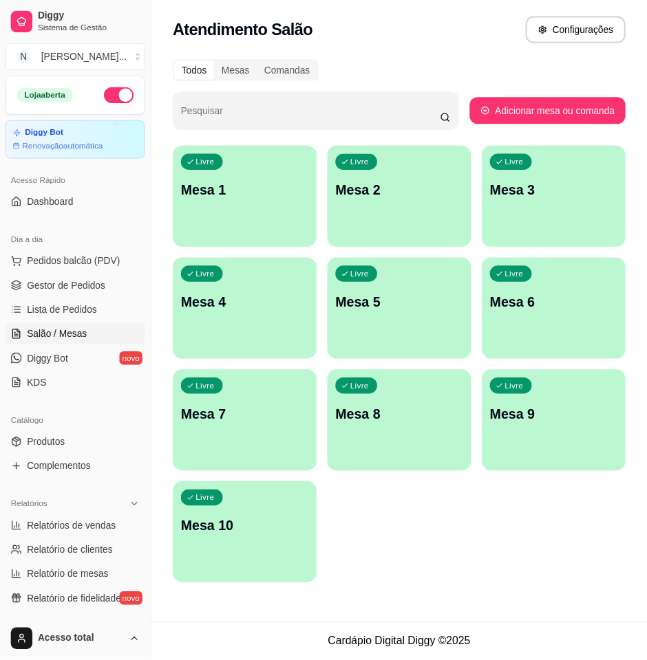
scroll to position [316, 0]
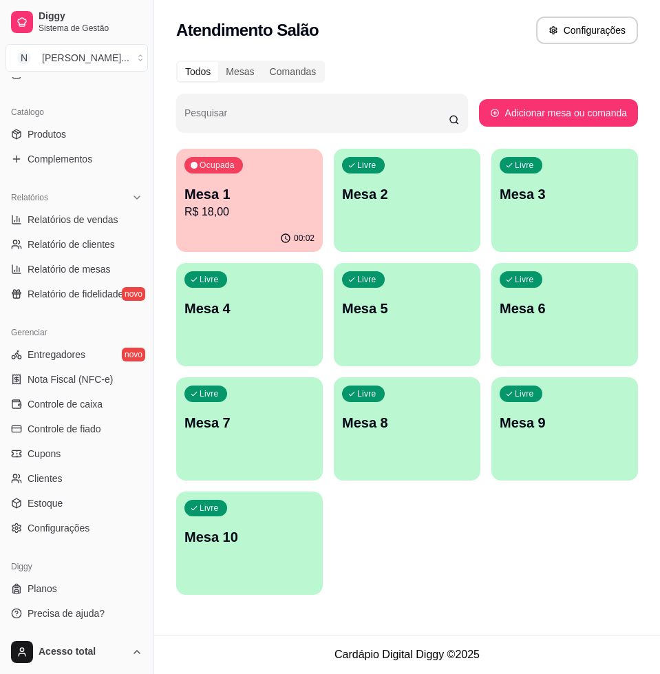
click at [72, 427] on span "Controle de fiado" at bounding box center [65, 429] width 74 height 14
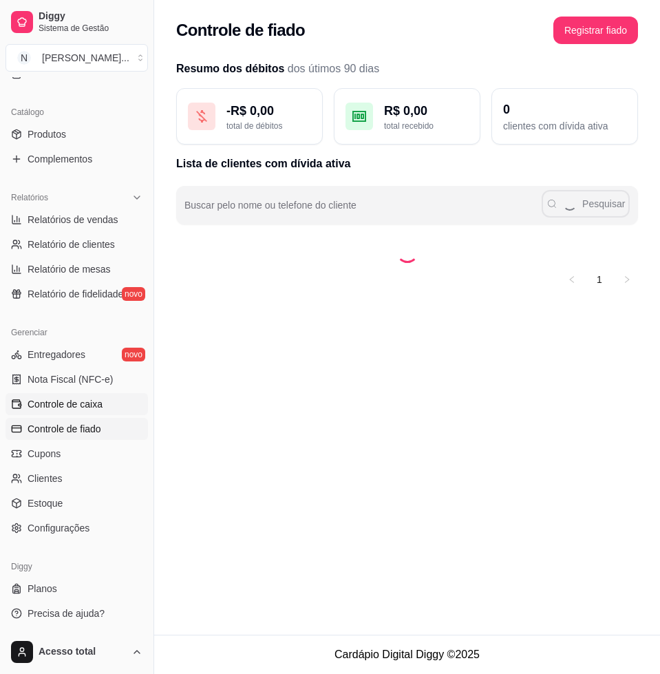
click at [87, 404] on span "Controle de caixa" at bounding box center [65, 404] width 75 height 14
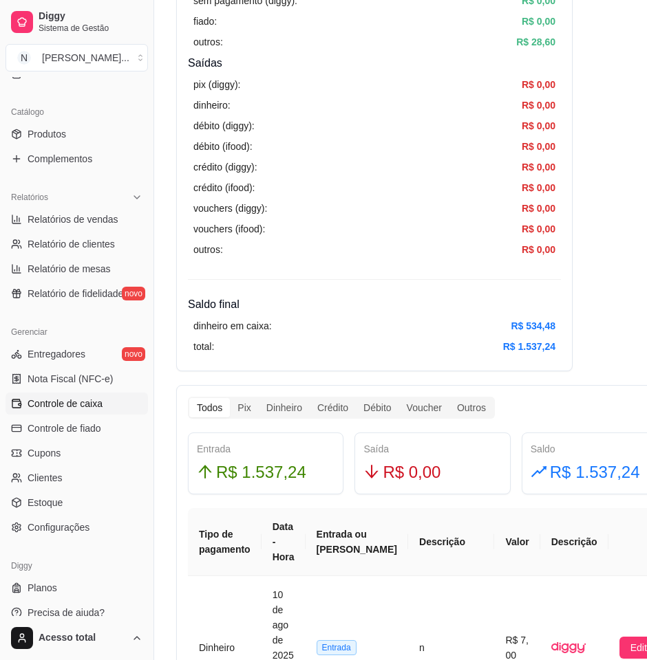
scroll to position [516, 0]
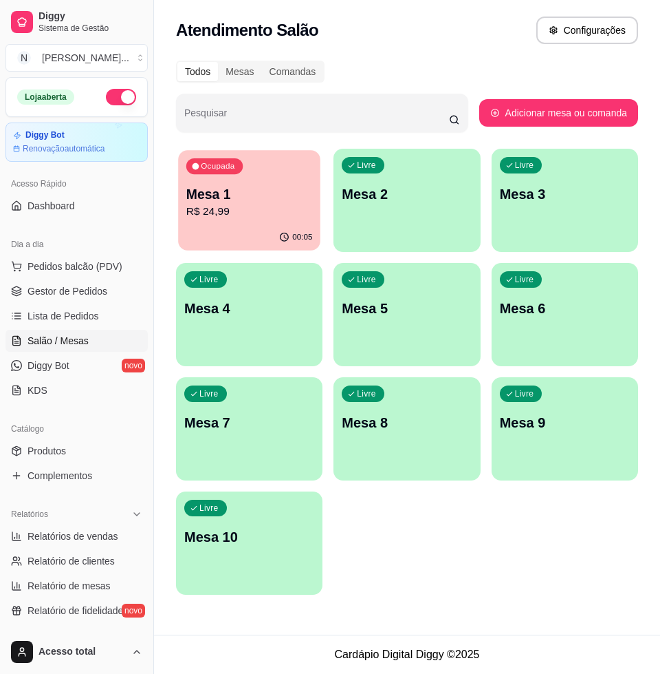
click at [232, 204] on p "R$ 24,99" at bounding box center [249, 212] width 127 height 16
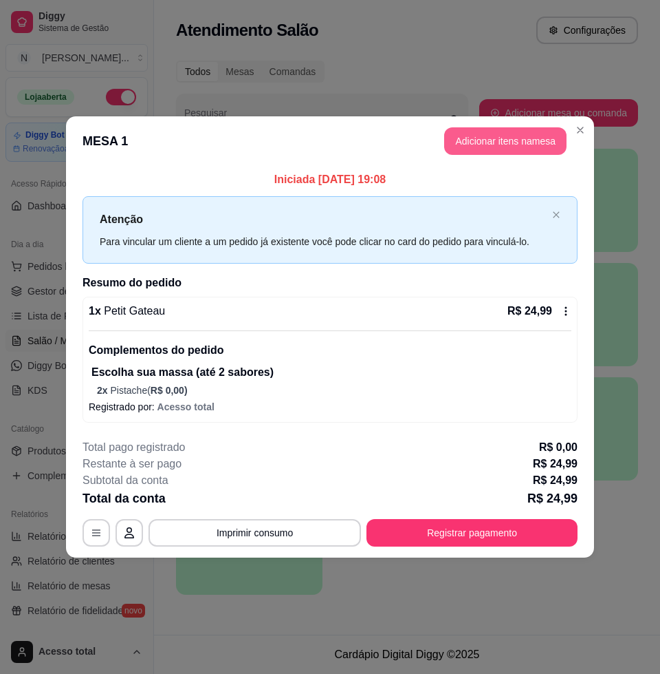
click at [490, 139] on button "Adicionar itens na mesa" at bounding box center [505, 141] width 122 height 28
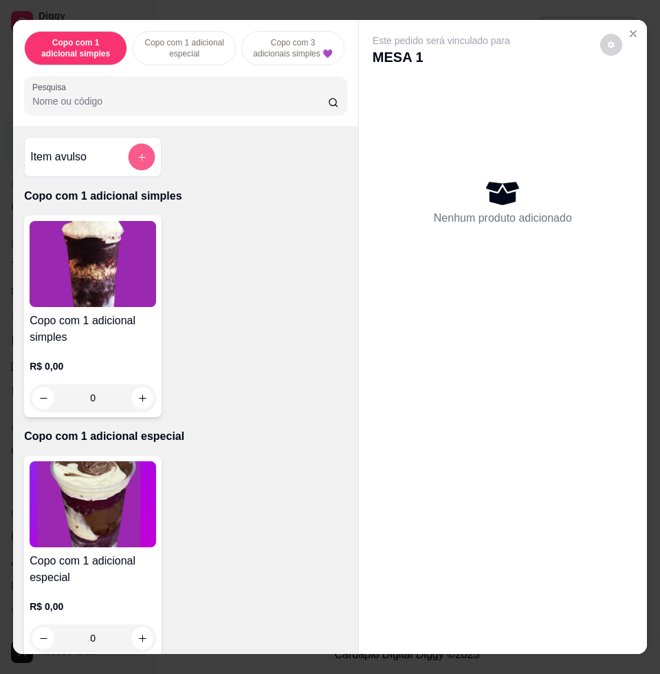
click at [129, 166] on button "add-separate-item" at bounding box center [142, 157] width 27 height 27
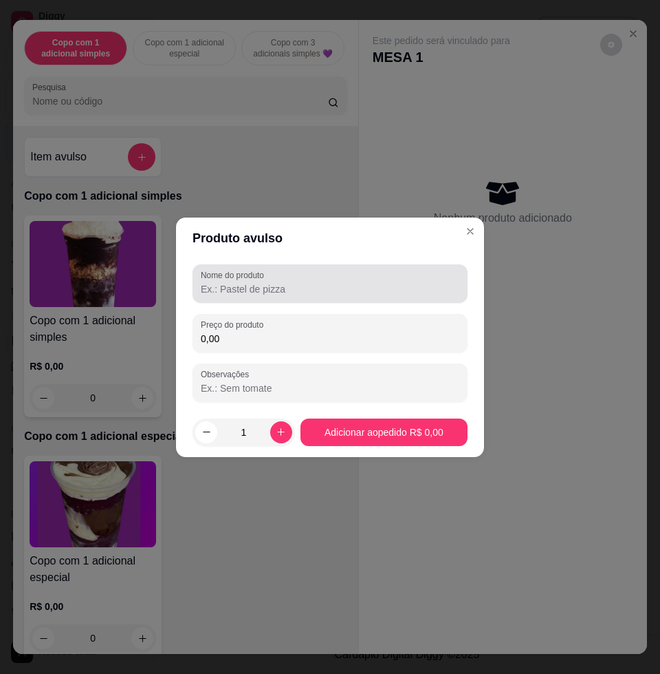
click at [241, 288] on input "Nome do produto" at bounding box center [330, 289] width 259 height 14
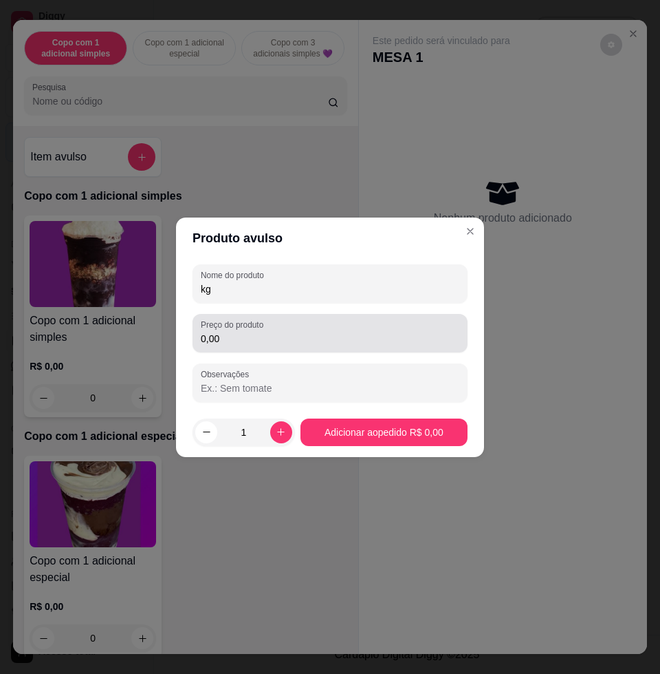
type input "kg"
drag, startPoint x: 287, startPoint y: 351, endPoint x: 294, endPoint y: 349, distance: 7.2
click at [290, 350] on div "Preço do produto 0,00" at bounding box center [330, 333] width 275 height 39
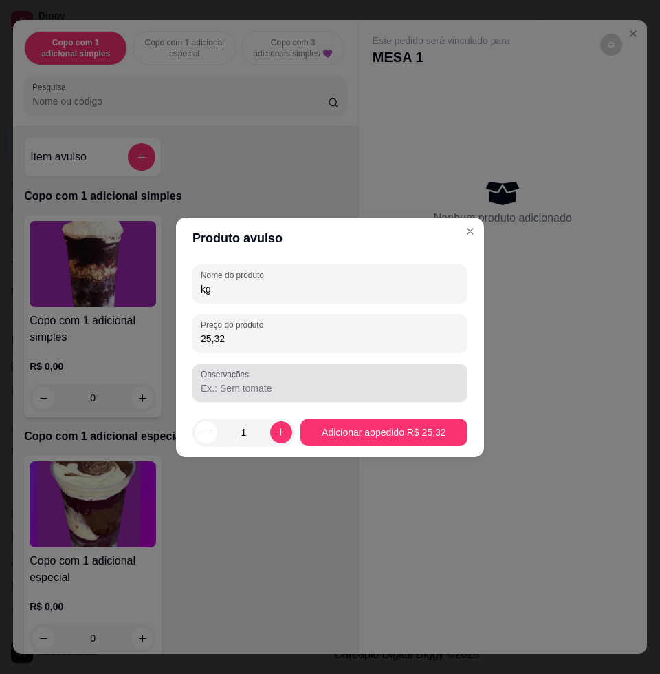
type input "25,32"
click at [313, 395] on div "Observações" at bounding box center [330, 382] width 275 height 39
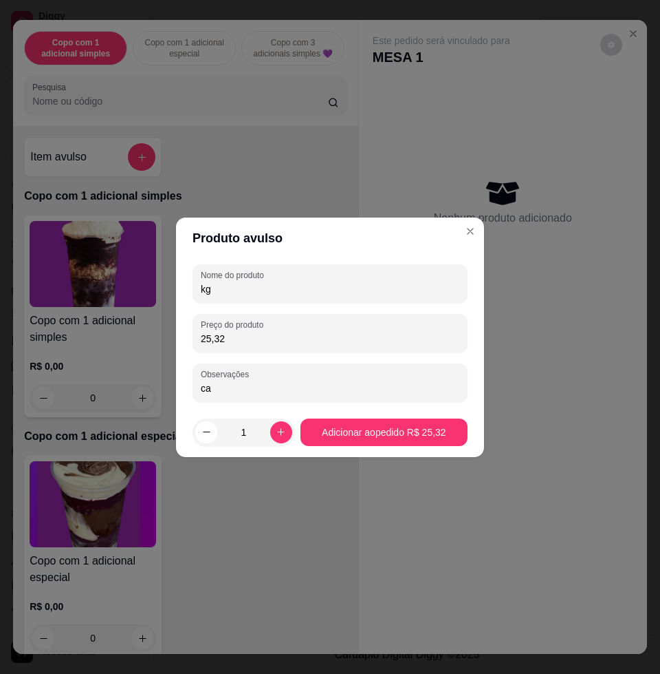
type input "c"
type input "geovana"
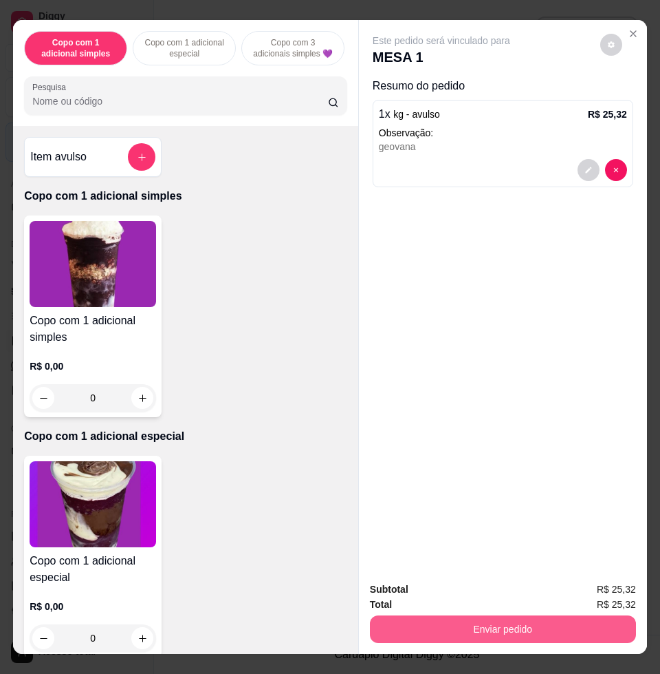
click at [517, 621] on button "Enviar pedido" at bounding box center [503, 629] width 266 height 28
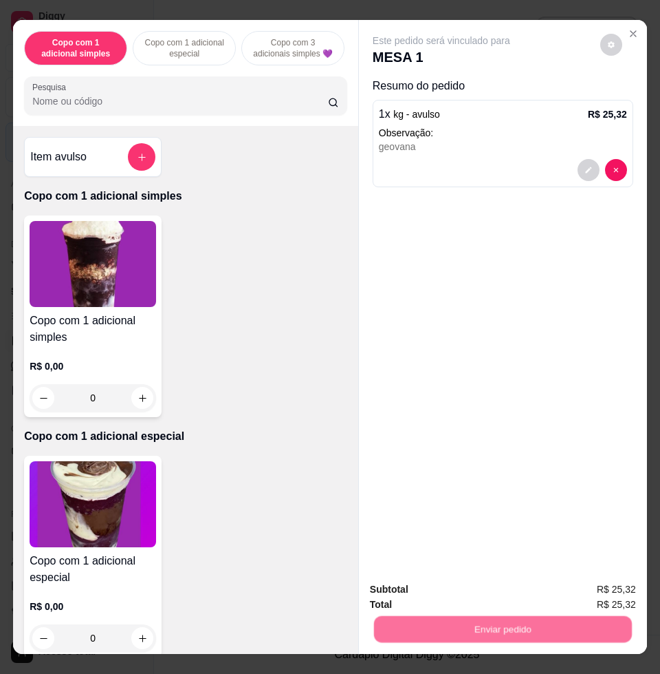
click at [468, 592] on button "Não registrar e enviar pedido" at bounding box center [456, 588] width 143 height 26
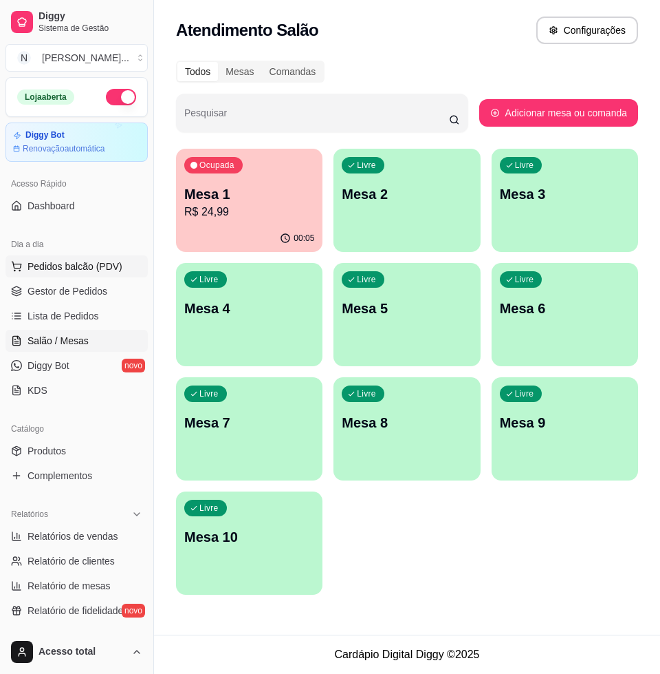
click at [68, 267] on span "Pedidos balcão (PDV)" at bounding box center [75, 266] width 95 height 14
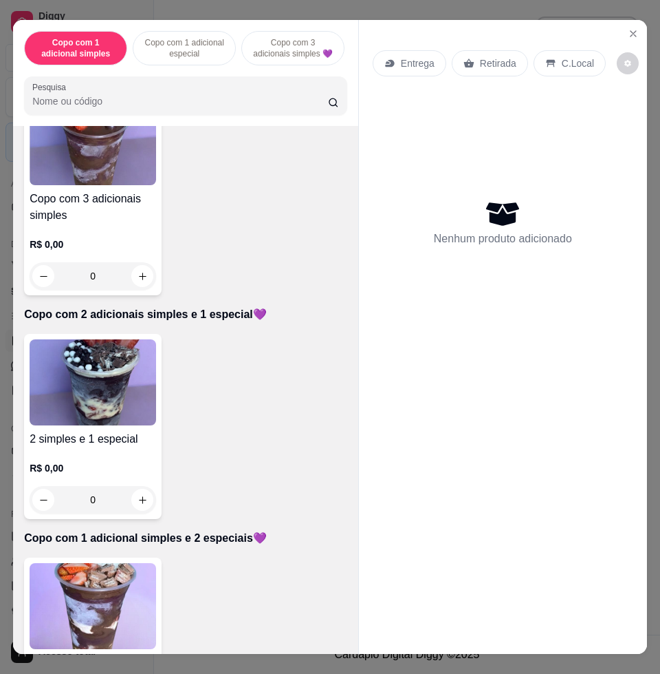
scroll to position [688, 0]
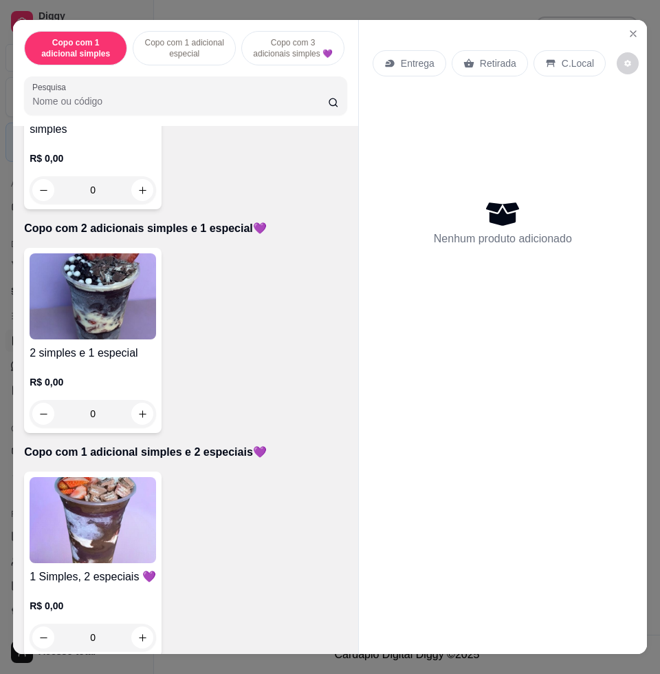
click at [74, 507] on img at bounding box center [93, 520] width 127 height 86
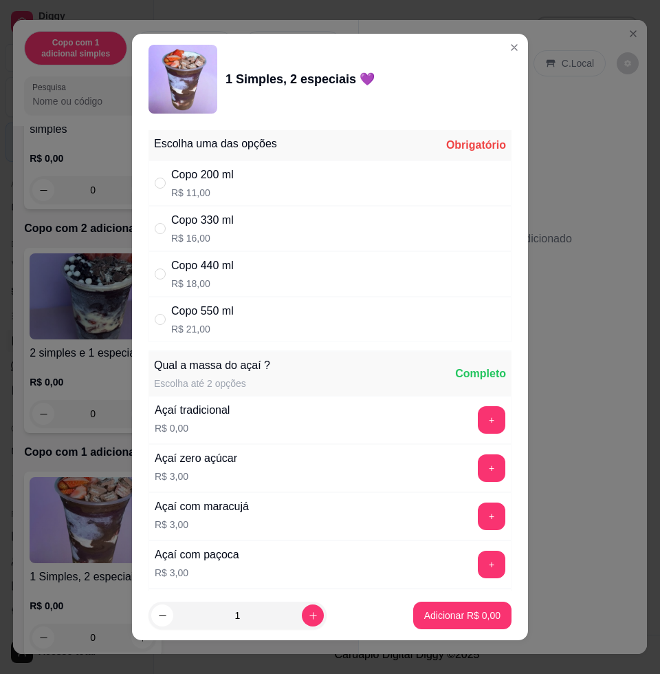
click at [206, 233] on p "R$ 16,00" at bounding box center [202, 238] width 63 height 14
radio input "true"
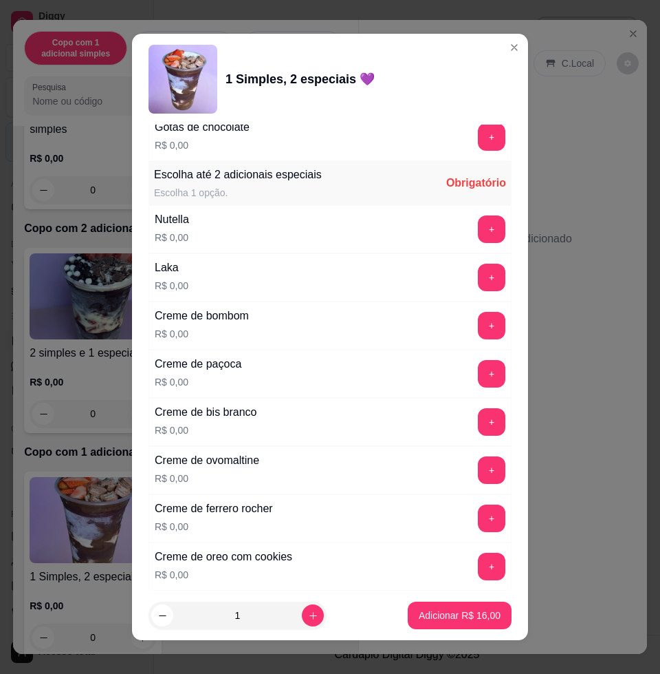
scroll to position [1376, 0]
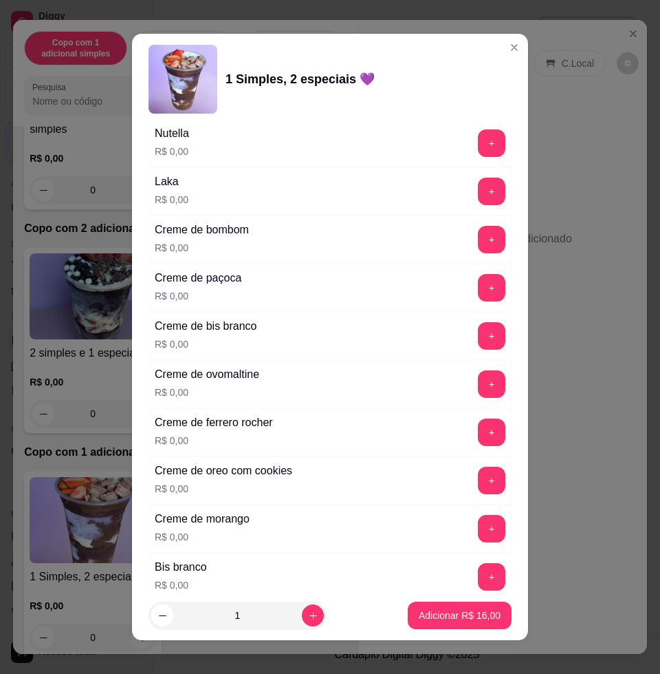
click at [439, 385] on div "Creme de ovomaltine R$ 0,00 +" at bounding box center [330, 384] width 363 height 48
click at [478, 391] on button "+" at bounding box center [492, 384] width 28 height 28
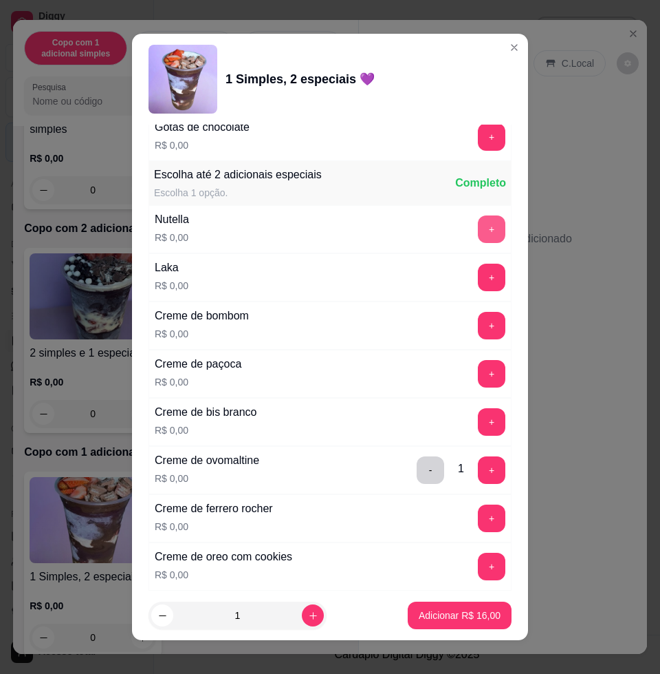
click at [478, 224] on button "+" at bounding box center [492, 229] width 28 height 28
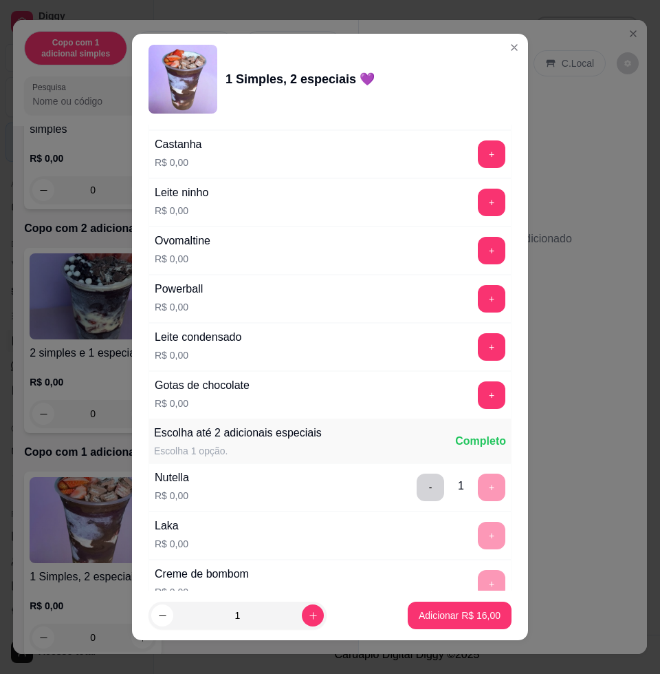
scroll to position [860, 0]
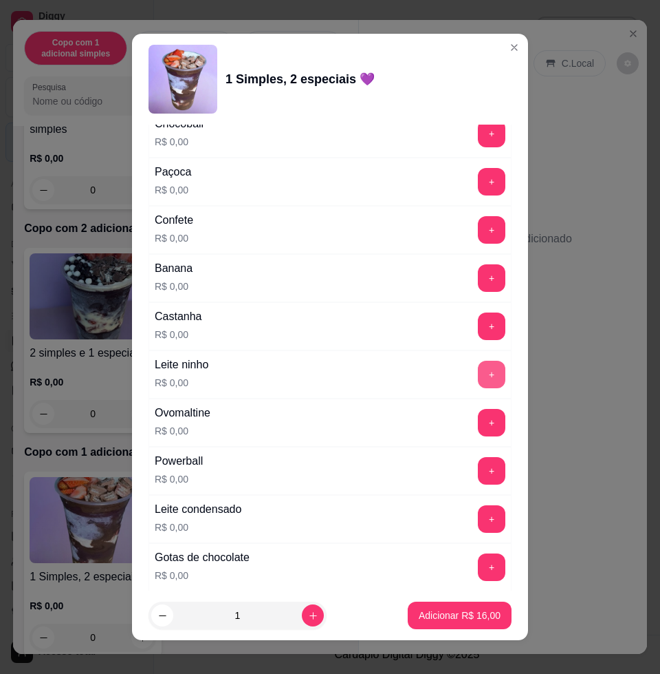
click at [478, 375] on button "+" at bounding box center [492, 375] width 28 height 28
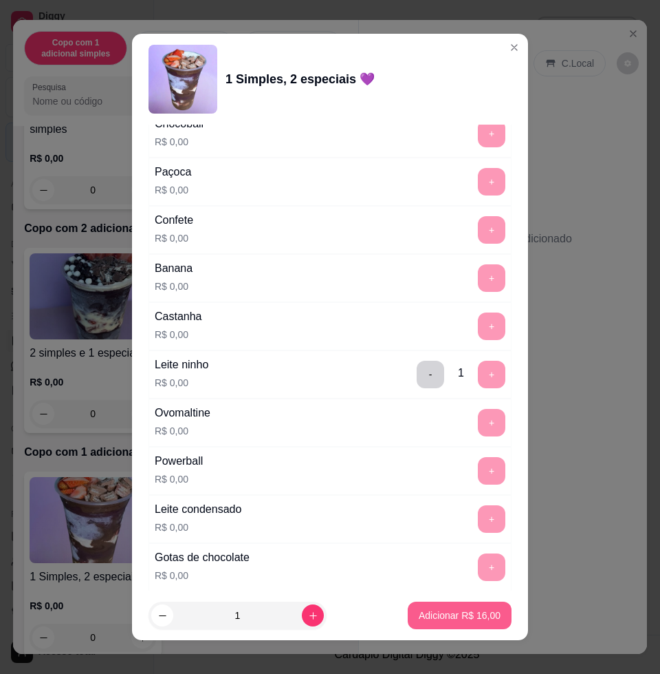
click at [433, 615] on p "Adicionar R$ 16,00" at bounding box center [460, 615] width 82 height 14
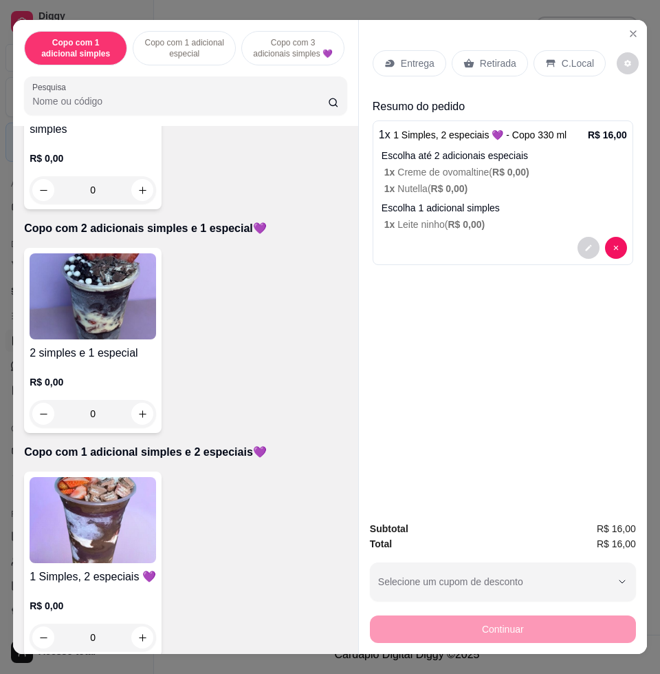
click at [391, 57] on div "Entrega" at bounding box center [410, 63] width 74 height 26
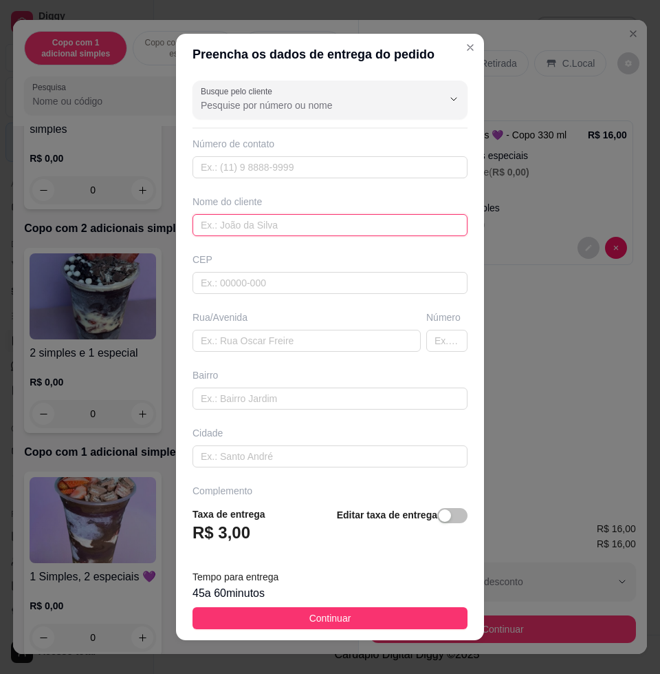
click at [289, 224] on input "text" at bounding box center [330, 225] width 275 height 22
type input "mirelly"
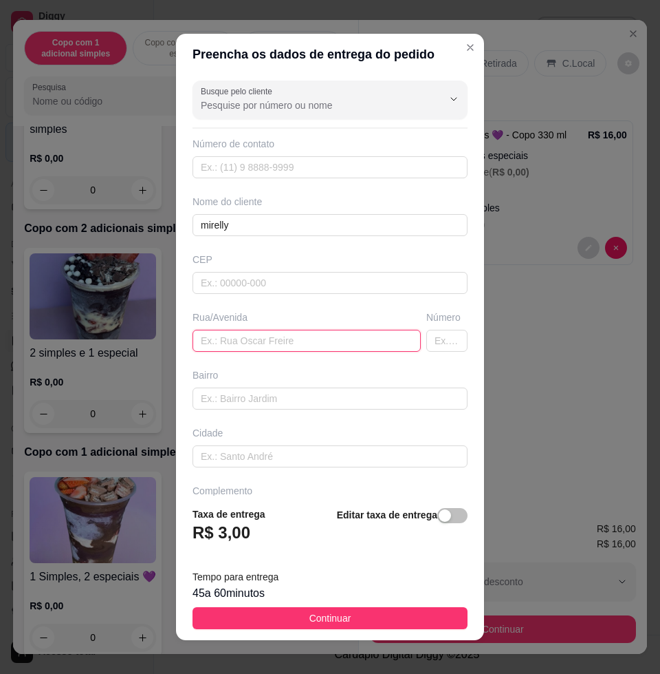
click at [235, 338] on input "text" at bounding box center [307, 341] width 228 height 22
type input "b"
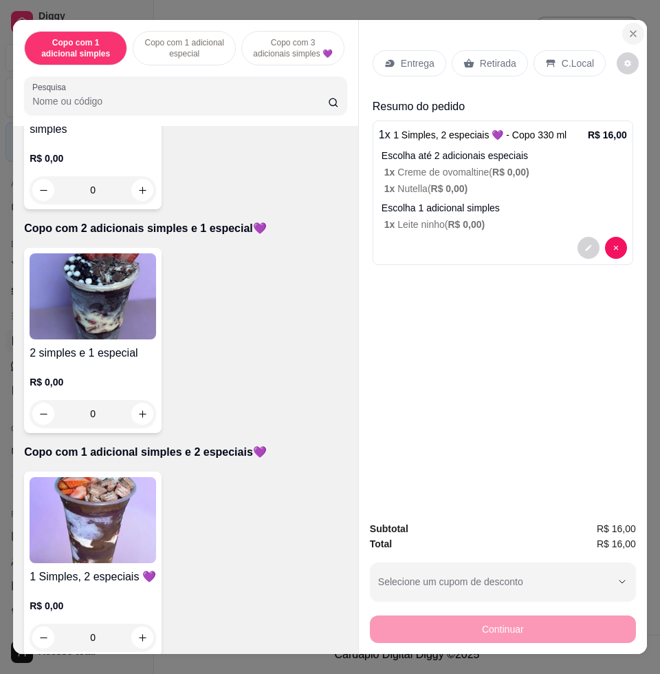
click at [628, 28] on icon "Close" at bounding box center [633, 33] width 11 height 11
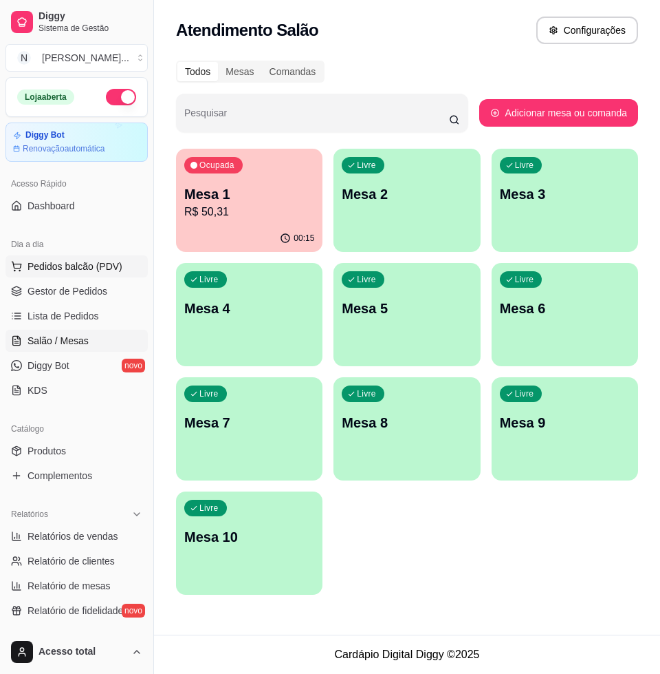
click at [88, 262] on span "Pedidos balcão (PDV)" at bounding box center [75, 266] width 95 height 14
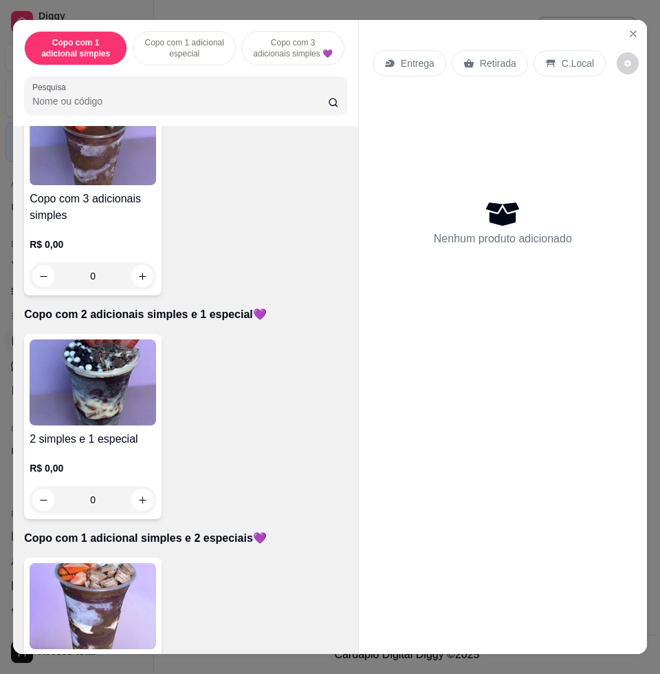
scroll to position [688, 0]
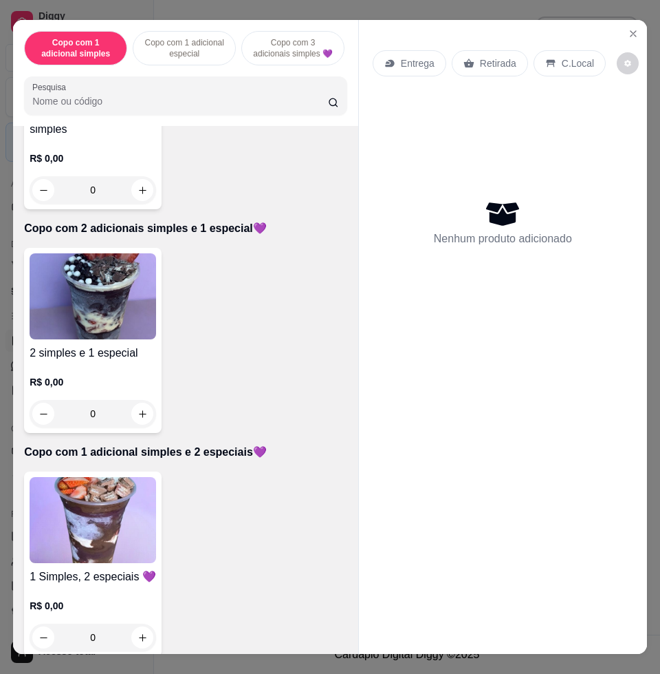
click at [96, 283] on img at bounding box center [93, 296] width 127 height 86
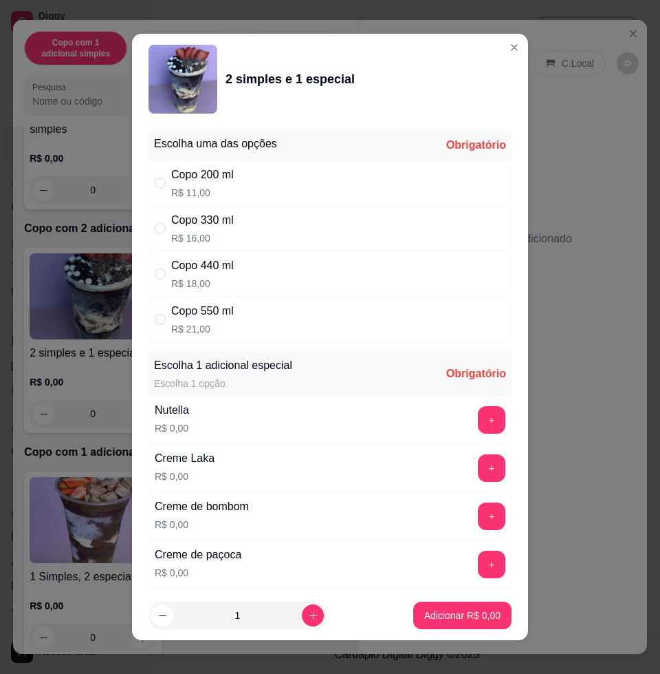
click at [232, 322] on div "Copo 550 ml R$ 21,00" at bounding box center [330, 319] width 363 height 45
radio input "true"
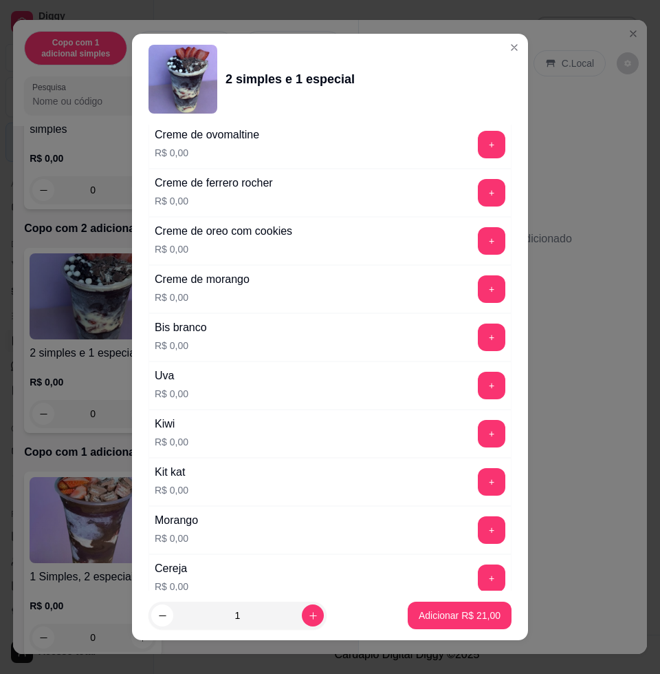
scroll to position [774, 0]
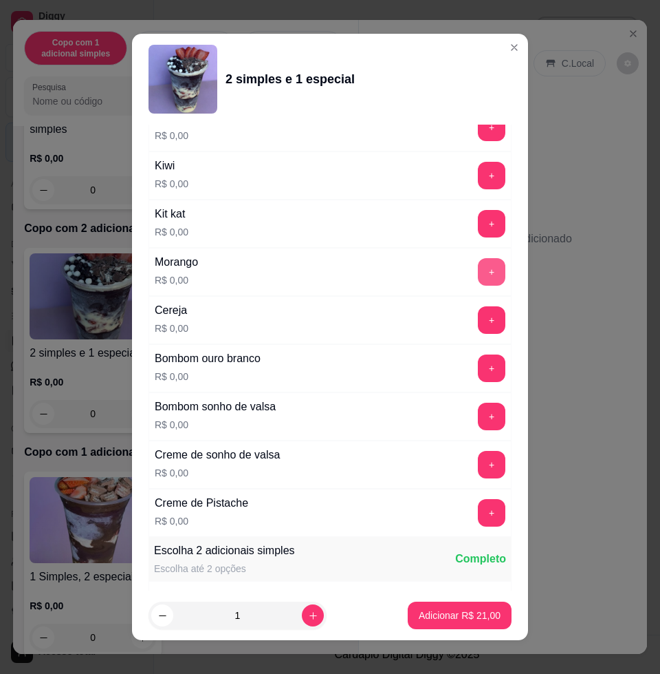
click at [478, 272] on button "+" at bounding box center [492, 272] width 28 height 28
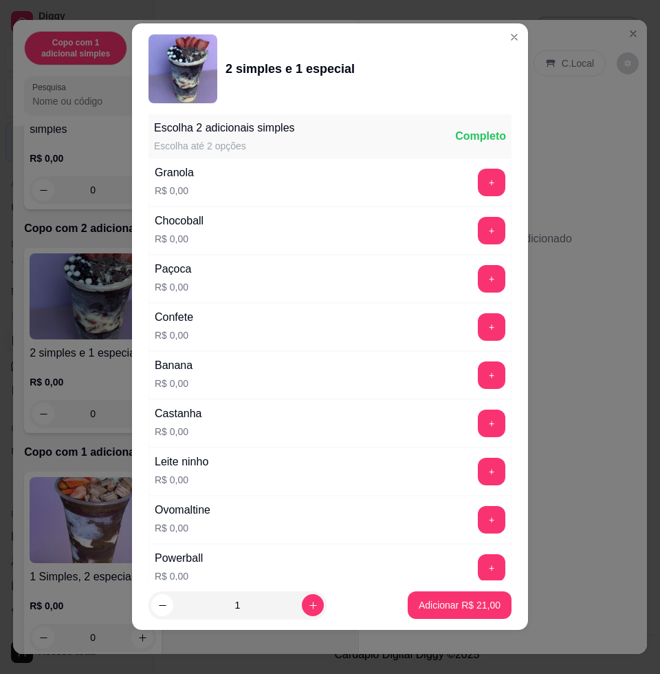
scroll to position [1358, 0]
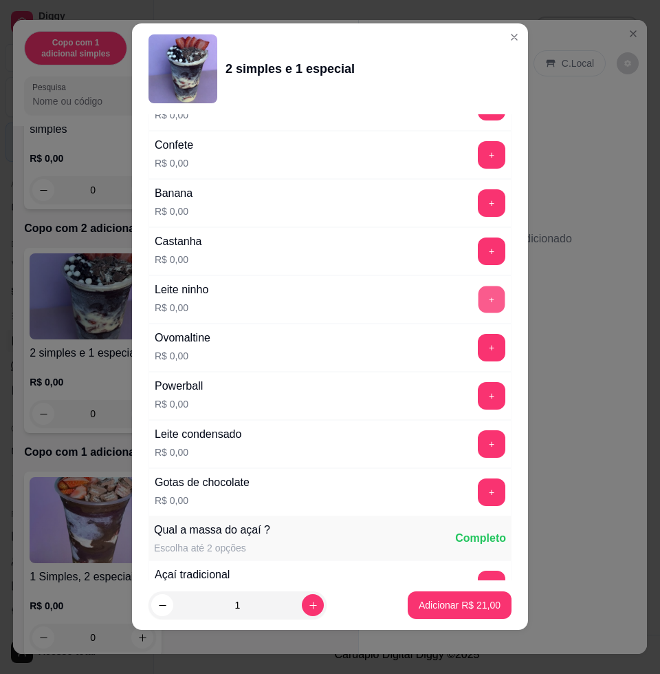
click at [479, 294] on button "+" at bounding box center [492, 299] width 27 height 27
click at [478, 205] on button "+" at bounding box center [492, 203] width 28 height 28
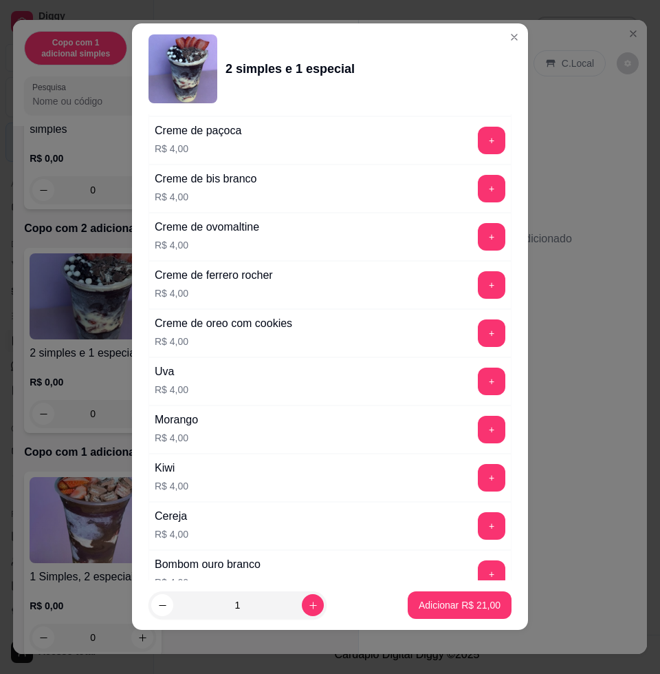
scroll to position [3412, 0]
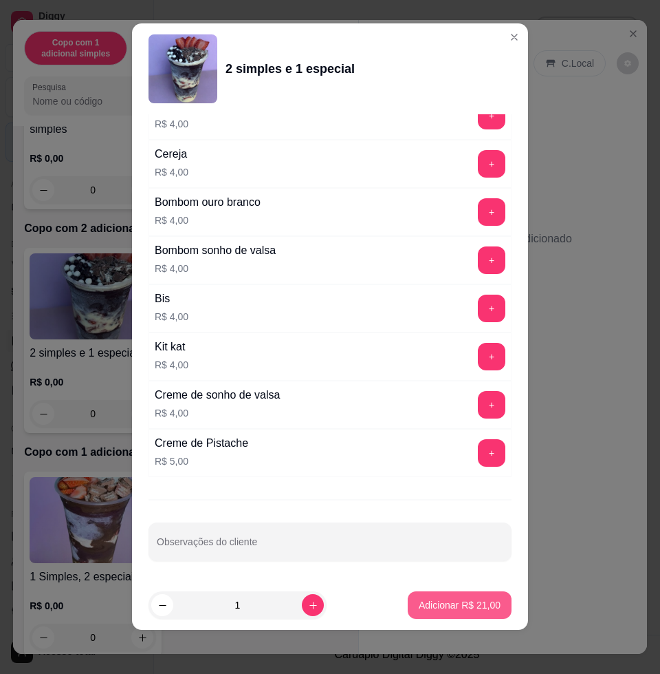
click at [475, 600] on p "Adicionar R$ 21,00" at bounding box center [460, 605] width 82 height 14
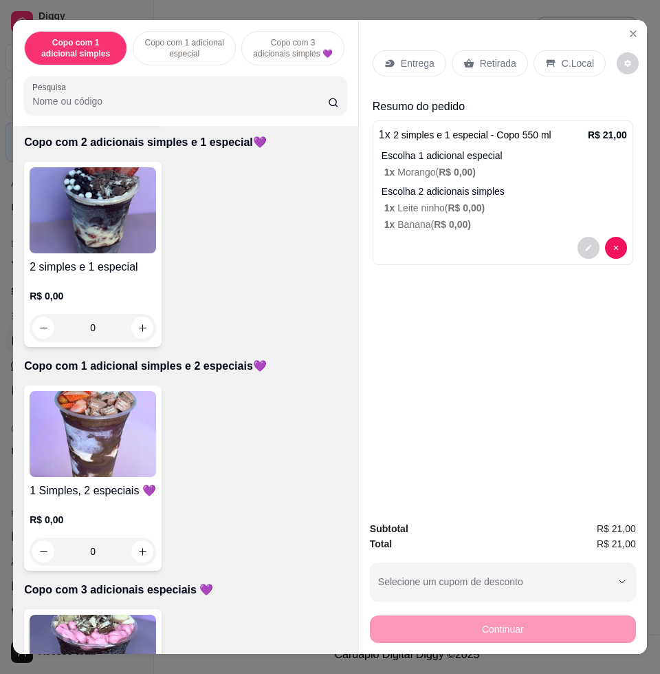
scroll to position [860, 0]
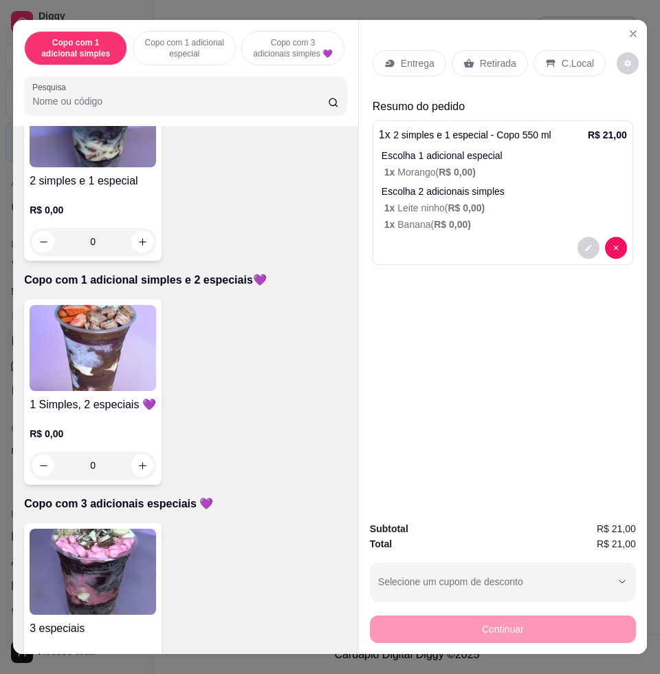
click at [60, 341] on img at bounding box center [93, 348] width 127 height 86
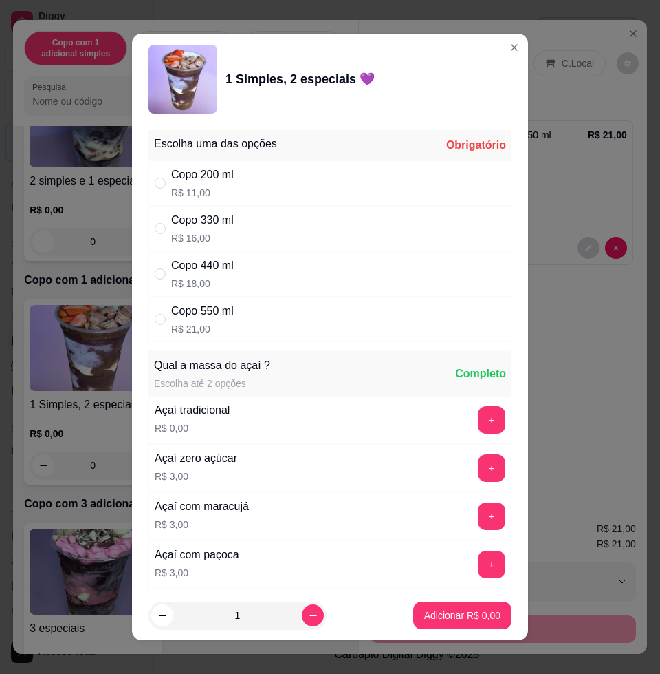
click at [199, 315] on div "Copo 550 ml" at bounding box center [202, 311] width 63 height 17
radio input "true"
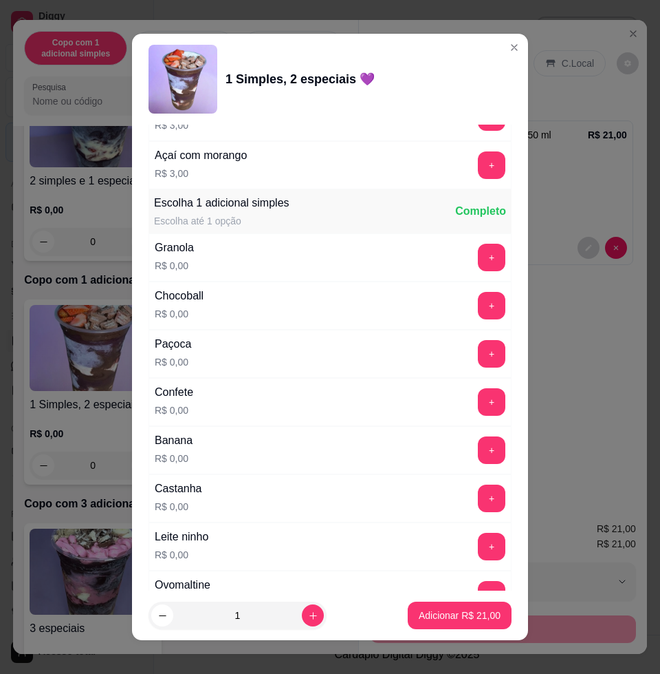
scroll to position [774, 0]
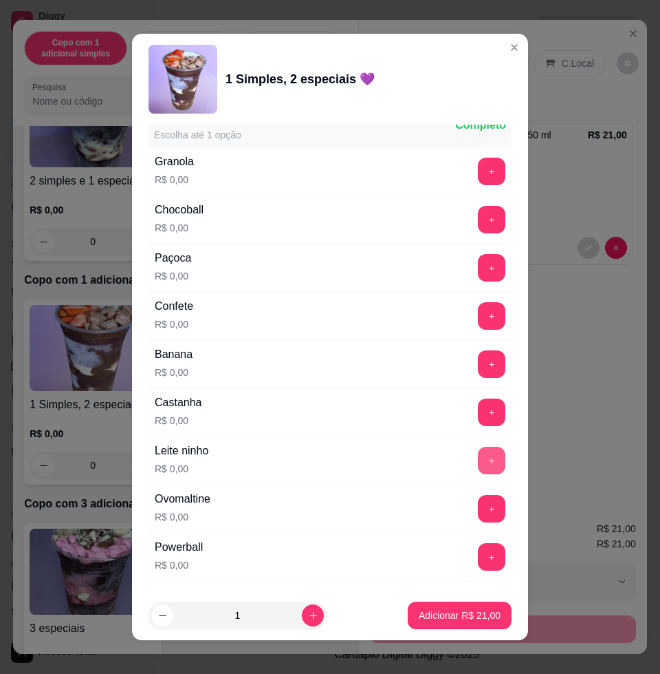
click at [478, 460] on button "+" at bounding box center [492, 461] width 28 height 28
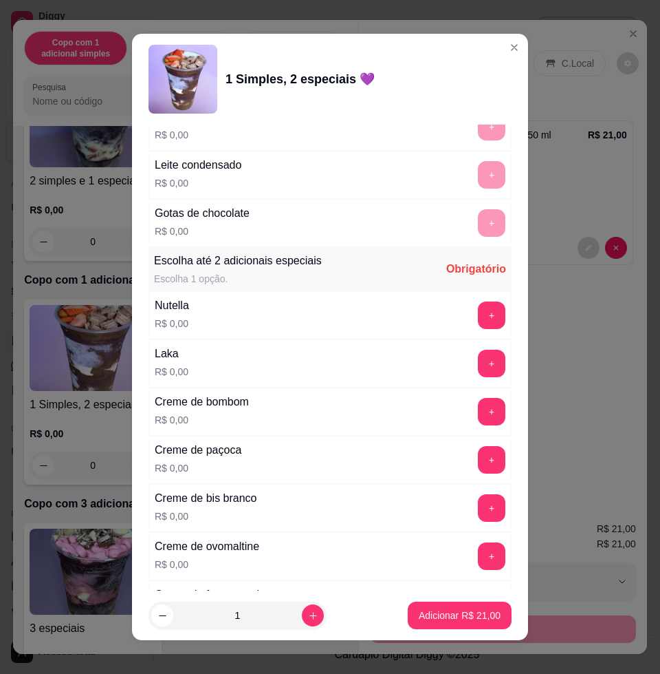
scroll to position [1376, 0]
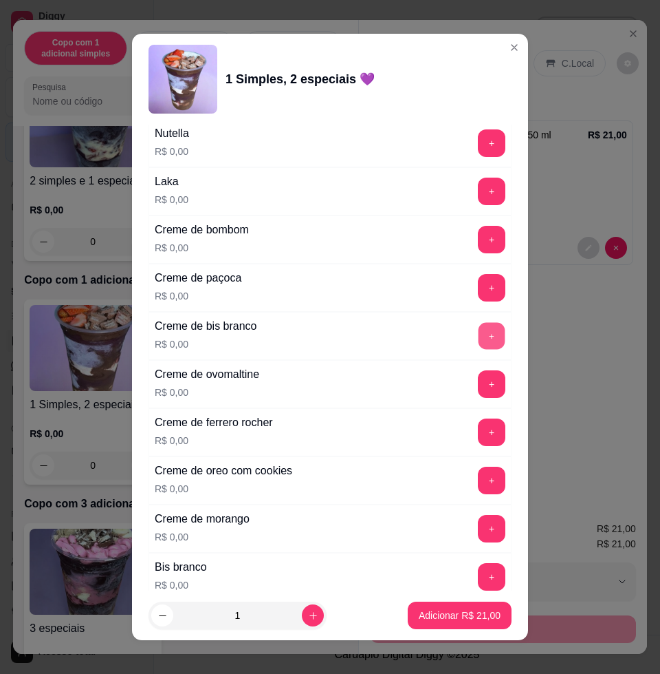
click at [479, 334] on button "+" at bounding box center [492, 336] width 27 height 27
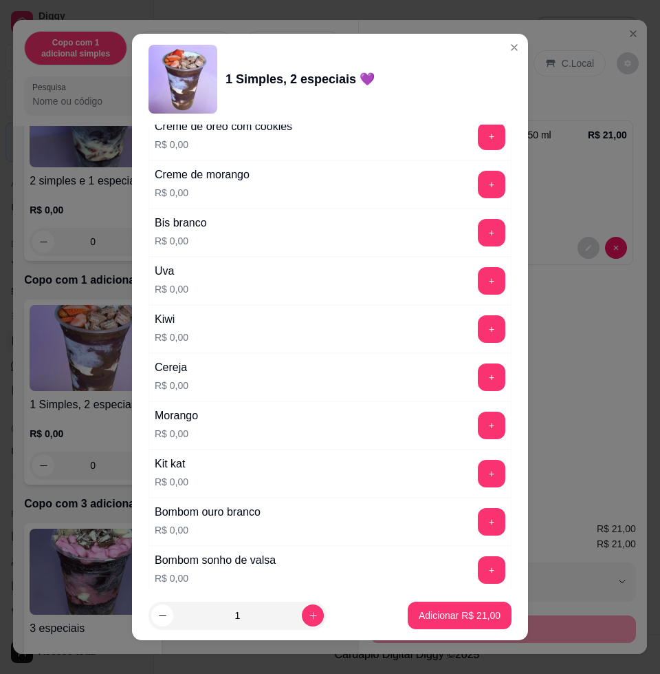
scroll to position [1806, 0]
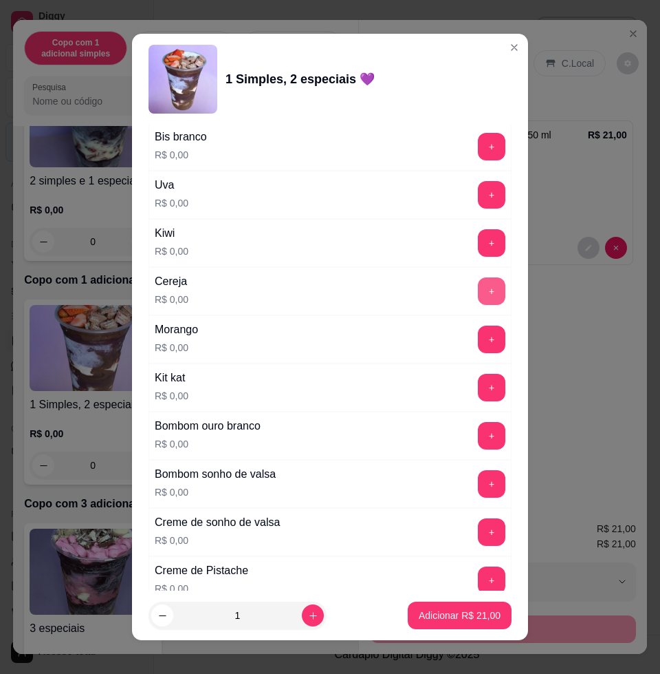
click at [478, 291] on button "+" at bounding box center [492, 291] width 28 height 28
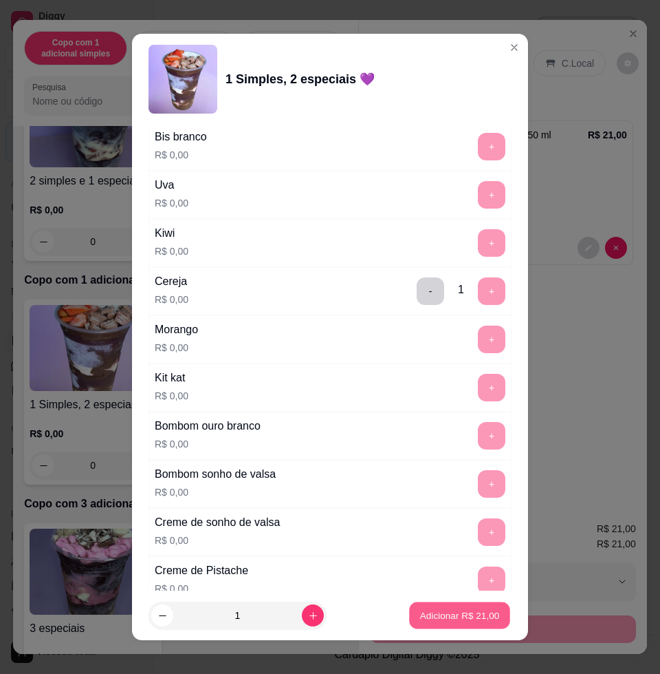
click at [420, 610] on p "Adicionar R$ 21,00" at bounding box center [460, 614] width 80 height 13
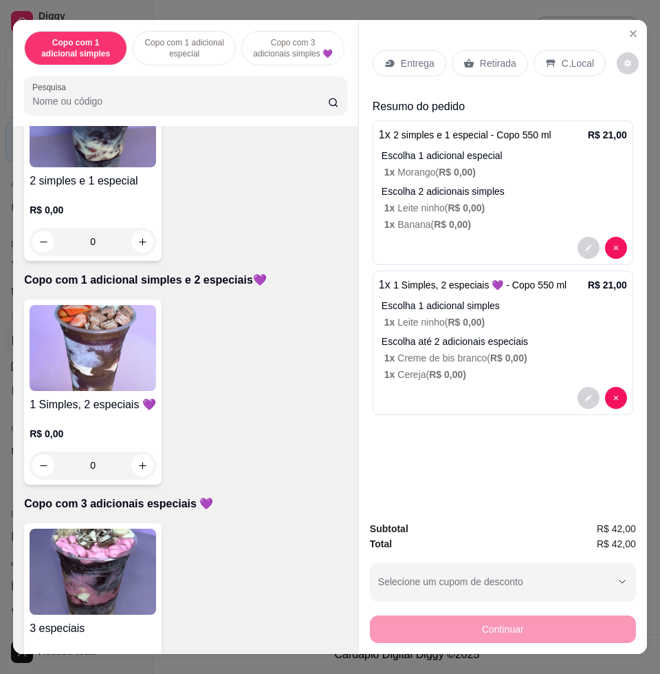
click at [422, 56] on p "Entrega" at bounding box center [418, 63] width 34 height 14
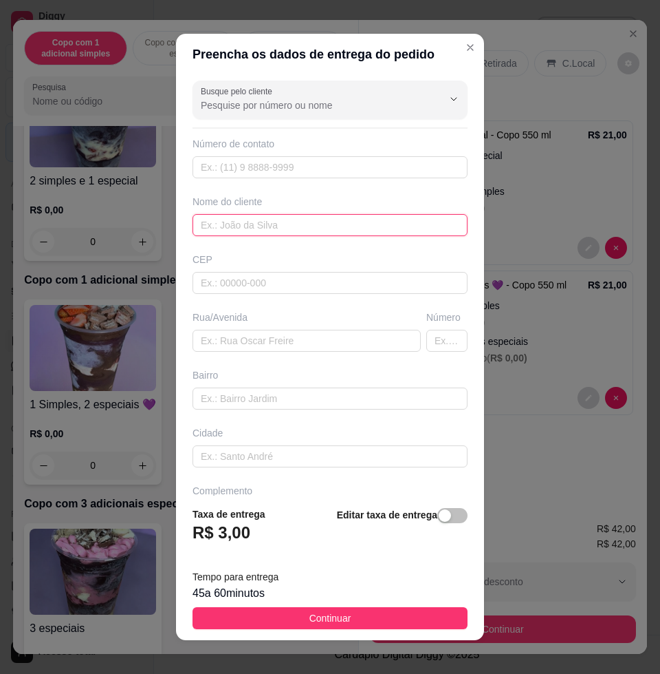
click at [326, 220] on input "text" at bounding box center [330, 225] width 275 height 22
type input "larissa"
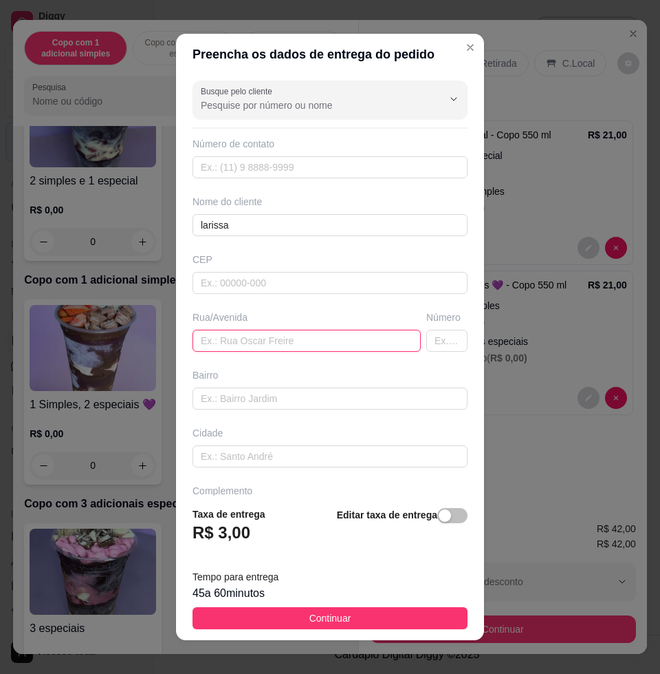
click at [230, 341] on input "text" at bounding box center [307, 341] width 228 height 22
click at [255, 345] on input "text" at bounding box center [307, 341] width 228 height 22
click at [244, 343] on input "joseferreira, silva," at bounding box center [307, 341] width 228 height 22
click at [207, 336] on input "joseferreira silva," at bounding box center [307, 341] width 228 height 22
click at [211, 337] on input "joseferreira silva," at bounding box center [307, 341] width 228 height 22
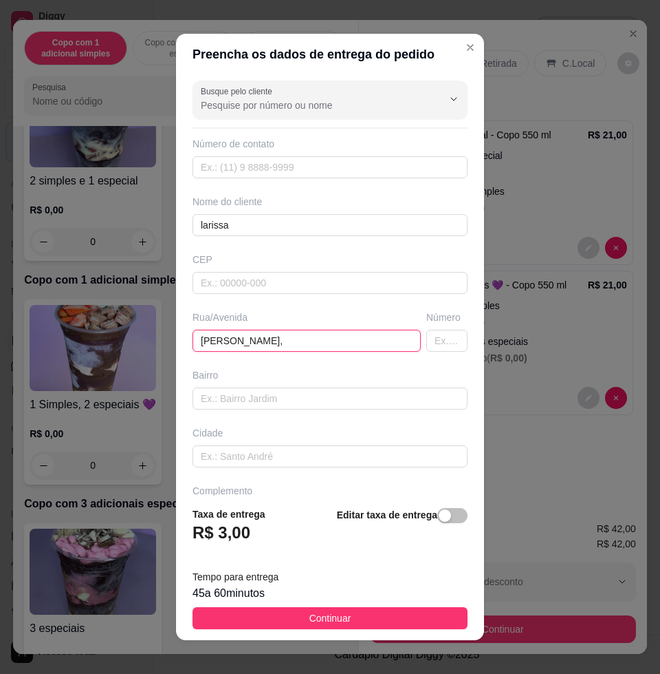
click at [290, 346] on input "jose ferreira silva," at bounding box center [307, 341] width 228 height 22
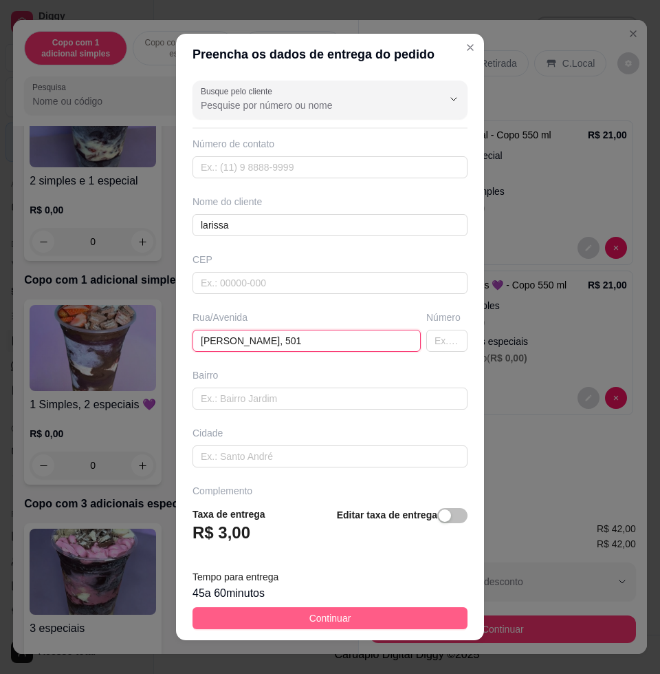
type input "jose ferreira silva, 501"
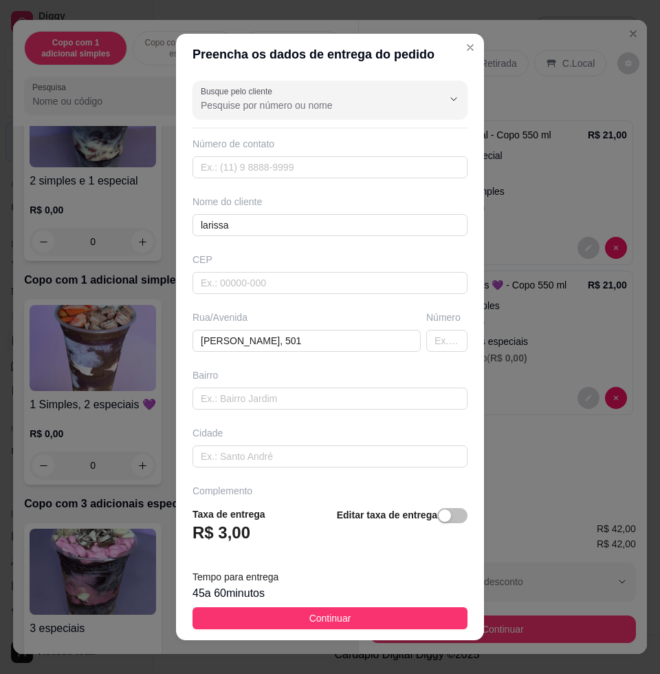
click at [400, 619] on button "Continuar" at bounding box center [330, 618] width 275 height 22
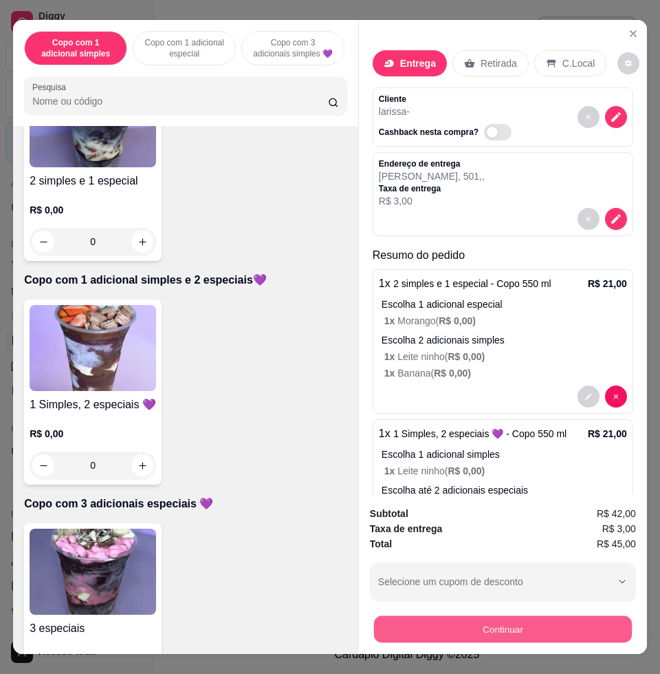
click at [458, 621] on button "Continuar" at bounding box center [503, 628] width 258 height 27
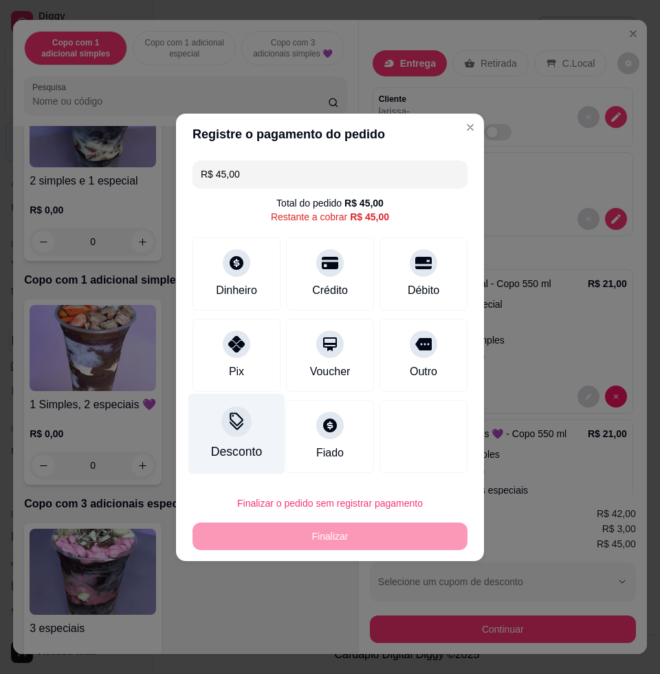
click at [250, 433] on div "Desconto" at bounding box center [237, 433] width 97 height 80
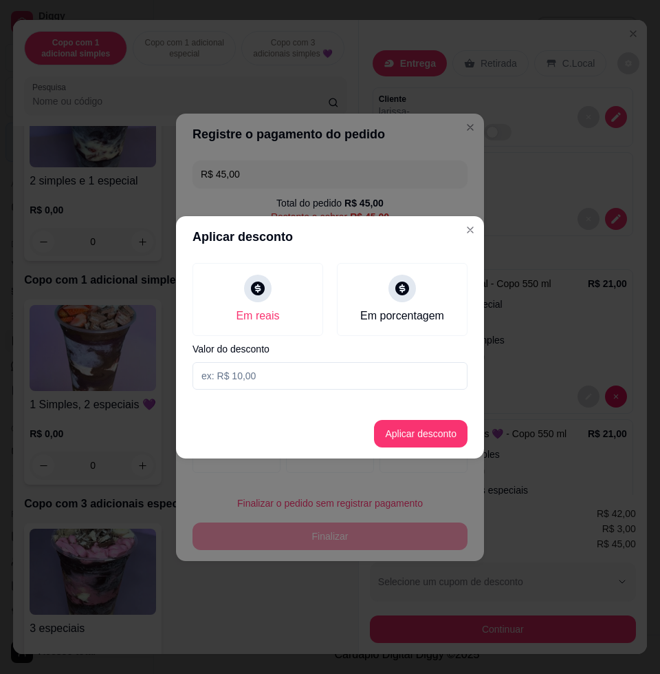
click at [305, 380] on input at bounding box center [330, 376] width 275 height 28
type input "3,01"
click at [393, 426] on button "Aplicar desconto" at bounding box center [421, 433] width 90 height 27
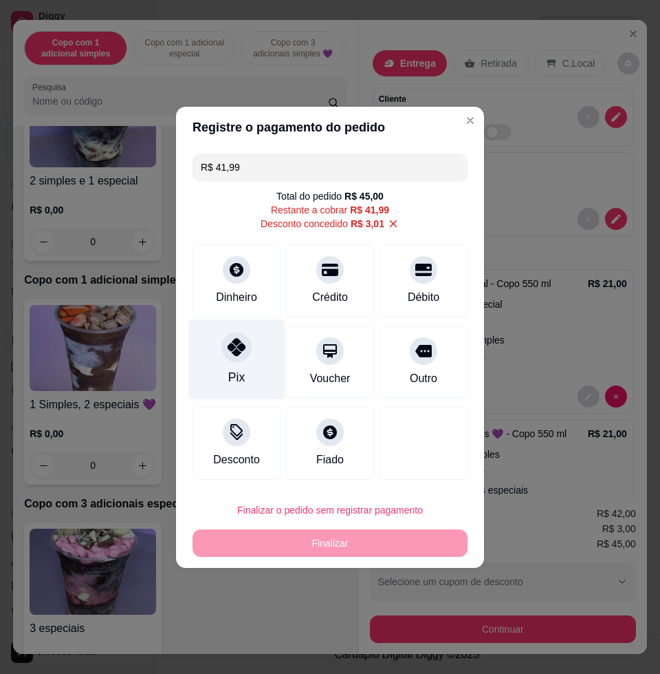
click at [260, 360] on div "Pix" at bounding box center [237, 359] width 97 height 80
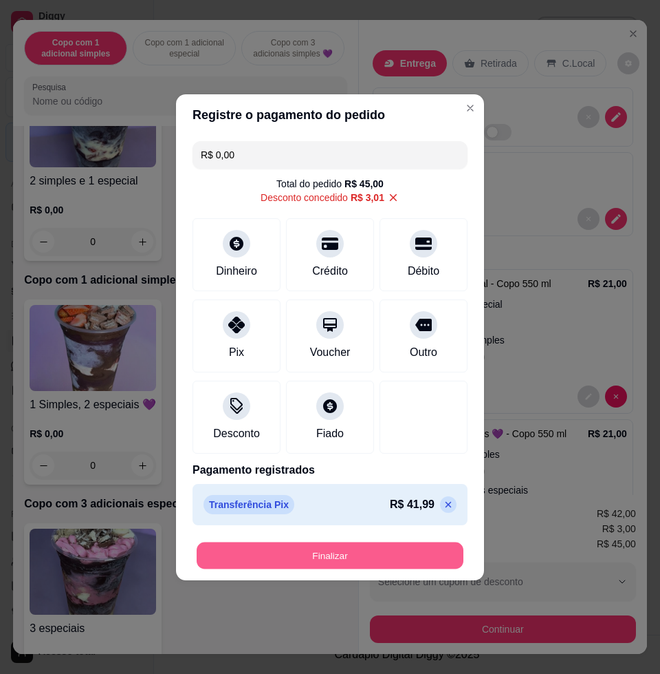
click at [367, 556] on button "Finalizar" at bounding box center [330, 554] width 267 height 27
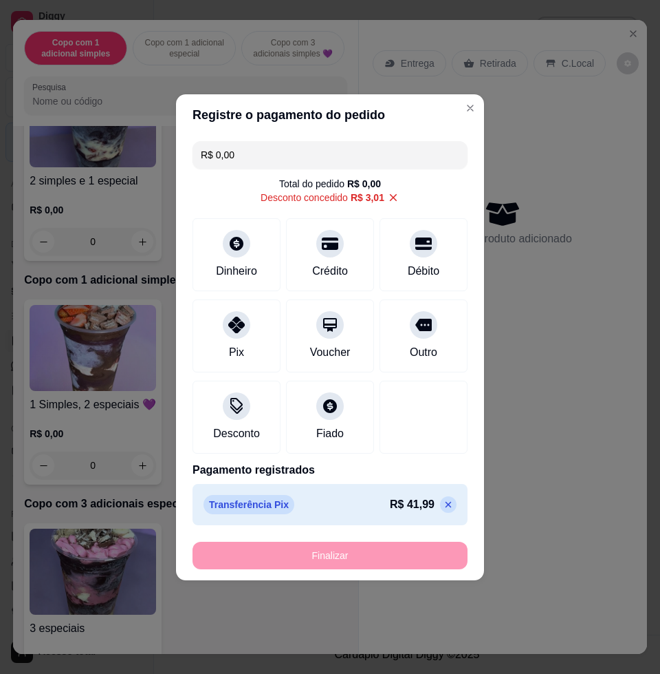
type input "-R$ 45,00"
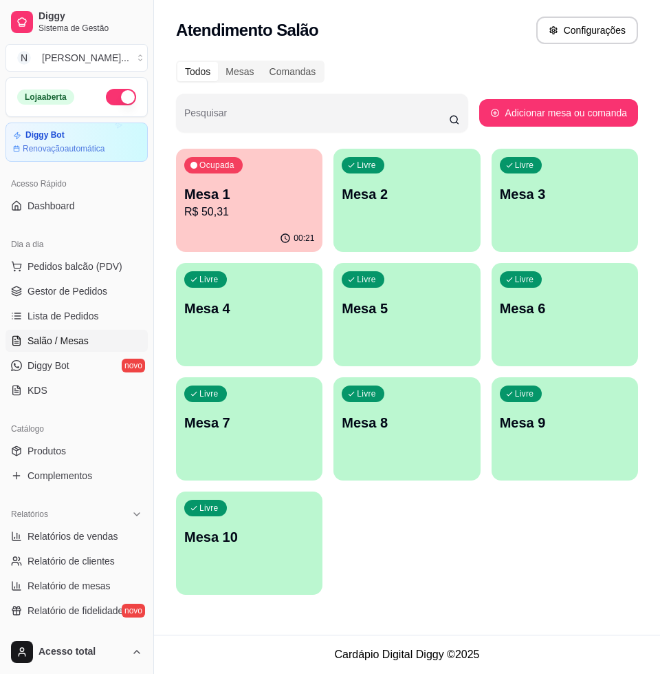
click at [255, 556] on div "Livre Mesa 10" at bounding box center [249, 534] width 147 height 87
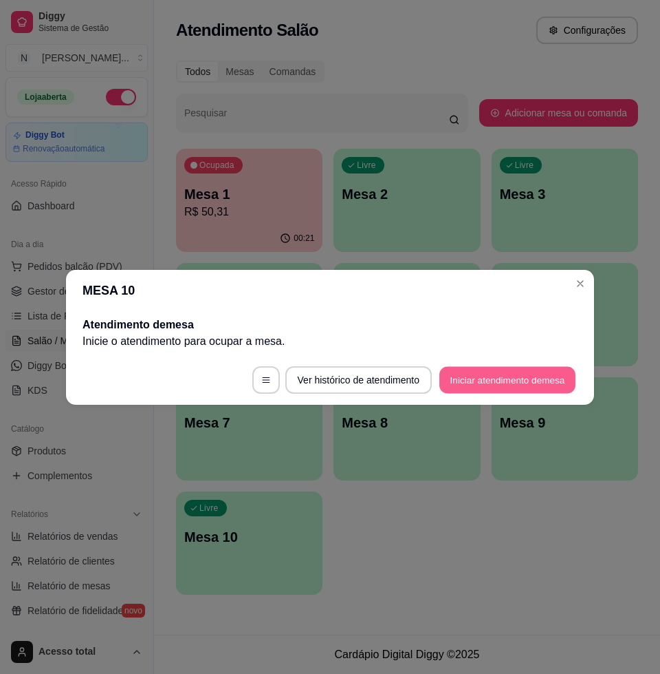
click at [512, 382] on button "Iniciar atendimento de mesa" at bounding box center [508, 379] width 136 height 27
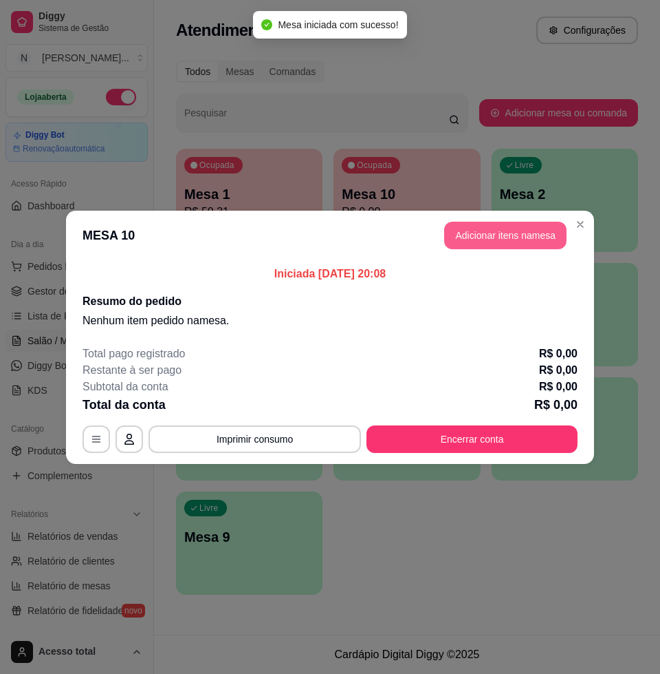
click at [487, 233] on button "Adicionar itens na mesa" at bounding box center [505, 236] width 122 height 28
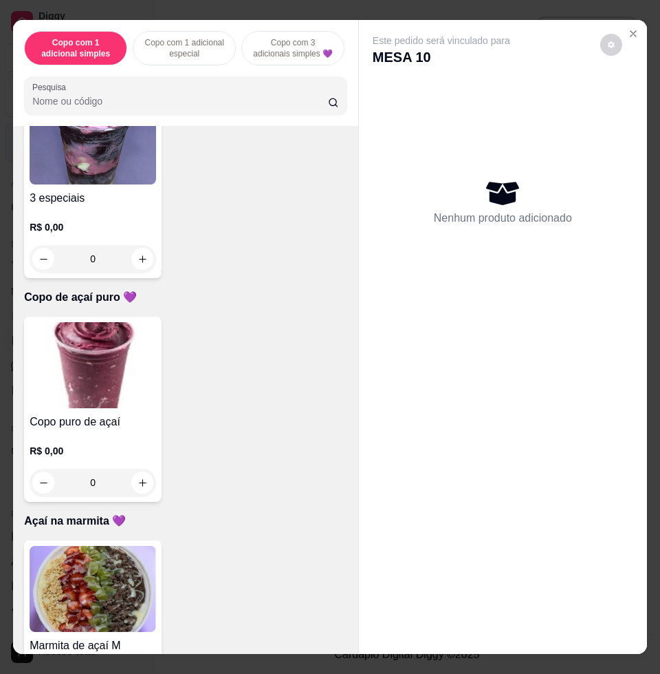
scroll to position [1118, 0]
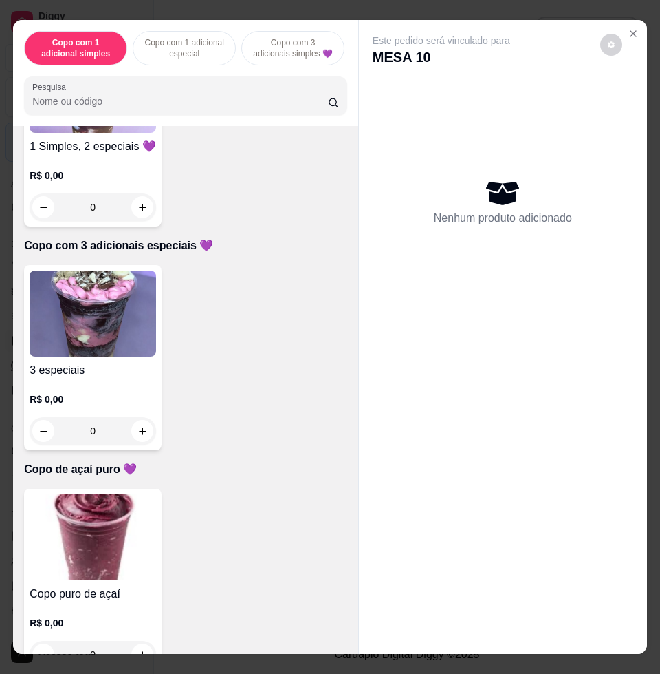
click at [96, 172] on div "R$ 0,00 0" at bounding box center [93, 188] width 127 height 66
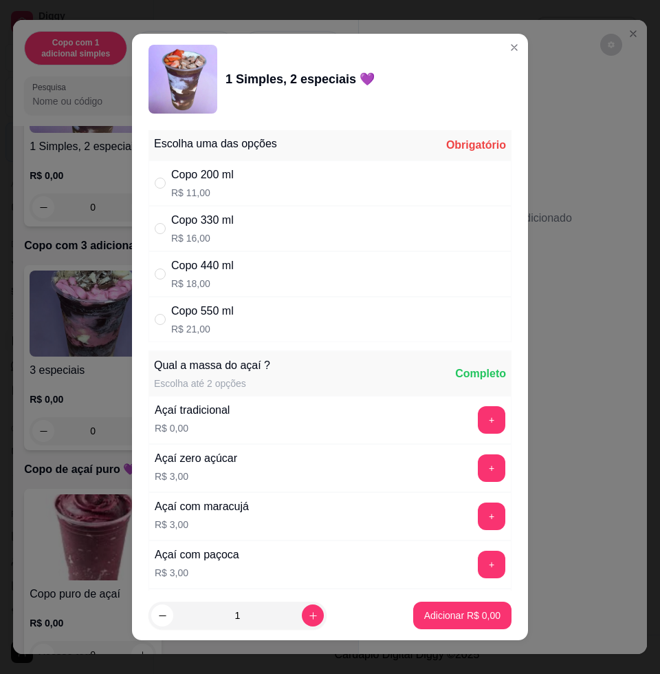
click at [311, 277] on div "Copo 440 ml R$ 18,00" at bounding box center [330, 273] width 363 height 45
radio input "true"
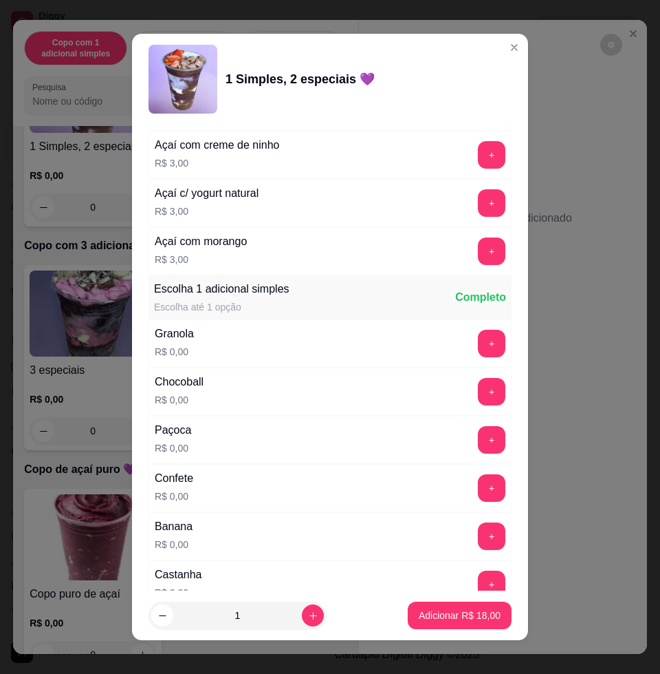
scroll to position [774, 0]
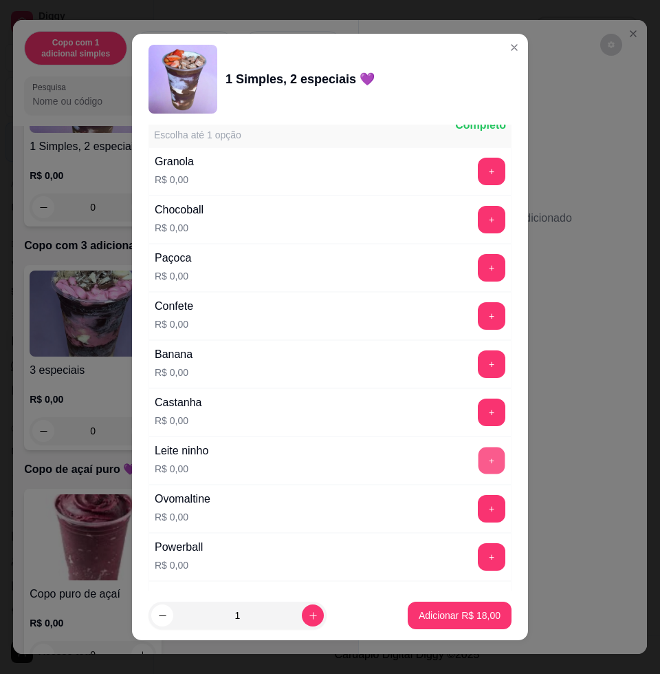
click at [479, 463] on button "+" at bounding box center [492, 460] width 27 height 27
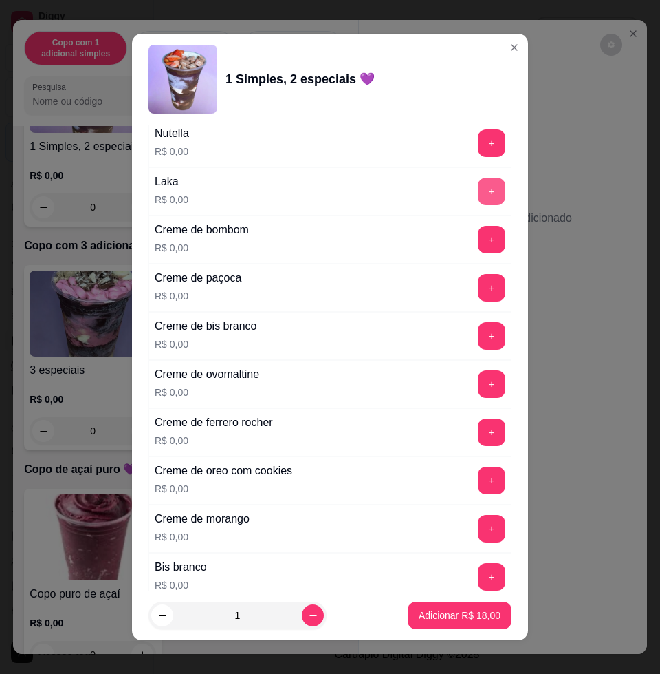
scroll to position [1548, 0]
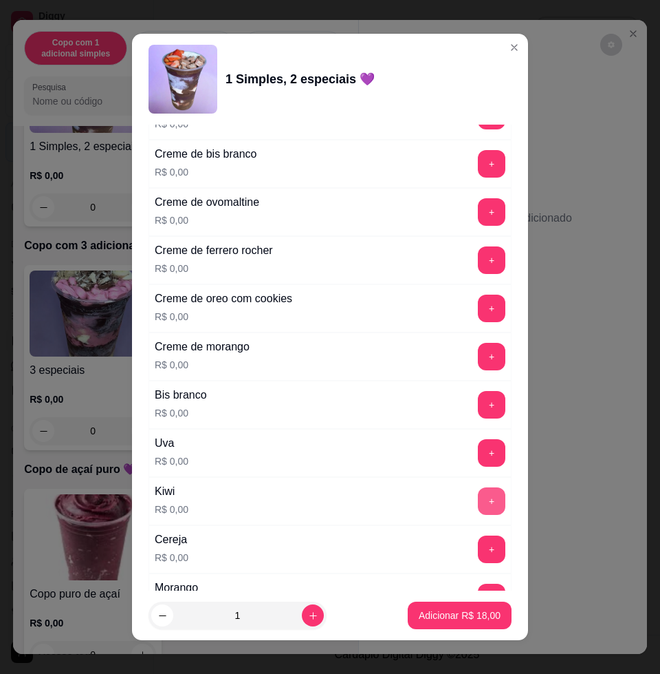
click at [478, 499] on button "+" at bounding box center [492, 501] width 28 height 28
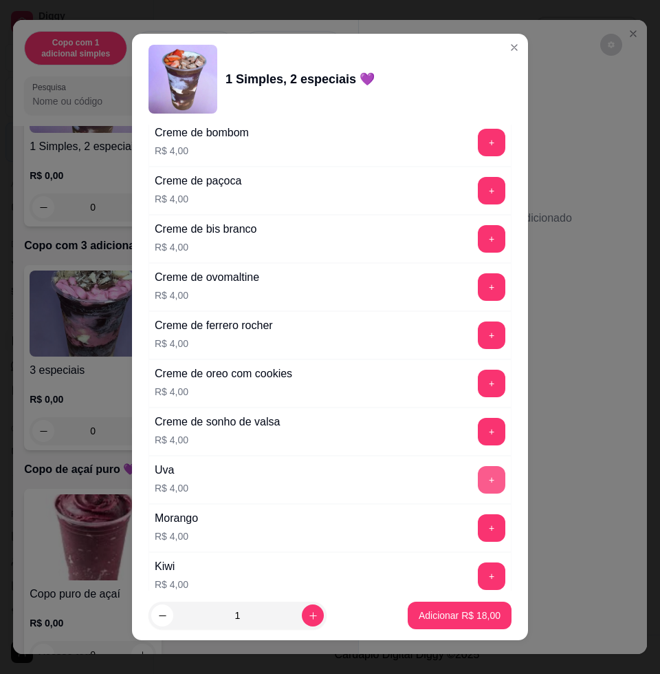
scroll to position [3412, 0]
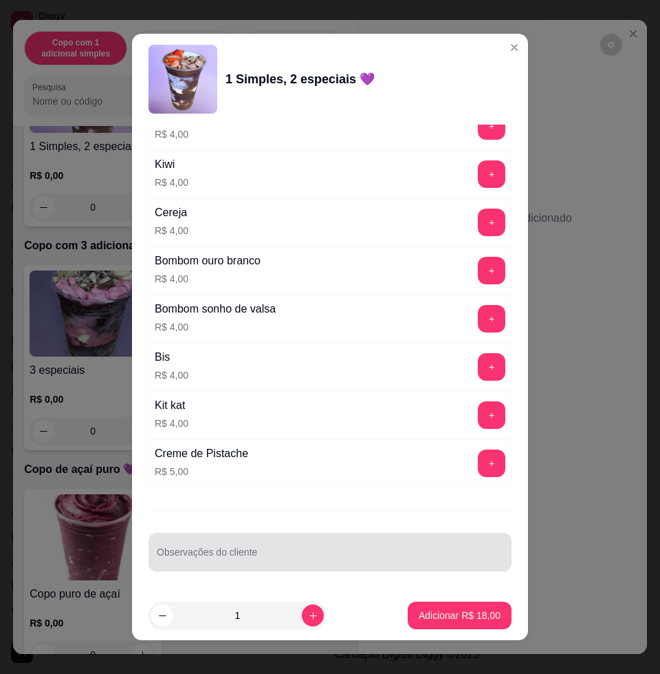
click at [433, 557] on input "Observações do cliente" at bounding box center [330, 557] width 347 height 14
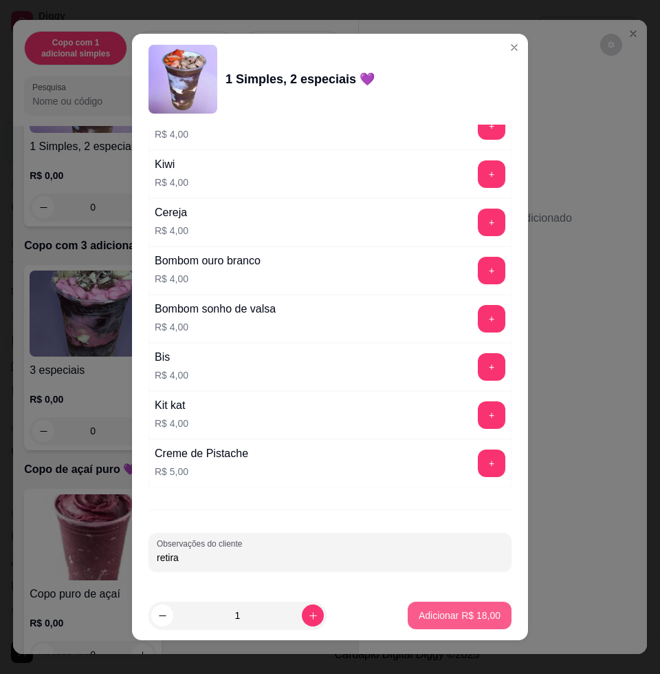
type input "retira"
click at [473, 622] on button "Adicionar R$ 18,00" at bounding box center [460, 615] width 104 height 28
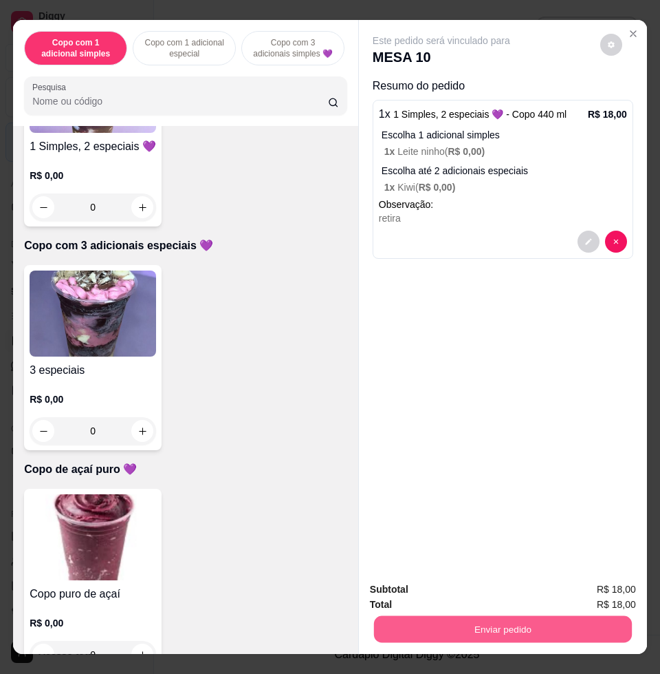
click at [478, 621] on button "Enviar pedido" at bounding box center [503, 628] width 258 height 27
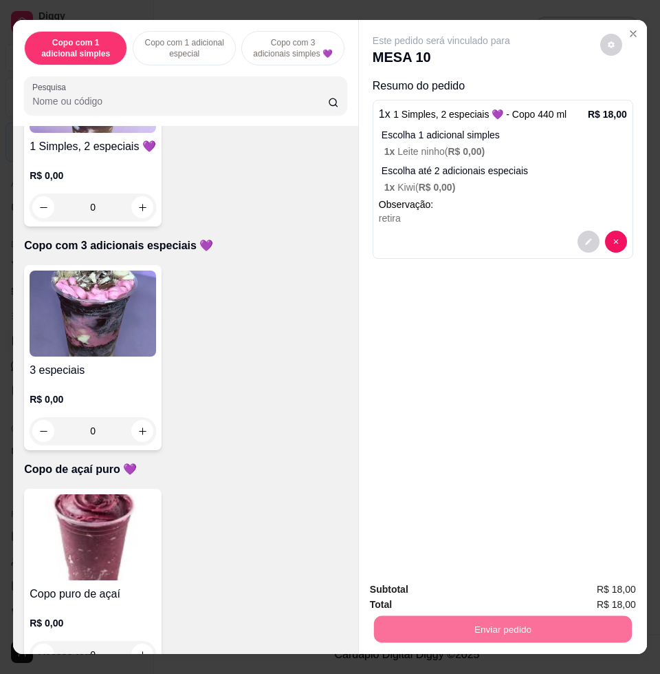
click at [474, 583] on button "Não registrar e enviar pedido" at bounding box center [456, 588] width 143 height 26
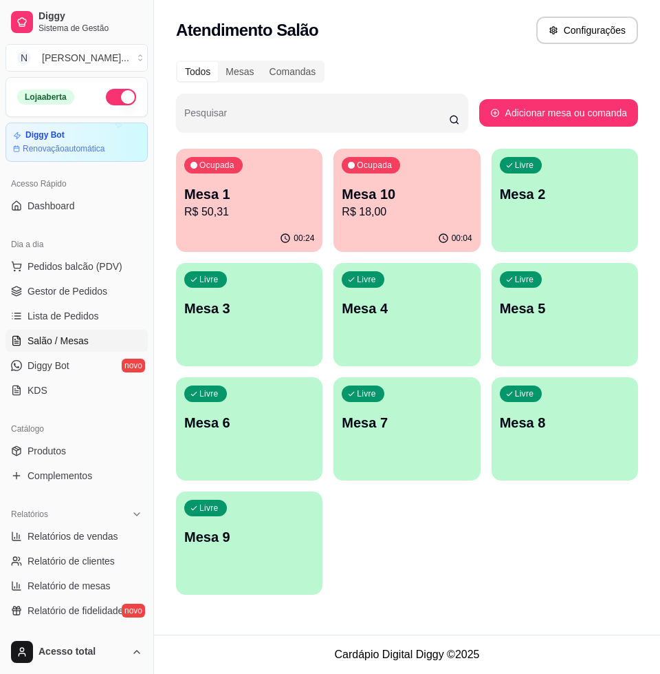
click at [221, 202] on p "Mesa 1" at bounding box center [249, 193] width 130 height 19
click at [245, 211] on p "R$ 50,31" at bounding box center [249, 212] width 130 height 17
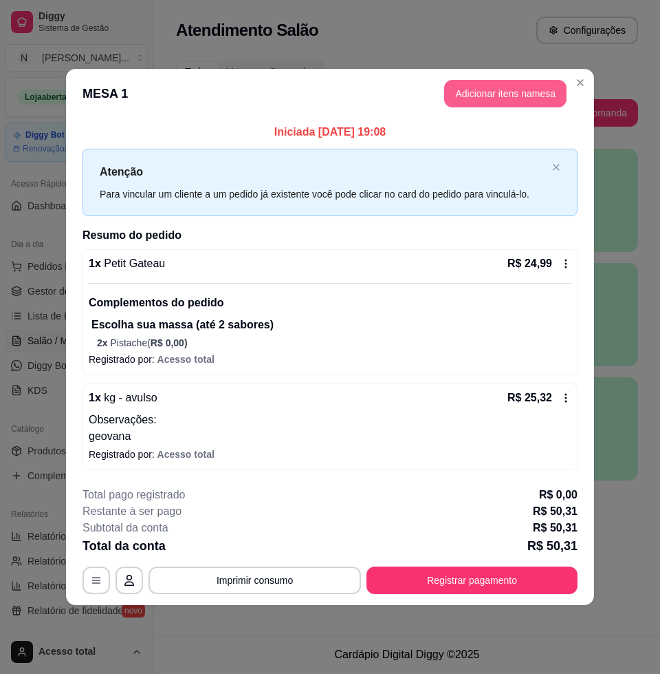
click at [484, 94] on button "Adicionar itens na mesa" at bounding box center [505, 94] width 122 height 28
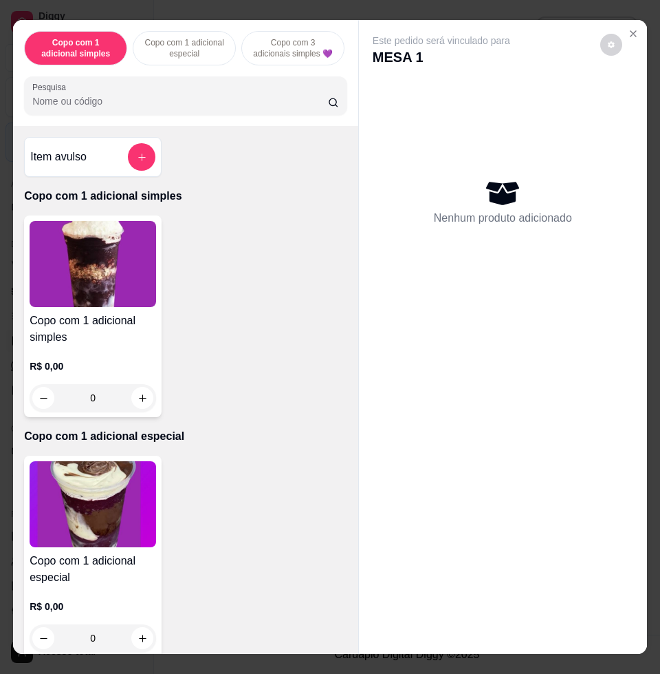
click at [137, 162] on icon "add-separate-item" at bounding box center [142, 157] width 10 height 10
click at [255, 335] on input "0,00" at bounding box center [330, 338] width 259 height 14
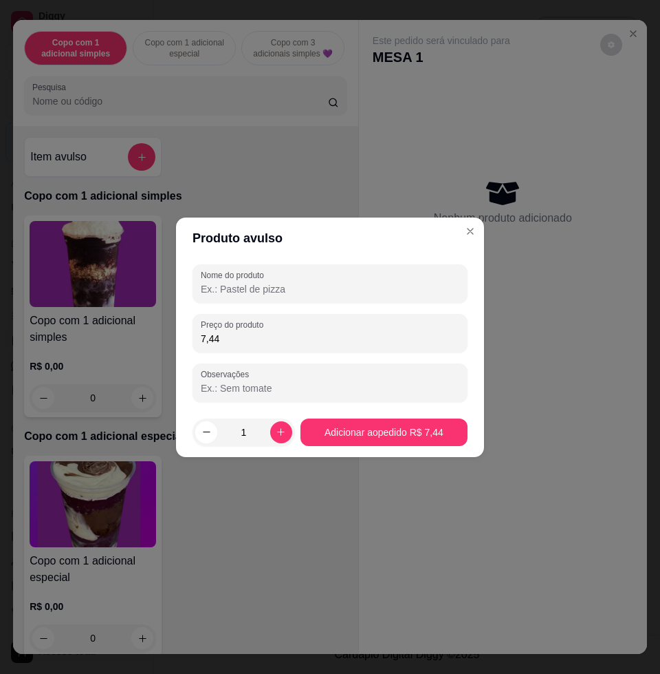
type input "7,44"
click at [311, 282] on input "Nome do produto" at bounding box center [330, 289] width 259 height 14
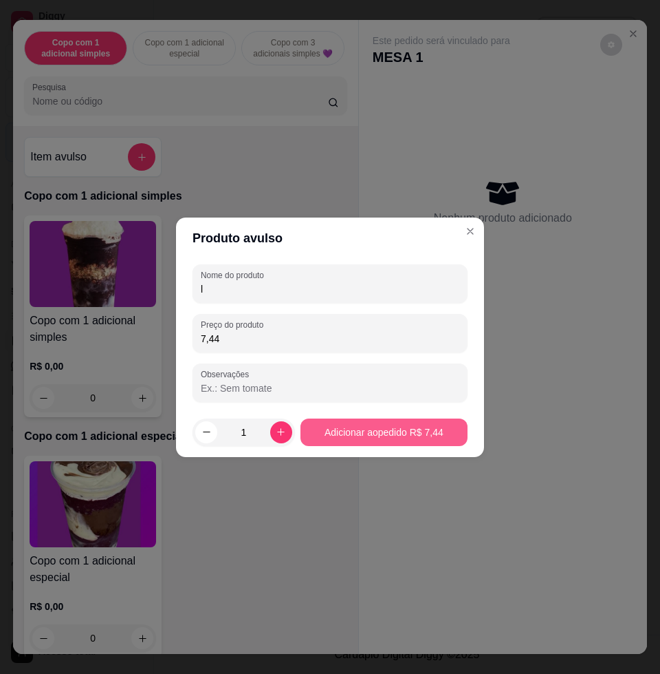
type input "l"
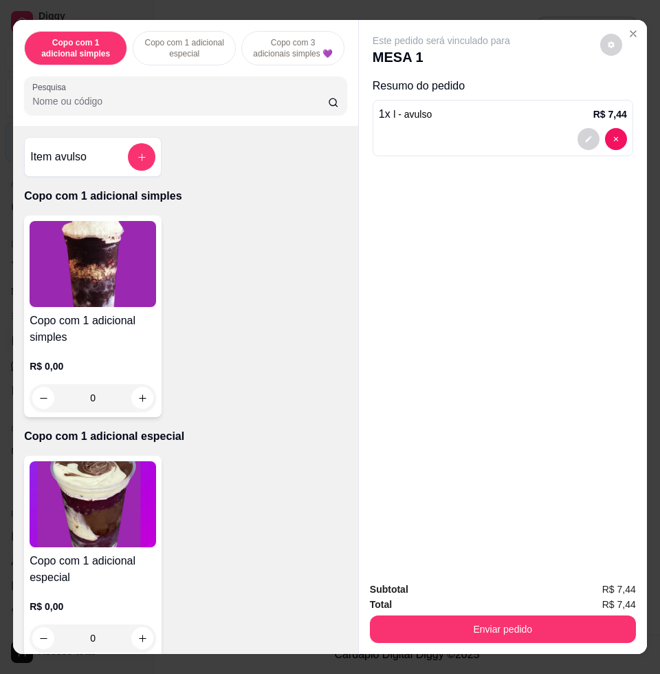
click at [482, 632] on button "Enviar pedido" at bounding box center [503, 629] width 266 height 28
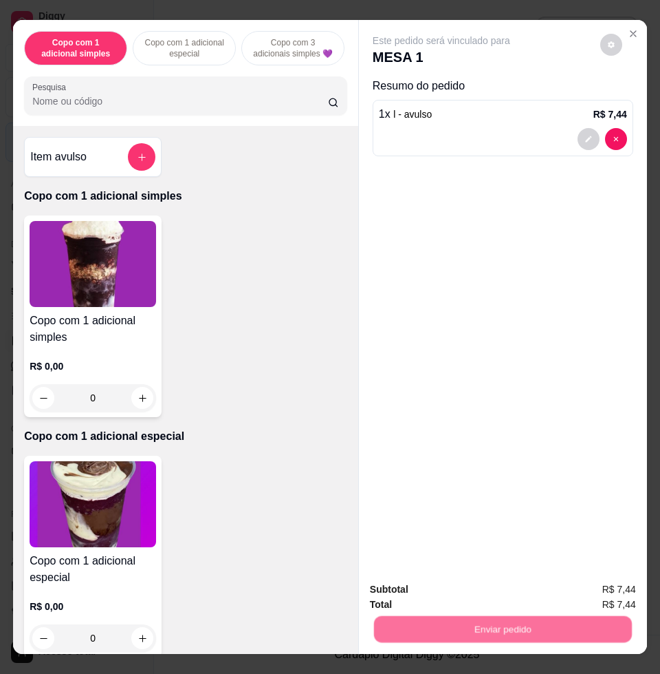
click at [454, 587] on button "Não registrar e enviar pedido" at bounding box center [456, 588] width 143 height 26
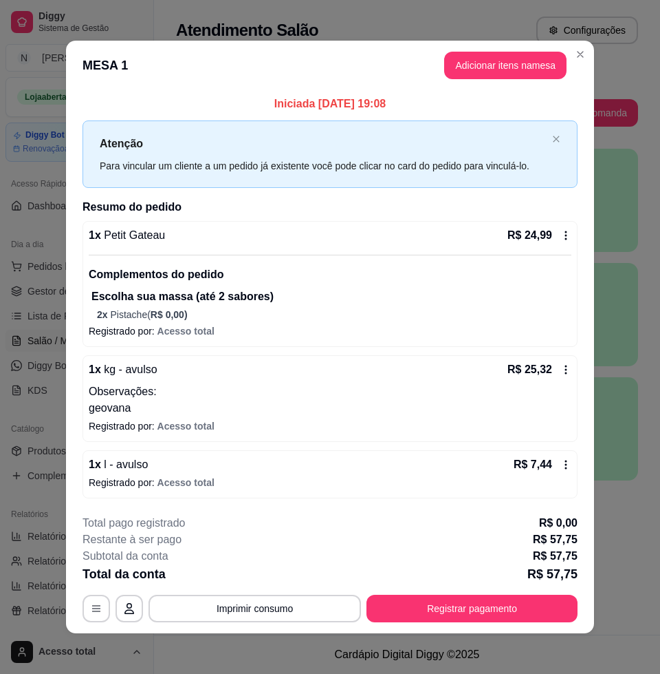
scroll to position [3, 0]
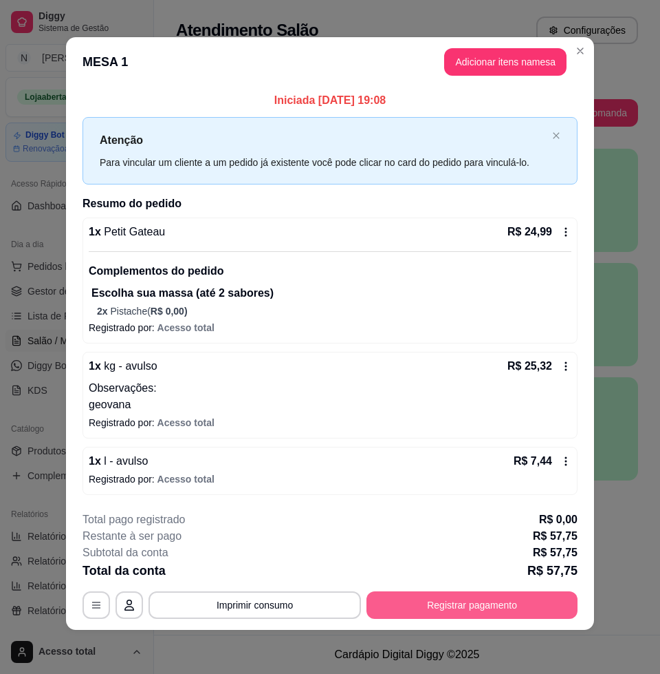
click at [513, 597] on button "Registrar pagamento" at bounding box center [472, 605] width 211 height 28
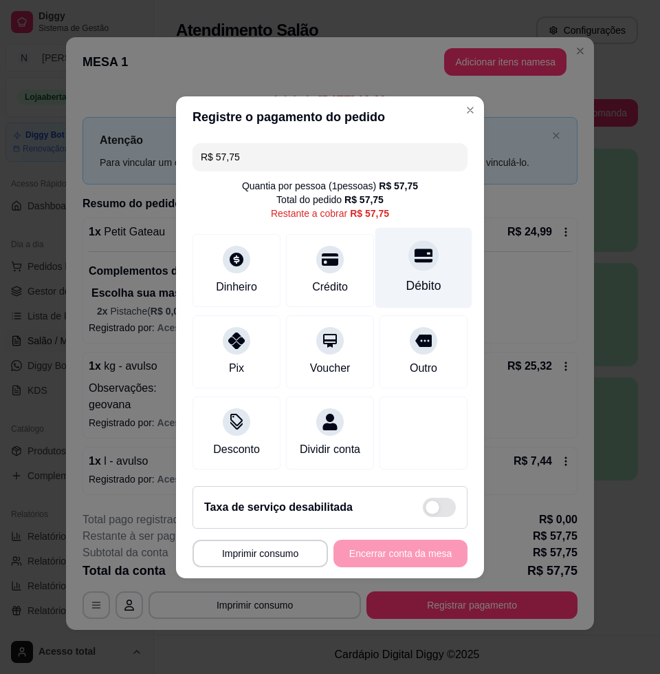
click at [422, 244] on div at bounding box center [424, 255] width 30 height 30
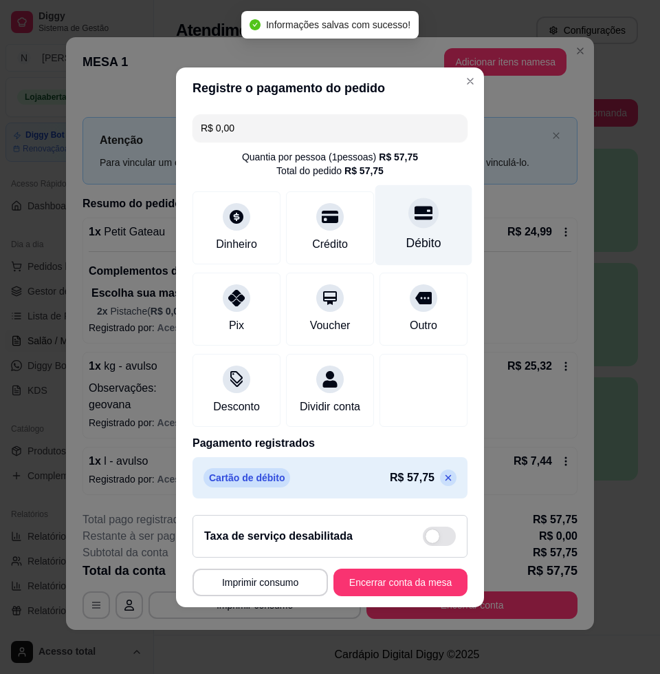
type input "R$ 0,00"
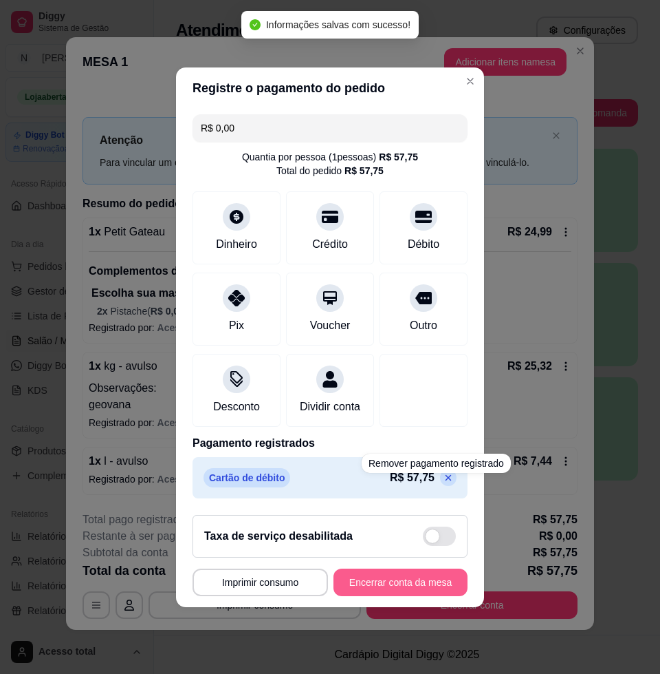
click at [410, 596] on button "Encerrar conta da mesa" at bounding box center [401, 582] width 134 height 28
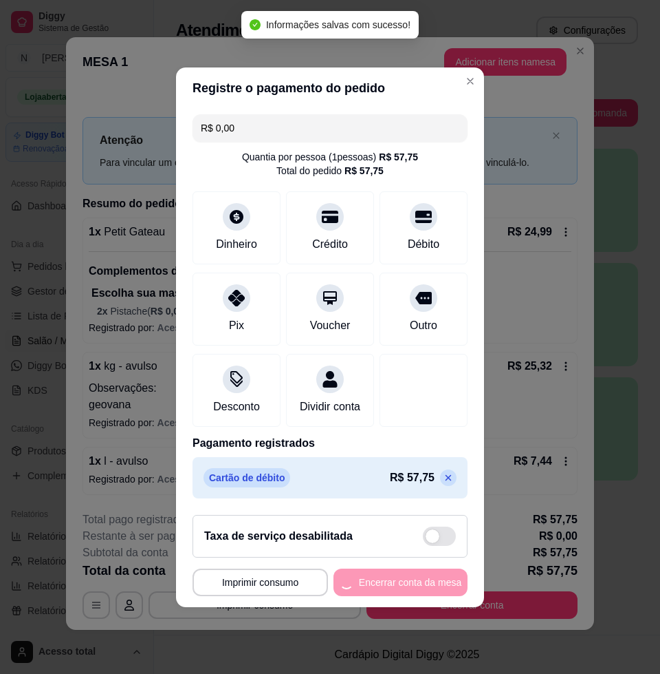
scroll to position [0, 0]
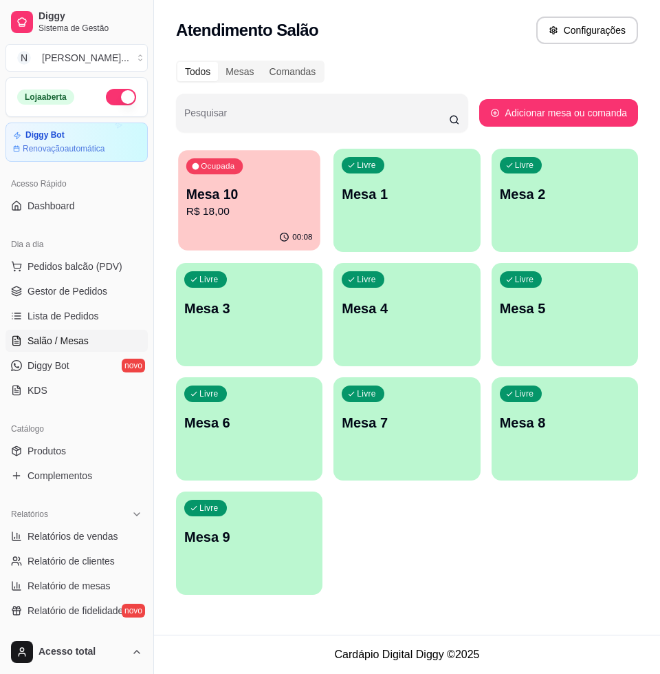
click at [215, 210] on p "R$ 18,00" at bounding box center [249, 212] width 127 height 16
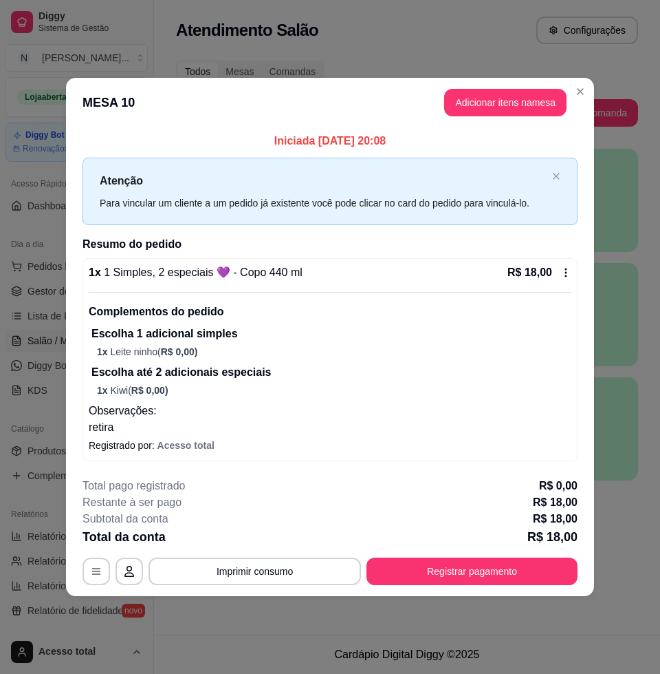
click at [542, 122] on header "MESA 10 Adicionar itens na mesa" at bounding box center [330, 103] width 528 height 50
click at [541, 108] on button "Adicionar itens na mesa" at bounding box center [505, 103] width 122 height 28
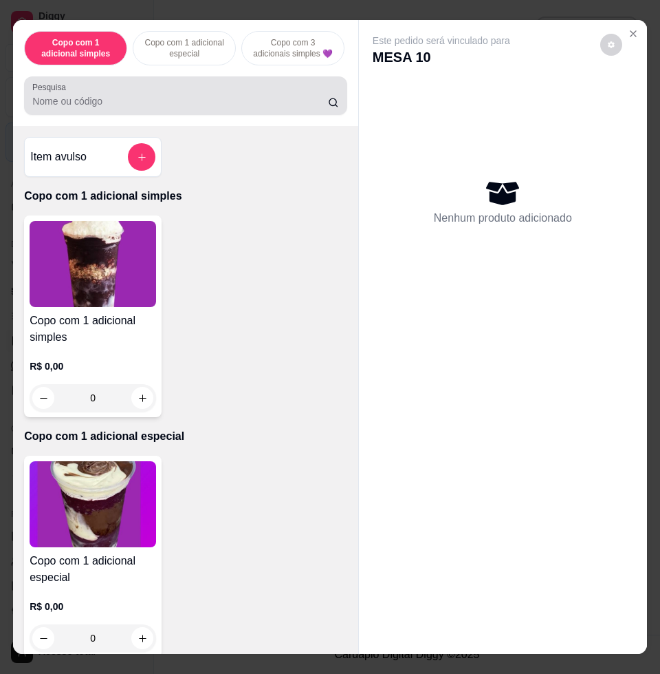
click at [91, 108] on input "Pesquisa" at bounding box center [180, 101] width 296 height 14
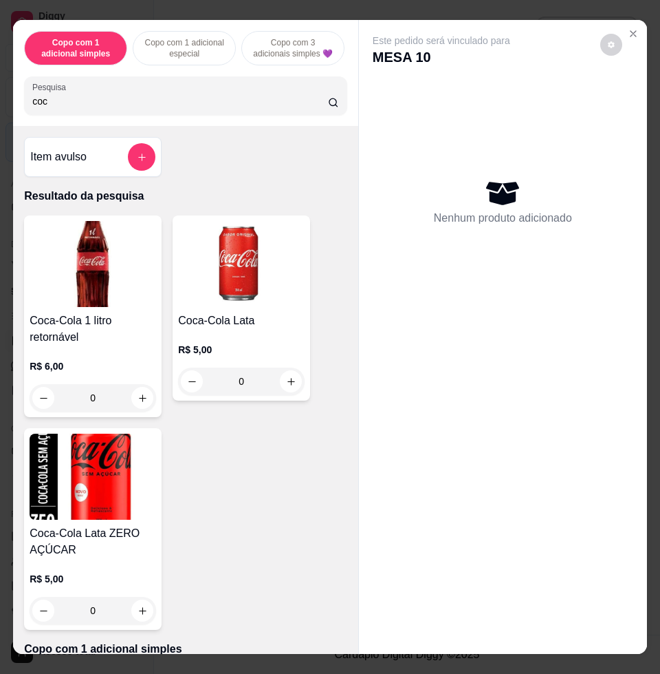
type input "coc"
click at [105, 240] on img at bounding box center [93, 264] width 127 height 86
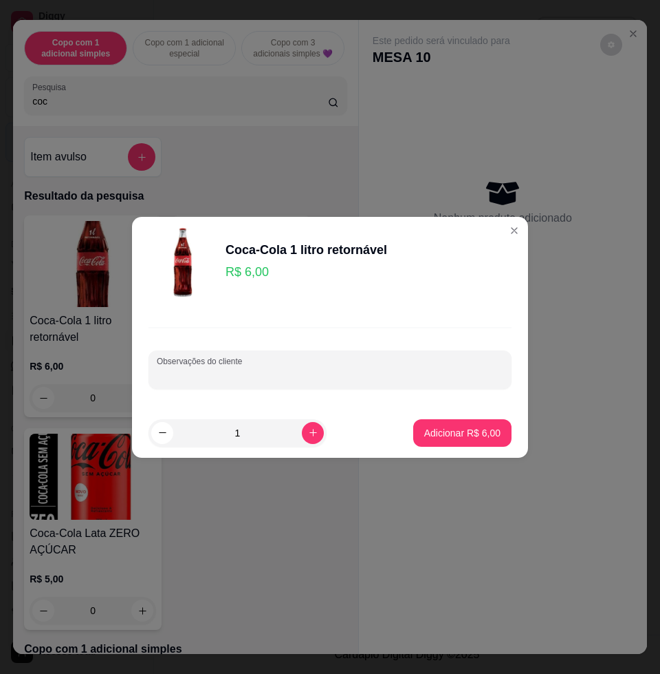
click at [343, 374] on input "Observações do cliente" at bounding box center [330, 375] width 347 height 14
click at [442, 440] on button "Adicionar R$ 6,00" at bounding box center [462, 433] width 98 height 28
type input "1"
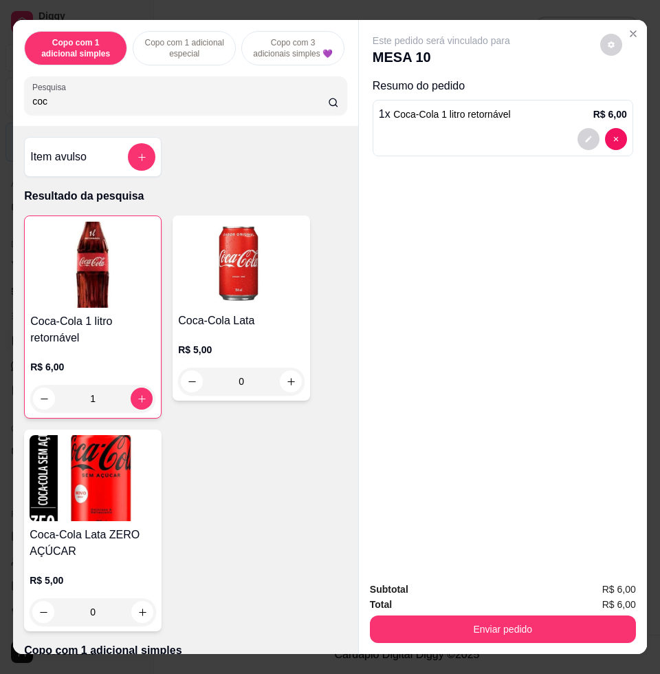
drag, startPoint x: 489, startPoint y: 641, endPoint x: 488, endPoint y: 630, distance: 11.7
click at [488, 641] on div "Subtotal R$ 6,00 Total R$ 6,00 Enviar pedido" at bounding box center [503, 611] width 288 height 83
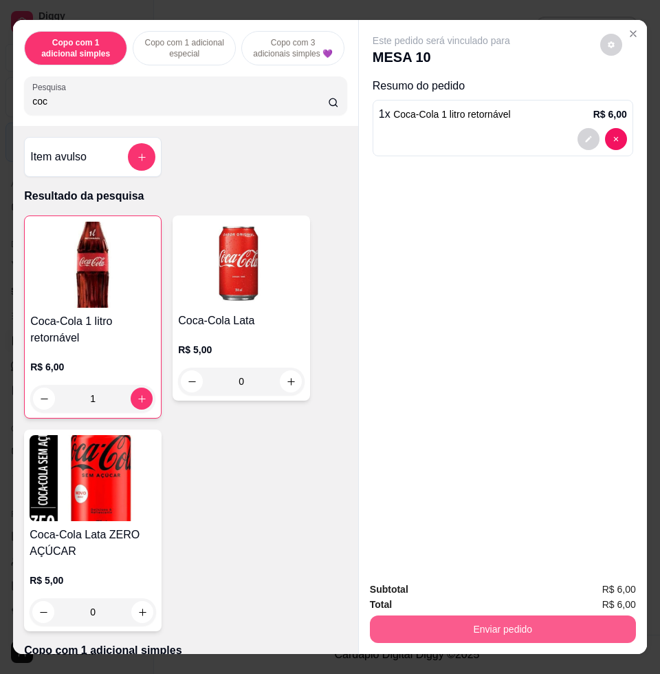
click at [488, 627] on button "Enviar pedido" at bounding box center [503, 629] width 266 height 28
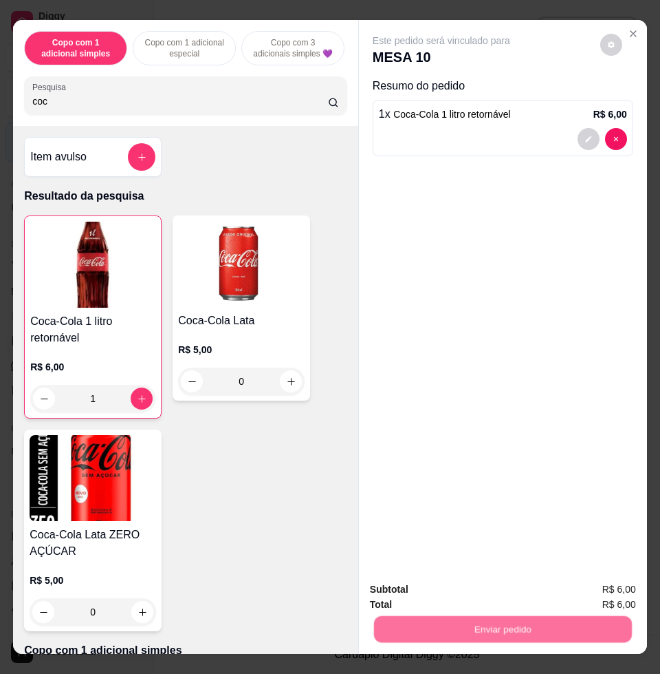
click at [464, 585] on button "Não registrar e enviar pedido" at bounding box center [456, 587] width 139 height 25
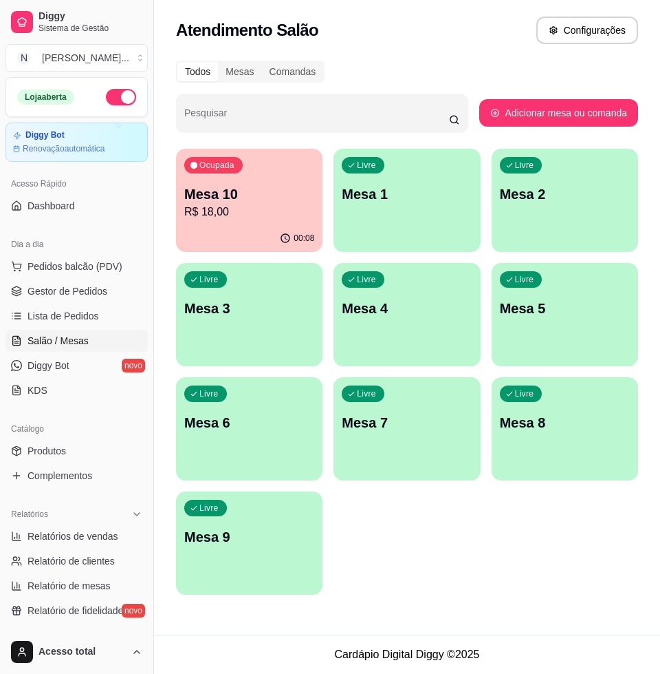
click at [380, 222] on div "Livre Mesa 1" at bounding box center [407, 192] width 147 height 87
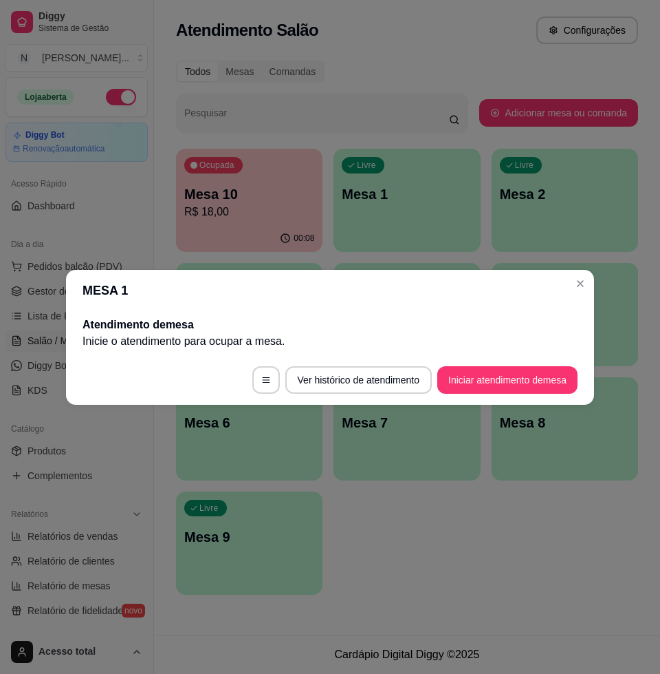
click at [526, 371] on button "Iniciar atendimento de mesa" at bounding box center [508, 380] width 140 height 28
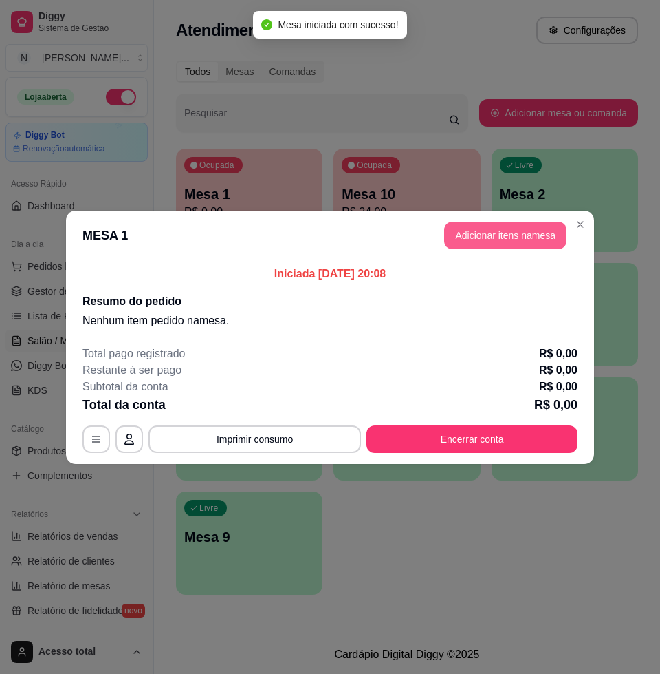
click at [550, 238] on button "Adicionar itens na mesa" at bounding box center [505, 236] width 122 height 28
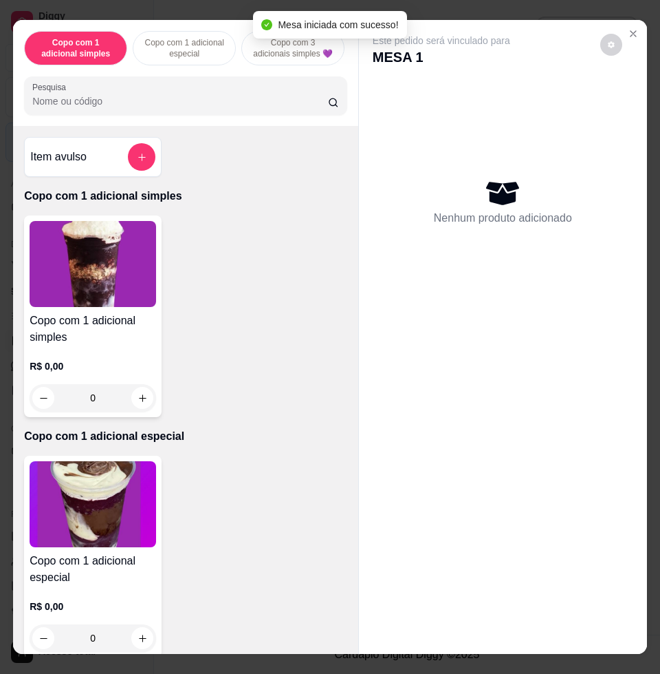
click at [200, 106] on input "Pesquisa" at bounding box center [180, 101] width 296 height 14
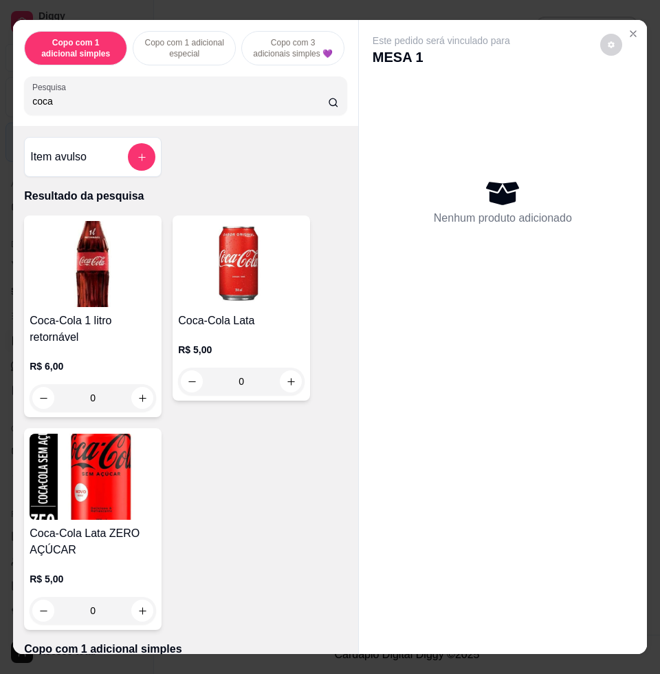
type input "coca"
click at [220, 283] on img at bounding box center [241, 264] width 127 height 86
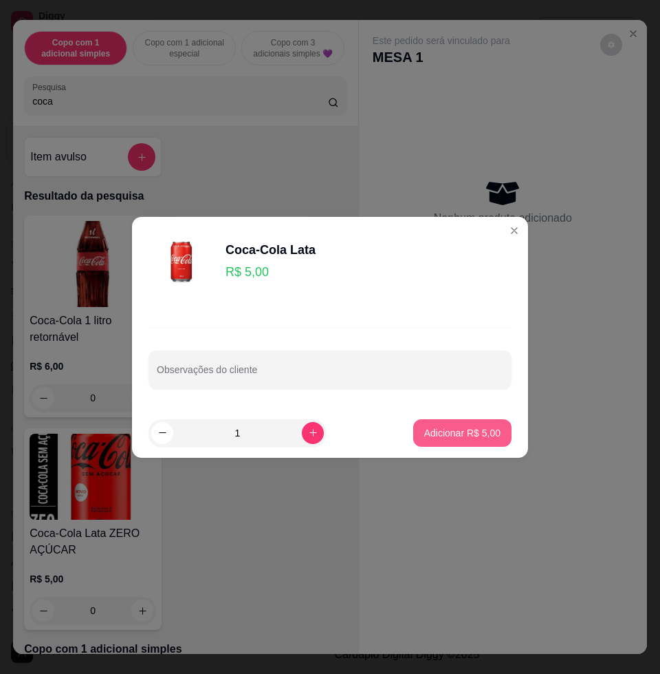
click at [451, 427] on p "Adicionar R$ 5,00" at bounding box center [462, 433] width 76 height 14
type input "1"
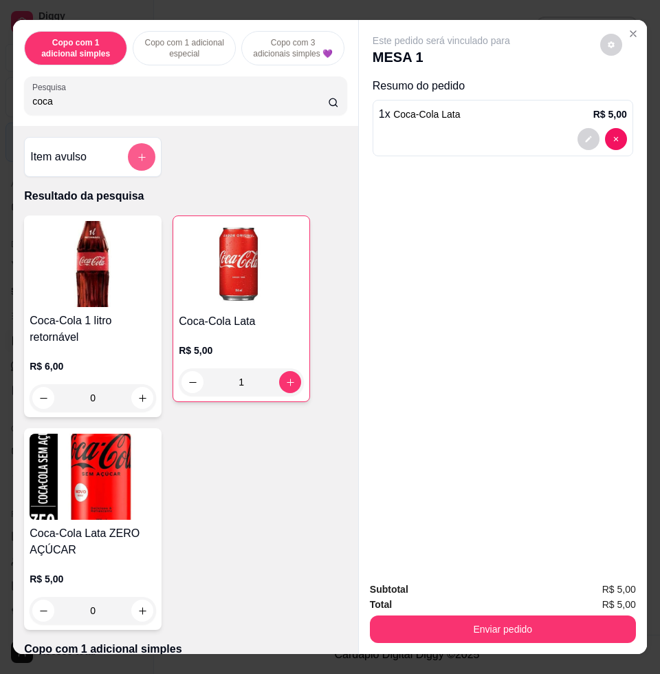
click at [133, 157] on button "add-separate-item" at bounding box center [142, 157] width 28 height 28
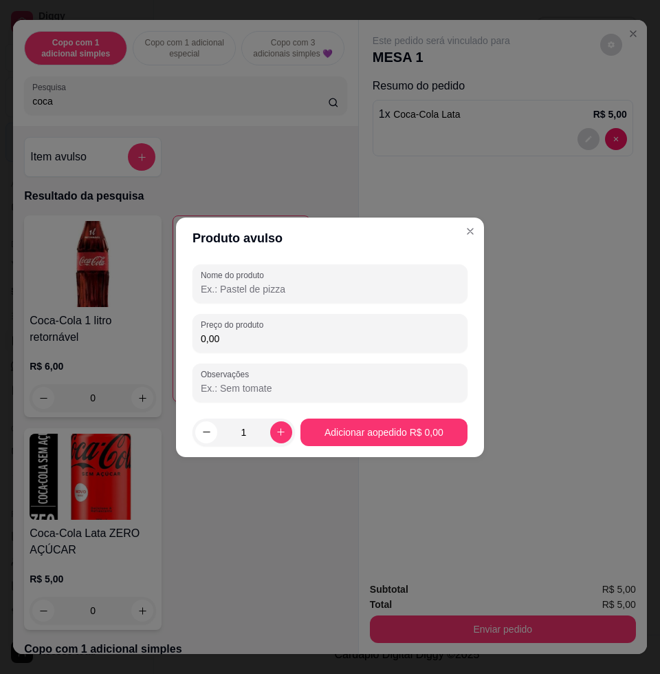
click at [339, 341] on input "0,00" at bounding box center [330, 339] width 259 height 14
type input "0,00"
click at [327, 294] on input "Nome do produto" at bounding box center [330, 289] width 259 height 14
type input "casal"
click at [290, 339] on input "0,00" at bounding box center [330, 339] width 259 height 14
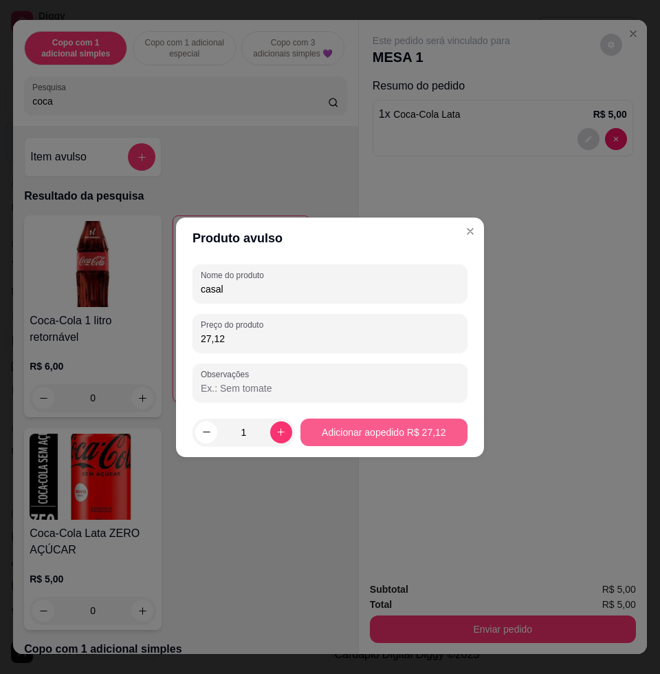
type input "27,12"
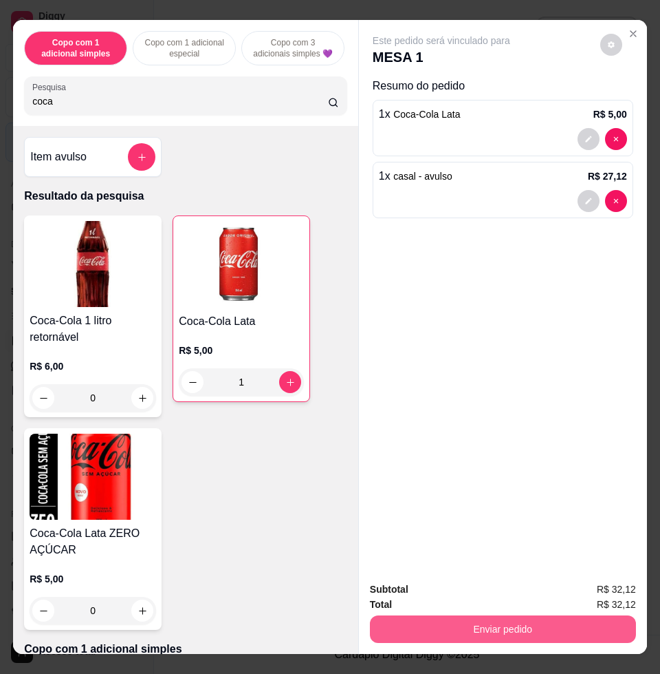
click at [584, 626] on button "Enviar pedido" at bounding box center [503, 629] width 266 height 28
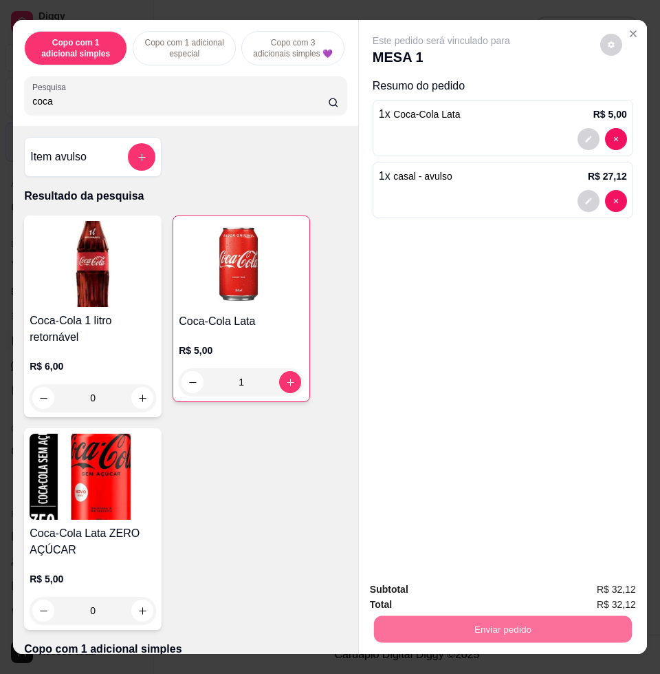
click at [493, 577] on button "Não registrar e enviar pedido" at bounding box center [456, 588] width 143 height 26
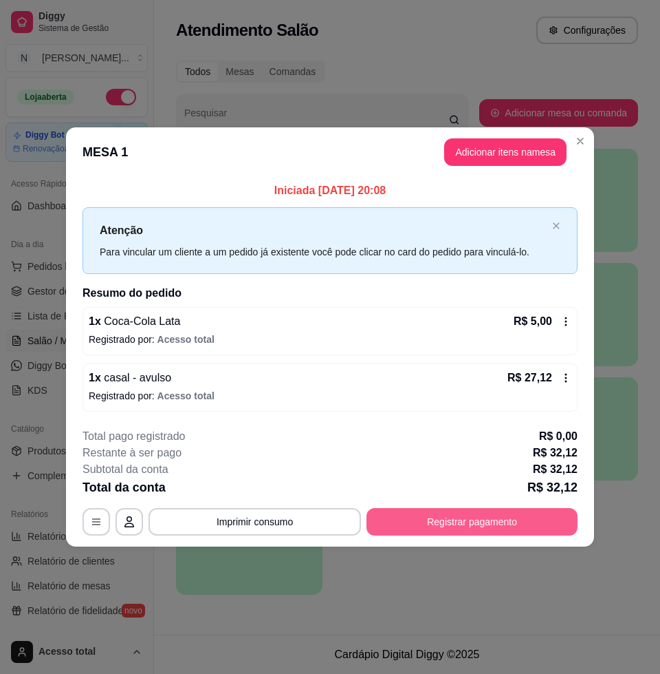
click at [429, 510] on button "Registrar pagamento" at bounding box center [472, 522] width 211 height 28
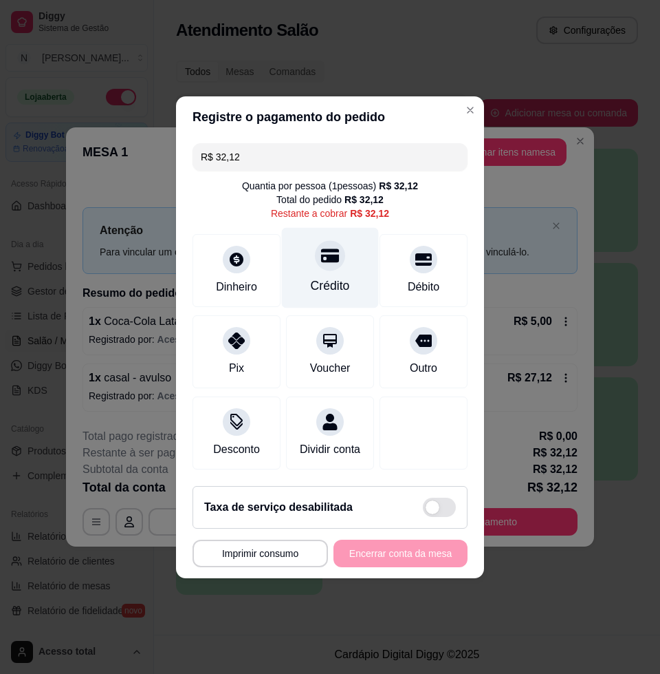
click at [332, 266] on div "Crédito" at bounding box center [330, 267] width 97 height 80
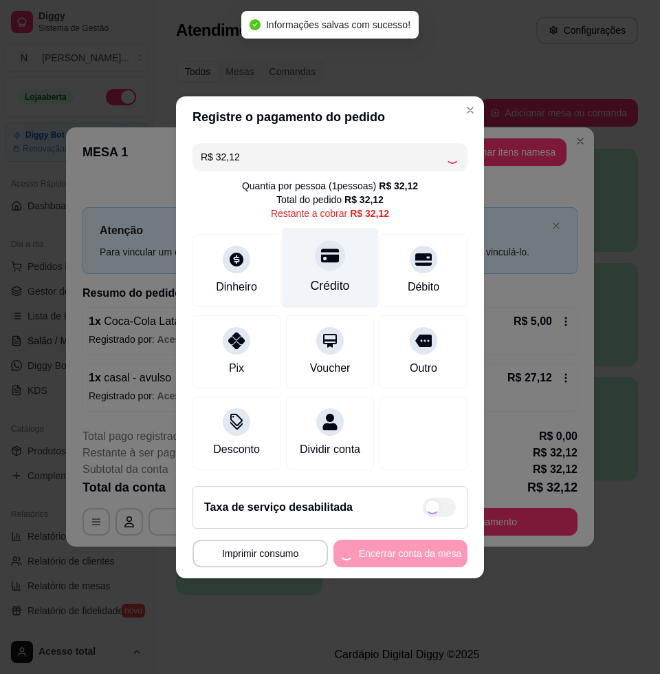
type input "R$ 0,00"
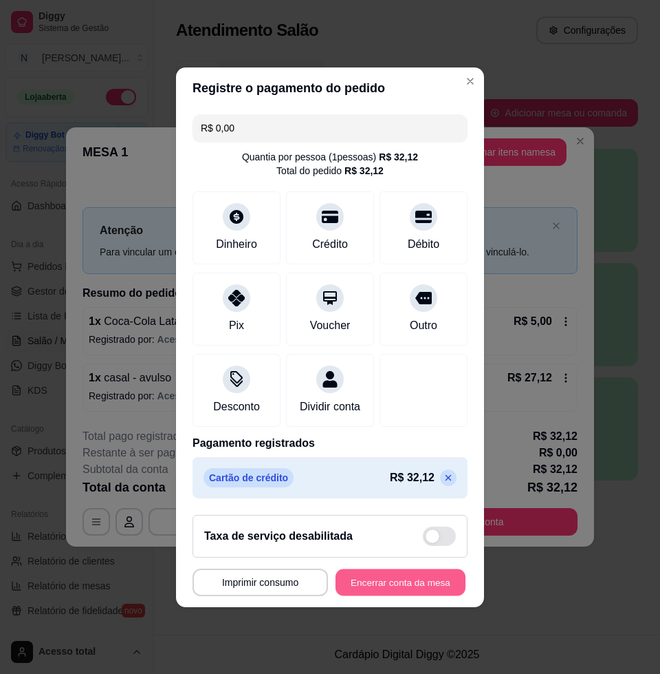
click at [442, 593] on button "Encerrar conta da mesa" at bounding box center [401, 581] width 130 height 27
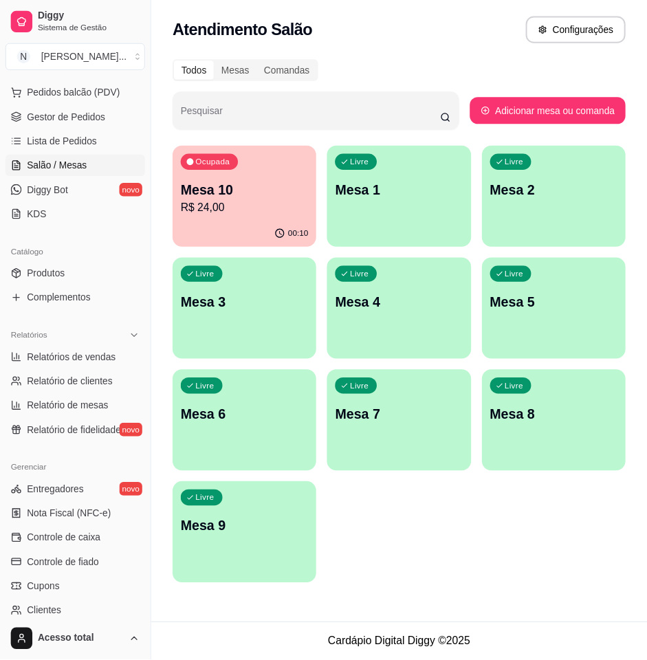
scroll to position [258, 0]
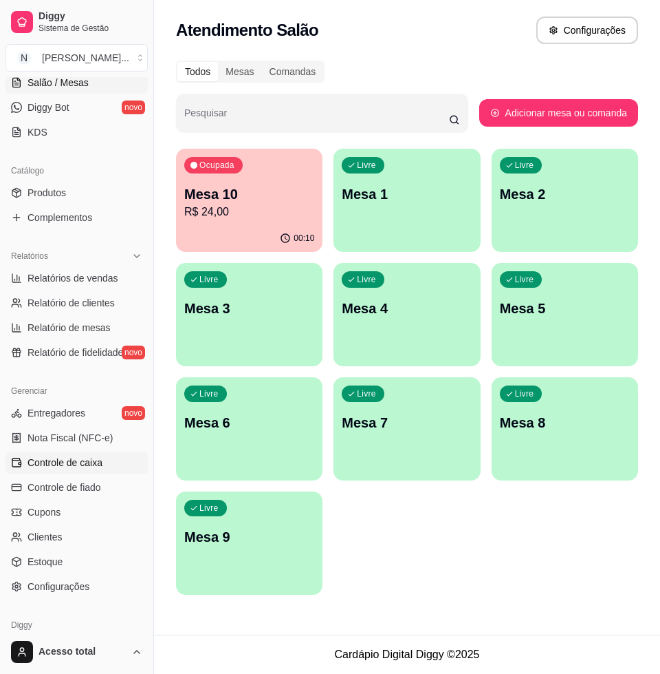
click at [97, 466] on span "Controle de caixa" at bounding box center [65, 462] width 75 height 14
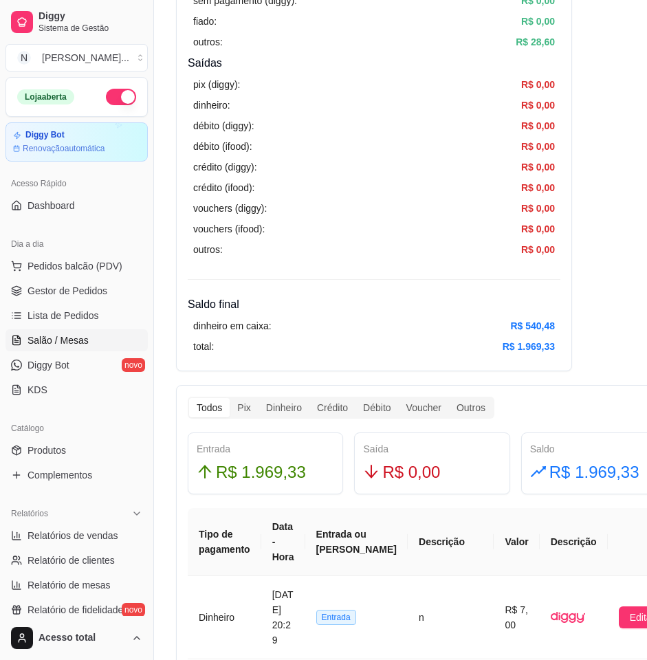
click at [83, 337] on span "Salão / Mesas" at bounding box center [58, 341] width 61 height 14
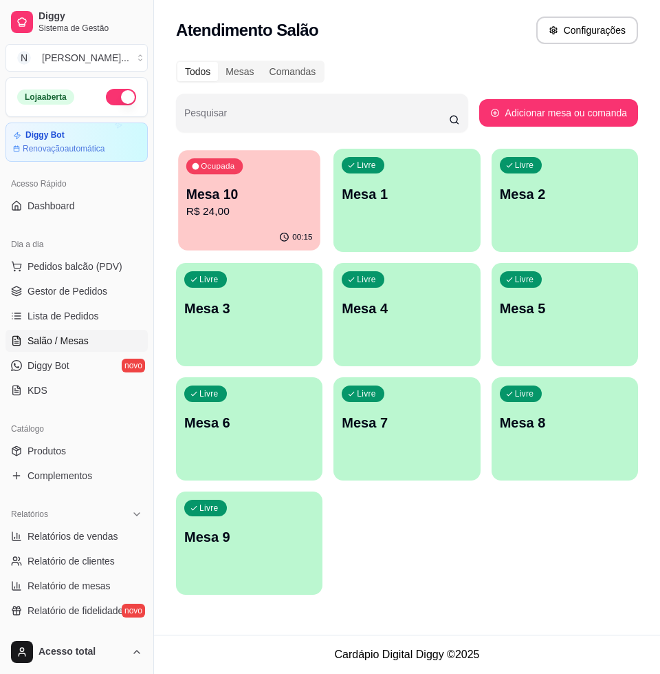
click at [294, 213] on p "R$ 24,00" at bounding box center [249, 212] width 127 height 16
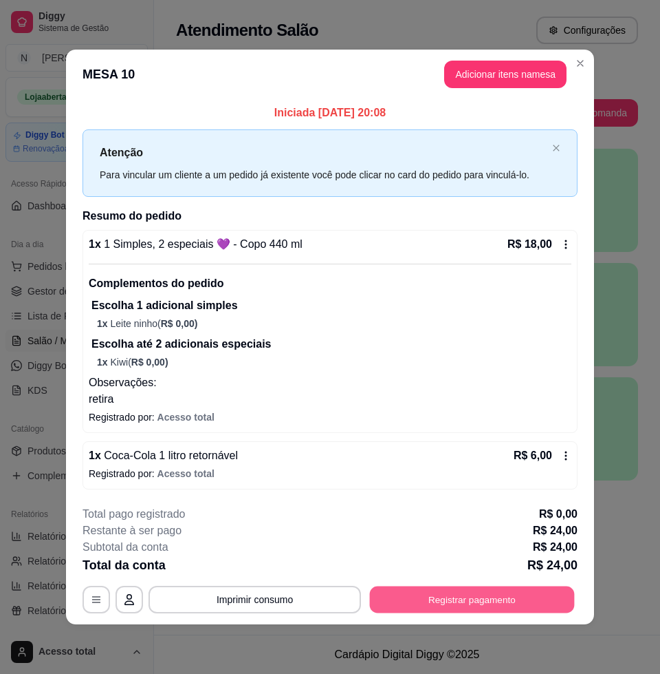
click at [515, 611] on button "Registrar pagamento" at bounding box center [472, 598] width 205 height 27
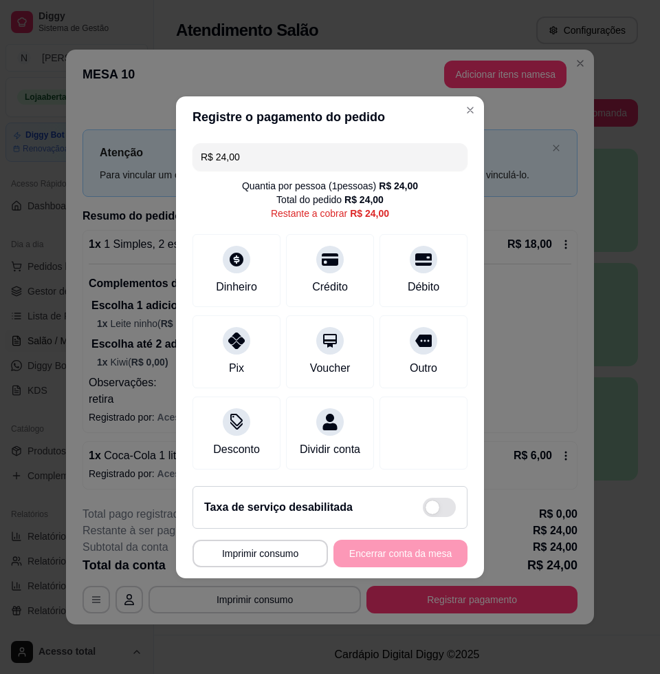
click at [279, 148] on input "R$ 24,00" at bounding box center [330, 157] width 259 height 28
click at [206, 279] on div "Dinheiro" at bounding box center [237, 267] width 97 height 80
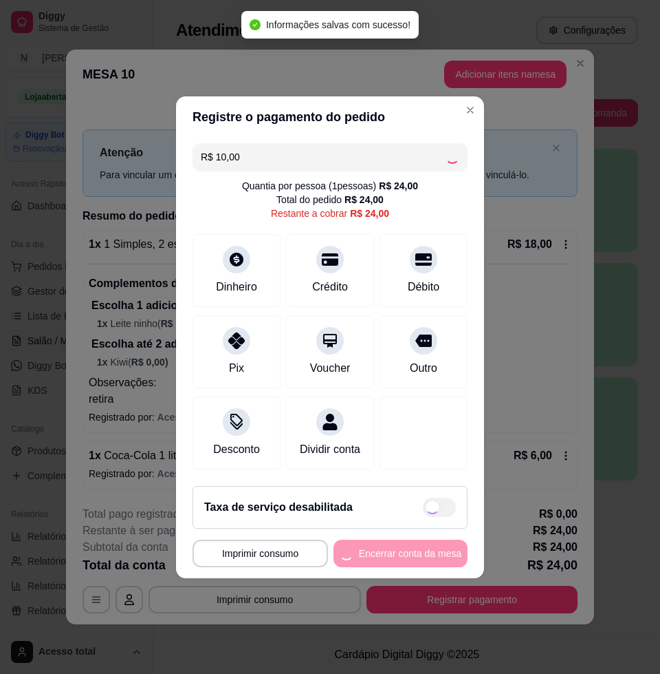
type input "R$ 14,00"
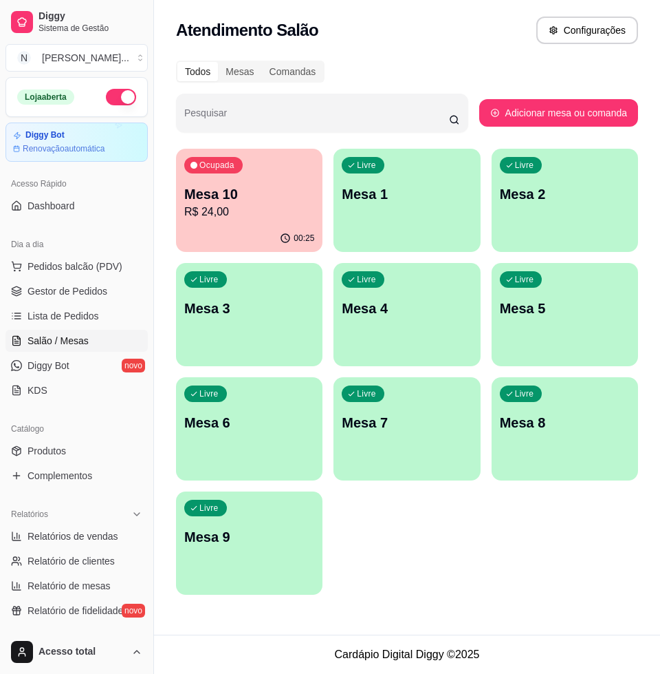
click at [429, 244] on div "button" at bounding box center [407, 243] width 147 height 17
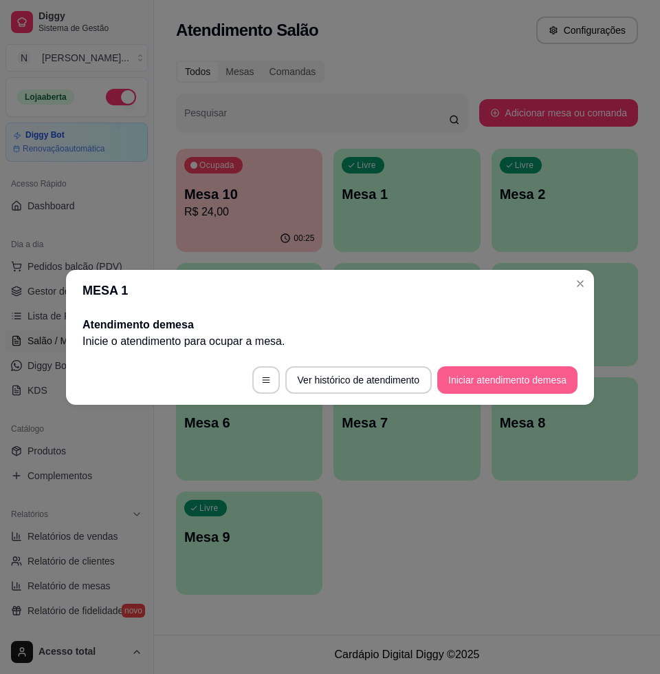
click at [486, 382] on button "Iniciar atendimento de mesa" at bounding box center [508, 380] width 140 height 28
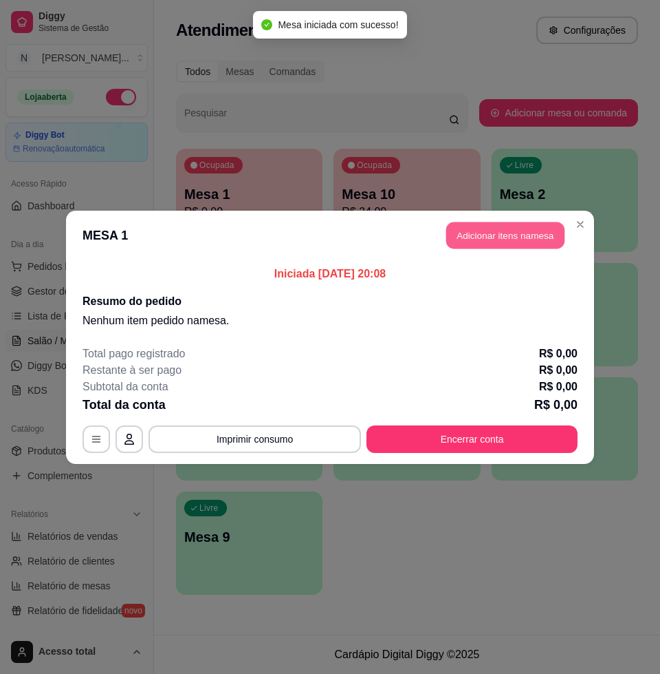
click at [508, 242] on button "Adicionar itens na mesa" at bounding box center [506, 235] width 118 height 27
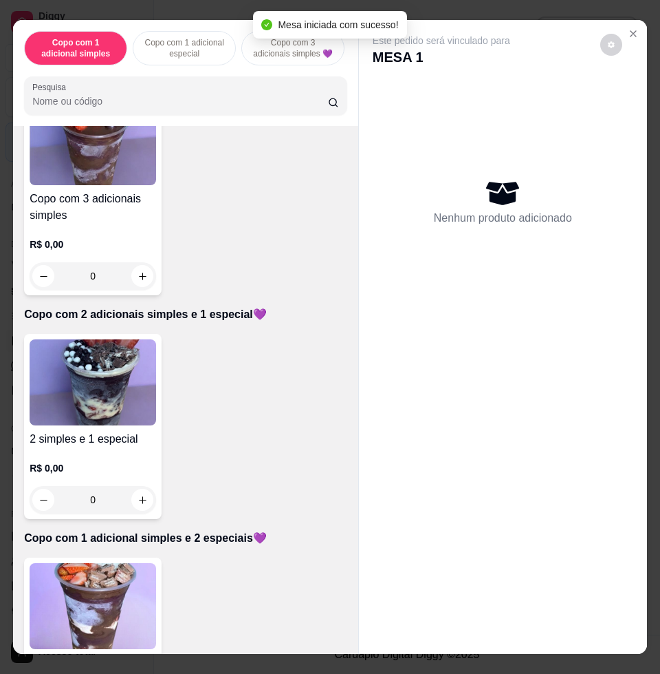
scroll to position [774, 0]
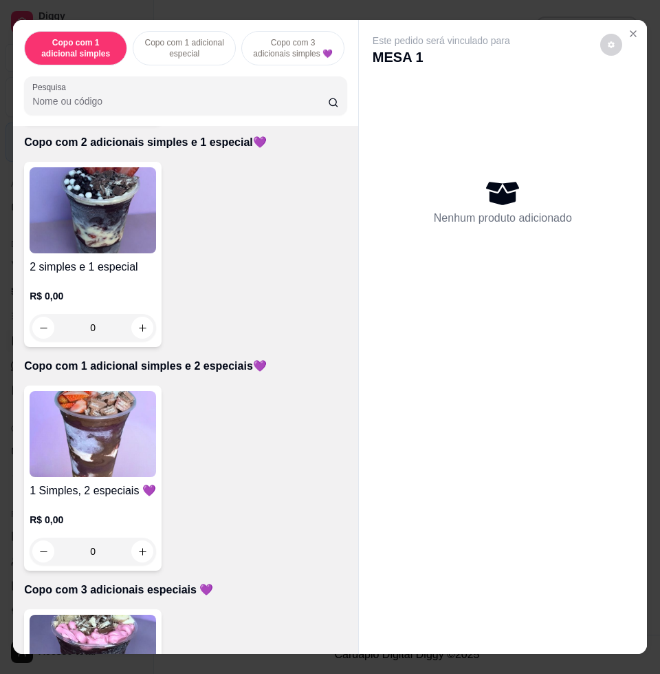
click at [103, 222] on img at bounding box center [93, 210] width 127 height 86
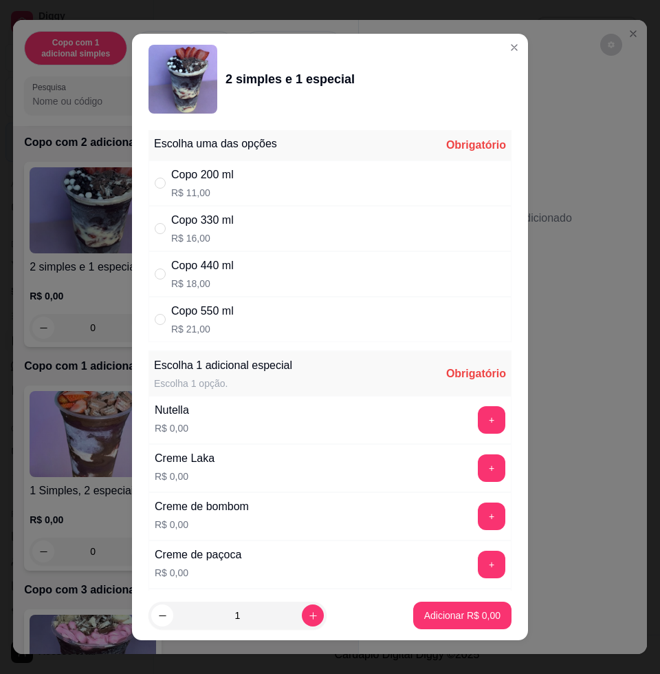
click at [337, 307] on div "Copo 550 ml R$ 21,00" at bounding box center [330, 319] width 363 height 45
radio input "true"
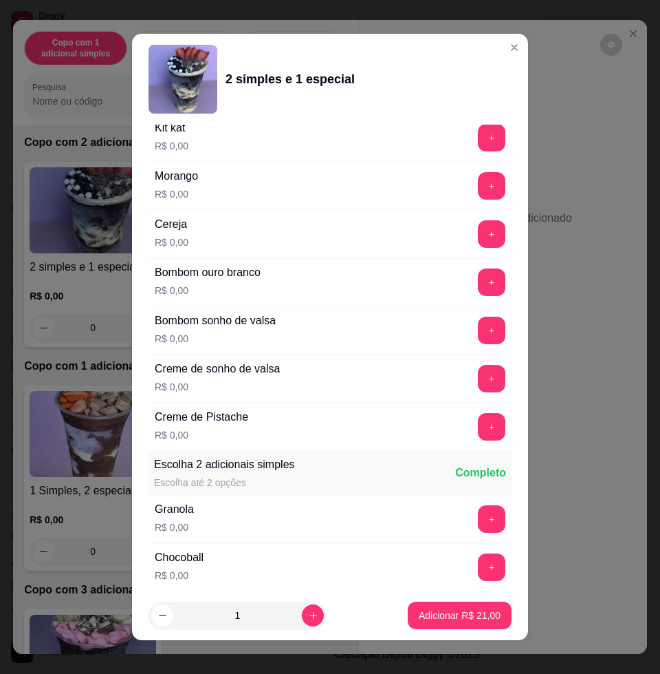
scroll to position [688, 0]
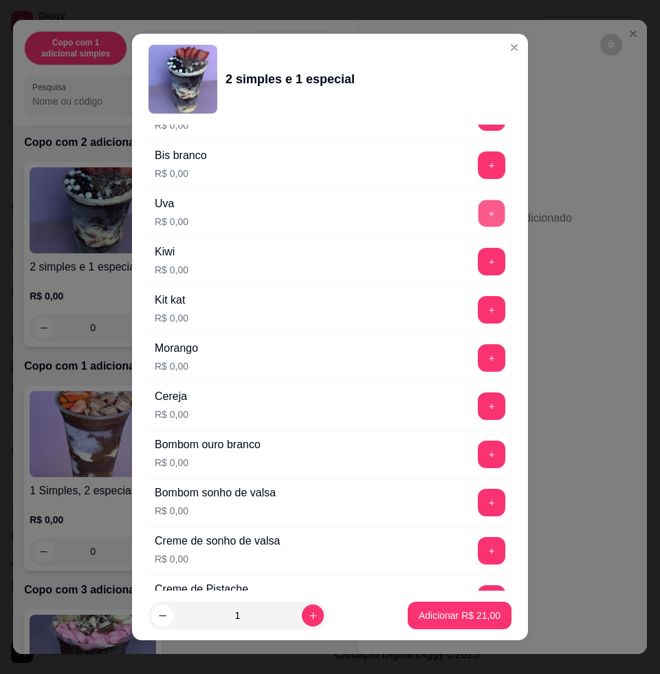
click at [479, 209] on button "+" at bounding box center [492, 213] width 27 height 27
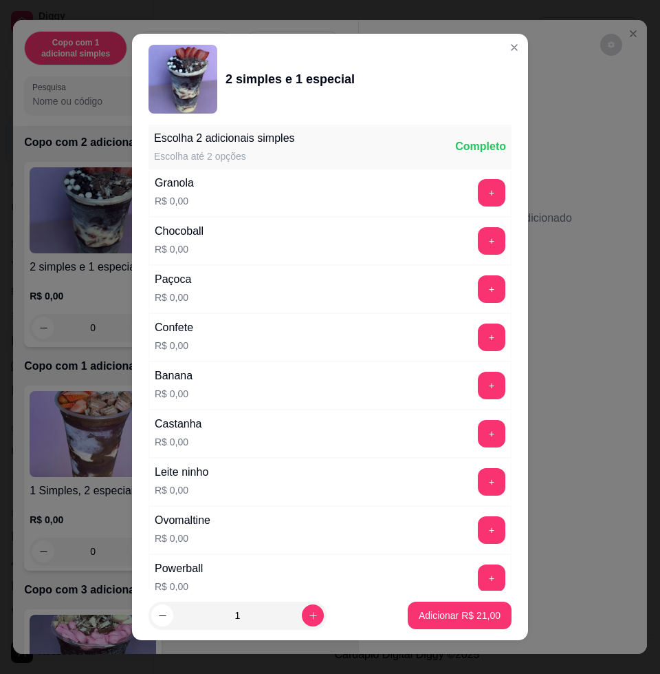
scroll to position [10, 0]
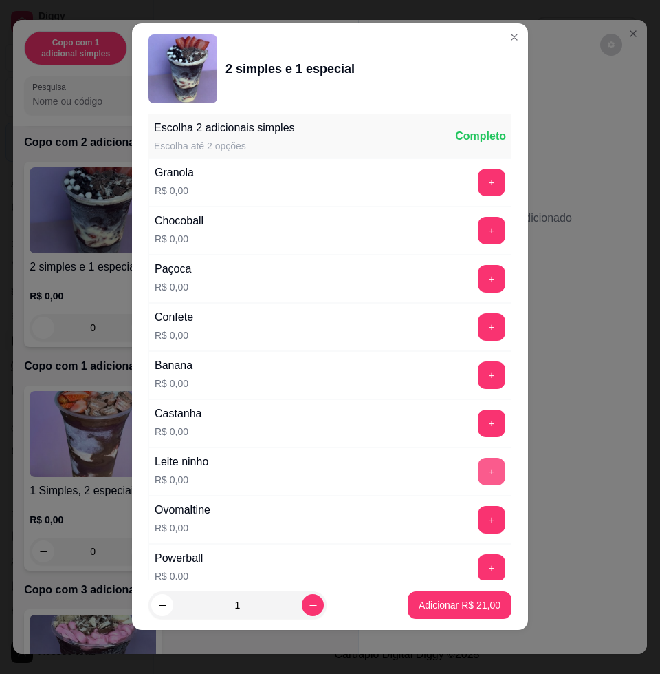
click at [478, 466] on button "+" at bounding box center [492, 472] width 28 height 28
click at [479, 513] on button "+" at bounding box center [492, 519] width 27 height 27
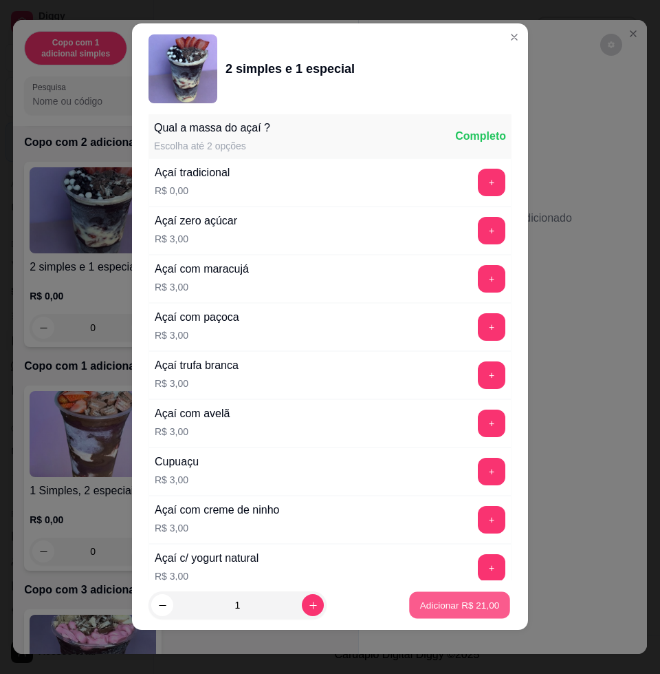
click at [453, 597] on button "Adicionar R$ 21,00" at bounding box center [459, 605] width 101 height 27
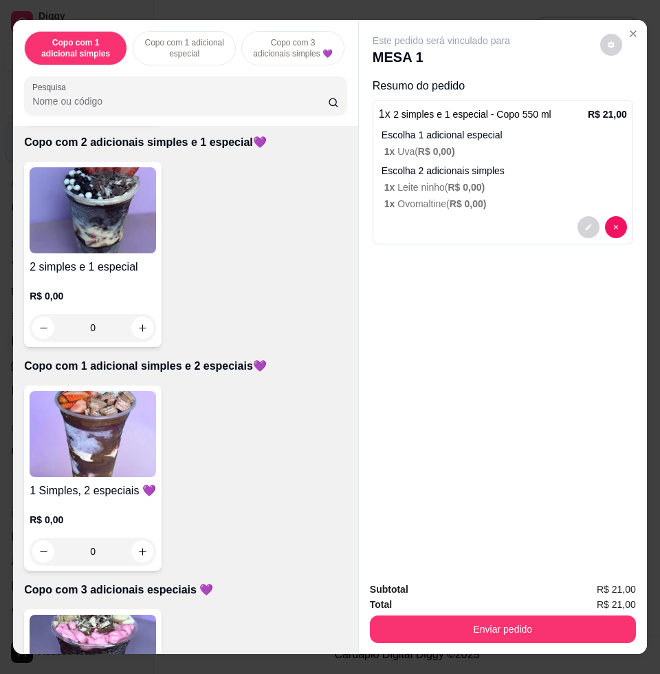
click at [94, 250] on img at bounding box center [93, 210] width 127 height 86
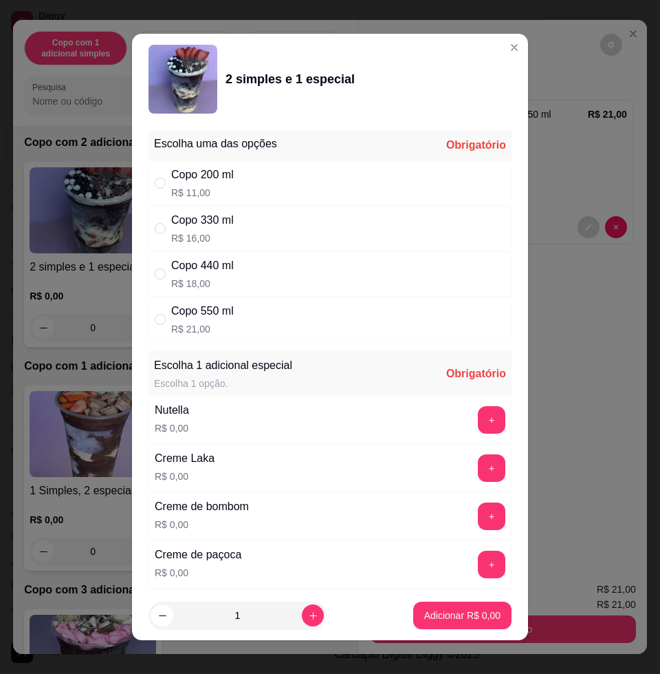
click at [262, 233] on div "Copo 330 ml R$ 16,00" at bounding box center [330, 228] width 363 height 45
radio input "true"
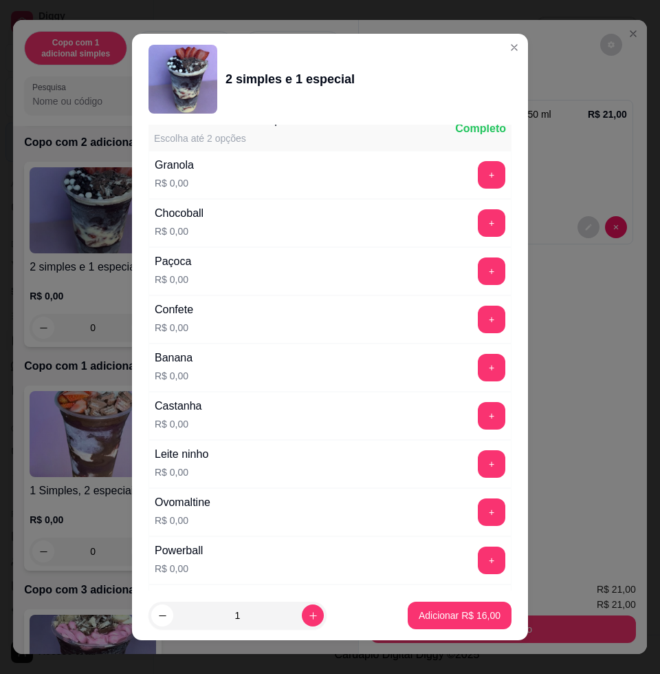
scroll to position [1290, 0]
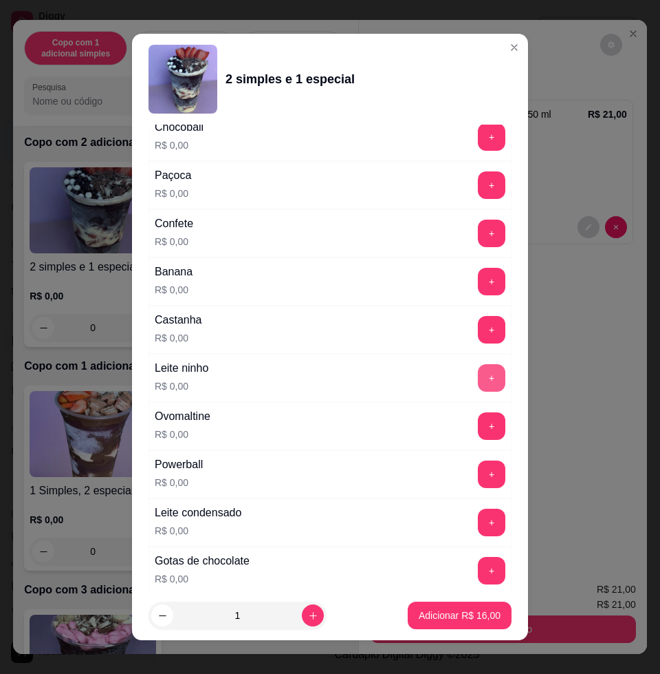
click at [478, 380] on button "+" at bounding box center [492, 378] width 28 height 28
click at [478, 429] on button "+" at bounding box center [492, 426] width 28 height 28
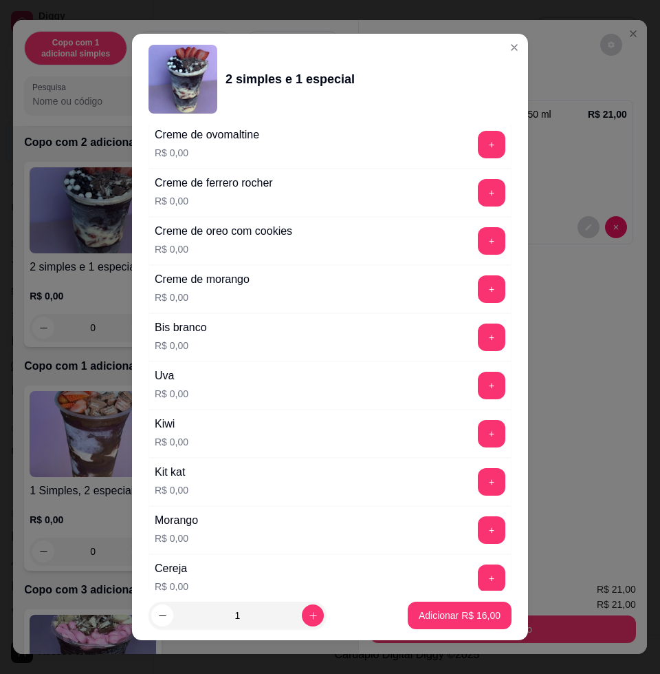
scroll to position [430, 0]
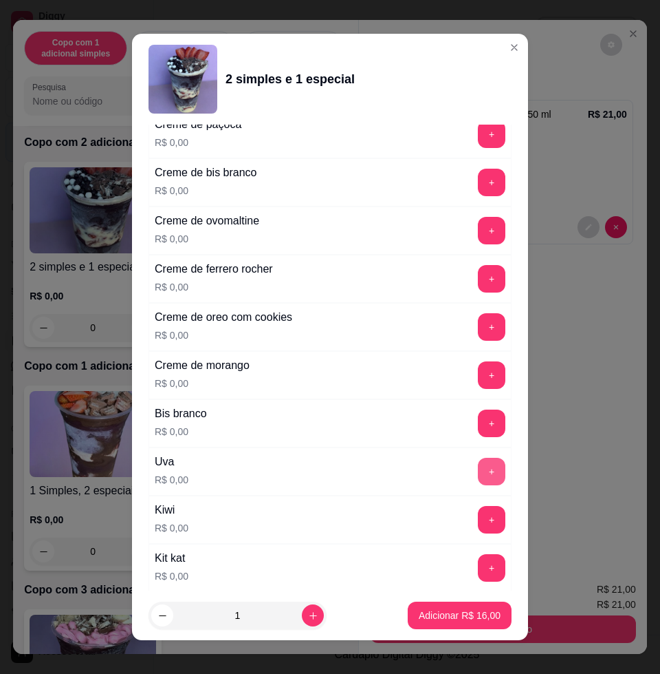
click at [478, 471] on button "+" at bounding box center [492, 472] width 28 height 28
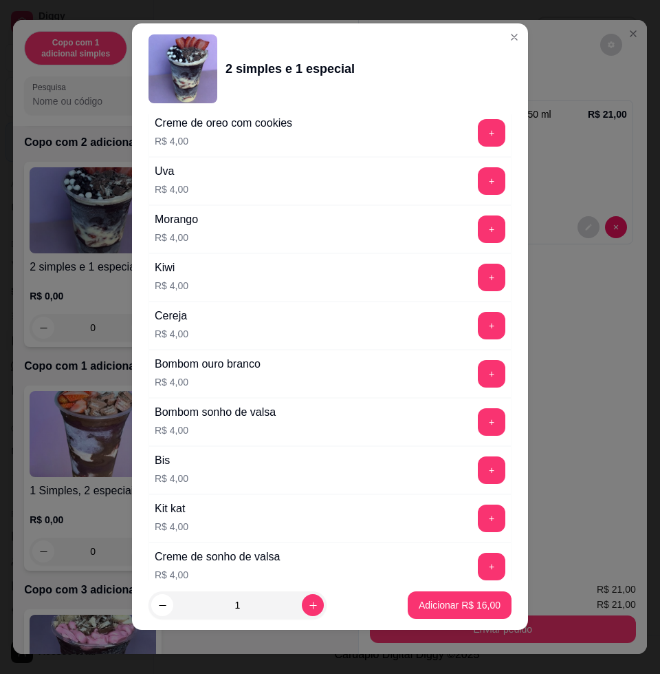
scroll to position [3412, 0]
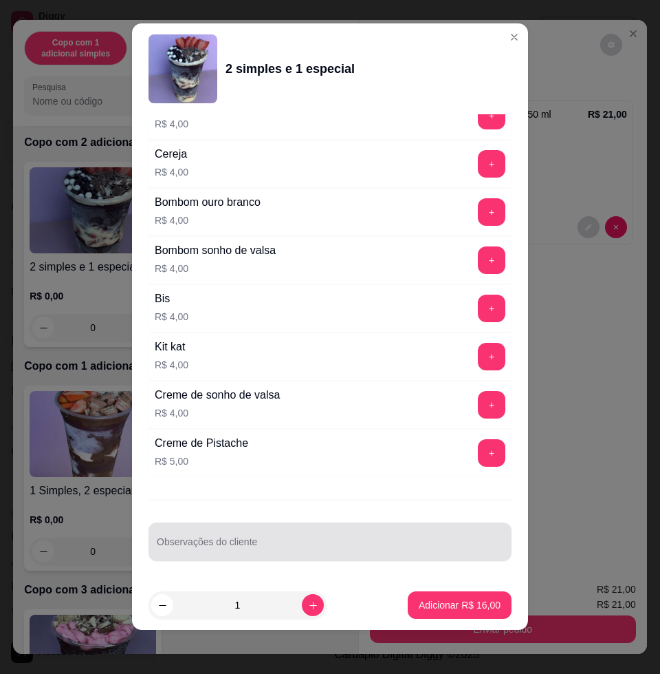
drag, startPoint x: 377, startPoint y: 546, endPoint x: 283, endPoint y: 525, distance: 96.6
click at [376, 546] on input "Observações do cliente" at bounding box center [330, 547] width 347 height 14
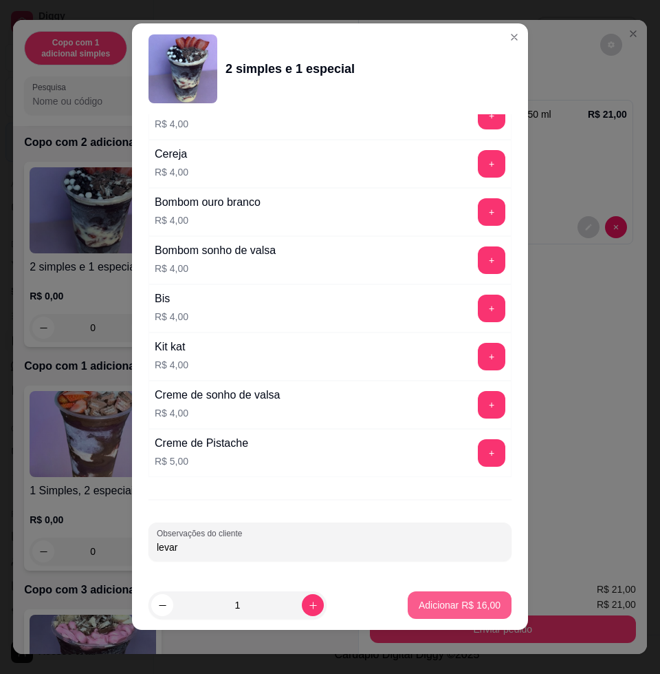
type input "levar"
click at [457, 603] on p "Adicionar R$ 16,00" at bounding box center [460, 605] width 82 height 14
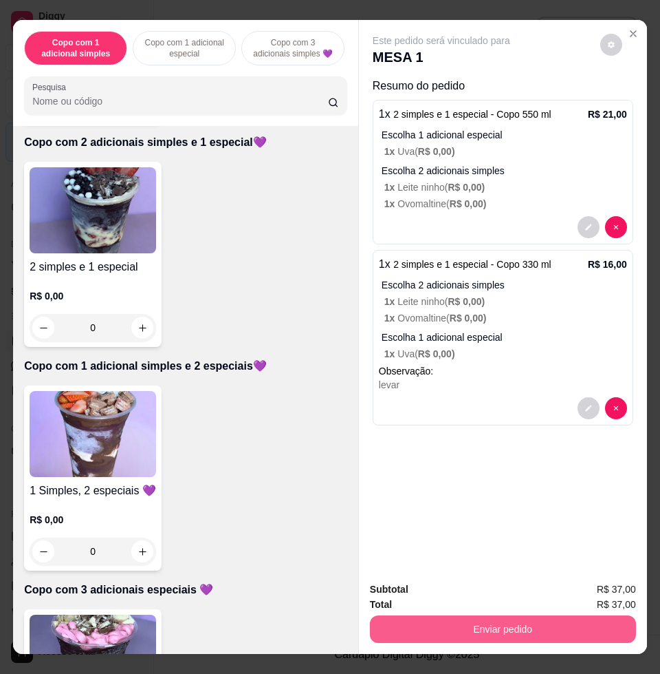
click at [499, 632] on button "Enviar pedido" at bounding box center [503, 629] width 266 height 28
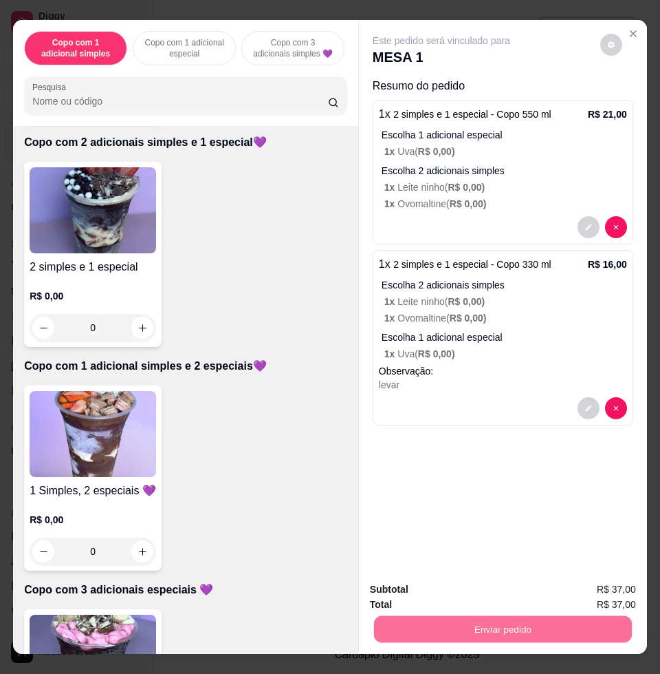
click at [491, 576] on button "Não registrar e enviar pedido" at bounding box center [456, 588] width 143 height 26
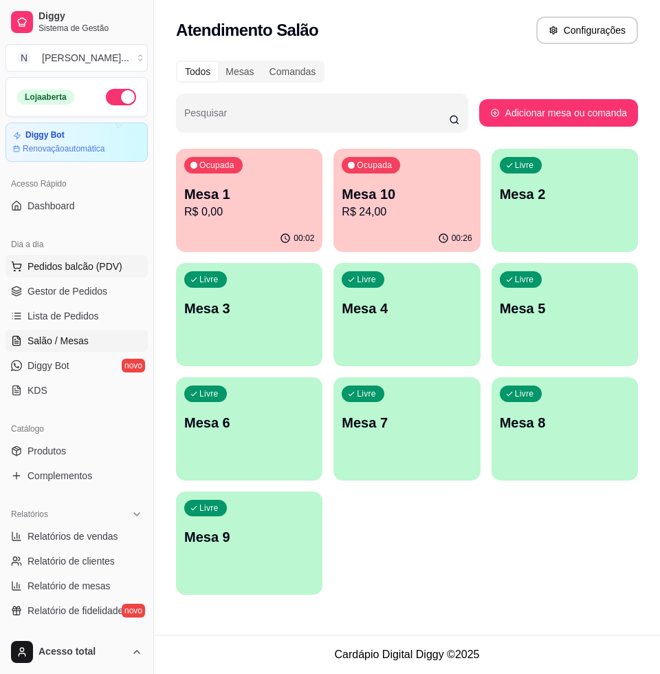
click at [79, 269] on span "Pedidos balcão (PDV)" at bounding box center [75, 266] width 95 height 14
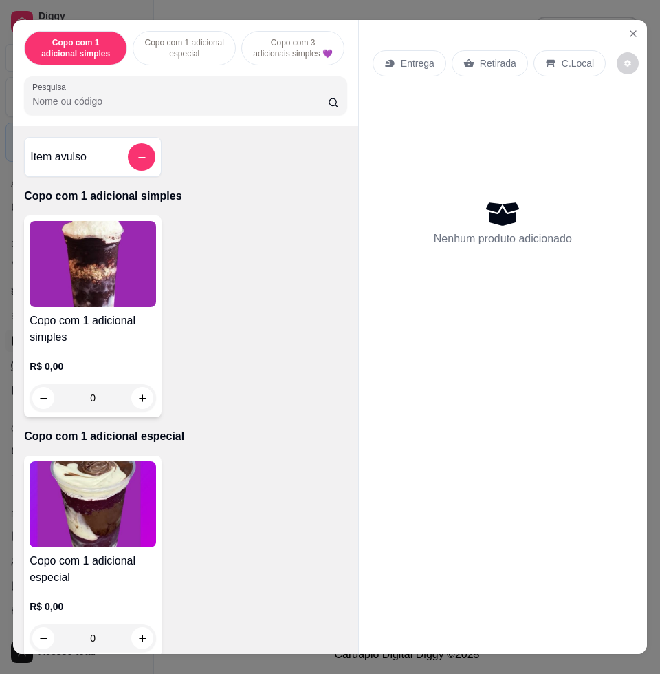
click at [246, 108] on input "Pesquisa" at bounding box center [180, 101] width 296 height 14
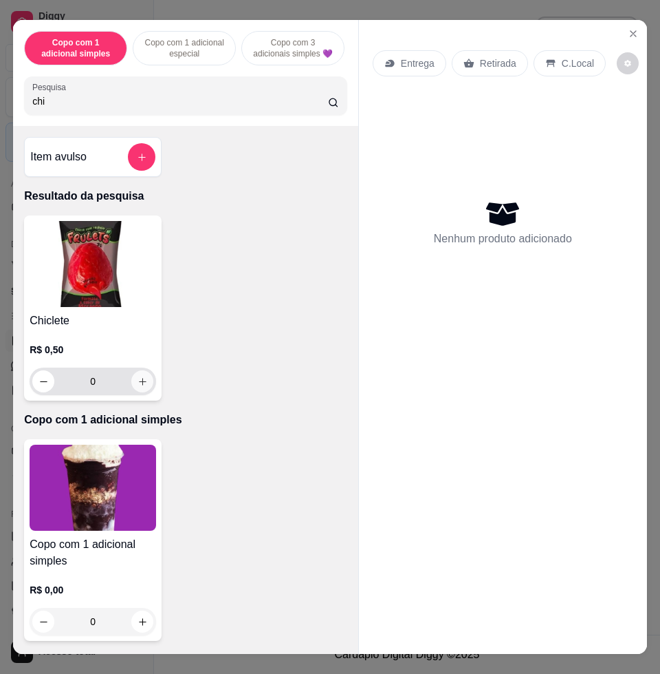
type input "chi"
click at [138, 380] on button "increase-product-quantity" at bounding box center [142, 381] width 22 height 22
type input "1"
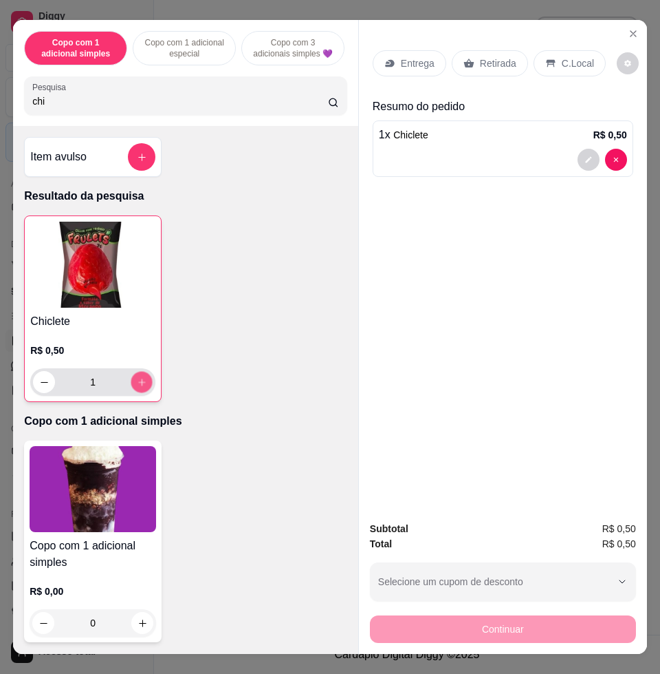
click at [138, 380] on button "increase-product-quantity" at bounding box center [141, 382] width 21 height 21
type input "2"
click at [138, 380] on button "increase-product-quantity" at bounding box center [142, 382] width 22 height 22
type input "3"
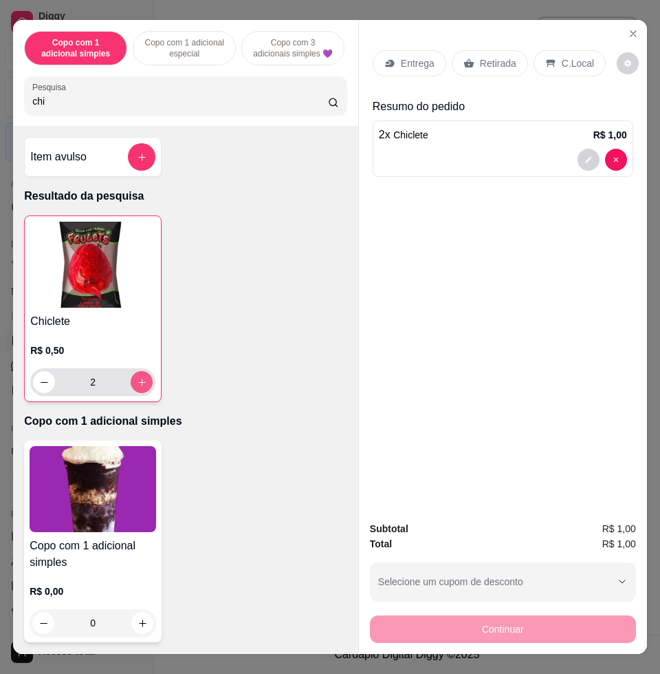
type input "3"
click at [138, 380] on button "increase-product-quantity" at bounding box center [142, 382] width 22 height 22
type input "4"
click at [138, 380] on button "increase-product-quantity" at bounding box center [142, 382] width 22 height 22
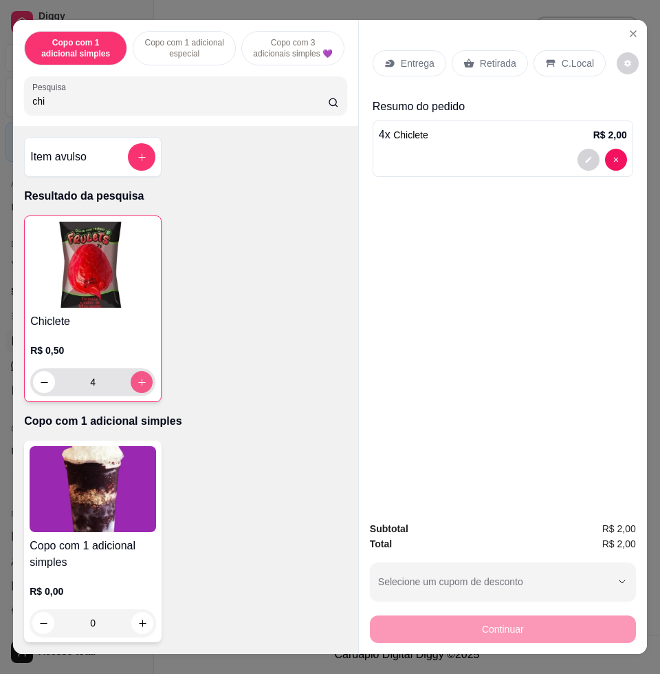
type input "5"
click at [39, 387] on icon "decrease-product-quantity" at bounding box center [44, 382] width 10 height 10
type input "4"
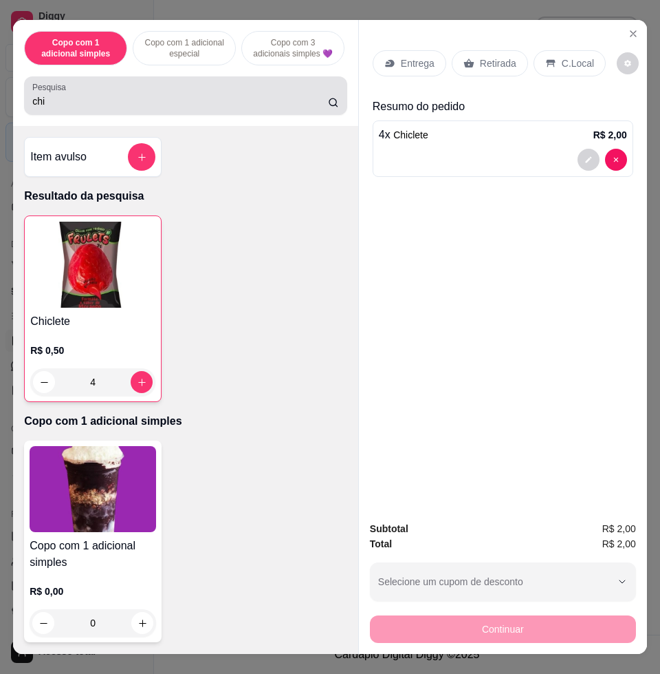
click at [87, 108] on input "chi" at bounding box center [180, 101] width 296 height 14
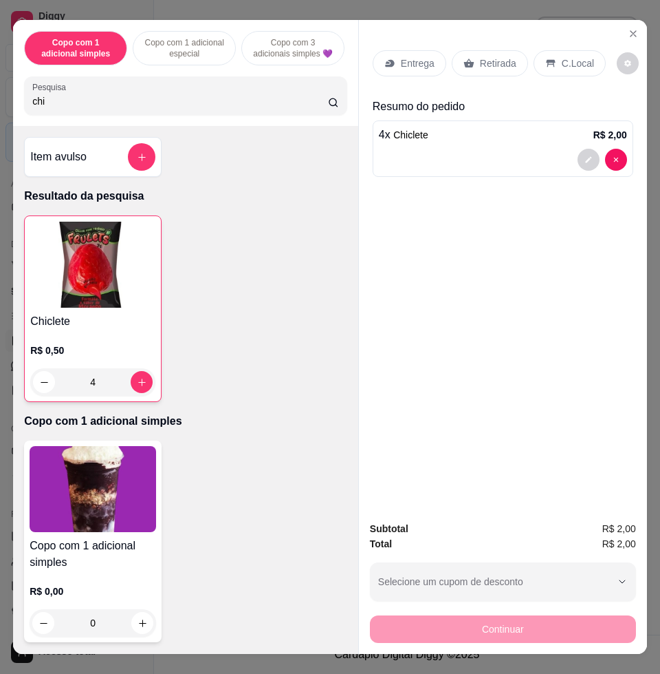
click at [87, 108] on input "chi" at bounding box center [180, 101] width 296 height 14
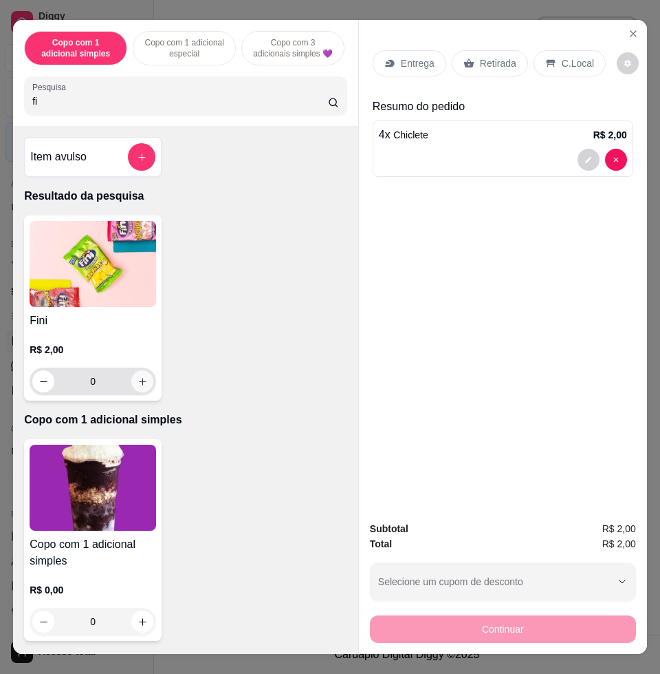
type input "fi"
click at [131, 387] on button "increase-product-quantity" at bounding box center [142, 381] width 22 height 22
type input "1"
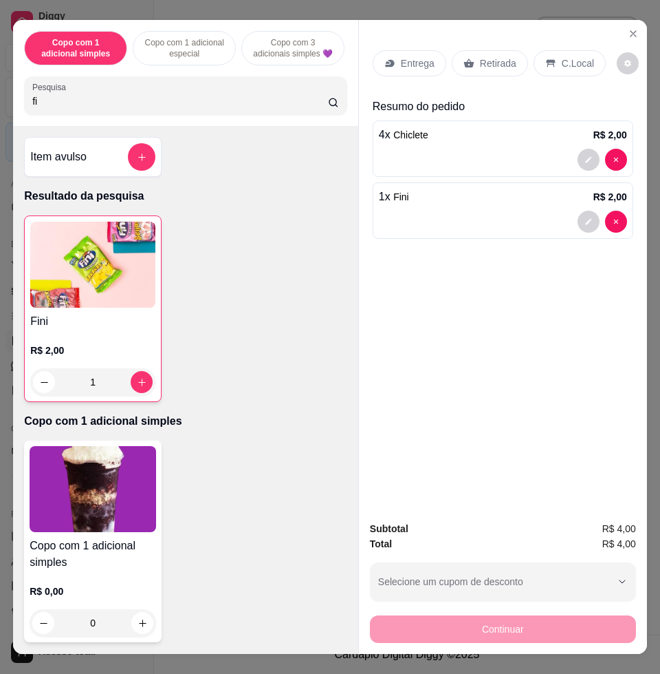
click at [562, 56] on p "C.Local" at bounding box center [578, 63] width 32 height 14
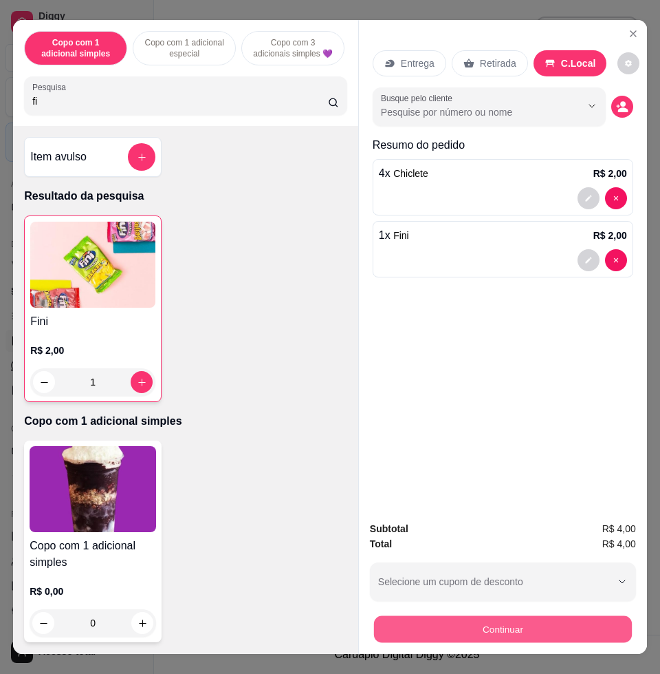
click at [597, 627] on button "Continuar" at bounding box center [503, 628] width 258 height 27
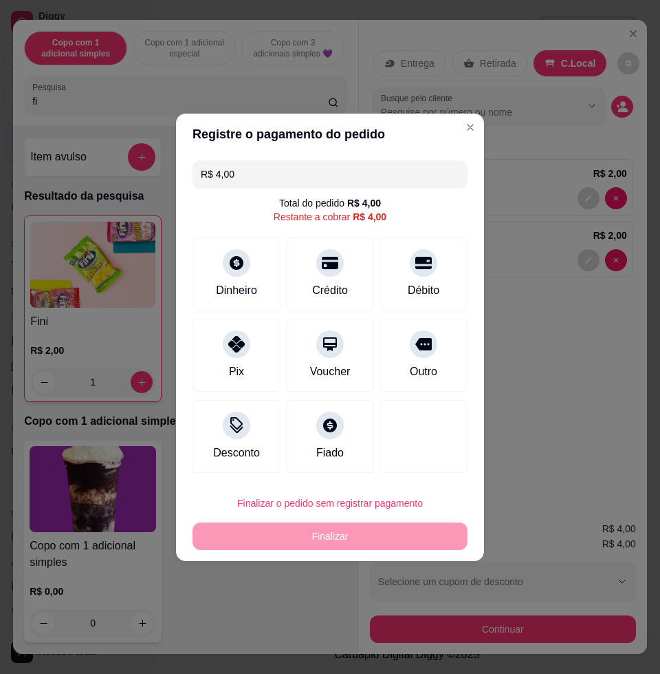
click at [294, 177] on input "R$ 4,00" at bounding box center [330, 174] width 259 height 28
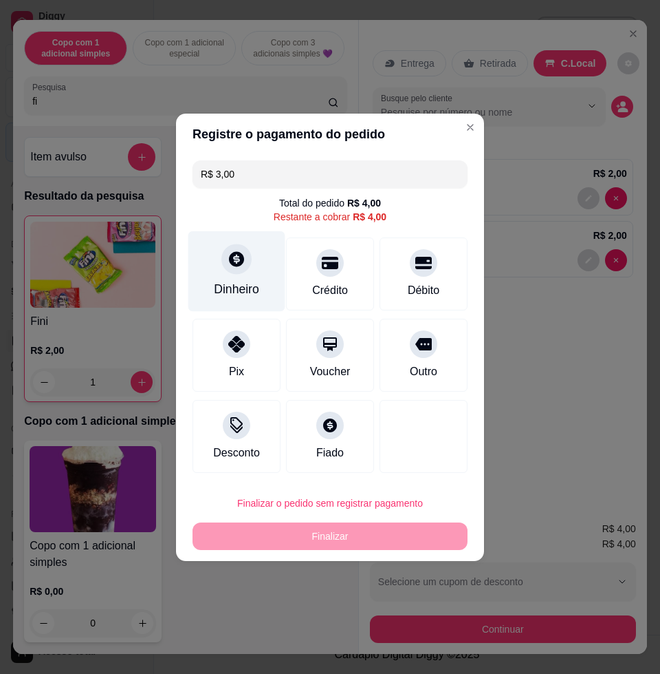
type input "R$ 3,00"
click at [227, 251] on div at bounding box center [237, 259] width 30 height 30
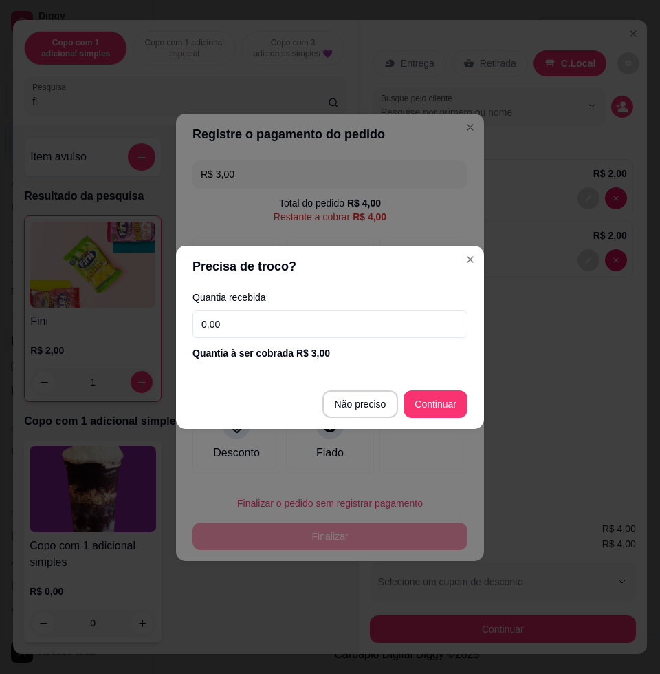
click at [268, 334] on input "0,00" at bounding box center [330, 324] width 275 height 28
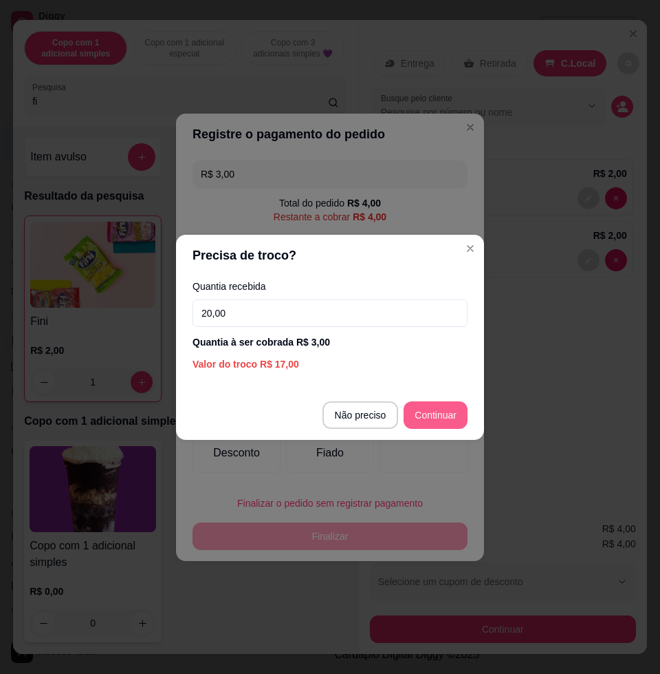
type input "20,00"
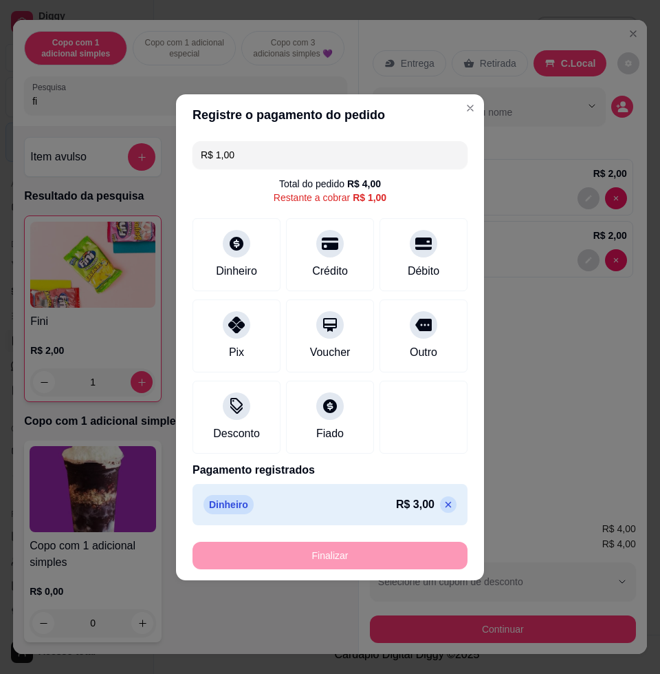
click at [443, 504] on icon at bounding box center [448, 504] width 11 height 11
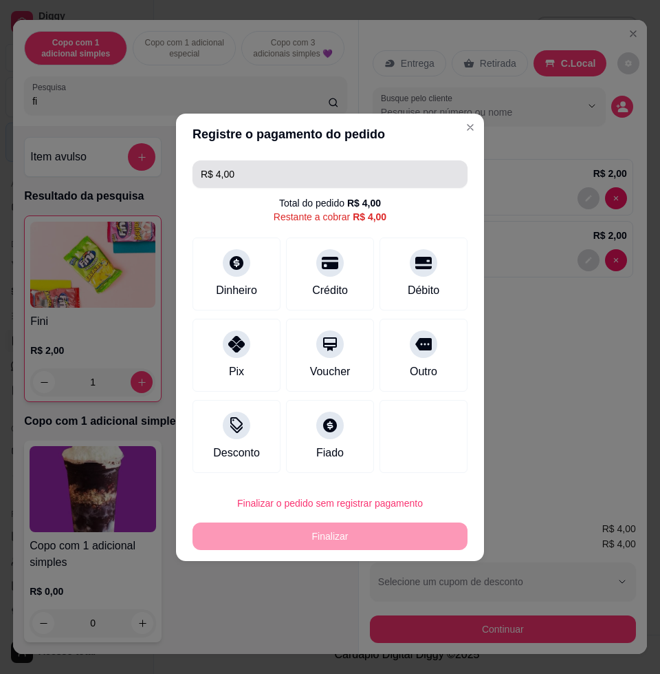
click at [314, 165] on input "R$ 4,00" at bounding box center [330, 174] width 259 height 28
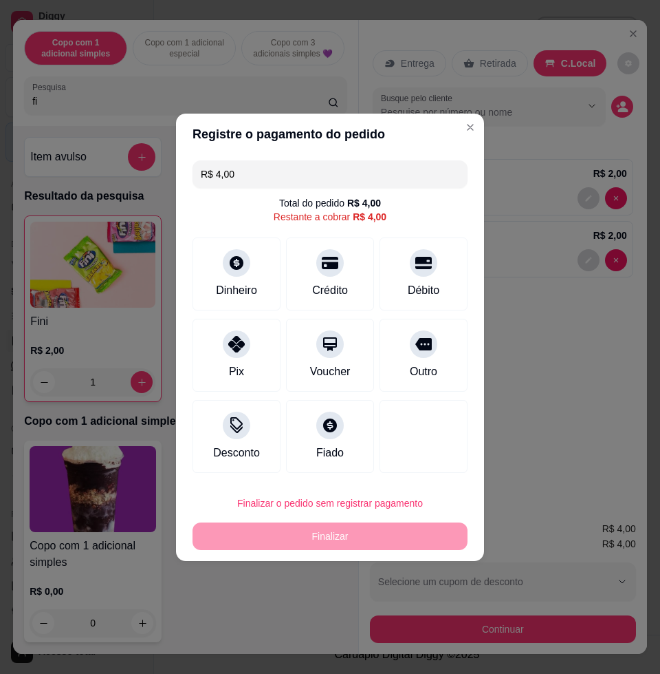
click at [314, 166] on input "R$ 4,00" at bounding box center [330, 174] width 259 height 28
click at [261, 171] on input "R$ 20,00" at bounding box center [330, 174] width 259 height 28
click at [262, 170] on input "R$ 20,00" at bounding box center [330, 174] width 259 height 28
type input "R$ 4,00"
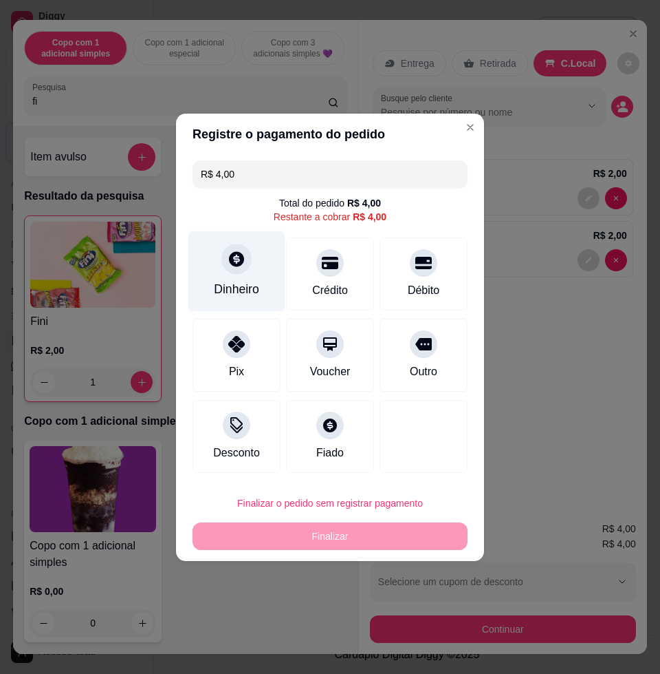
click at [252, 257] on div "Dinheiro" at bounding box center [237, 270] width 97 height 80
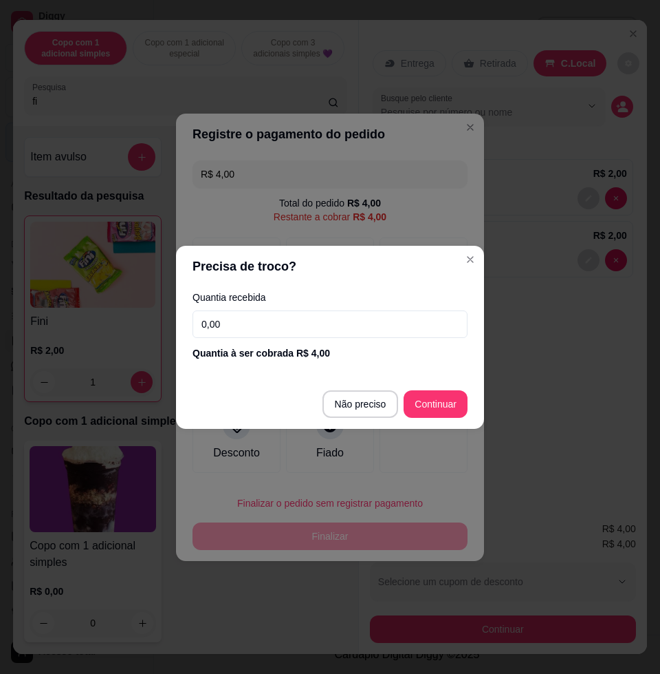
click at [244, 317] on input "0,00" at bounding box center [330, 324] width 275 height 28
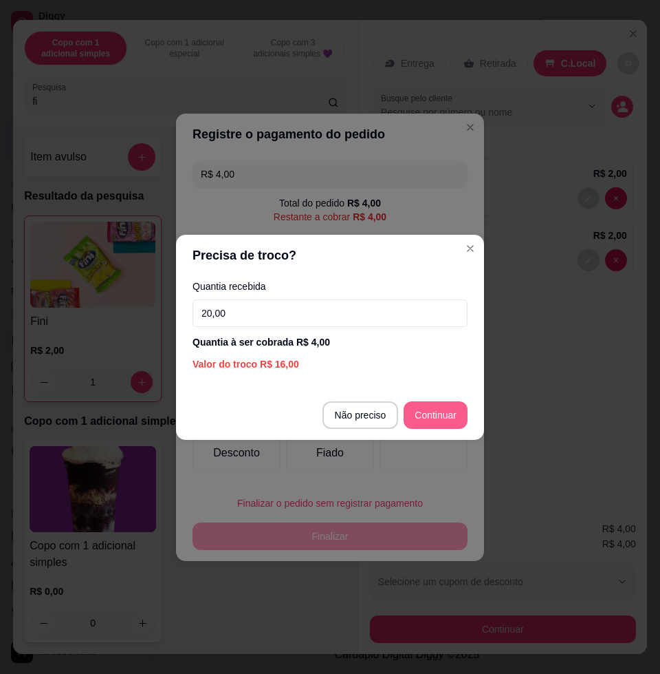
type input "20,00"
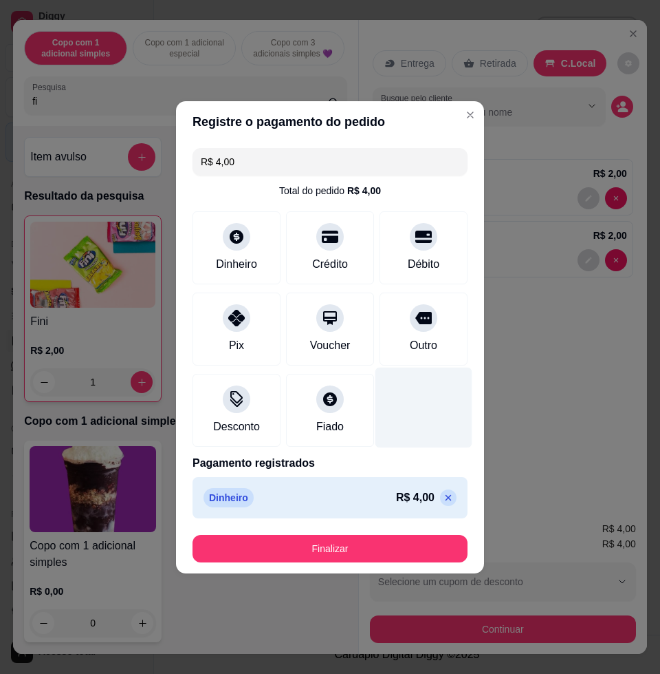
type input "R$ 0,00"
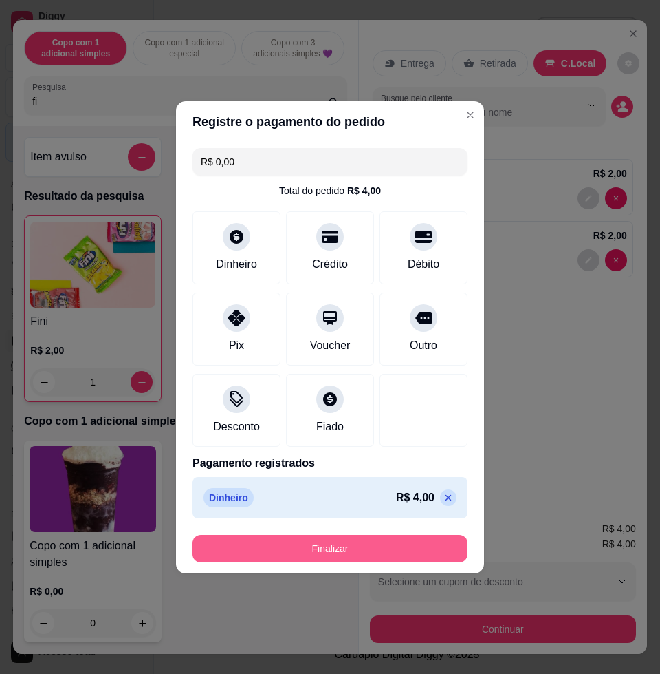
click at [429, 555] on button "Finalizar" at bounding box center [330, 549] width 275 height 28
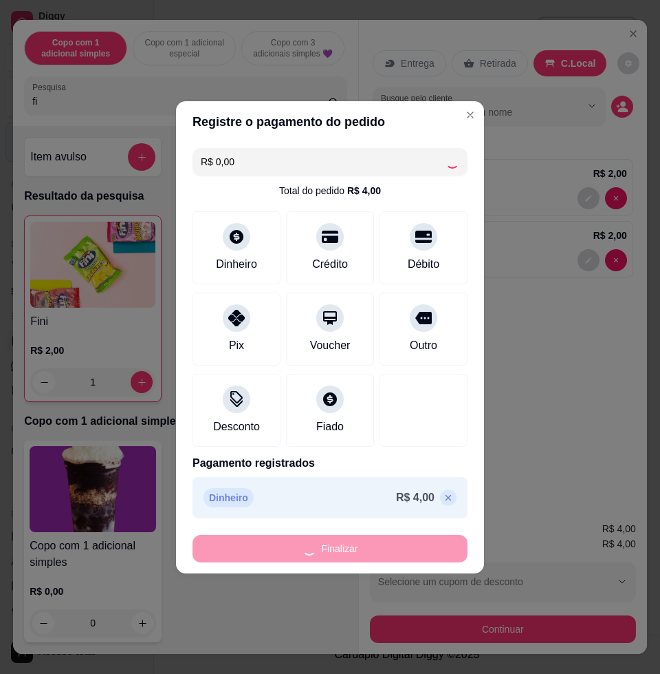
type input "0"
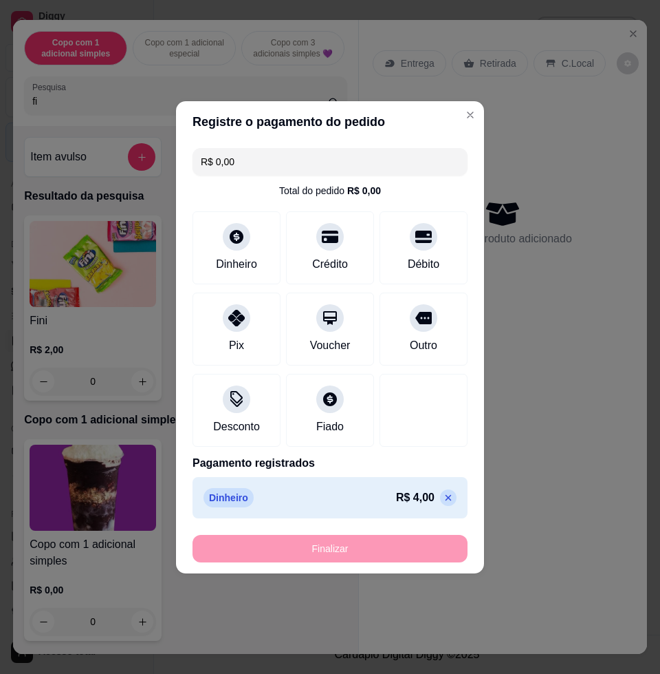
type input "-R$ 4,00"
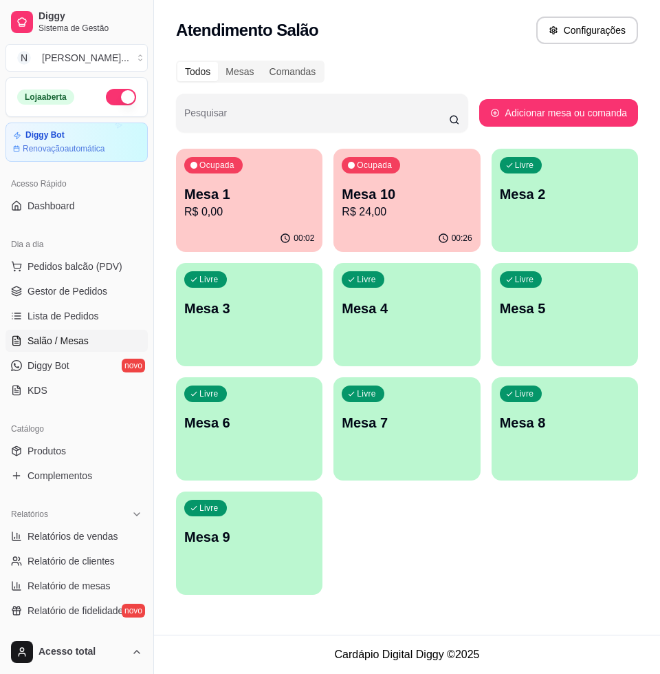
click at [297, 194] on p "Mesa 1" at bounding box center [249, 193] width 130 height 19
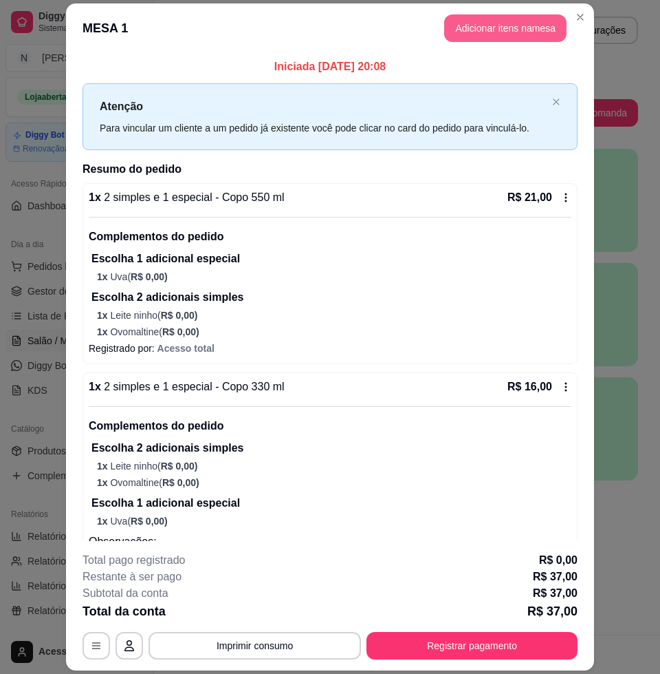
click at [452, 21] on button "Adicionar itens na mesa" at bounding box center [505, 28] width 122 height 28
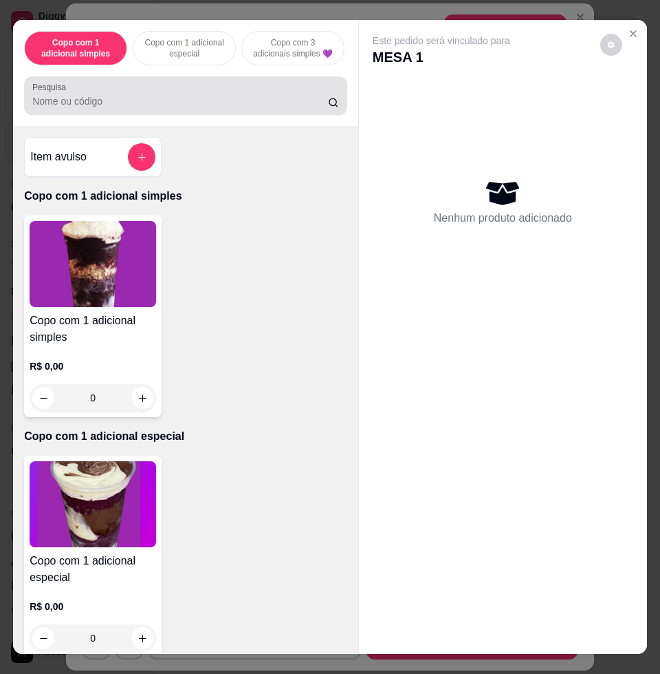
click at [125, 108] on input "Pesquisa" at bounding box center [180, 101] width 296 height 14
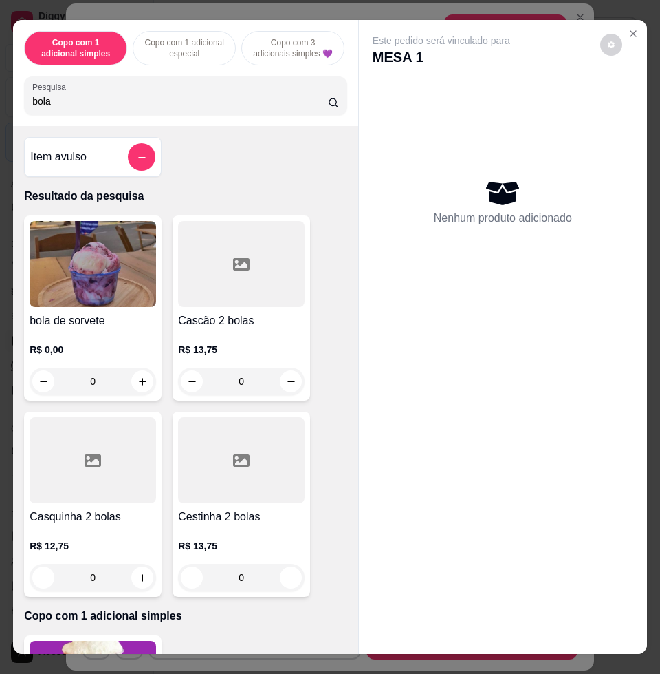
type input "bola"
click at [87, 305] on img at bounding box center [93, 264] width 127 height 86
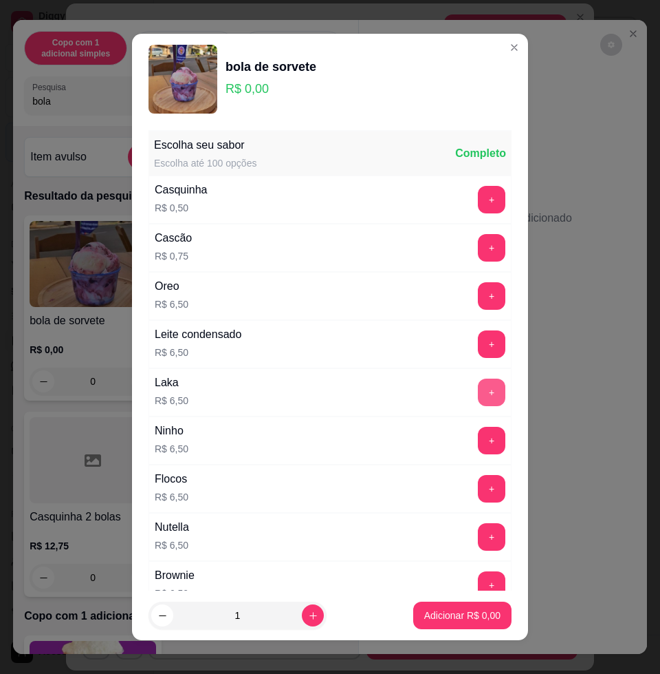
click at [478, 394] on button "+" at bounding box center [492, 392] width 28 height 28
click at [479, 397] on button "+" at bounding box center [492, 392] width 27 height 27
click at [427, 601] on button "Adicionar R$ 19,50" at bounding box center [460, 615] width 104 height 28
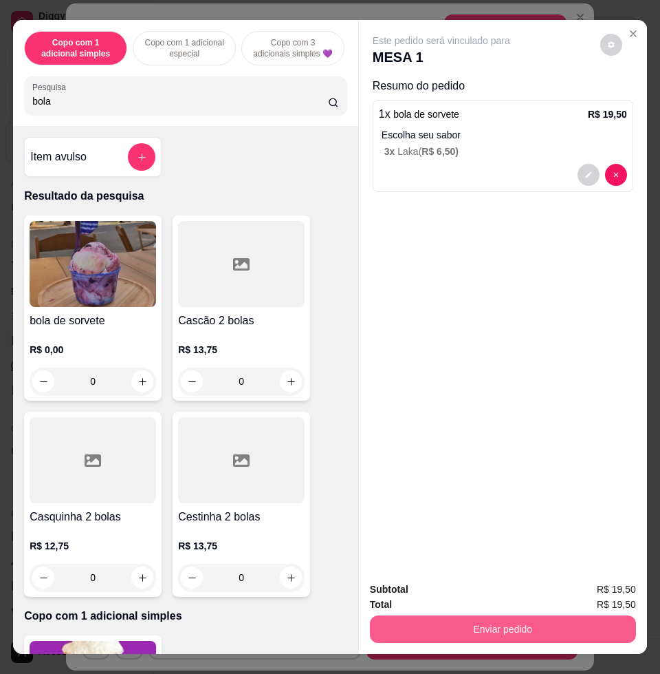
click at [441, 615] on button "Enviar pedido" at bounding box center [503, 629] width 266 height 28
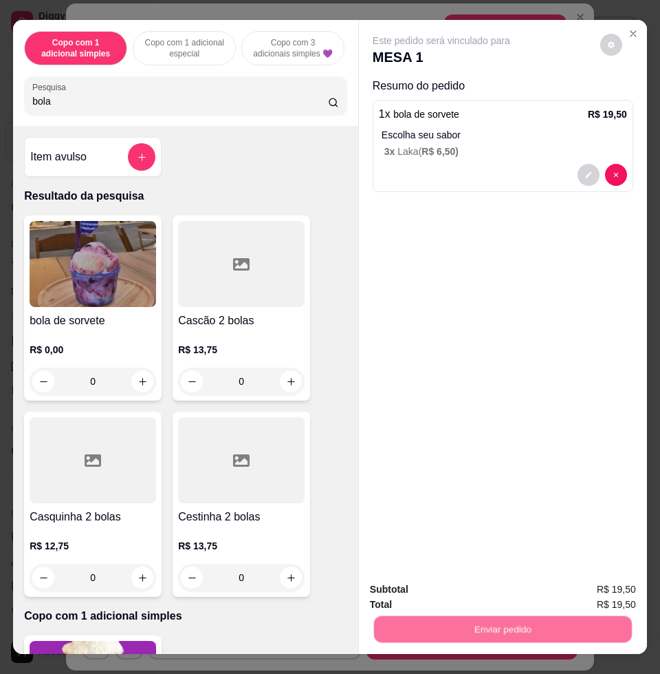
click at [448, 590] on button "Não registrar e enviar pedido" at bounding box center [456, 588] width 143 height 26
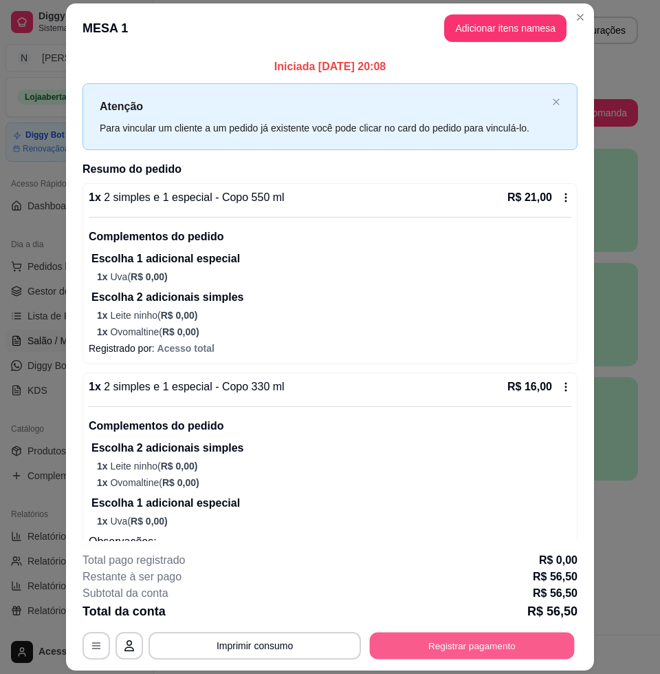
click at [445, 647] on button "Registrar pagamento" at bounding box center [472, 645] width 205 height 27
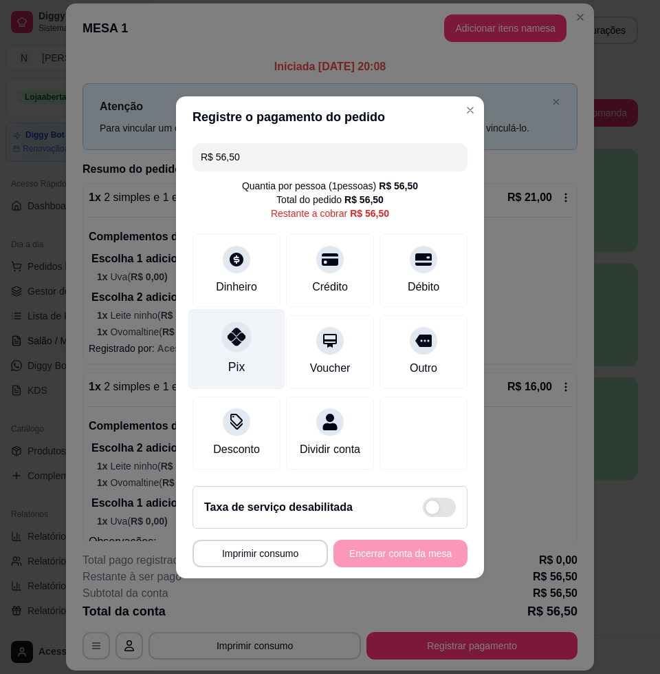
click at [246, 345] on div "Pix" at bounding box center [237, 348] width 97 height 80
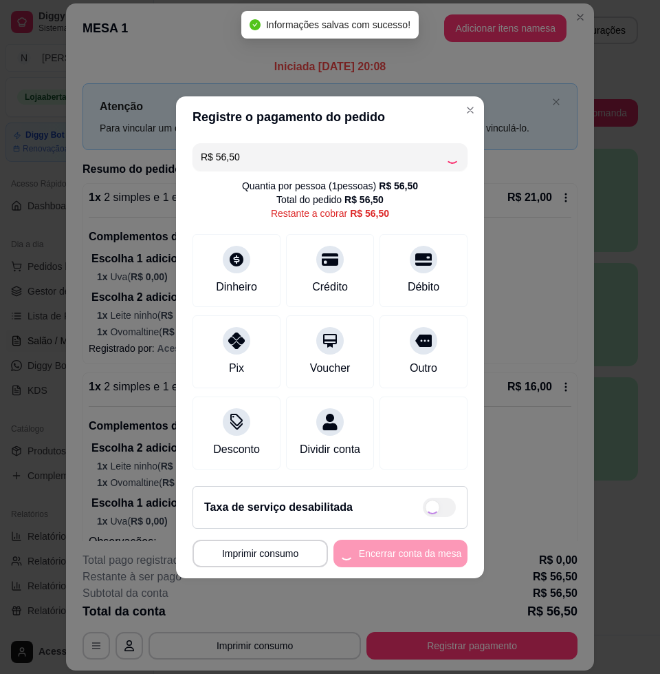
type input "R$ 0,00"
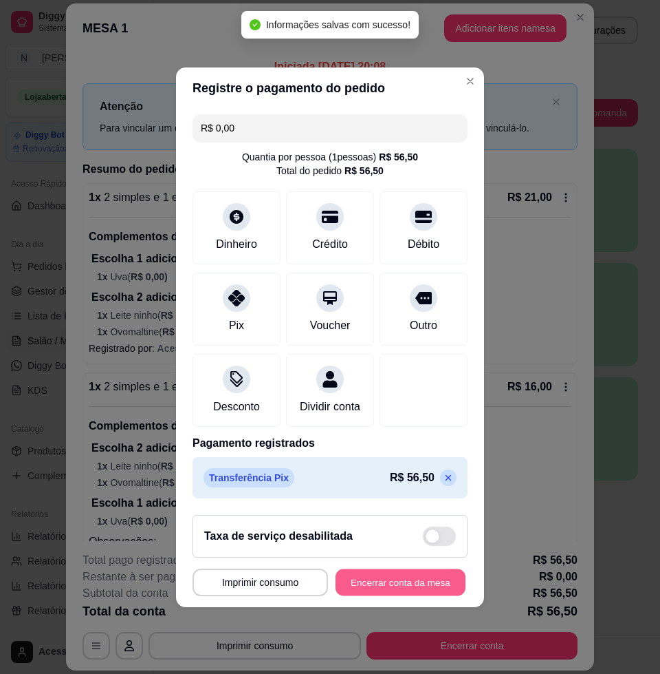
click at [411, 595] on button "Encerrar conta da mesa" at bounding box center [401, 581] width 130 height 27
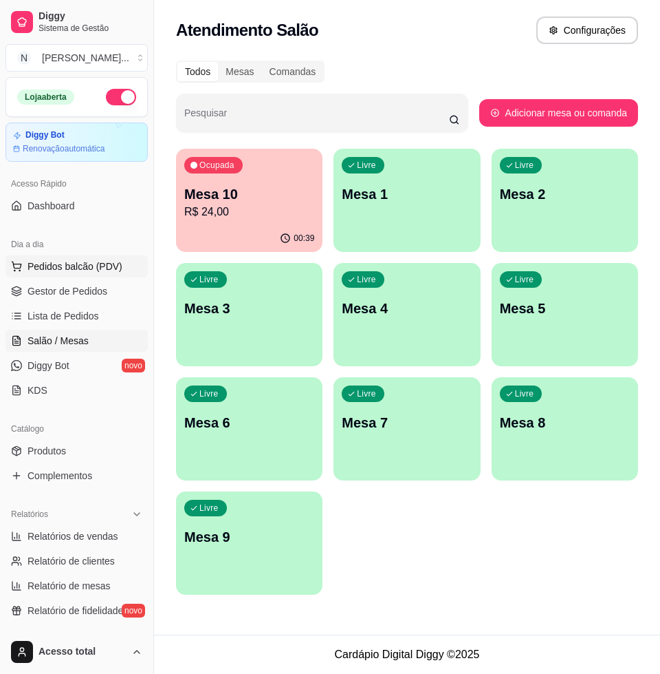
click at [78, 266] on span "Pedidos balcão (PDV)" at bounding box center [75, 266] width 95 height 14
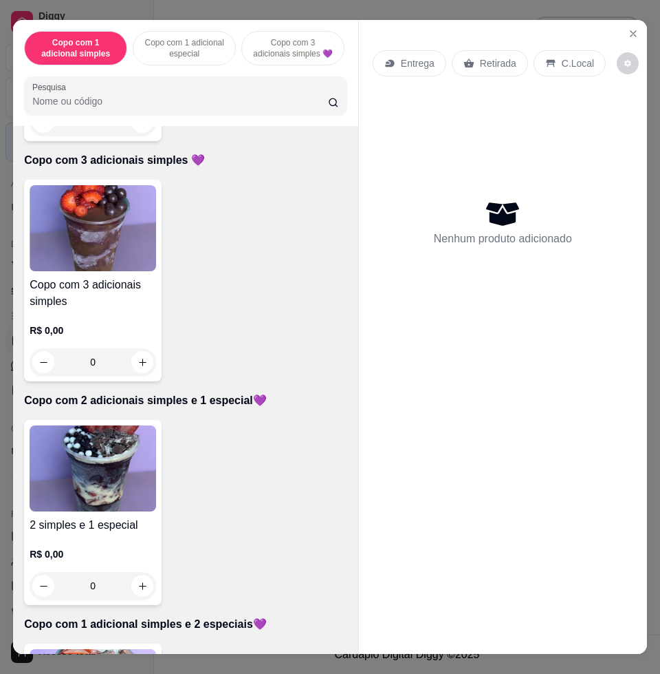
scroll to position [860, 0]
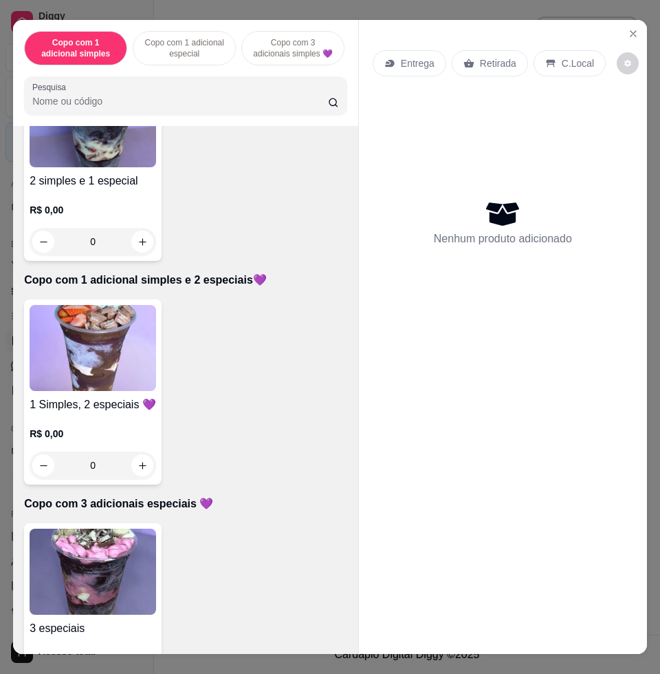
click at [114, 409] on h4 "1 Simples, 2 especiais 💜" at bounding box center [93, 404] width 127 height 17
click at [80, 202] on div "R$ 0,00 0" at bounding box center [93, 222] width 127 height 66
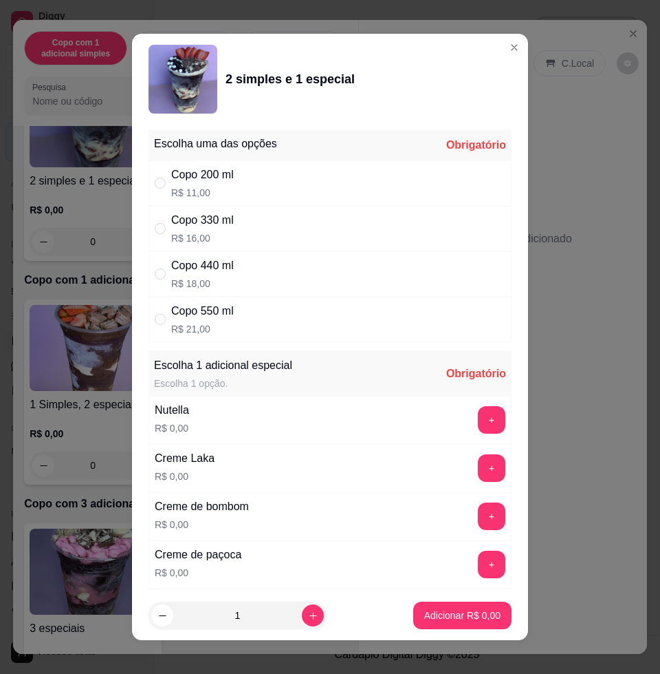
click at [290, 316] on div "Copo 550 ml R$ 21,00" at bounding box center [330, 319] width 363 height 45
radio input "true"
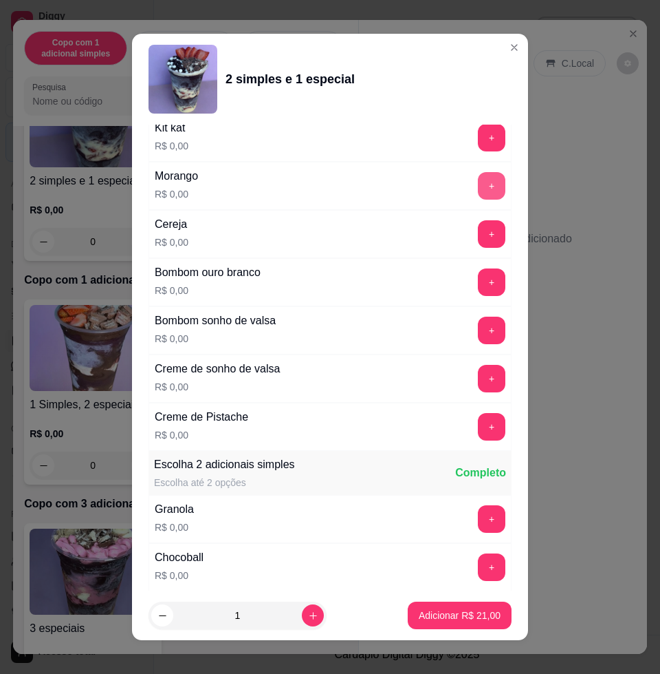
click at [478, 187] on button "+" at bounding box center [492, 186] width 28 height 28
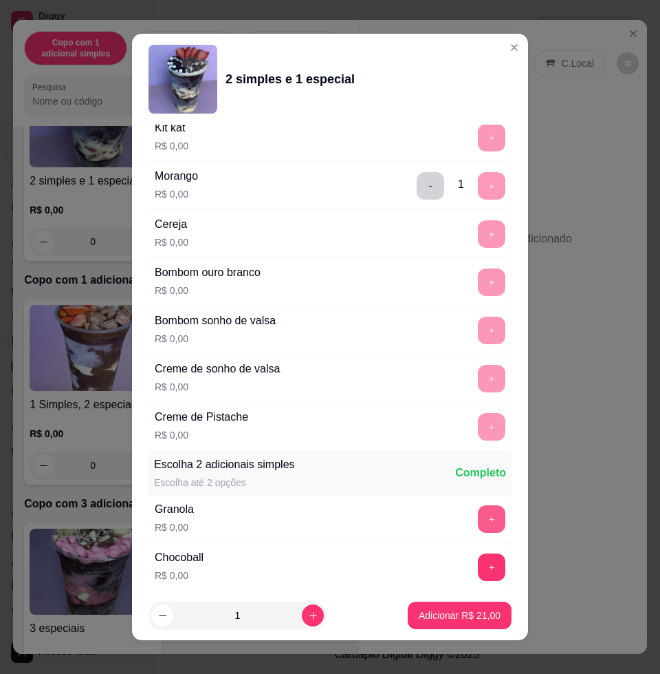
scroll to position [10, 0]
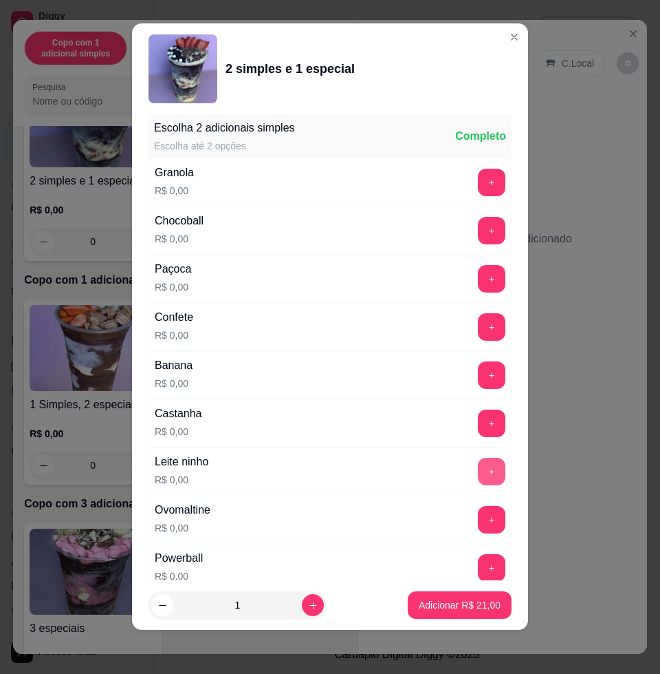
click at [478, 470] on button "+" at bounding box center [492, 472] width 28 height 28
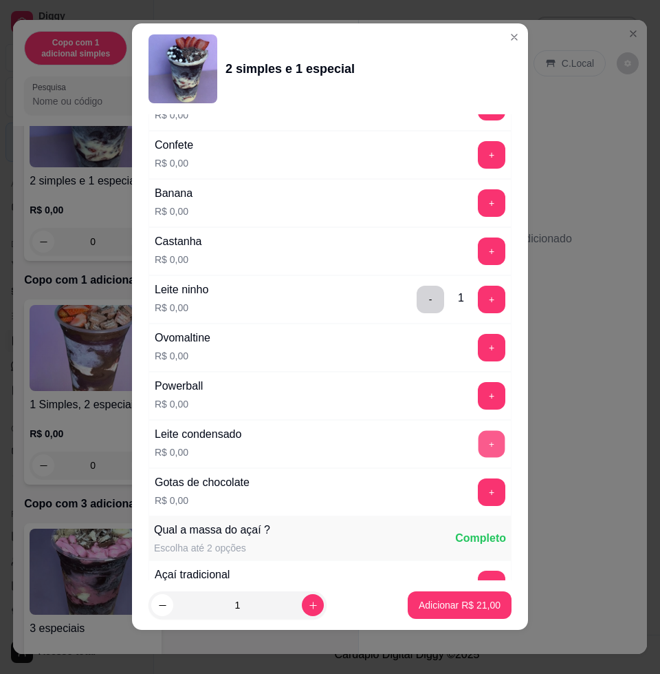
click at [479, 447] on button "+" at bounding box center [492, 444] width 27 height 27
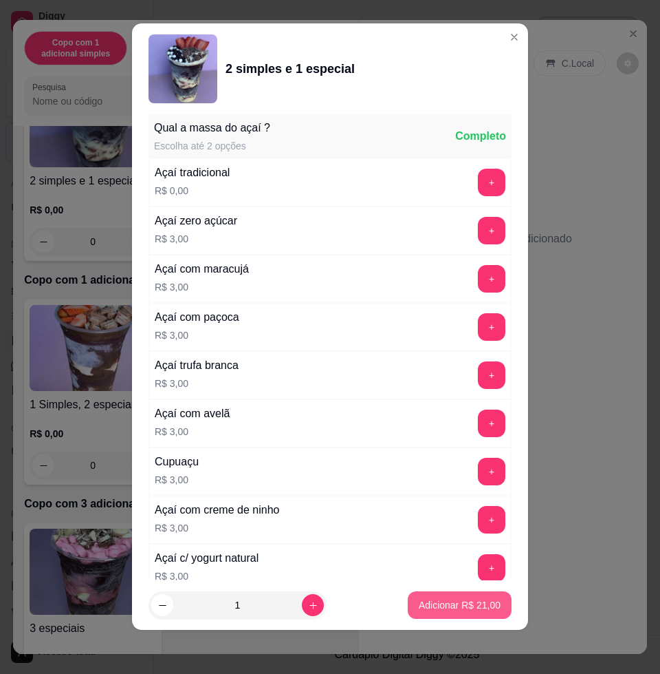
click at [443, 601] on p "Adicionar R$ 21,00" at bounding box center [460, 605] width 82 height 14
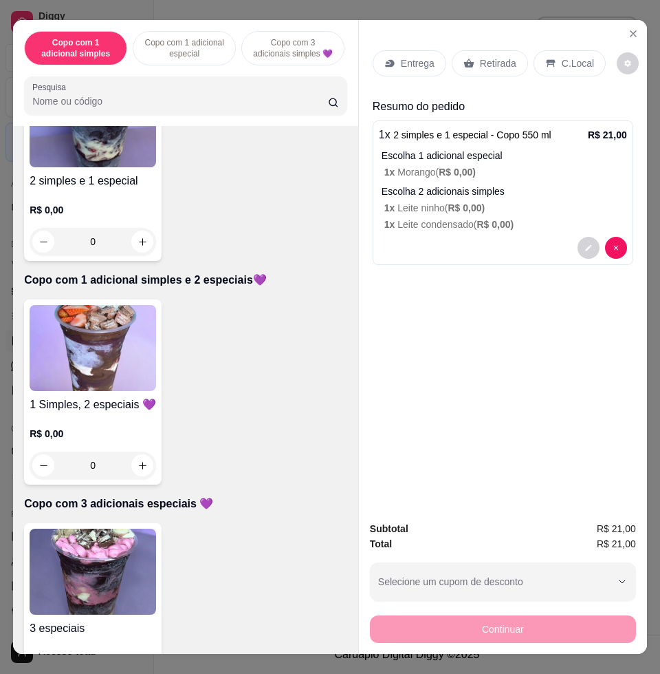
click at [98, 200] on div "R$ 0,00 0" at bounding box center [93, 222] width 127 height 66
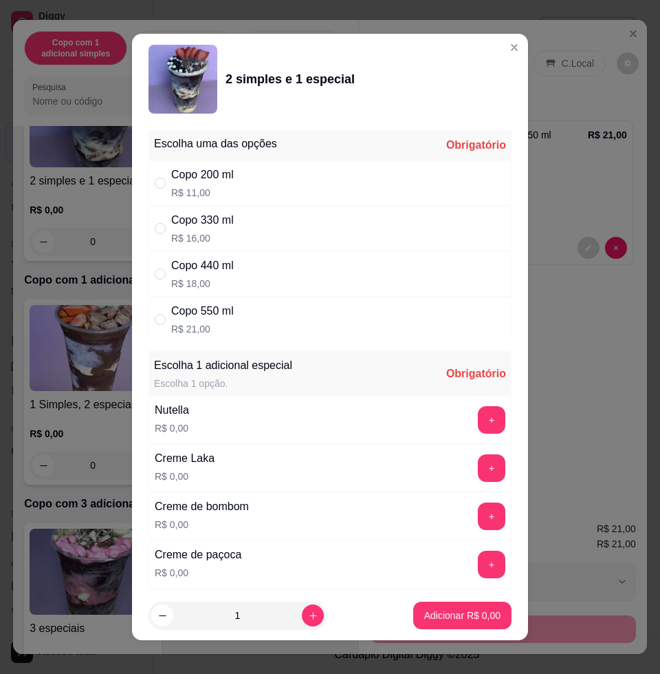
drag, startPoint x: 250, startPoint y: 314, endPoint x: 285, endPoint y: 320, distance: 35.0
click at [252, 314] on div "Copo 550 ml R$ 21,00" at bounding box center [330, 319] width 363 height 45
radio input "true"
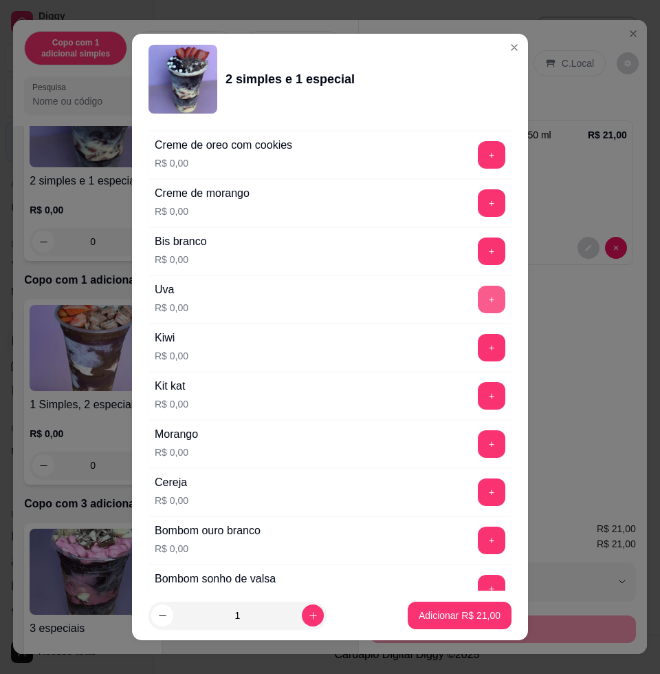
click at [478, 293] on button "+" at bounding box center [492, 300] width 28 height 28
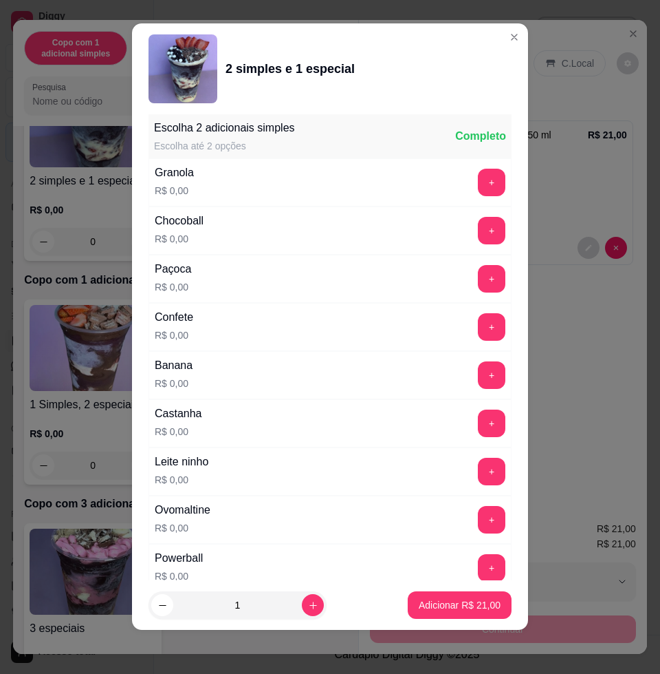
scroll to position [1272, 0]
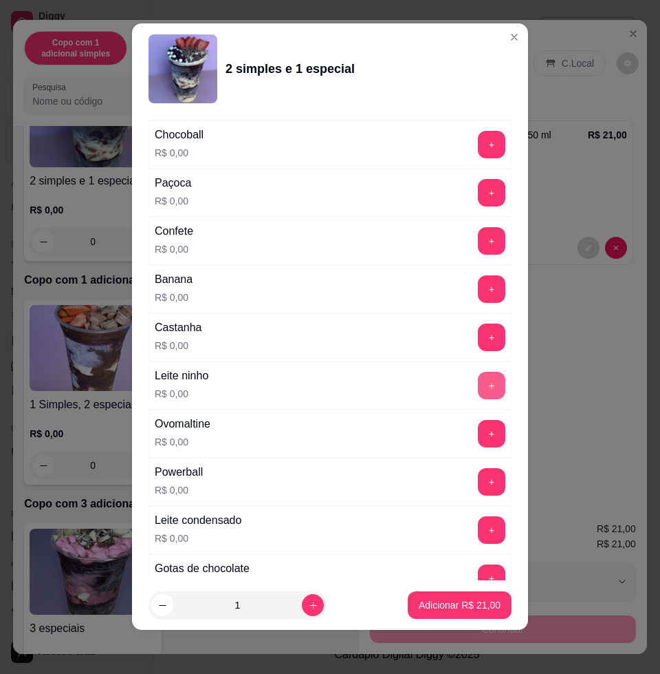
click at [478, 391] on button "+" at bounding box center [492, 386] width 28 height 28
click at [479, 521] on button "+" at bounding box center [492, 530] width 27 height 27
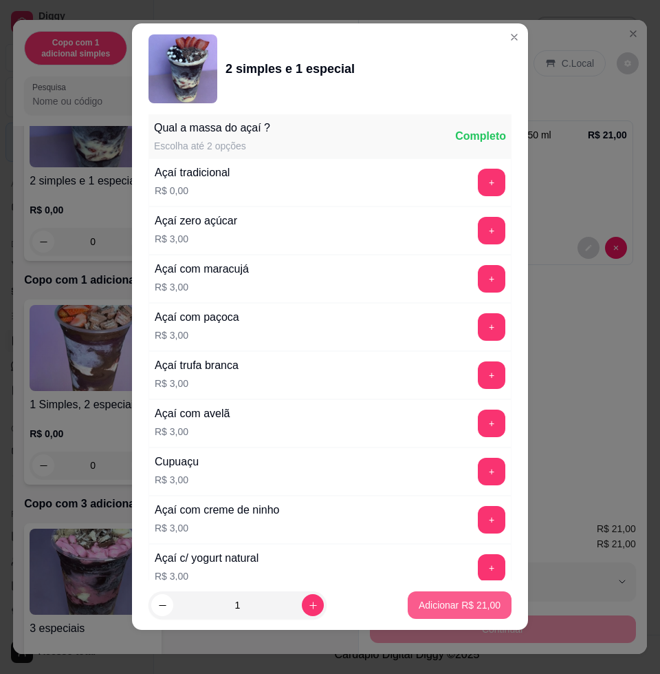
click at [447, 599] on p "Adicionar R$ 21,00" at bounding box center [460, 605] width 82 height 14
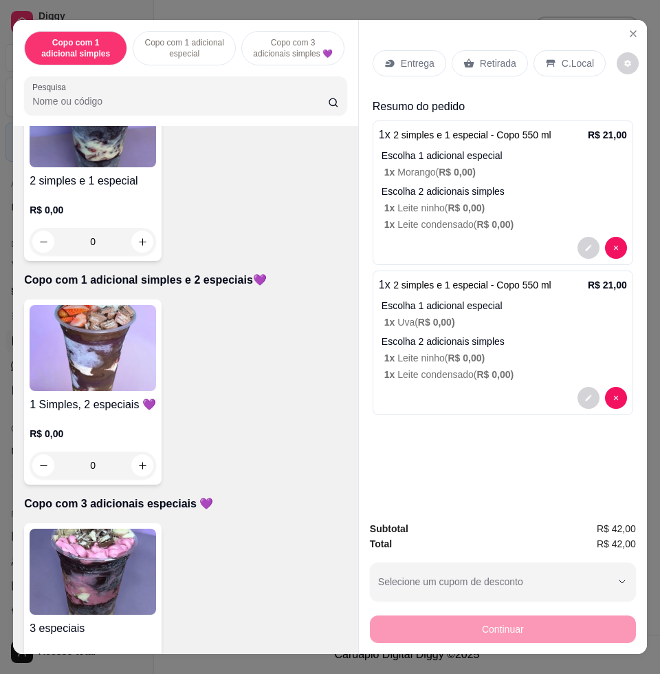
click at [404, 57] on p "Entrega" at bounding box center [418, 63] width 34 height 14
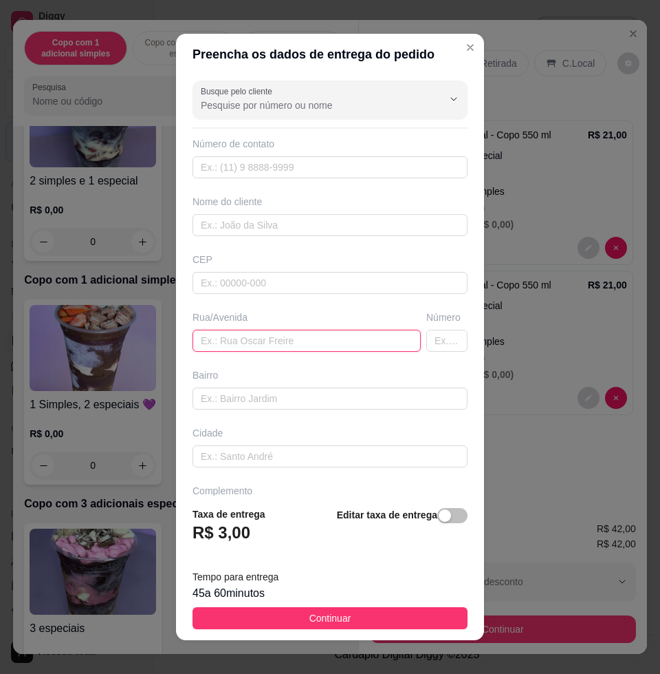
click at [305, 339] on input "text" at bounding box center [307, 341] width 228 height 22
type input "ecoville, n27, rua 1"
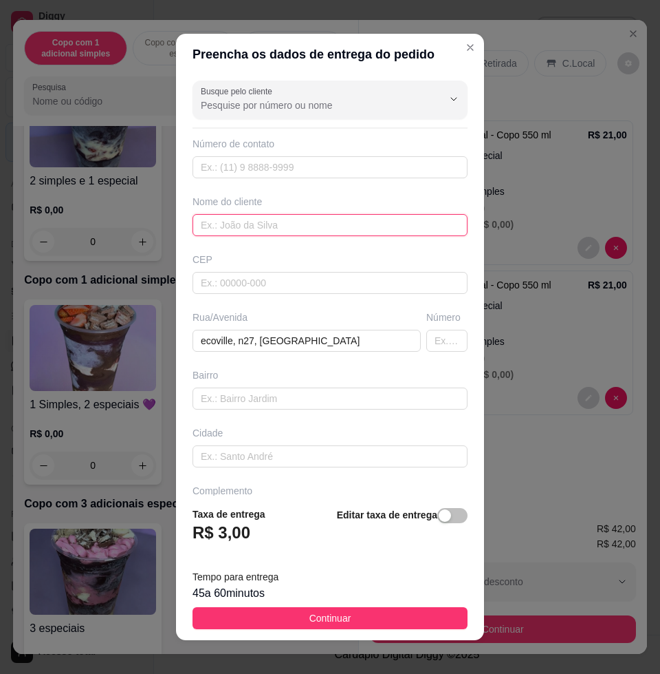
click at [299, 219] on input "text" at bounding box center [330, 225] width 275 height 22
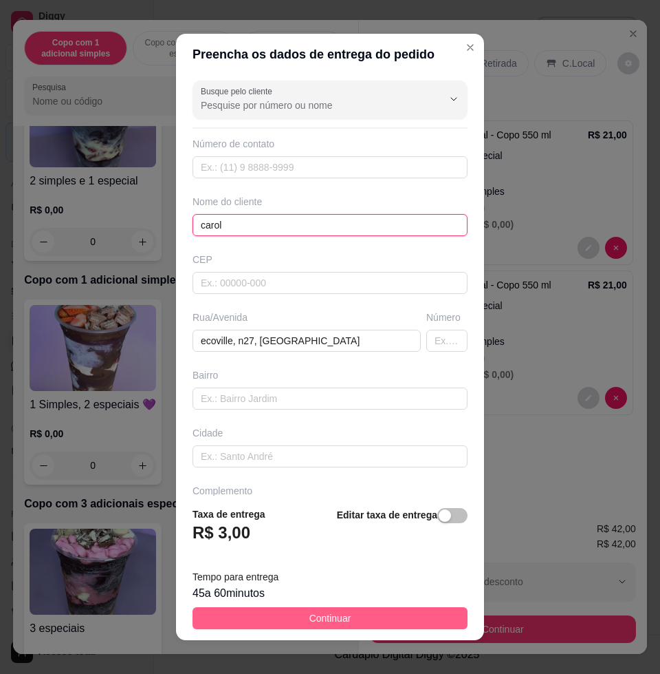
type input "carol"
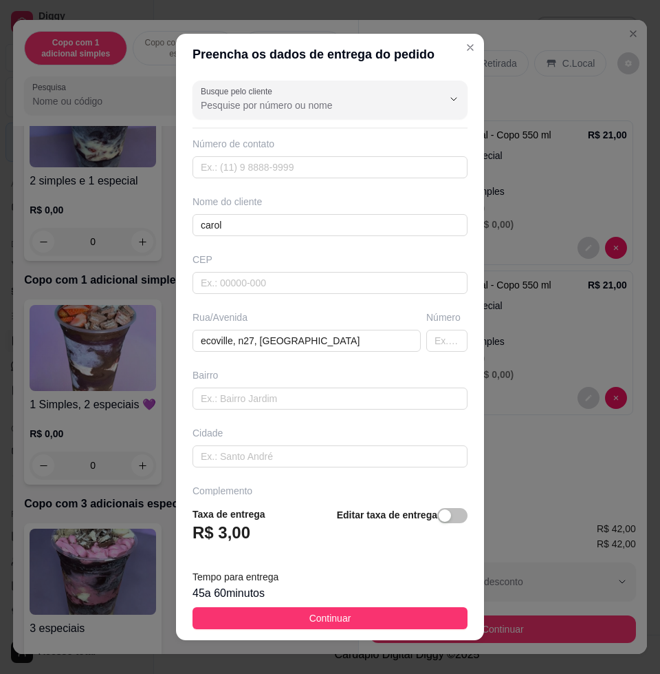
drag, startPoint x: 305, startPoint y: 616, endPoint x: 387, endPoint y: 616, distance: 81.9
click at [310, 617] on span "Continuar" at bounding box center [331, 617] width 42 height 15
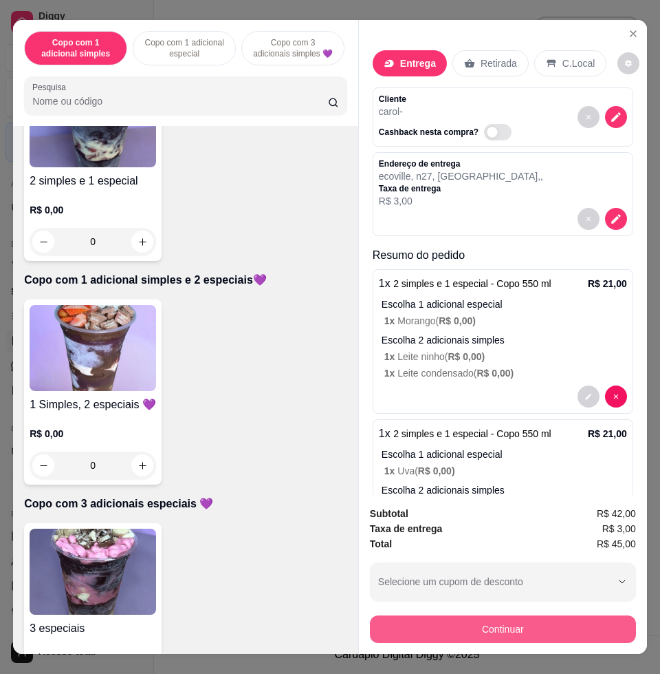
click at [431, 615] on button "Continuar" at bounding box center [503, 629] width 266 height 28
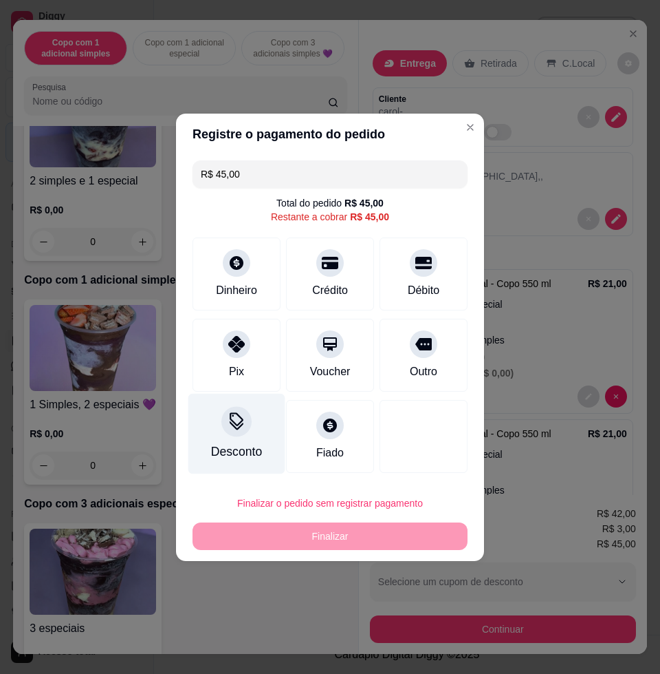
click at [242, 428] on icon at bounding box center [237, 421] width 18 height 18
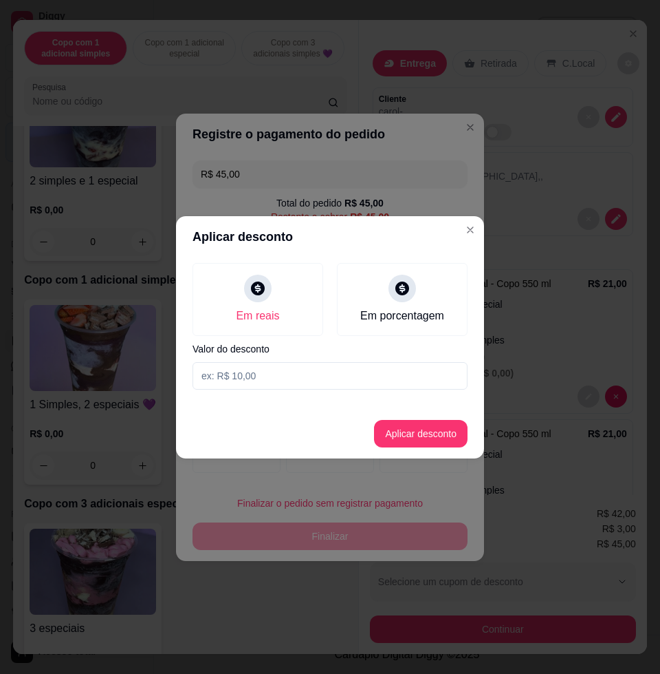
drag, startPoint x: 319, startPoint y: 365, endPoint x: 330, endPoint y: 348, distance: 20.1
click at [319, 364] on input at bounding box center [330, 376] width 275 height 28
type input "3,01"
click at [461, 435] on button "Aplicar desconto" at bounding box center [421, 433] width 90 height 27
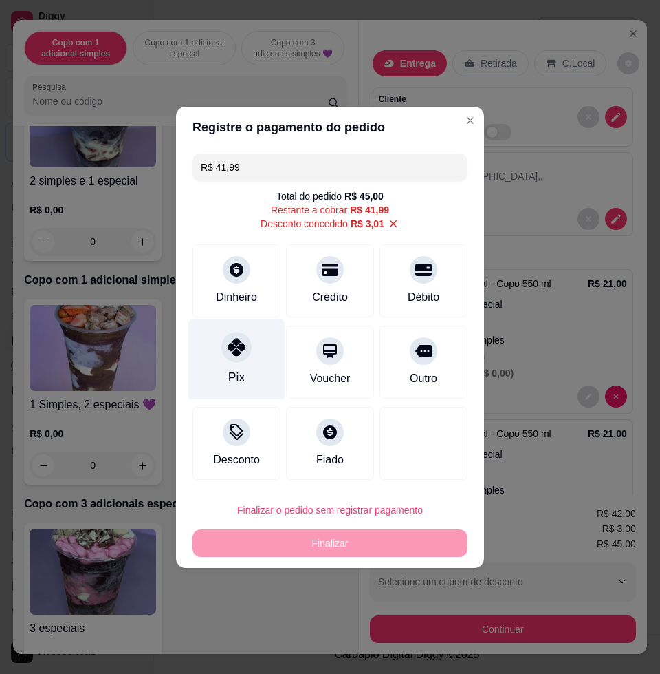
drag, startPoint x: 237, startPoint y: 354, endPoint x: 241, endPoint y: 360, distance: 7.3
click at [237, 357] on div at bounding box center [237, 347] width 30 height 30
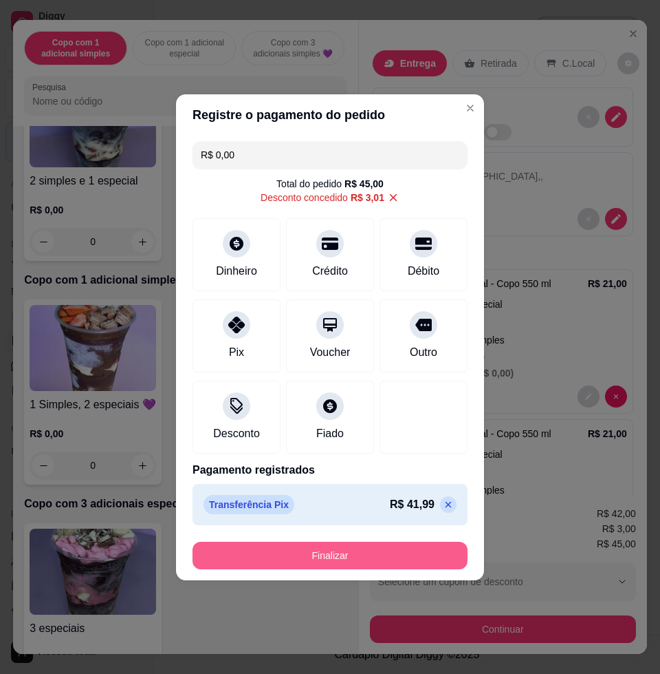
click at [366, 550] on button "Finalizar" at bounding box center [330, 555] width 275 height 28
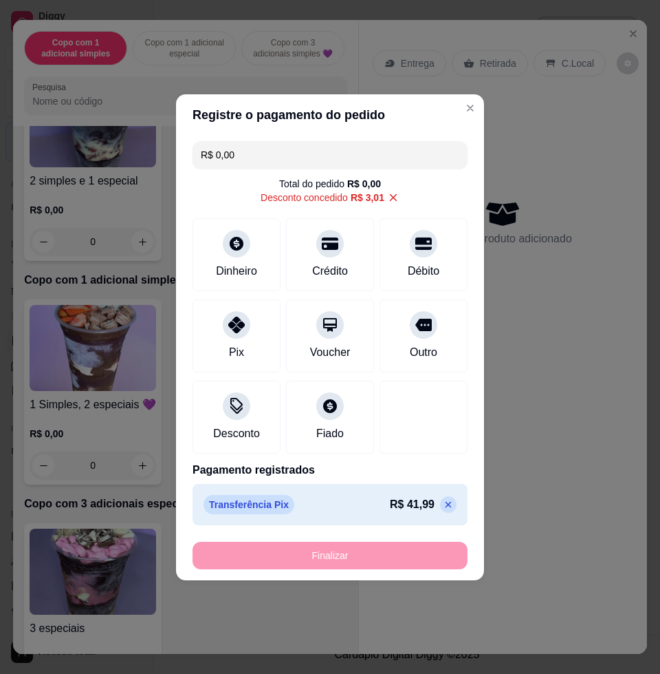
type input "-R$ 45,00"
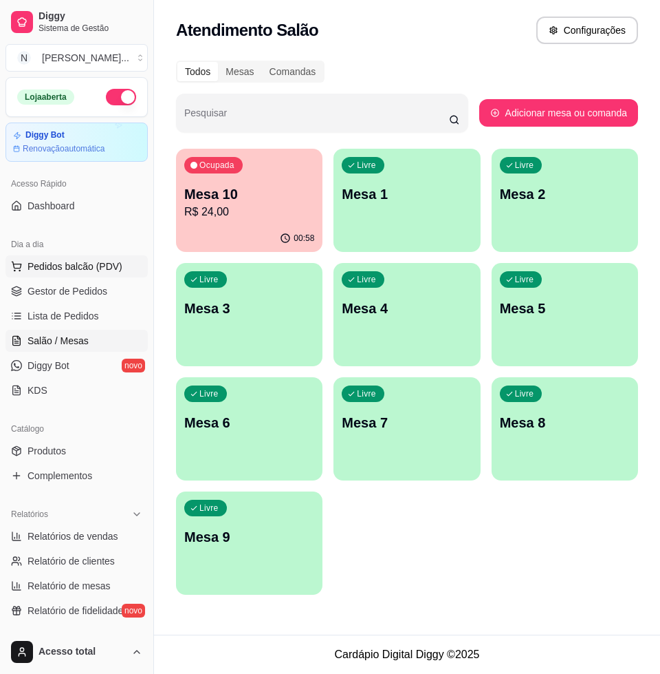
click at [87, 270] on span "Pedidos balcão (PDV)" at bounding box center [75, 266] width 95 height 14
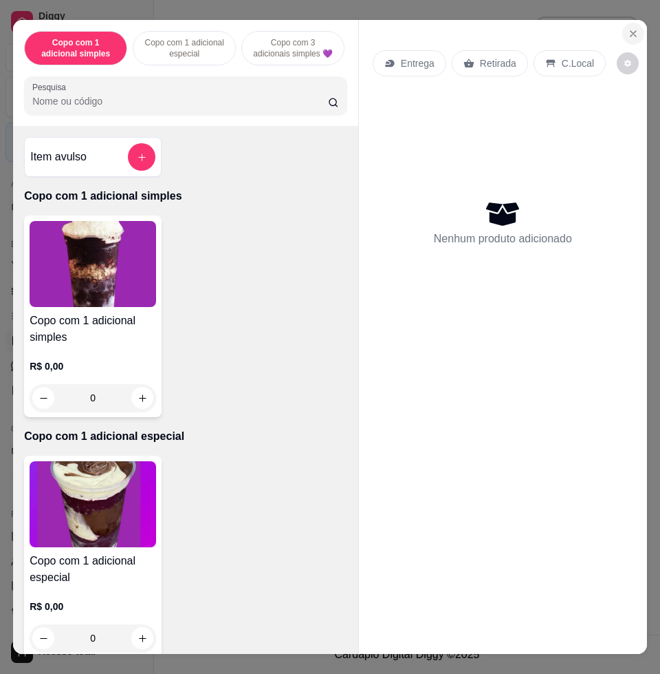
click at [623, 29] on button "Close" at bounding box center [634, 34] width 22 height 22
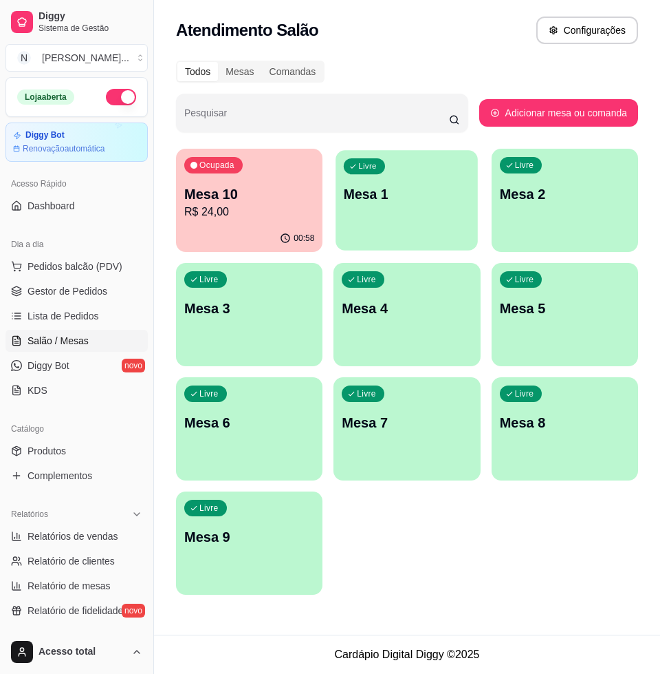
click at [413, 173] on div "Livre Mesa 1" at bounding box center [407, 192] width 142 height 84
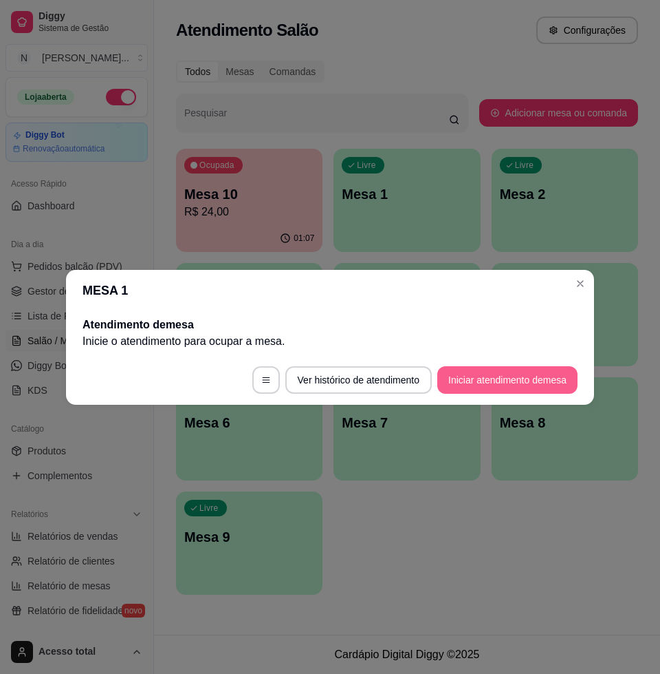
click at [491, 385] on button "Iniciar atendimento de mesa" at bounding box center [508, 380] width 140 height 28
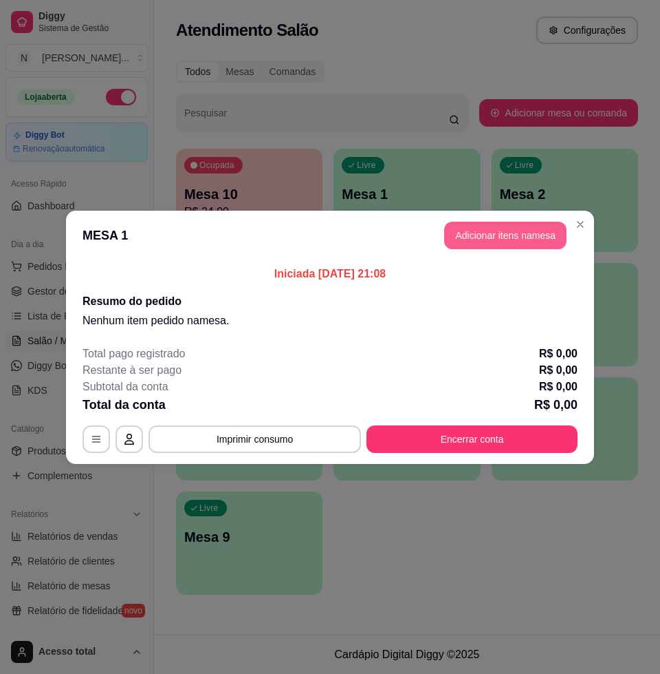
click at [513, 240] on button "Adicionar itens na mesa" at bounding box center [505, 236] width 122 height 28
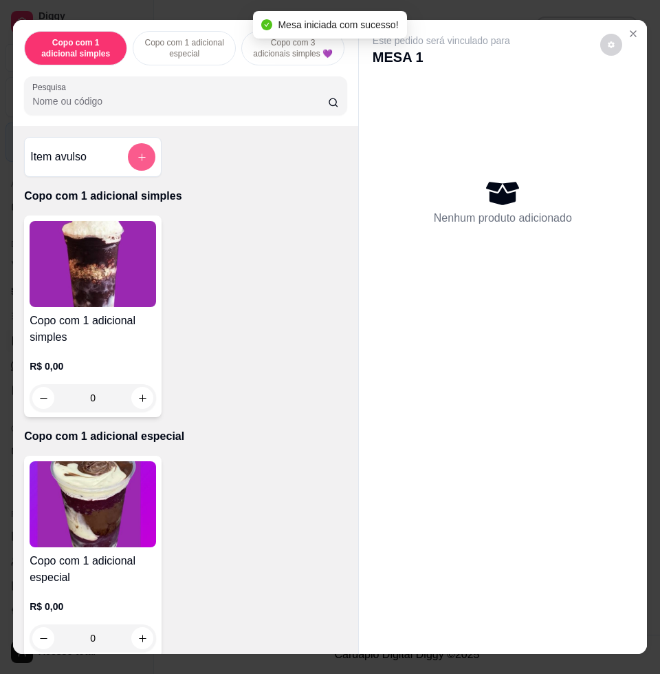
click at [128, 165] on button "add-separate-item" at bounding box center [142, 157] width 28 height 28
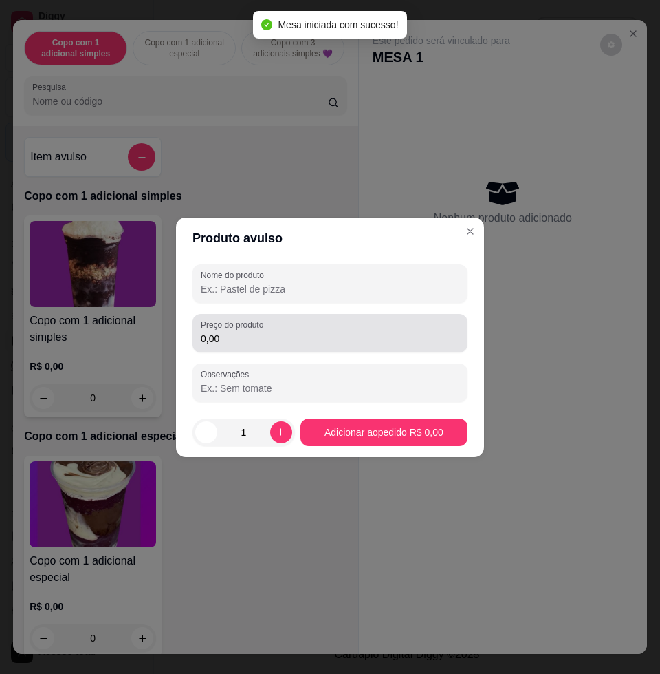
click at [286, 327] on div "0,00" at bounding box center [330, 333] width 259 height 28
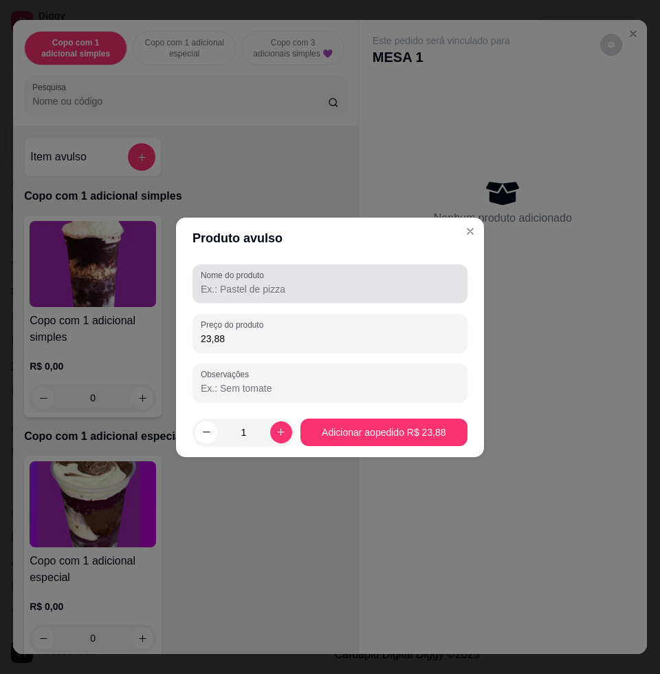
type input "23,88"
click at [318, 298] on div "Nome do produto" at bounding box center [330, 283] width 275 height 39
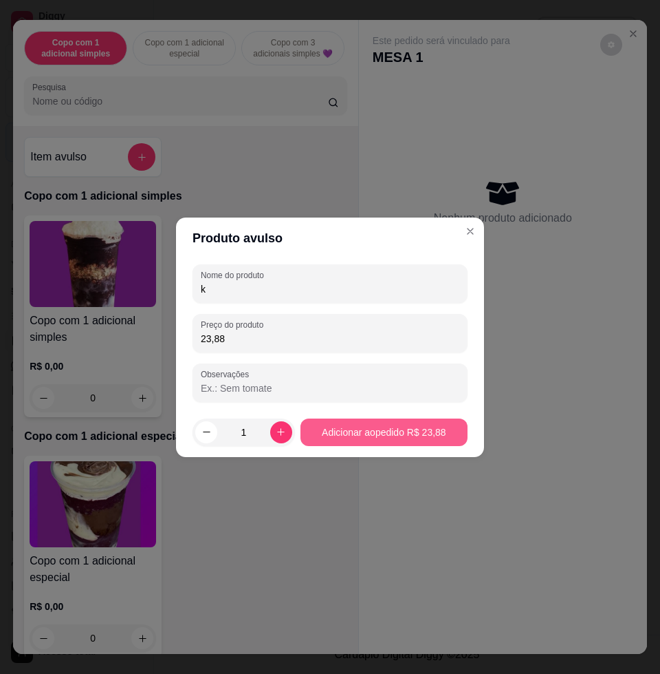
type input "k"
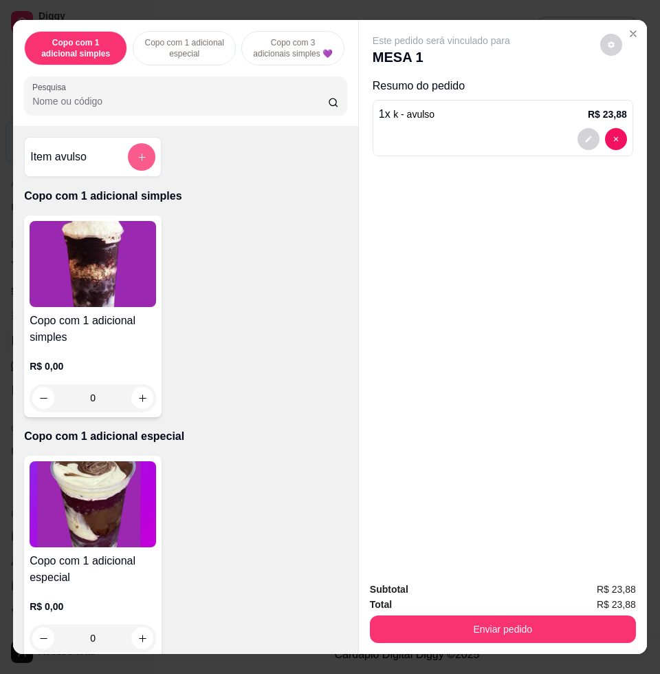
click at [129, 166] on button "add-separate-item" at bounding box center [142, 157] width 28 height 28
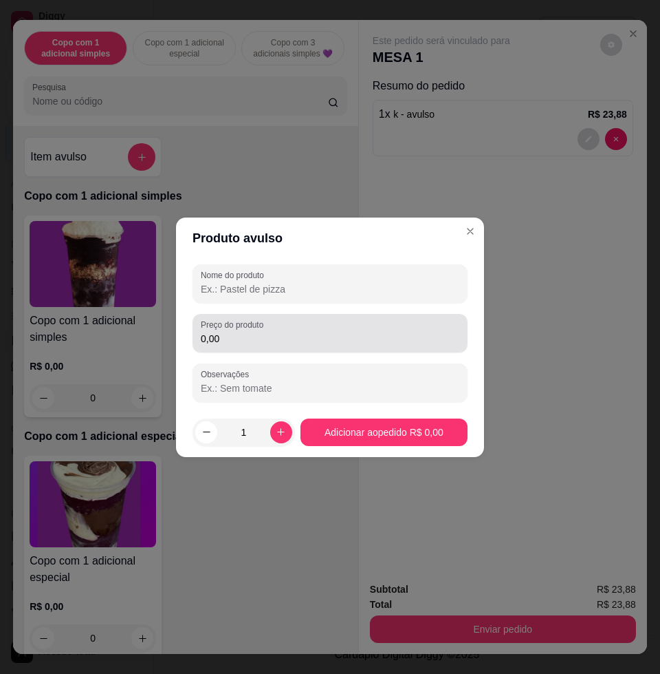
click at [287, 345] on div "0,00" at bounding box center [330, 333] width 259 height 28
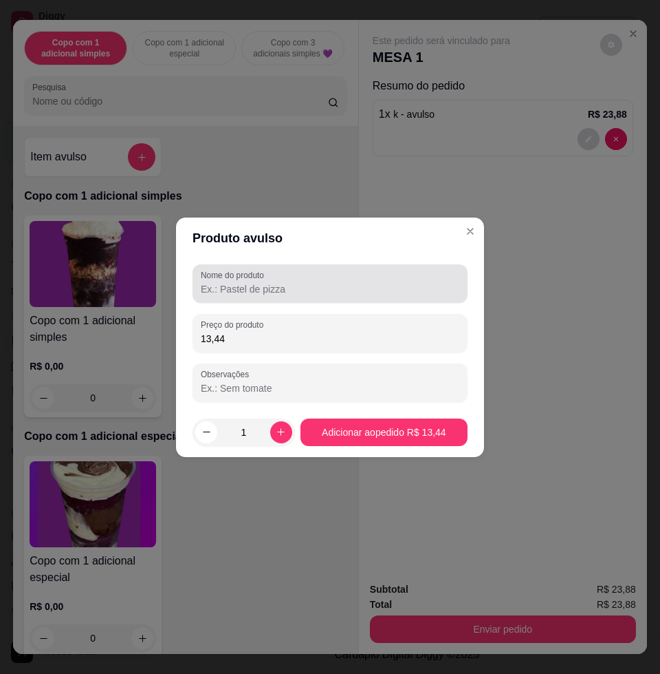
type input "13,44"
click at [334, 277] on div at bounding box center [330, 284] width 259 height 28
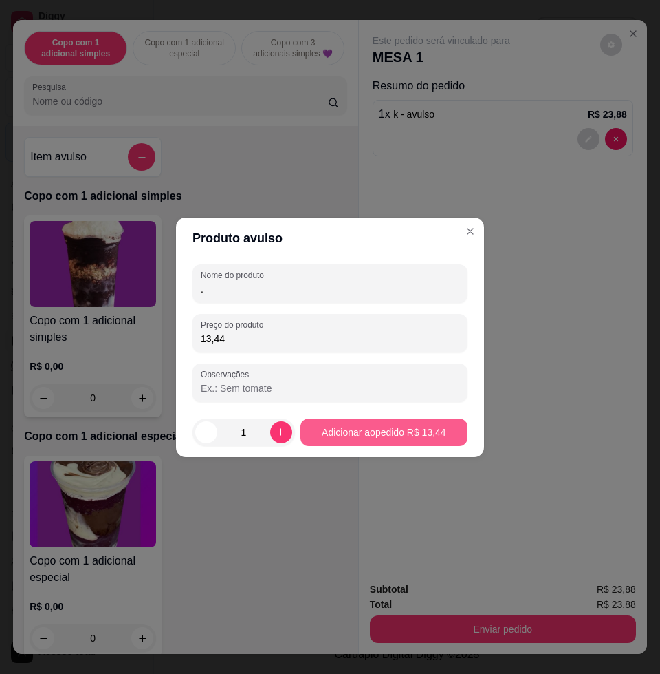
type input "."
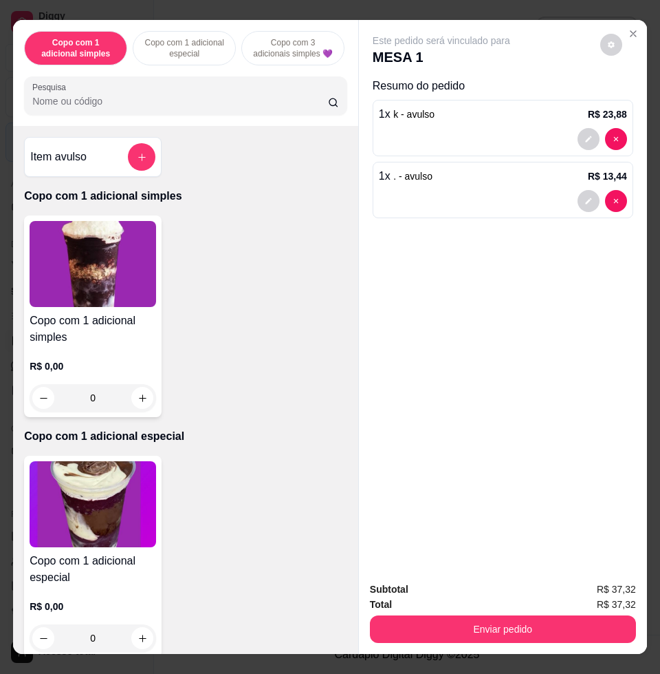
click at [147, 160] on div "Item avulso" at bounding box center [93, 157] width 138 height 40
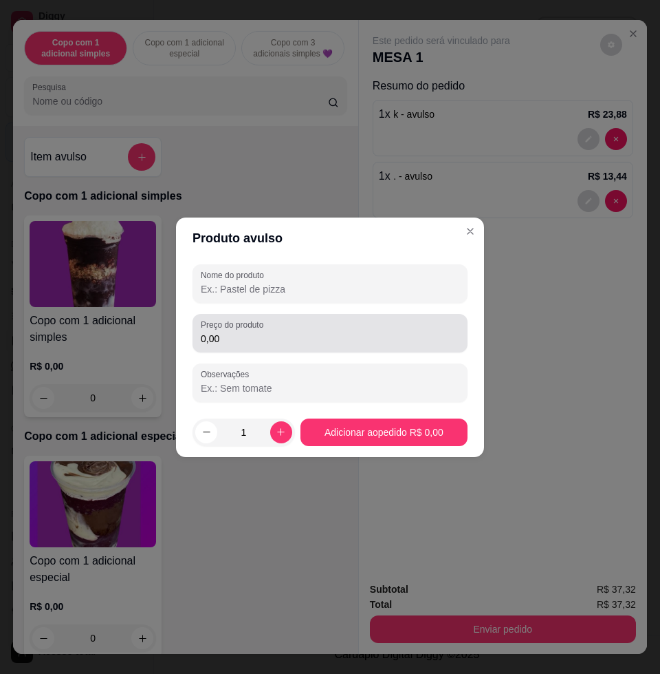
click at [240, 286] on input "Nome do produto" at bounding box center [330, 289] width 259 height 14
type input "k"
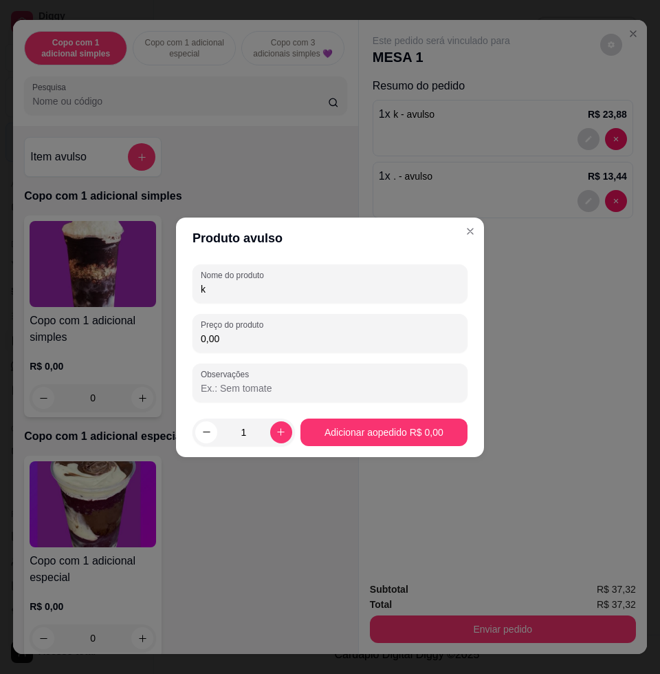
click at [269, 332] on input "0,00" at bounding box center [330, 339] width 259 height 14
type input "13,08"
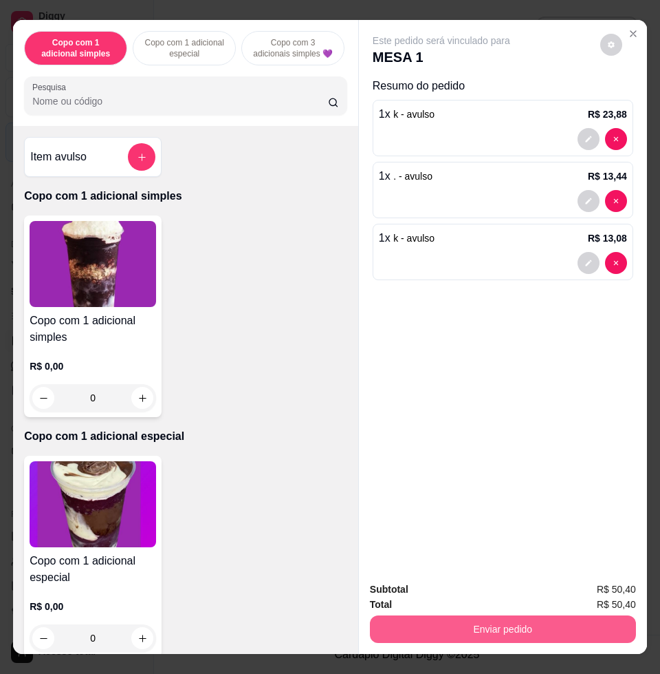
click at [567, 615] on button "Enviar pedido" at bounding box center [503, 629] width 266 height 28
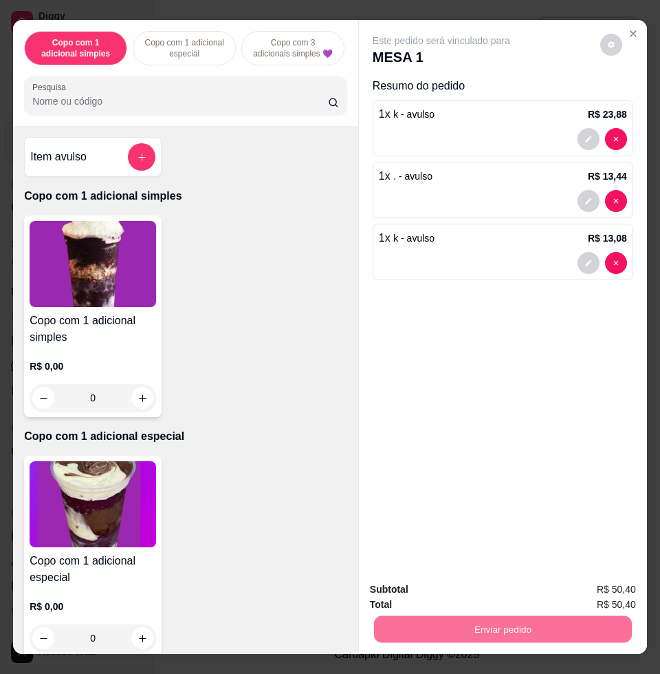
click at [464, 582] on button "Não registrar e enviar pedido" at bounding box center [456, 587] width 139 height 25
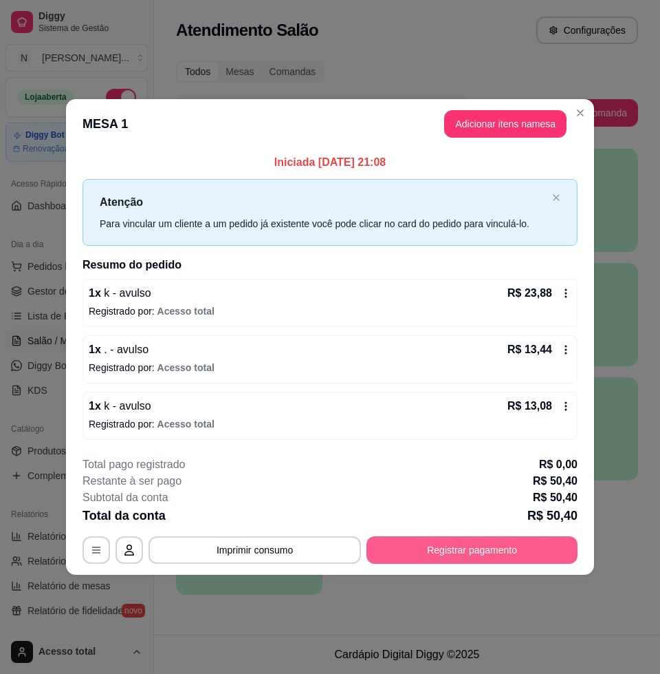
click at [417, 546] on button "Registrar pagamento" at bounding box center [472, 550] width 211 height 28
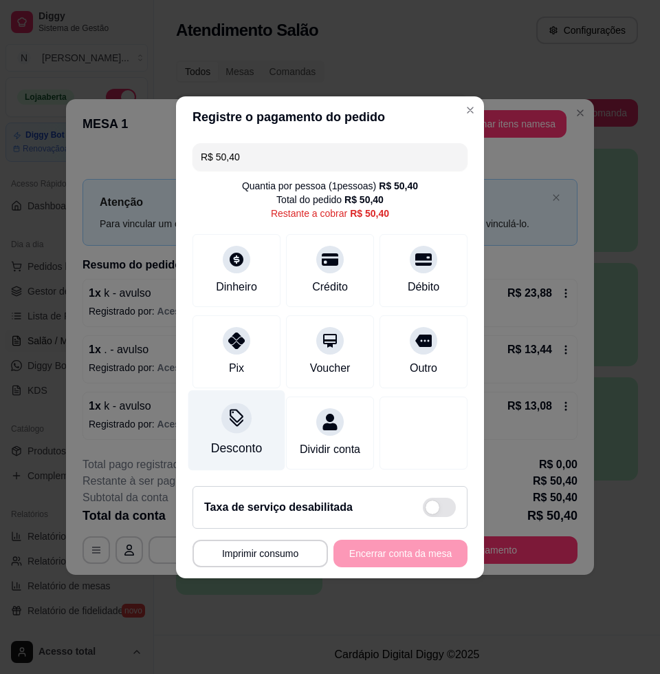
click at [239, 422] on div at bounding box center [237, 417] width 30 height 30
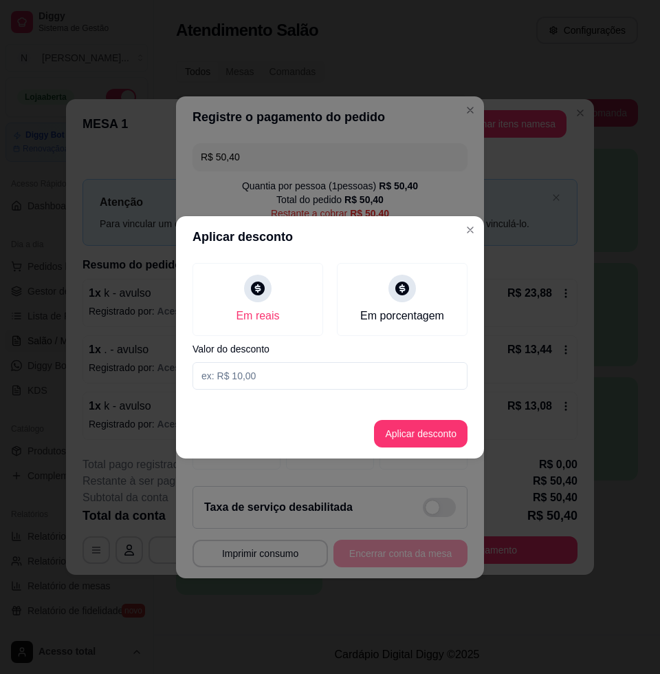
click at [313, 389] on div "Em reais Em porcentagem Valor do desconto" at bounding box center [330, 326] width 308 height 138
click at [315, 383] on input at bounding box center [330, 376] width 275 height 28
type input "0,40"
click at [422, 425] on button "Aplicar desconto" at bounding box center [421, 434] width 94 height 28
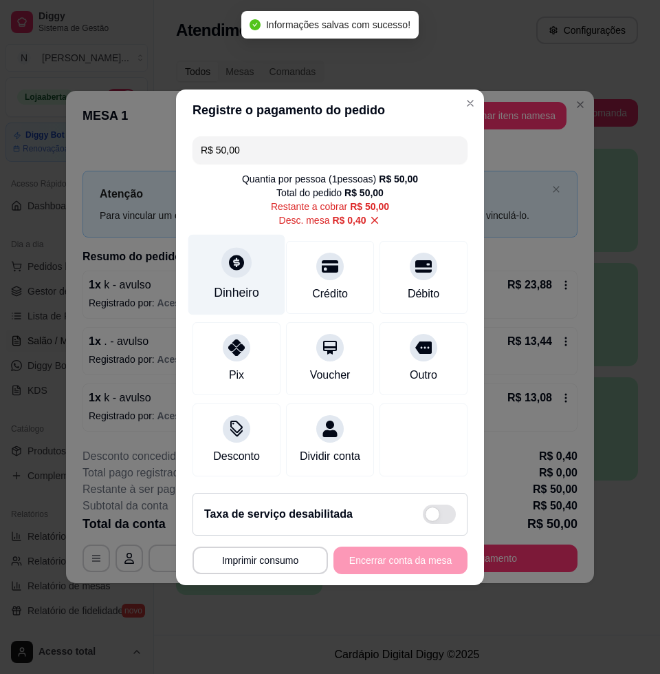
click at [235, 268] on div at bounding box center [237, 262] width 30 height 30
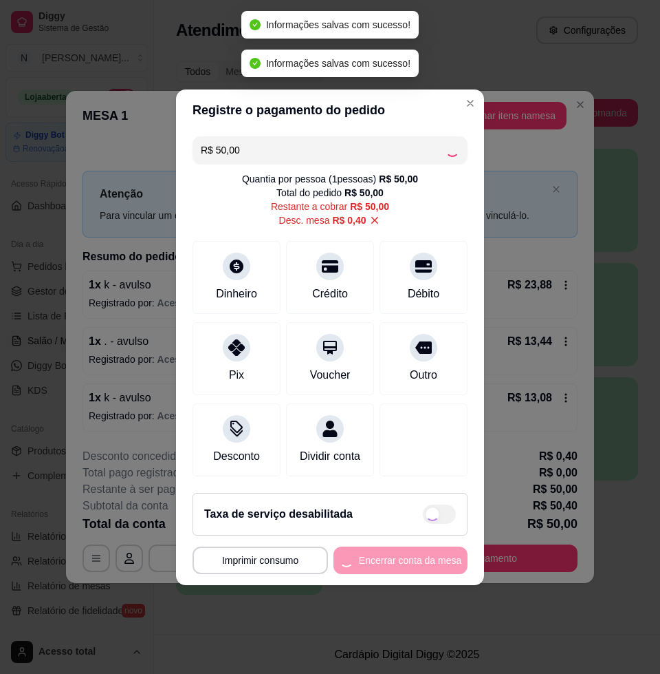
type input "R$ 0,00"
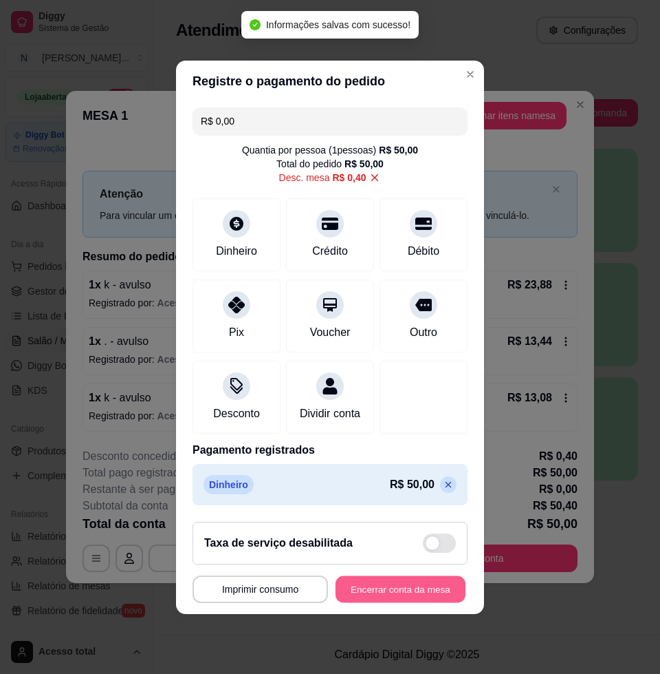
click at [424, 597] on button "Encerrar conta da mesa" at bounding box center [401, 588] width 130 height 27
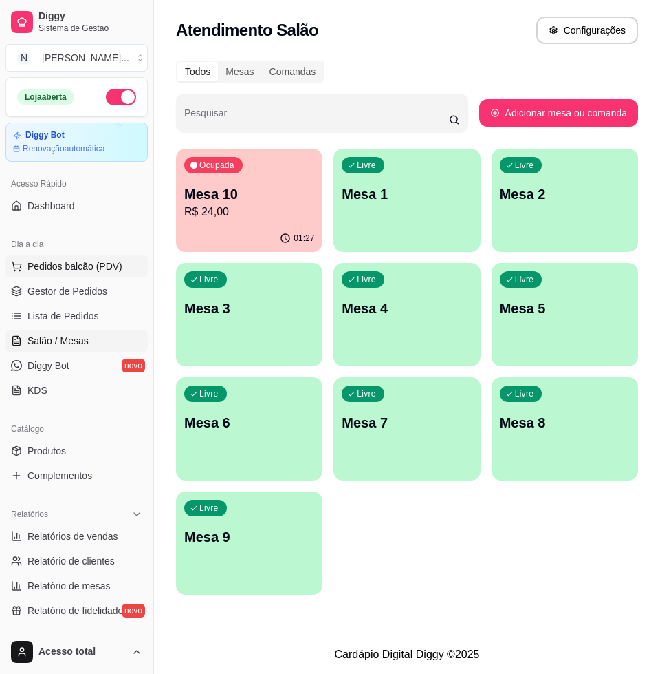
click at [47, 272] on span "Pedidos balcão (PDV)" at bounding box center [75, 266] width 95 height 14
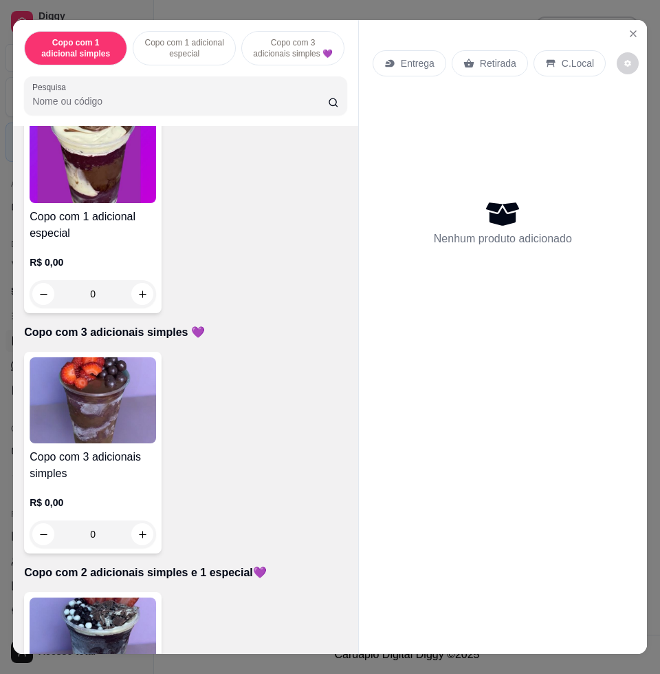
scroll to position [516, 0]
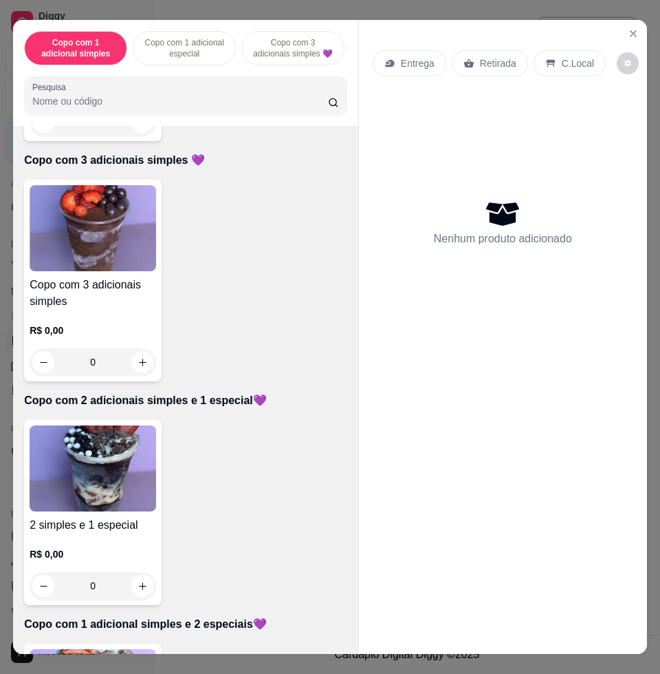
click at [127, 541] on div "R$ 0,00 0" at bounding box center [93, 566] width 127 height 66
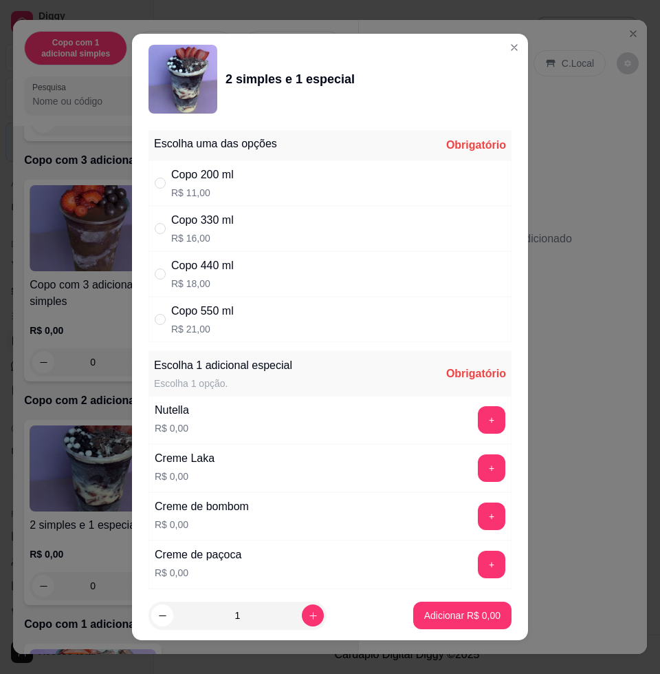
click at [251, 319] on div "Copo 550 ml R$ 21,00" at bounding box center [330, 319] width 363 height 45
radio input "true"
click at [479, 423] on button "+" at bounding box center [492, 420] width 27 height 27
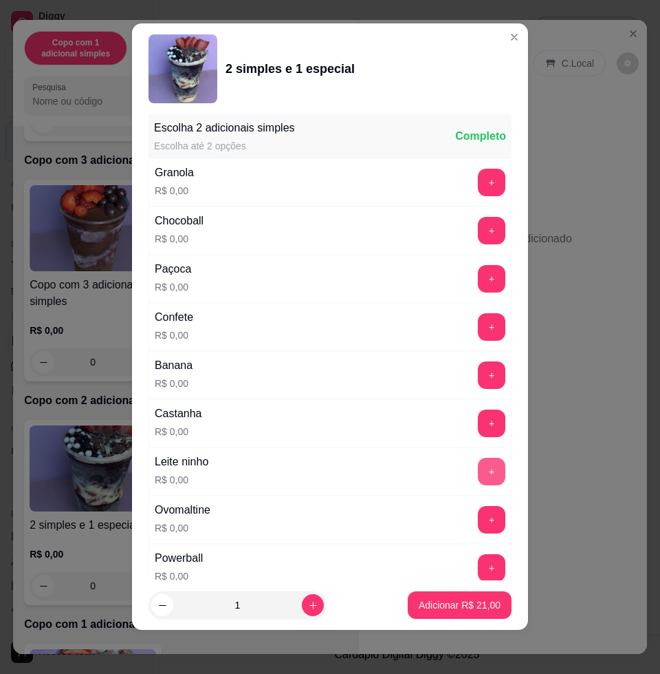
click at [478, 470] on button "+" at bounding box center [492, 472] width 28 height 28
click at [478, 336] on button "+" at bounding box center [492, 327] width 28 height 28
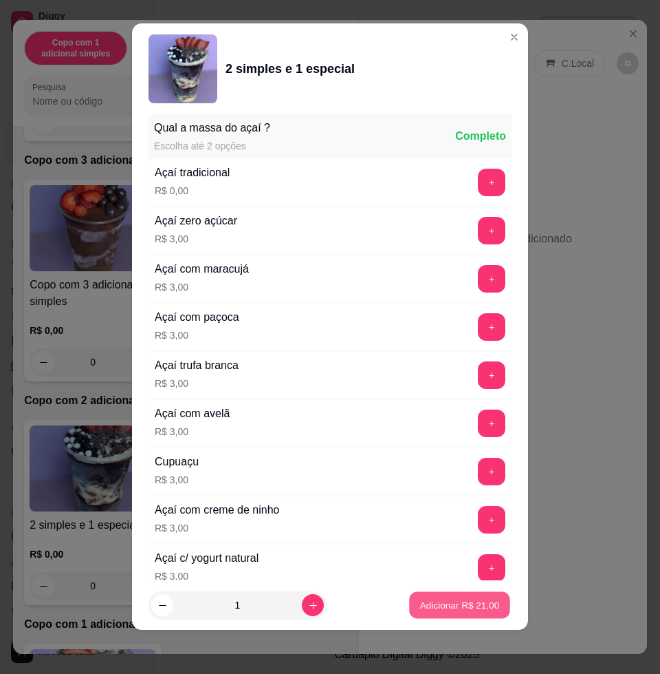
click at [442, 609] on p "Adicionar R$ 21,00" at bounding box center [460, 604] width 80 height 13
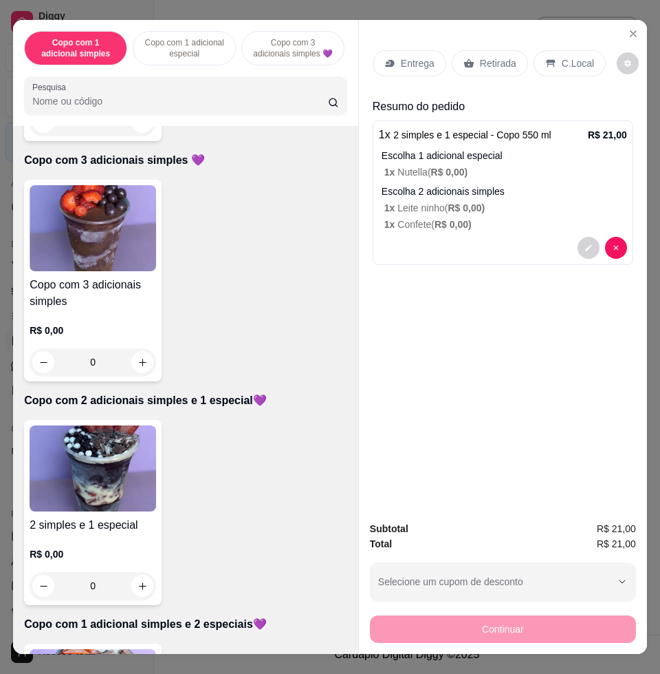
scroll to position [688, 0]
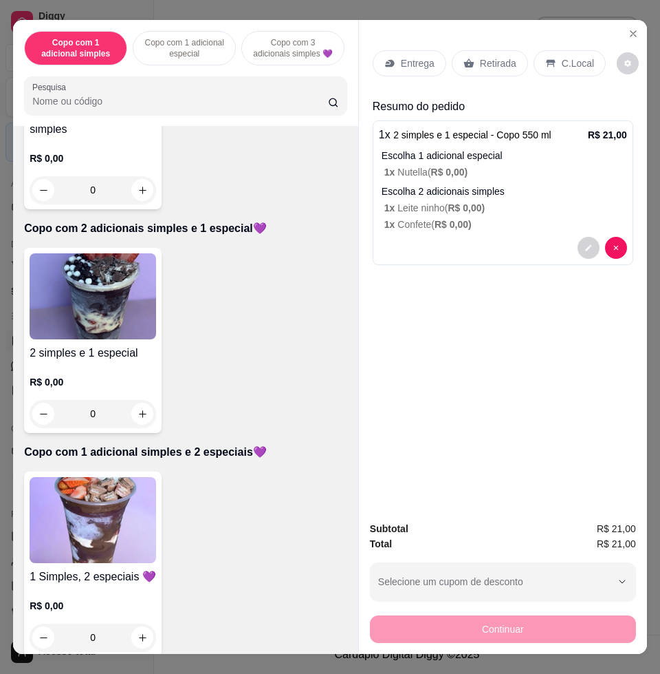
click at [122, 488] on img at bounding box center [93, 520] width 127 height 86
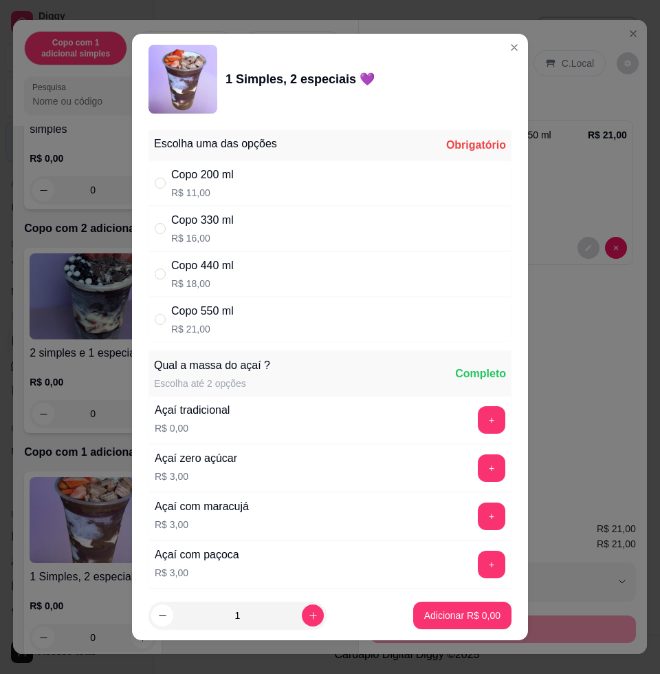
click at [268, 332] on div "Copo 550 ml R$ 21,00" at bounding box center [330, 319] width 363 height 45
radio input "true"
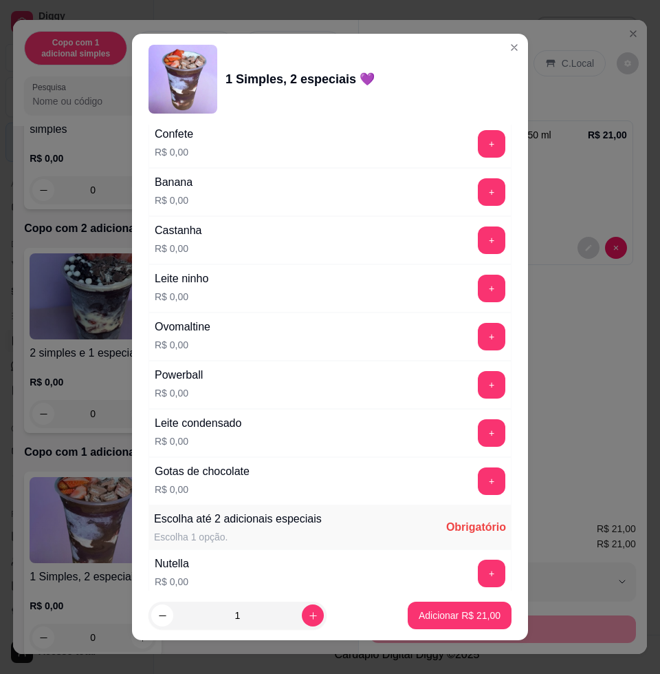
scroll to position [1204, 0]
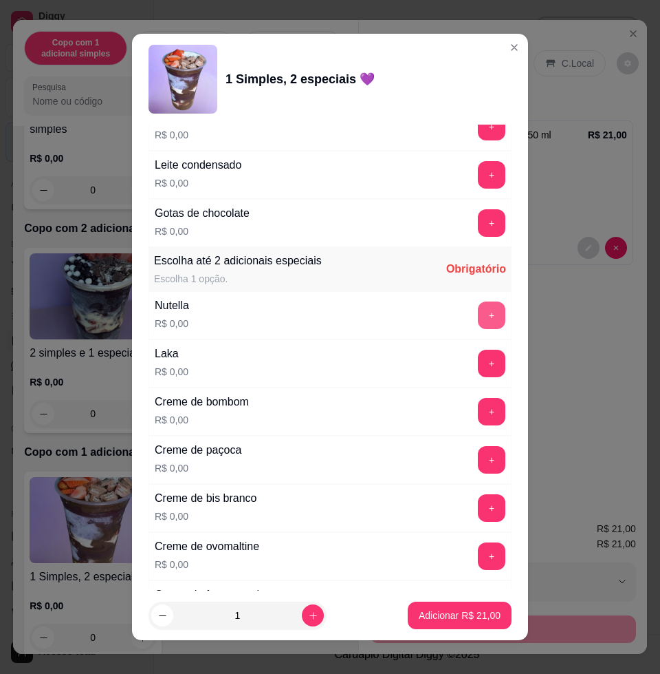
click at [478, 312] on button "+" at bounding box center [492, 315] width 28 height 28
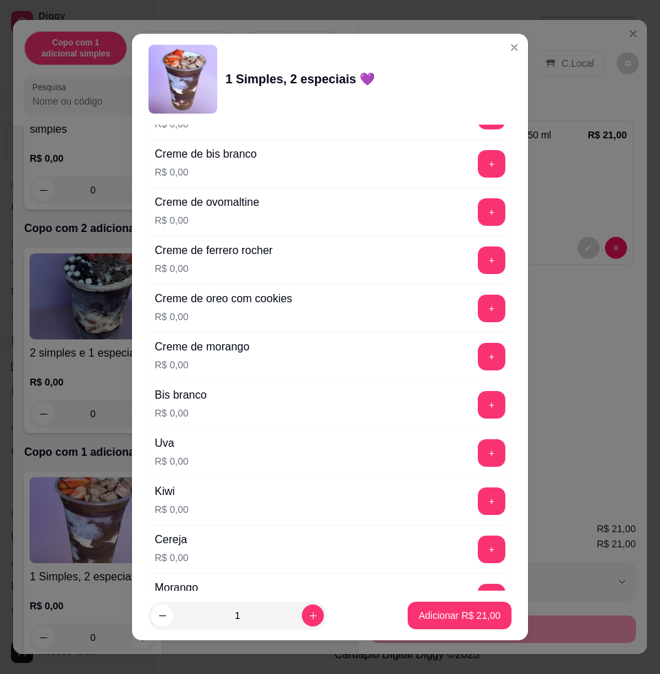
scroll to position [1634, 0]
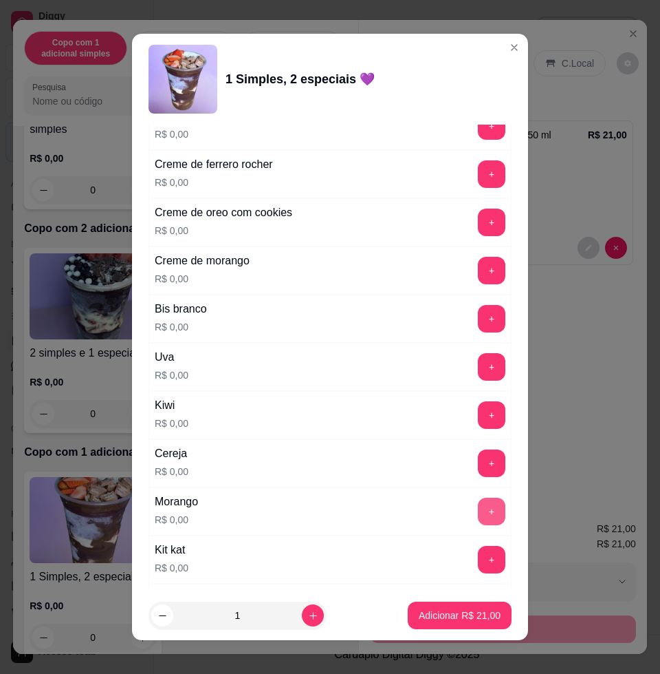
click at [478, 514] on button "+" at bounding box center [492, 511] width 28 height 28
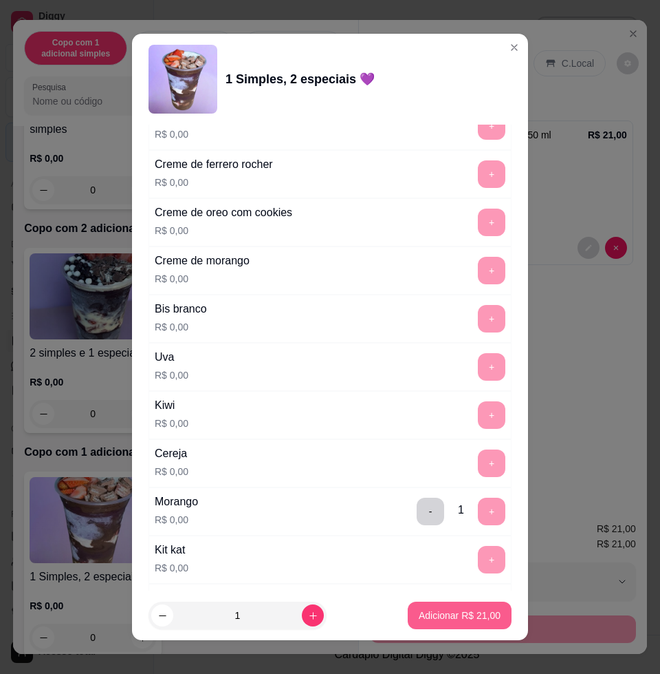
click at [454, 614] on p "Adicionar R$ 21,00" at bounding box center [460, 615] width 82 height 14
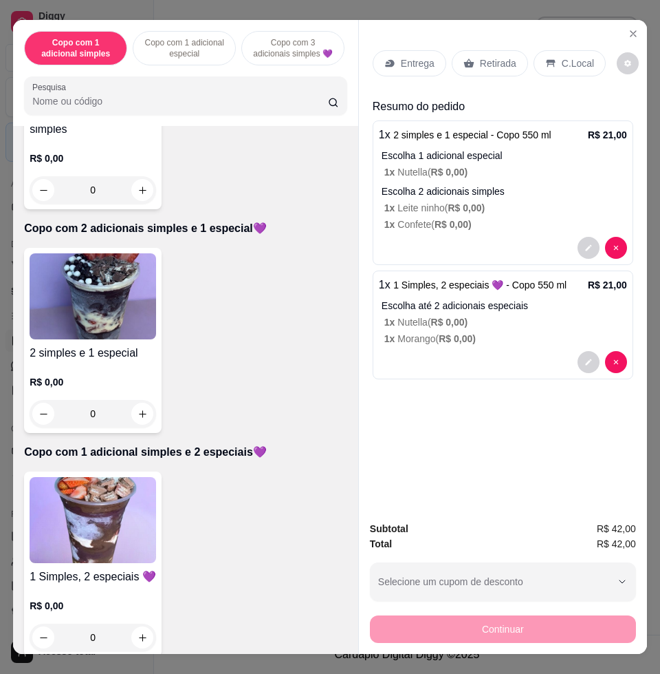
click at [408, 70] on div "Entrega Retirada C.Local" at bounding box center [503, 63] width 261 height 48
click at [409, 64] on div "Entrega" at bounding box center [410, 63] width 74 height 26
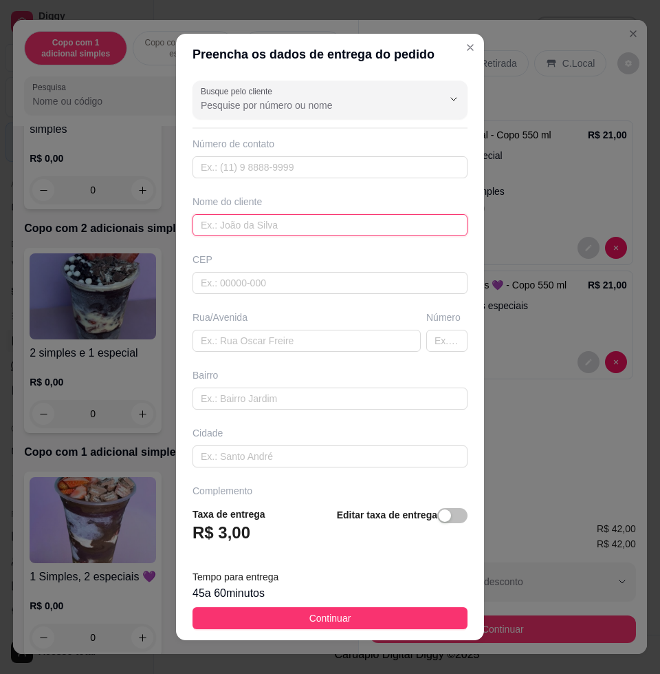
click at [291, 230] on input "text" at bounding box center [330, 225] width 275 height 22
type input "ketelyn"
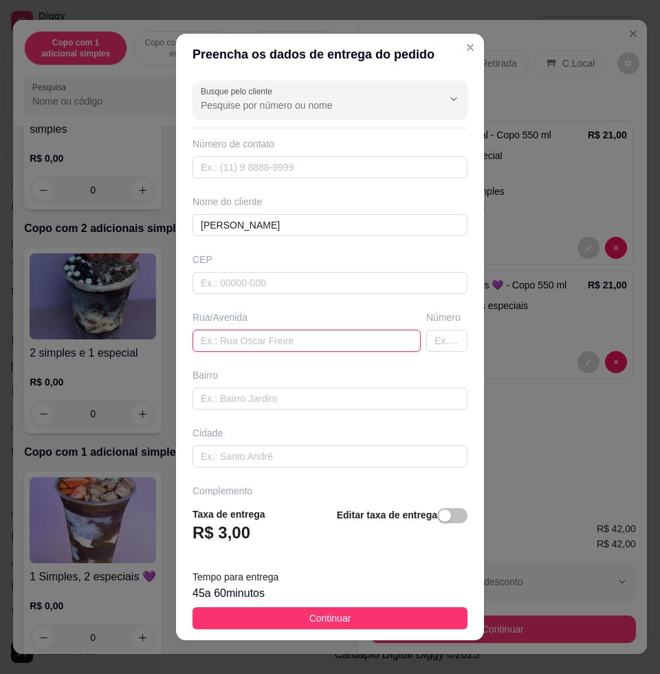
click at [308, 337] on input "text" at bounding box center [307, 341] width 228 height 22
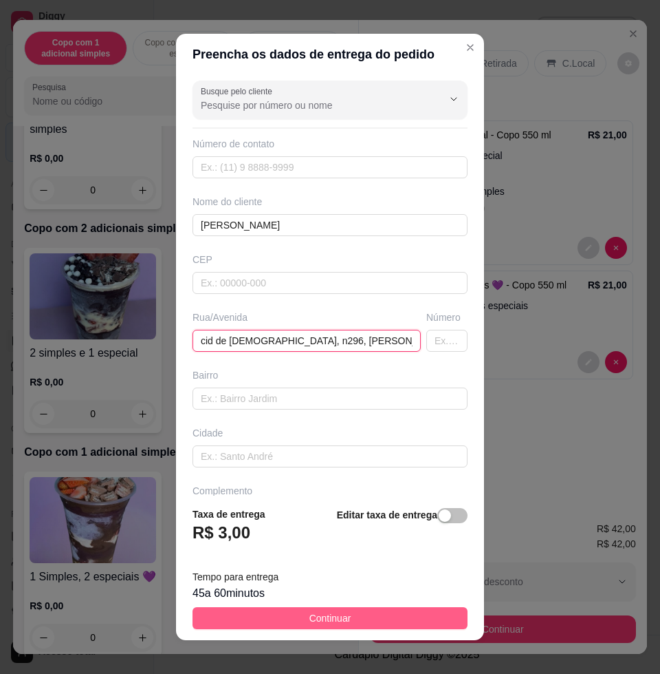
type input "cid de jesus, n296, nelson borges"
click at [387, 608] on button "Continuar" at bounding box center [330, 618] width 275 height 22
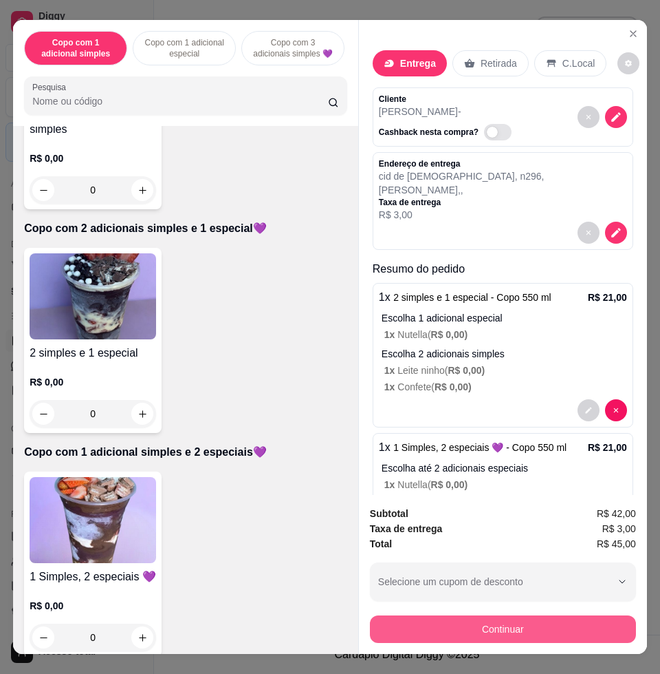
click at [473, 623] on button "Continuar" at bounding box center [503, 629] width 266 height 28
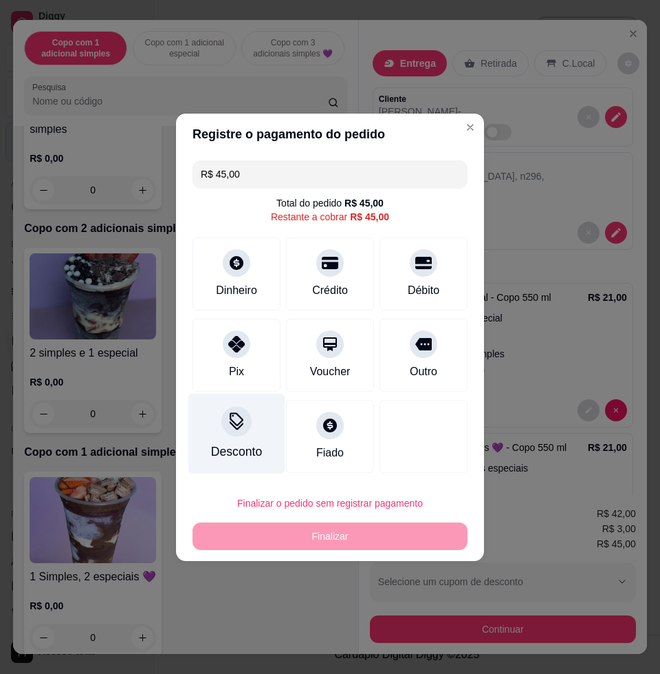
click at [228, 420] on icon at bounding box center [237, 421] width 18 height 18
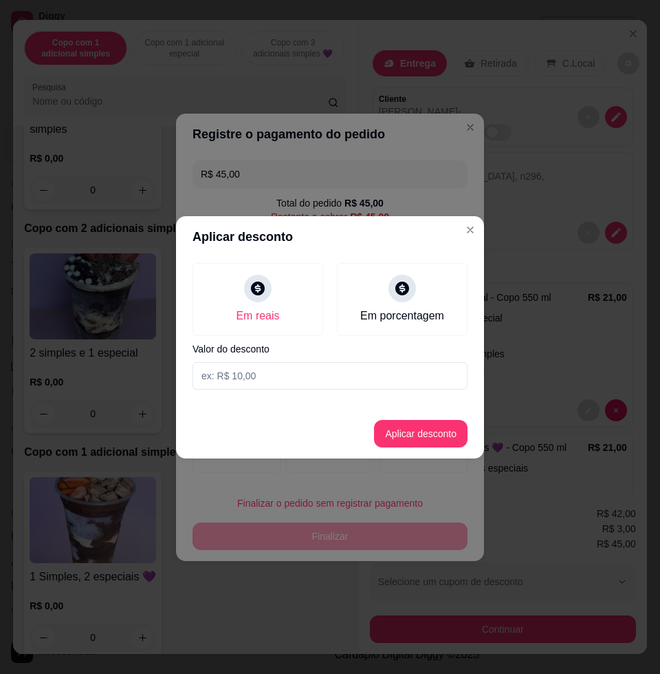
click at [294, 359] on div "Em reais Em porcentagem Valor do desconto" at bounding box center [330, 326] width 308 height 138
click at [323, 376] on input at bounding box center [330, 376] width 275 height 28
type input "3,01"
click at [426, 431] on button "Aplicar desconto" at bounding box center [421, 434] width 94 height 28
type input "R$ 41,99"
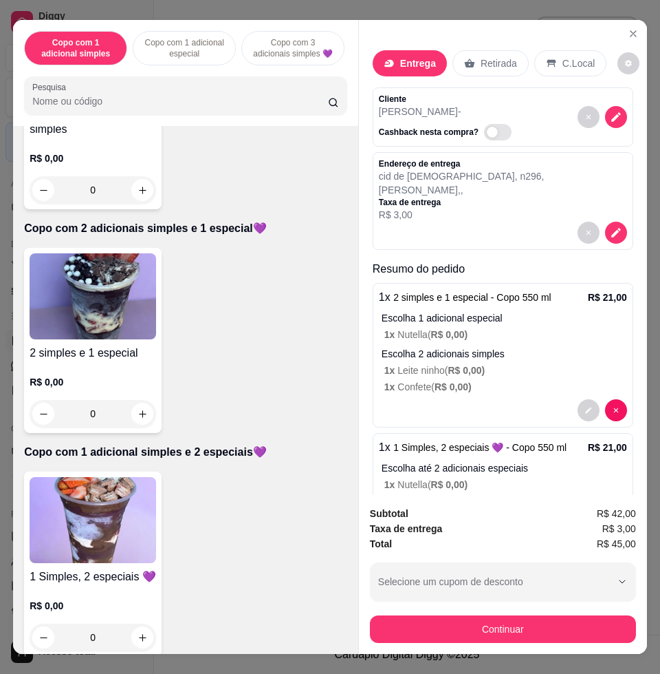
click at [609, 110] on div "Cliente ketelyn - Cashback nesta compra?" at bounding box center [503, 116] width 261 height 59
click at [610, 111] on icon "decrease-product-quantity" at bounding box center [616, 117] width 12 height 12
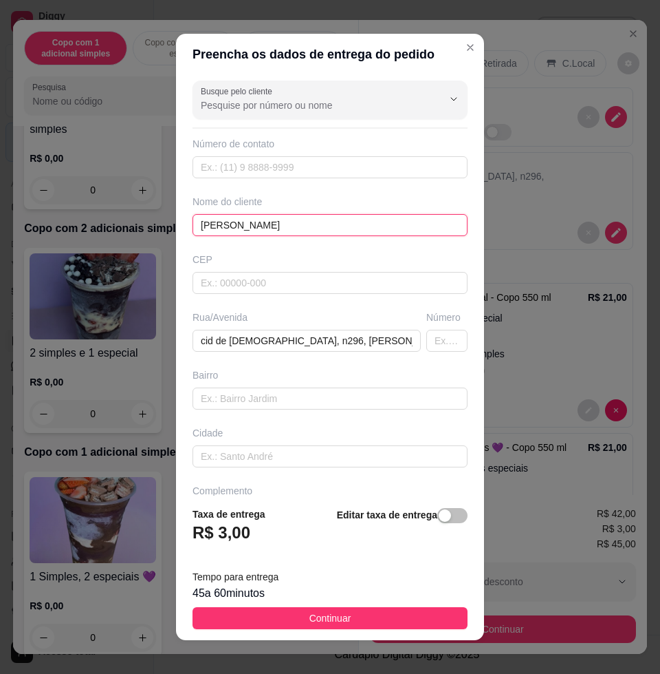
click at [373, 224] on input "ketelyn" at bounding box center [330, 225] width 275 height 22
drag, startPoint x: 354, startPoint y: 182, endPoint x: 361, endPoint y: 165, distance: 17.9
click at [354, 181] on div "Busque pelo cliente Número de contato Nome do cliente ketelyn CEP Rua/Avenida c…" at bounding box center [330, 285] width 308 height 420
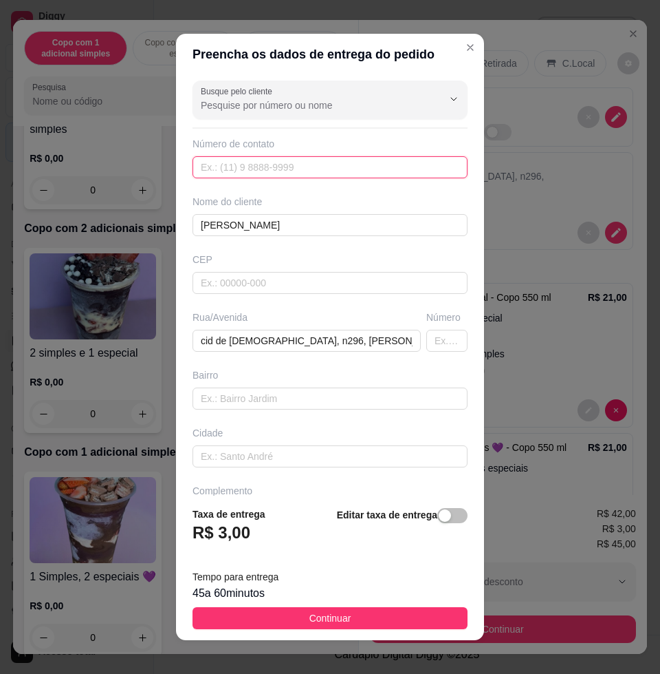
click at [361, 165] on input "text" at bounding box center [330, 167] width 275 height 22
click at [332, 211] on div "Nome do cliente ketelyn" at bounding box center [330, 215] width 281 height 41
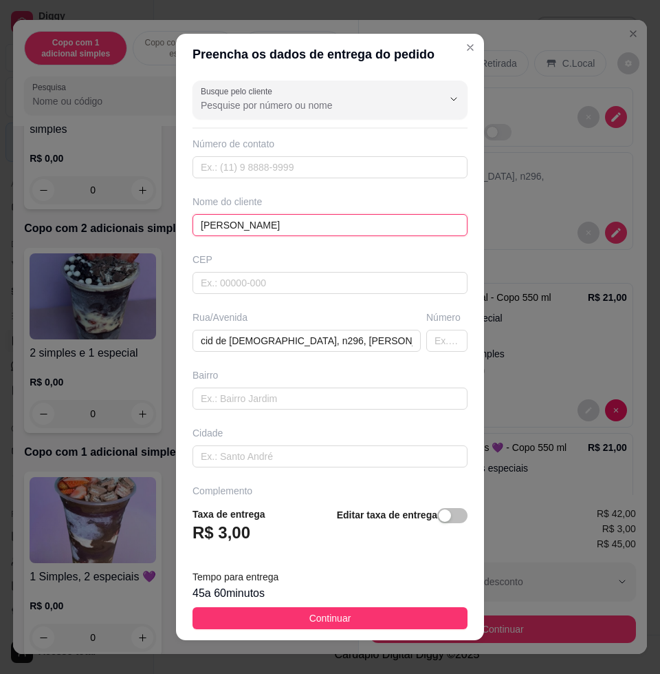
click at [332, 217] on input "ketelyn" at bounding box center [330, 225] width 275 height 22
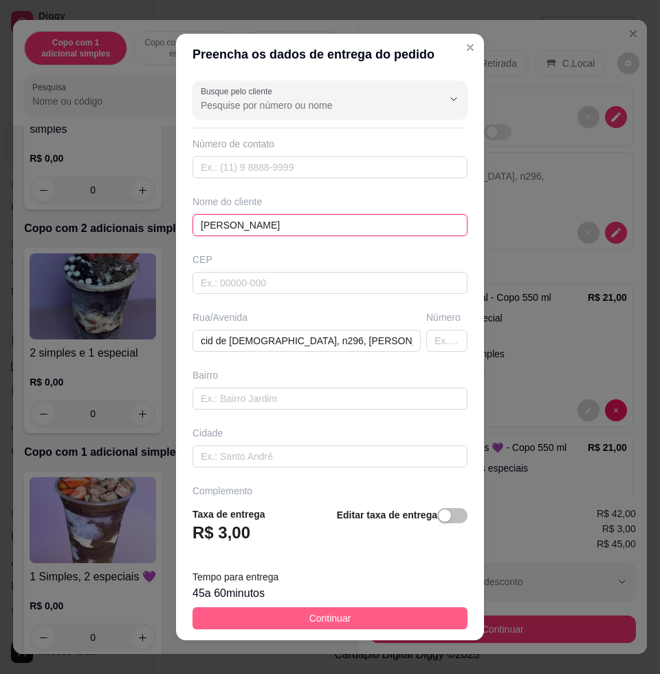
type input "ketelyn - AVISAR"
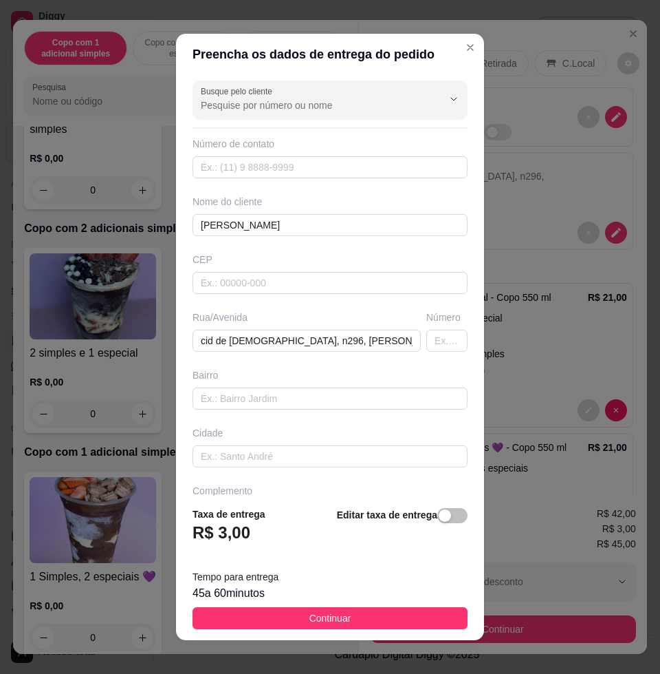
drag, startPoint x: 284, startPoint y: 627, endPoint x: 299, endPoint y: 616, distance: 18.7
click at [284, 627] on button "Continuar" at bounding box center [330, 618] width 275 height 22
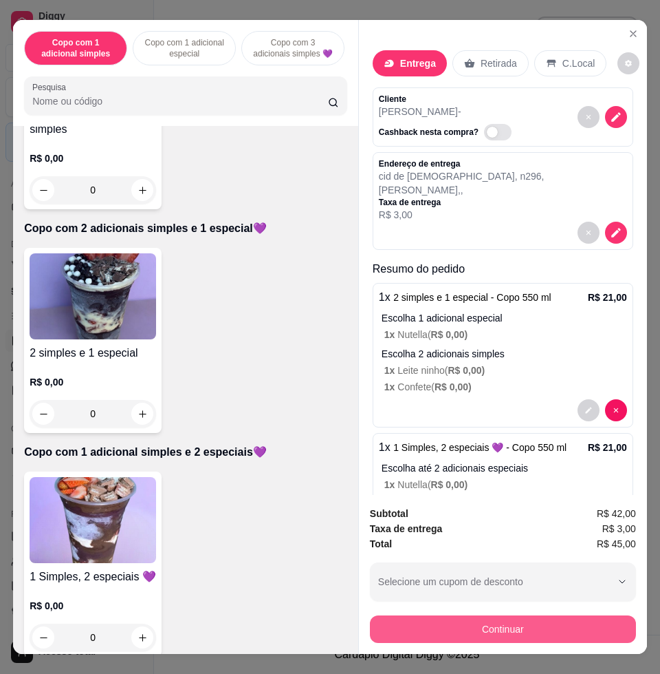
click at [567, 619] on button "Continuar" at bounding box center [503, 629] width 266 height 28
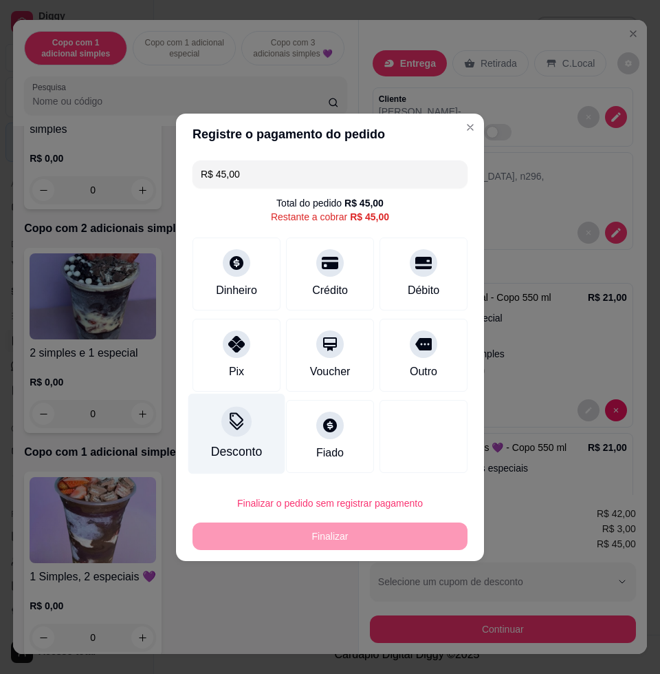
click at [250, 442] on div "Desconto" at bounding box center [236, 451] width 51 height 18
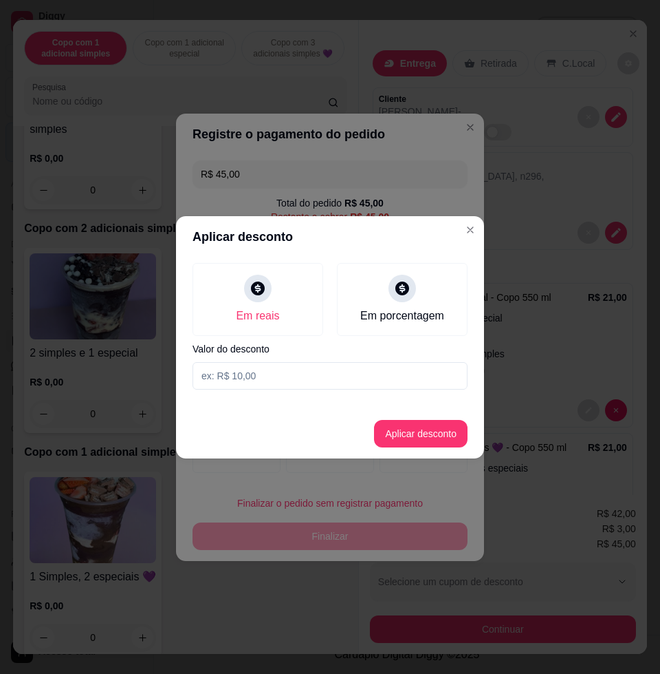
click at [321, 363] on input at bounding box center [330, 376] width 275 height 28
type input "3,01"
click at [426, 434] on button "Aplicar desconto" at bounding box center [421, 433] width 90 height 27
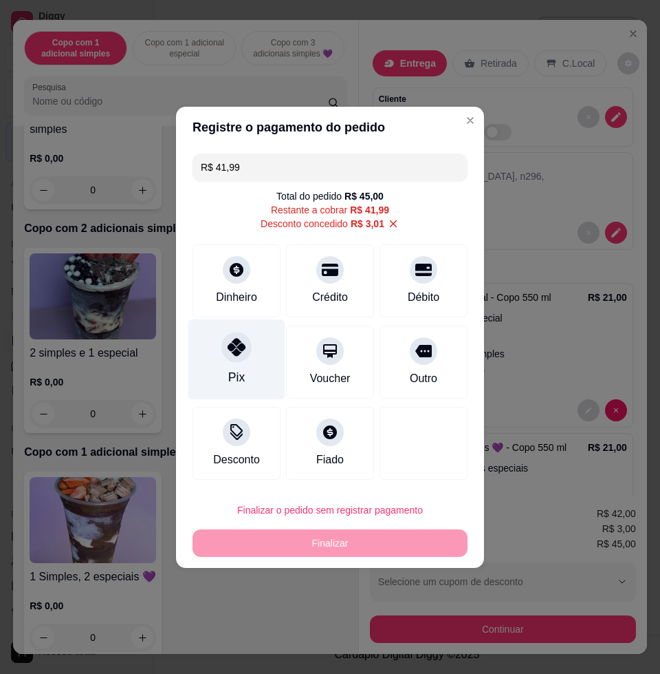
click at [257, 385] on div "Pix" at bounding box center [237, 359] width 97 height 80
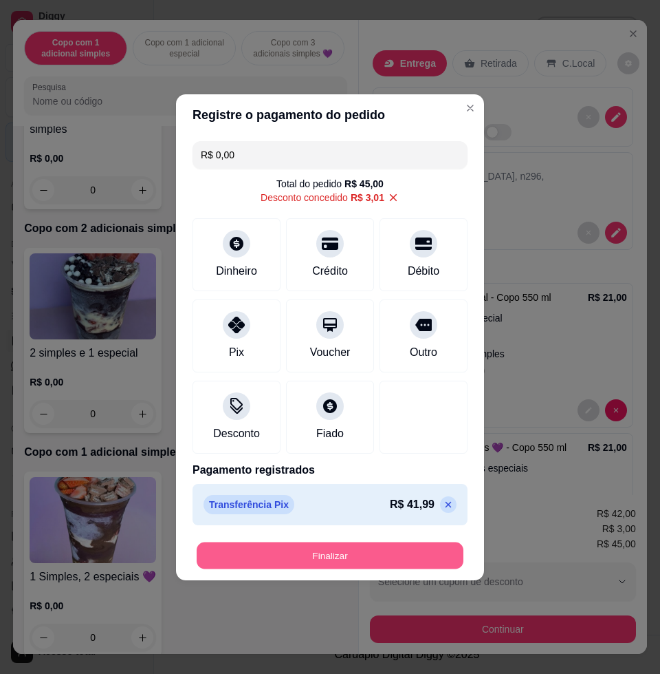
click at [310, 542] on button "Finalizar" at bounding box center [330, 554] width 267 height 27
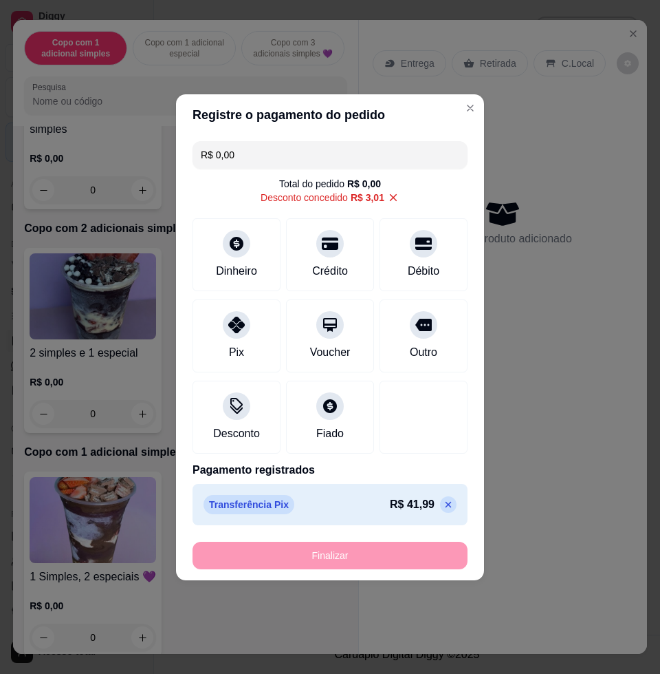
type input "-R$ 45,00"
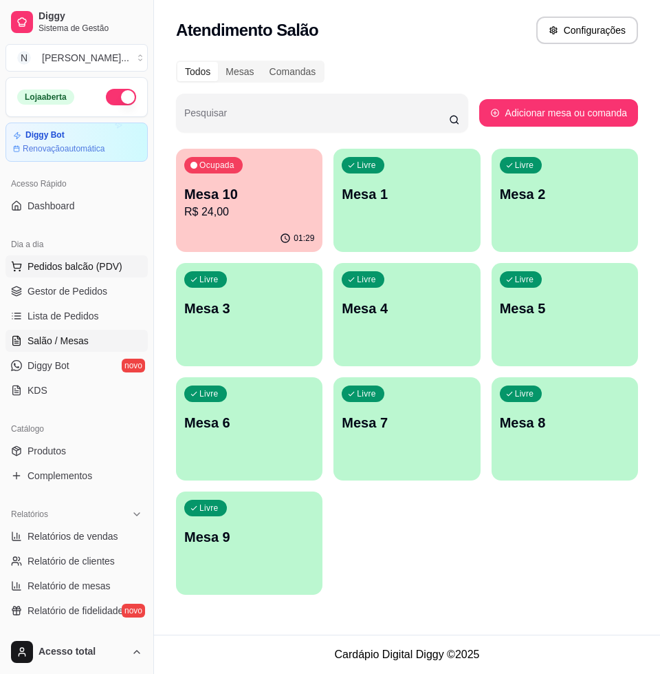
click at [107, 267] on span "Pedidos balcão (PDV)" at bounding box center [75, 266] width 95 height 14
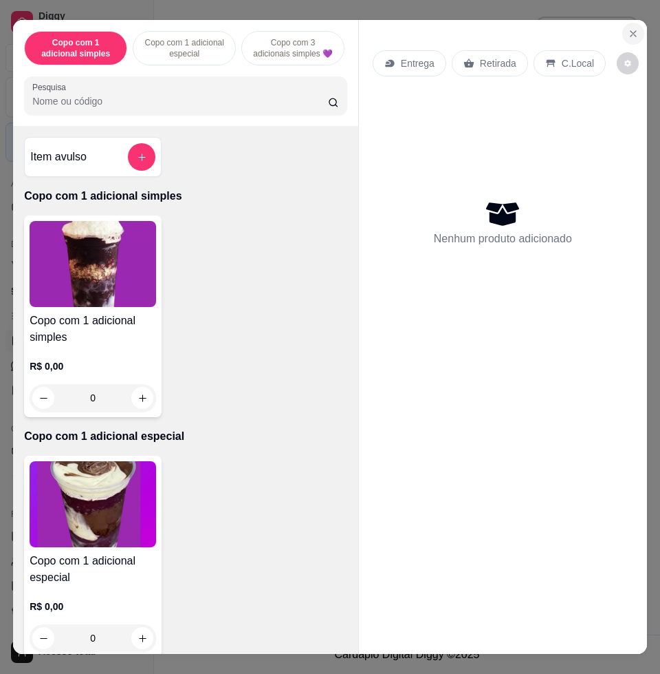
click at [623, 23] on button "Close" at bounding box center [634, 34] width 22 height 22
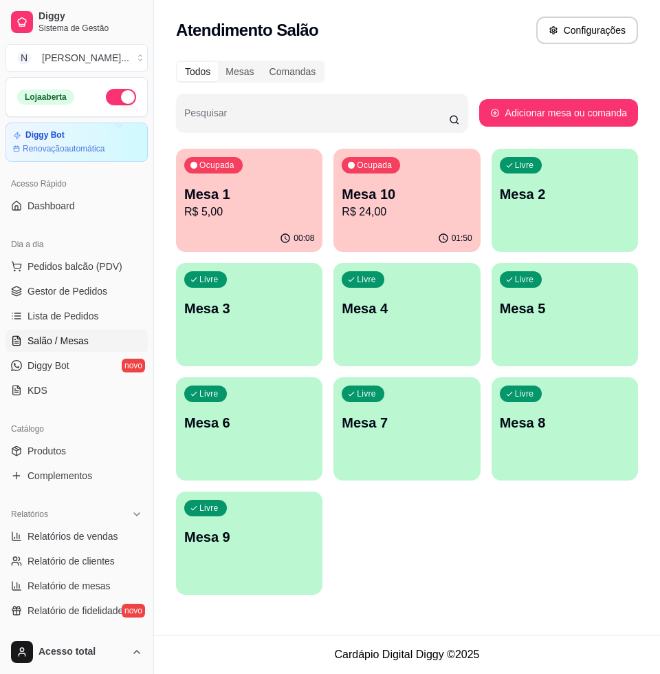
click at [266, 210] on p "R$ 5,00" at bounding box center [249, 212] width 130 height 17
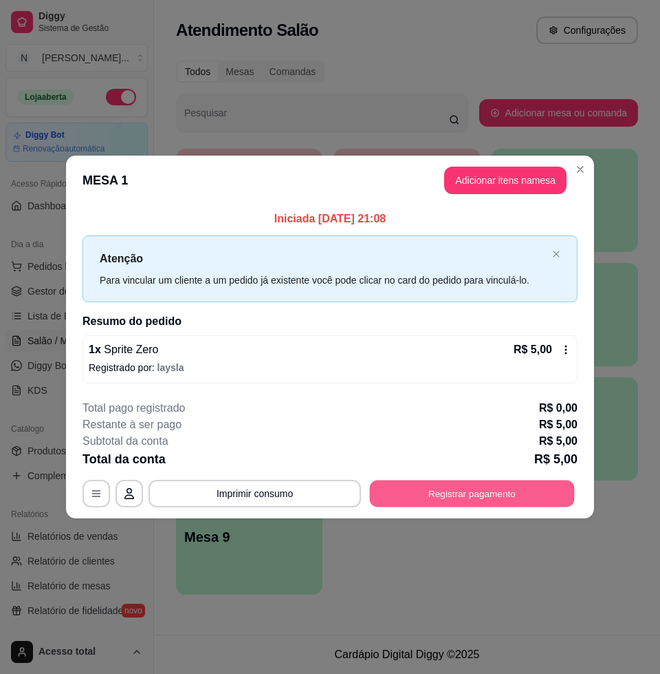
click at [494, 484] on button "Registrar pagamento" at bounding box center [472, 493] width 205 height 27
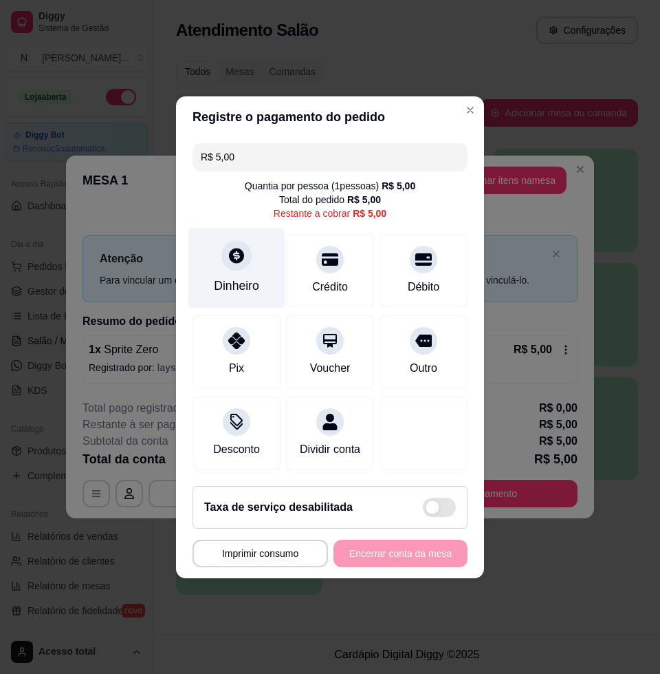
click at [243, 261] on div "Dinheiro" at bounding box center [237, 267] width 97 height 80
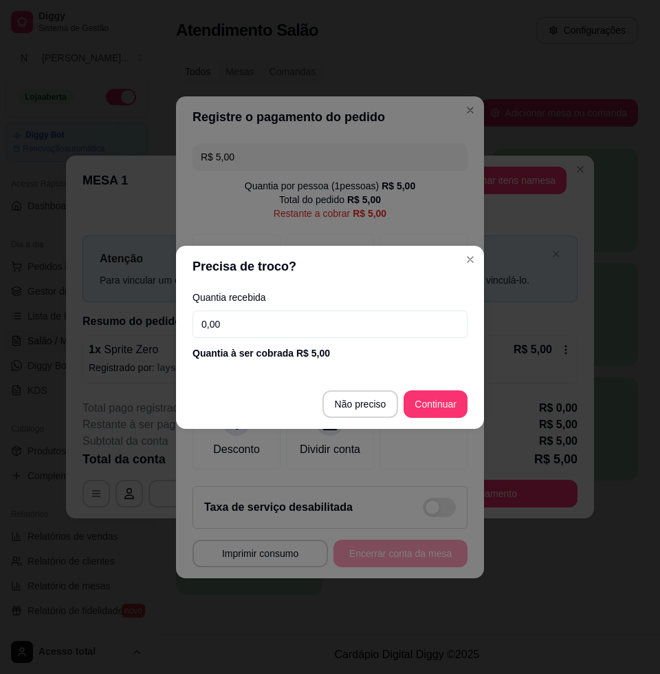
click at [285, 322] on input "0,00" at bounding box center [330, 324] width 275 height 28
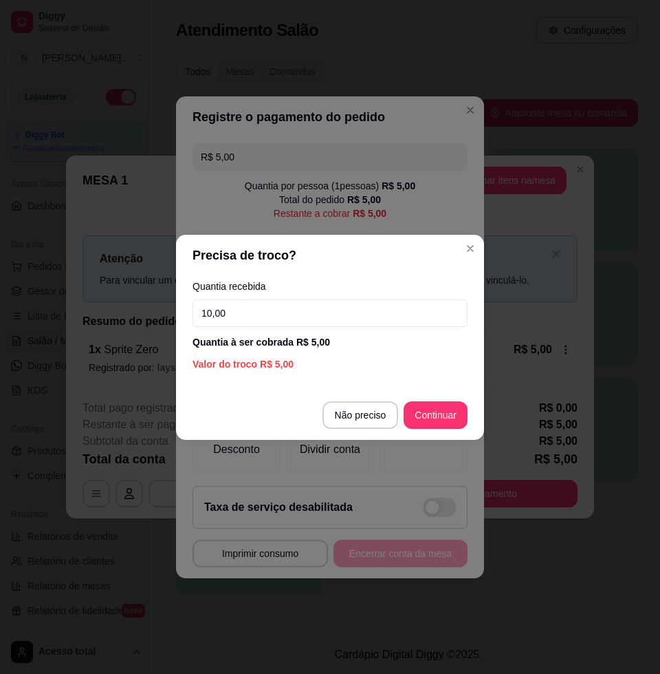
type input "10,00"
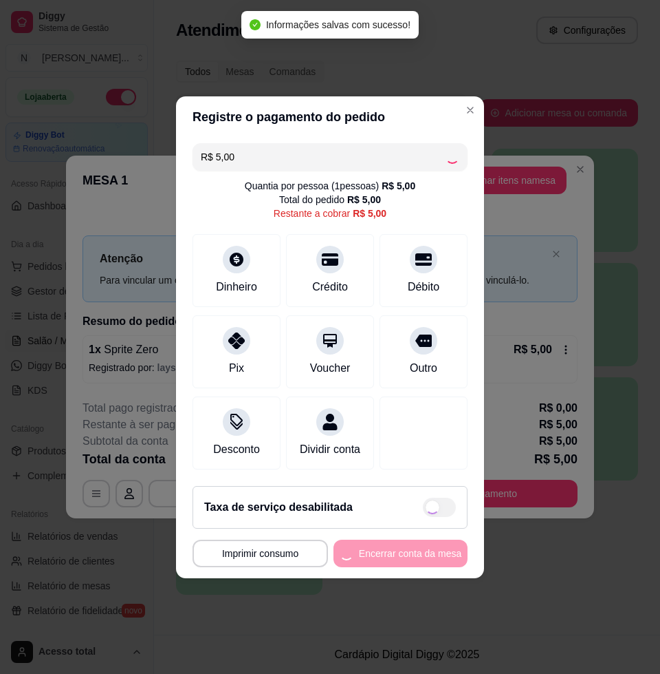
type input "R$ 0,00"
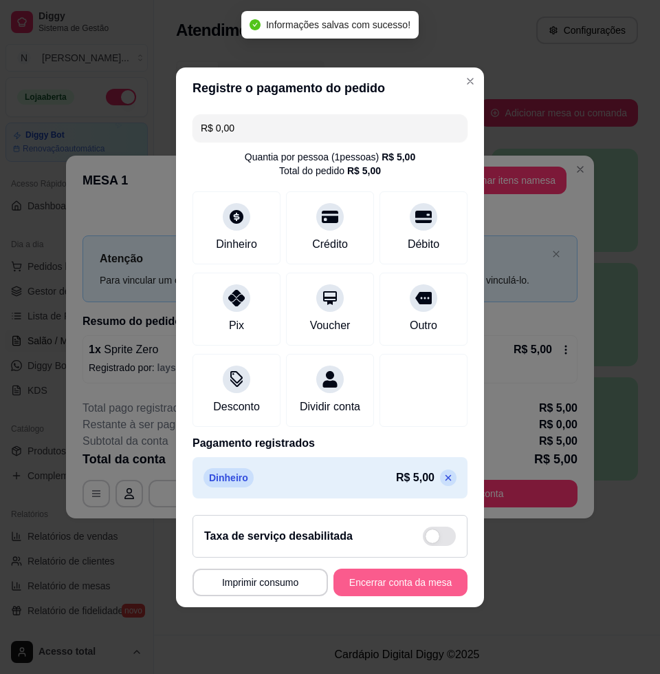
click at [413, 588] on button "Encerrar conta da mesa" at bounding box center [401, 582] width 134 height 28
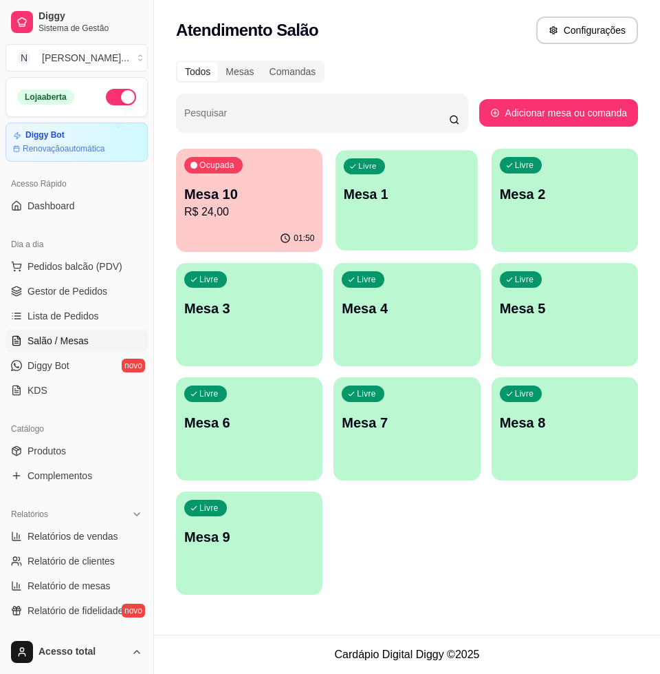
click at [367, 206] on div "Livre Mesa 1" at bounding box center [407, 192] width 142 height 84
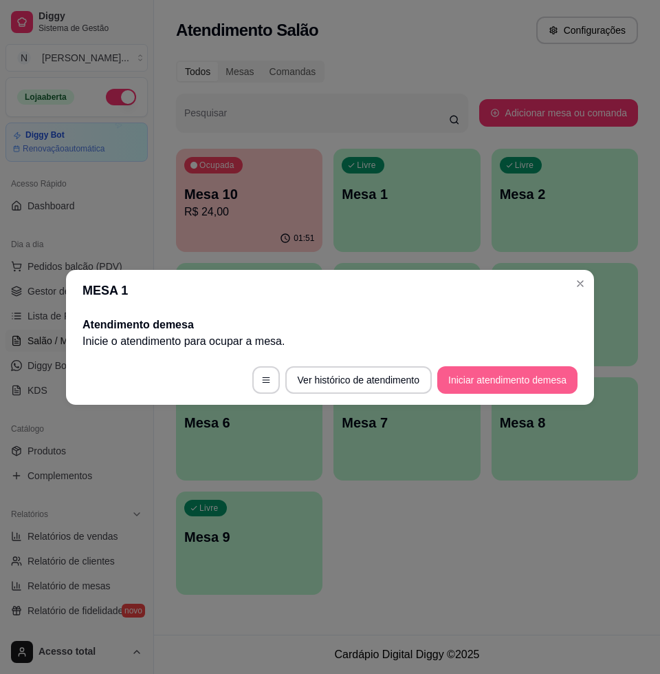
click at [521, 383] on button "Iniciar atendimento de mesa" at bounding box center [508, 380] width 140 height 28
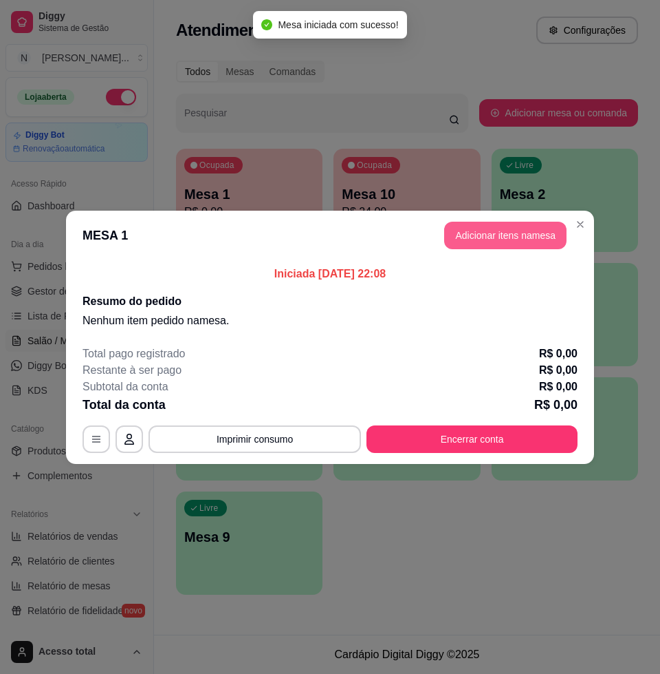
click at [466, 244] on button "Adicionar itens na mesa" at bounding box center [505, 236] width 122 height 28
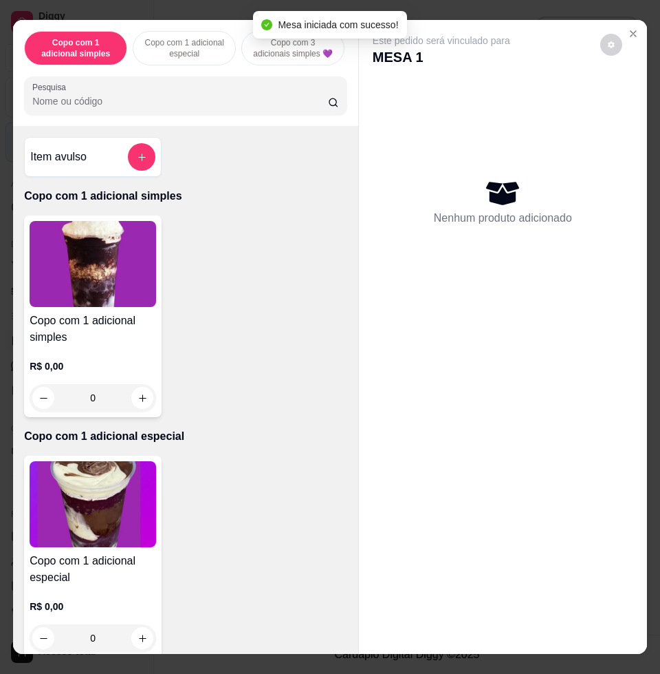
scroll to position [344, 0]
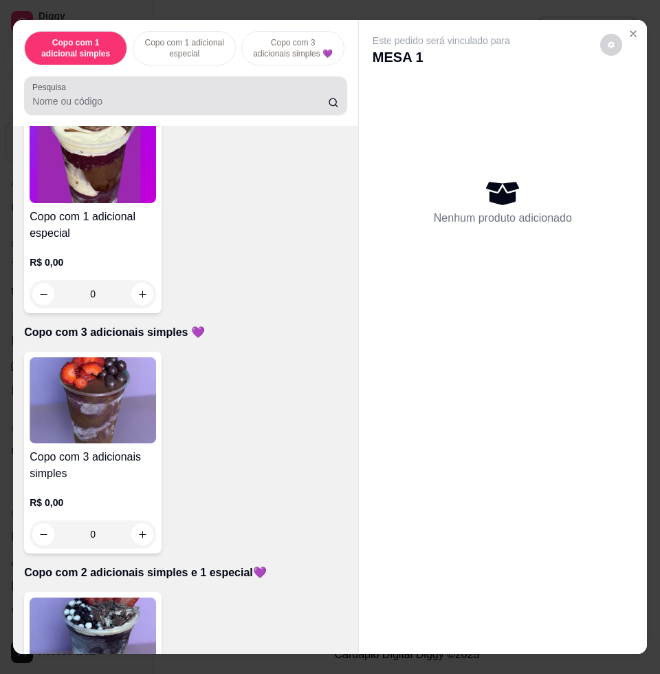
click at [220, 98] on div at bounding box center [185, 96] width 307 height 28
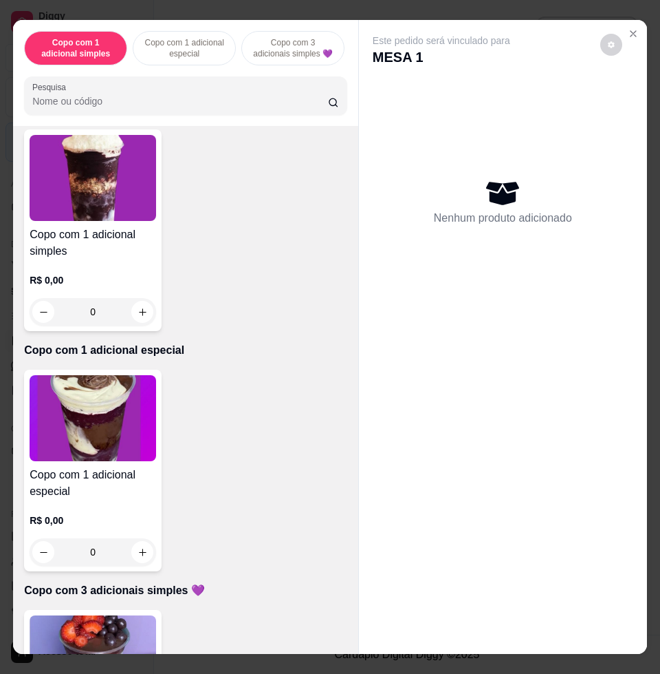
scroll to position [0, 0]
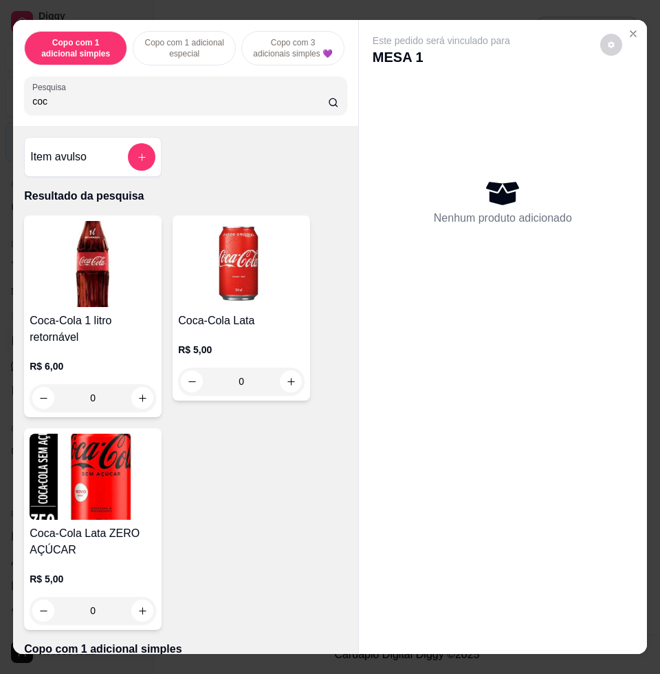
type input "coc"
click at [61, 291] on img at bounding box center [93, 264] width 127 height 86
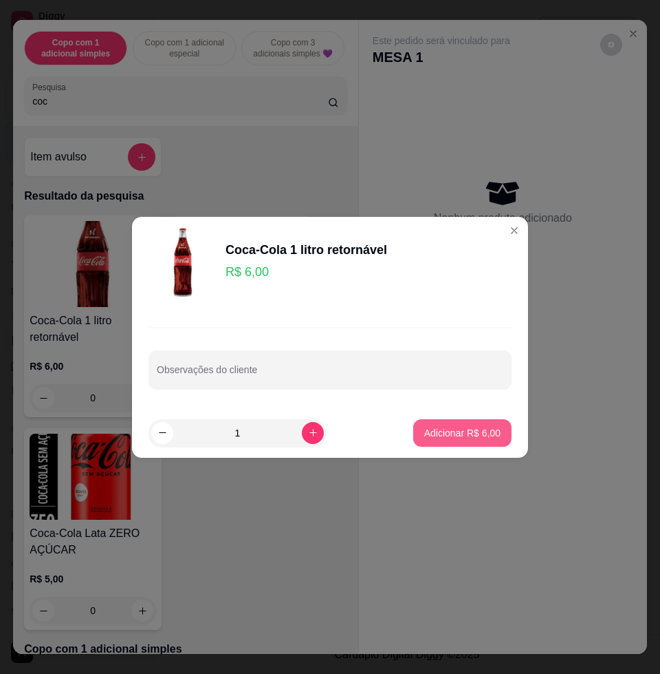
click at [454, 437] on p "Adicionar R$ 6,00" at bounding box center [462, 433] width 76 height 14
type input "1"
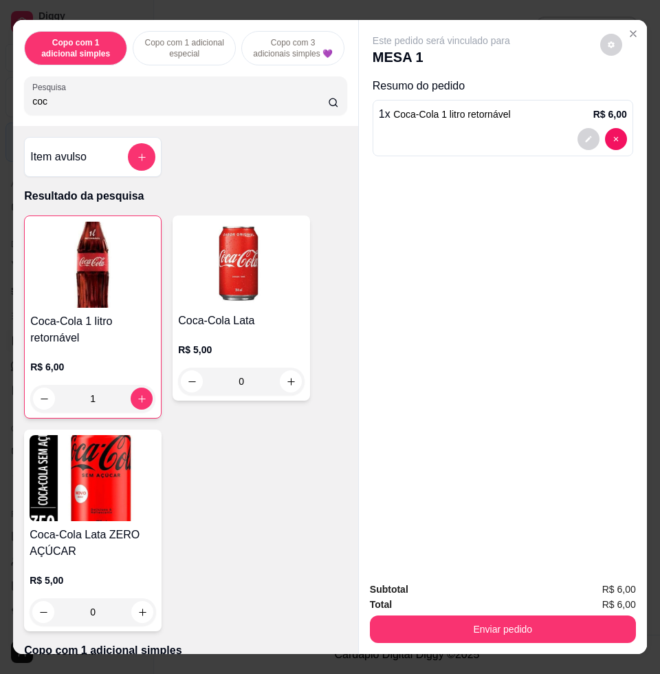
click at [549, 636] on div "Subtotal R$ 6,00 Total R$ 6,00 Enviar pedido" at bounding box center [503, 611] width 288 height 83
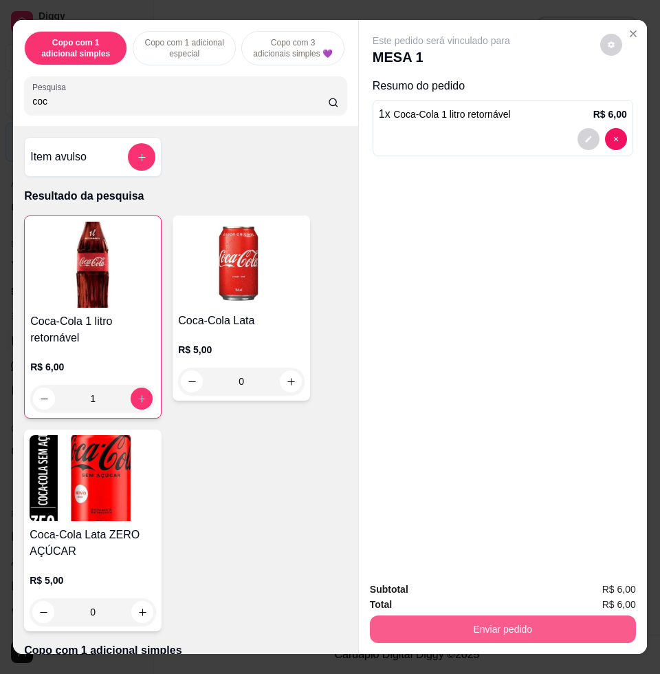
click at [546, 624] on button "Enviar pedido" at bounding box center [503, 629] width 266 height 28
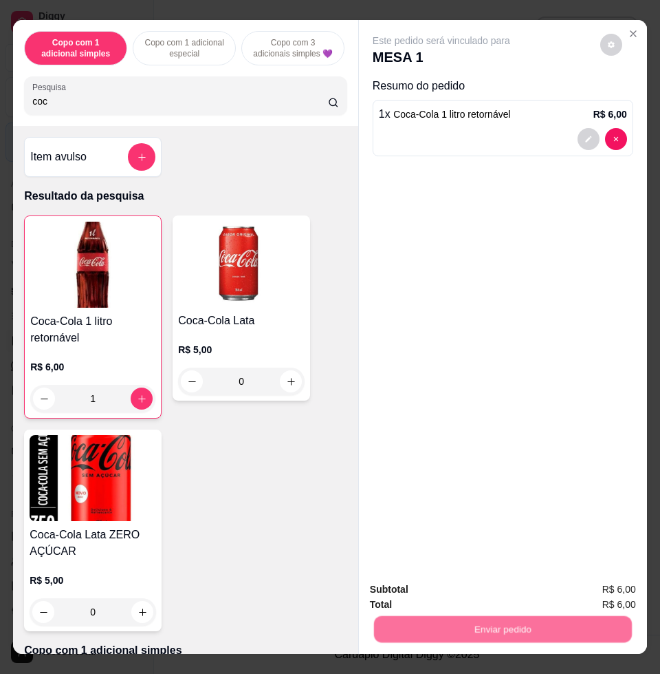
click at [467, 585] on button "Não registrar e enviar pedido" at bounding box center [456, 587] width 139 height 25
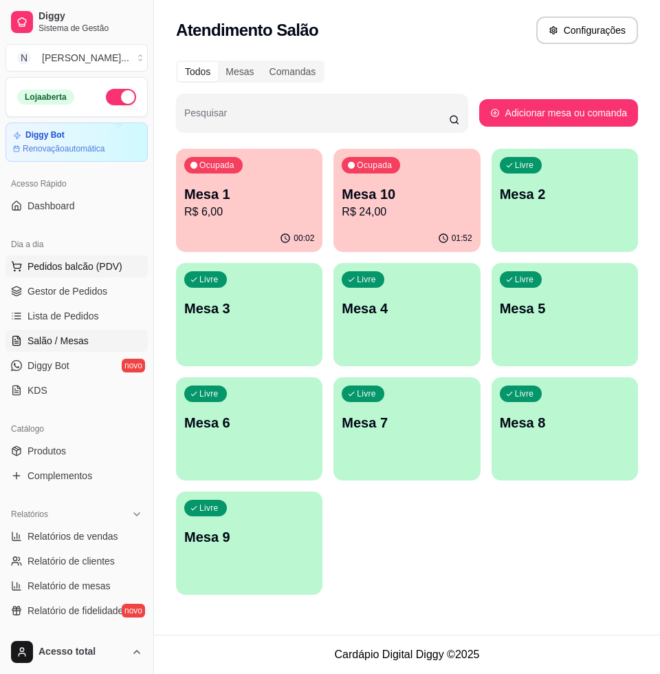
click at [69, 260] on span "Pedidos balcão (PDV)" at bounding box center [75, 266] width 95 height 14
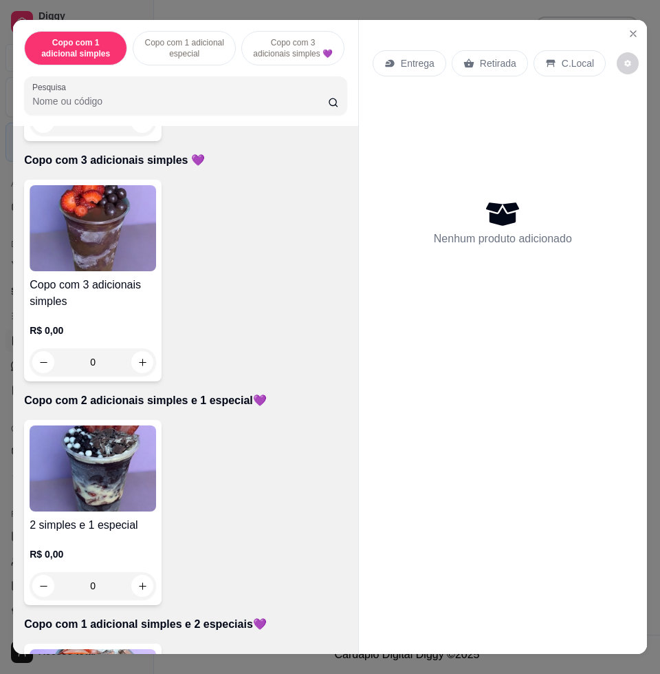
scroll to position [774, 0]
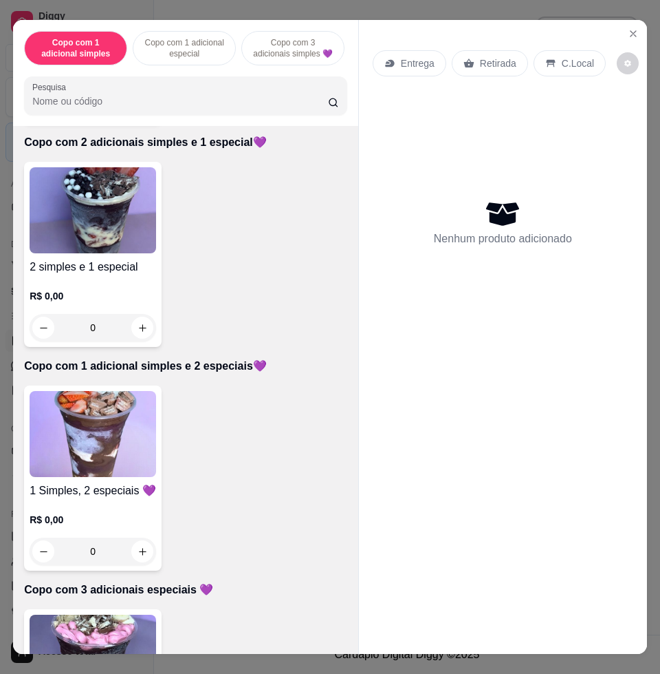
click at [111, 458] on img at bounding box center [93, 434] width 127 height 86
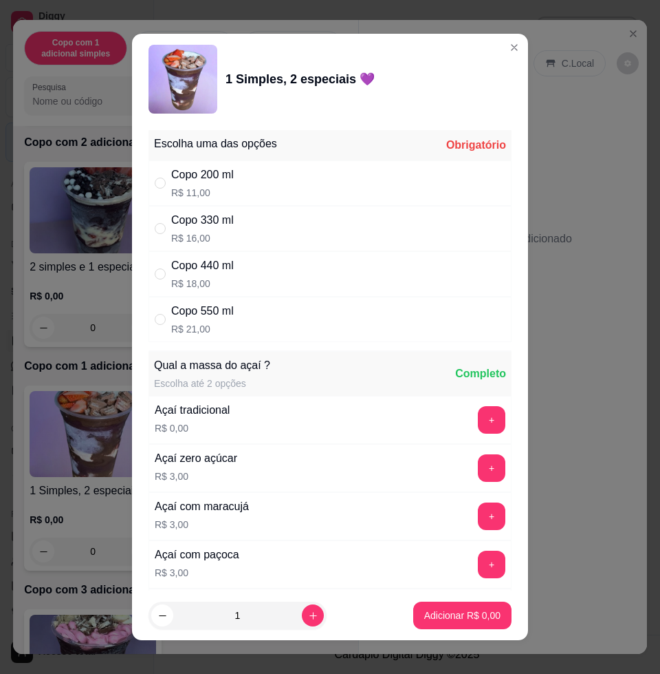
click at [250, 219] on div "Copo 330 ml R$ 16,00" at bounding box center [330, 228] width 363 height 45
radio input "true"
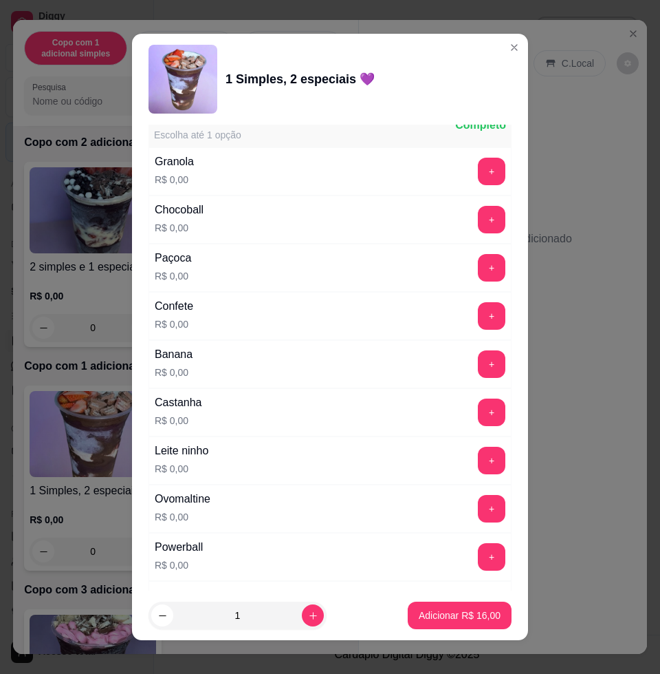
click at [456, 445] on div "Leite ninho R$ 0,00 +" at bounding box center [330, 460] width 363 height 48
click at [478, 451] on button "+" at bounding box center [492, 461] width 28 height 28
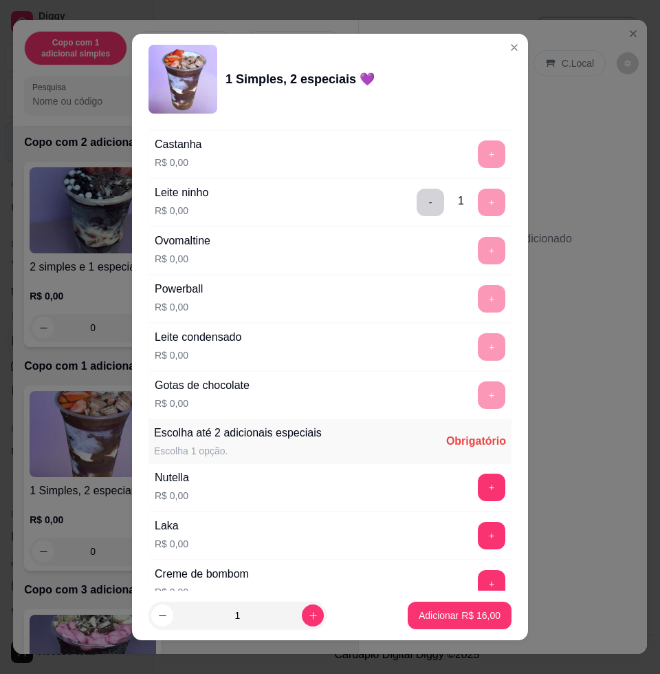
scroll to position [1118, 0]
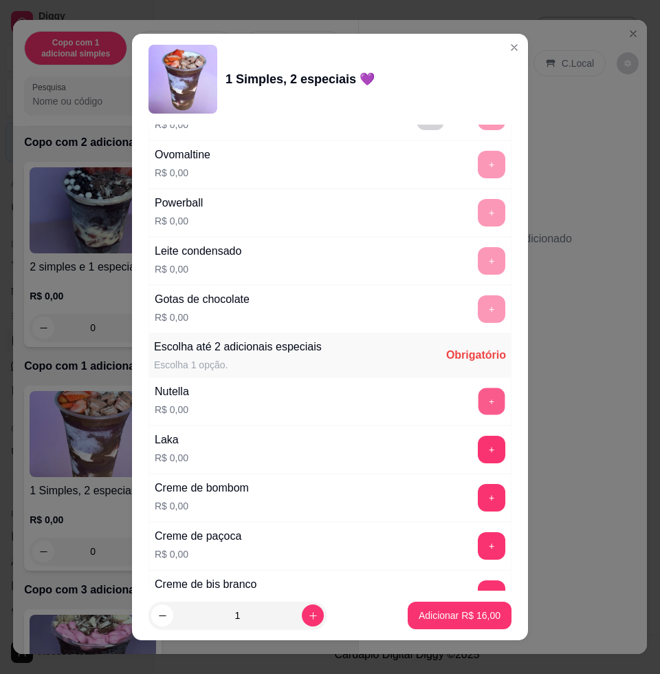
click at [479, 402] on button "+" at bounding box center [492, 401] width 27 height 27
drag, startPoint x: 386, startPoint y: 401, endPoint x: 409, endPoint y: 400, distance: 23.4
click at [411, 400] on div "- 1 +" at bounding box center [461, 401] width 100 height 28
click at [478, 453] on button "+" at bounding box center [492, 450] width 28 height 28
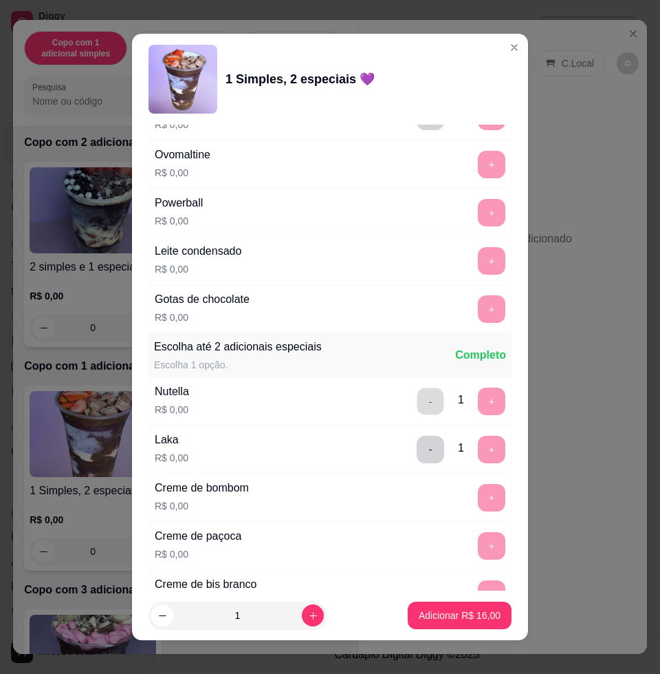
click at [418, 407] on button "-" at bounding box center [431, 401] width 27 height 27
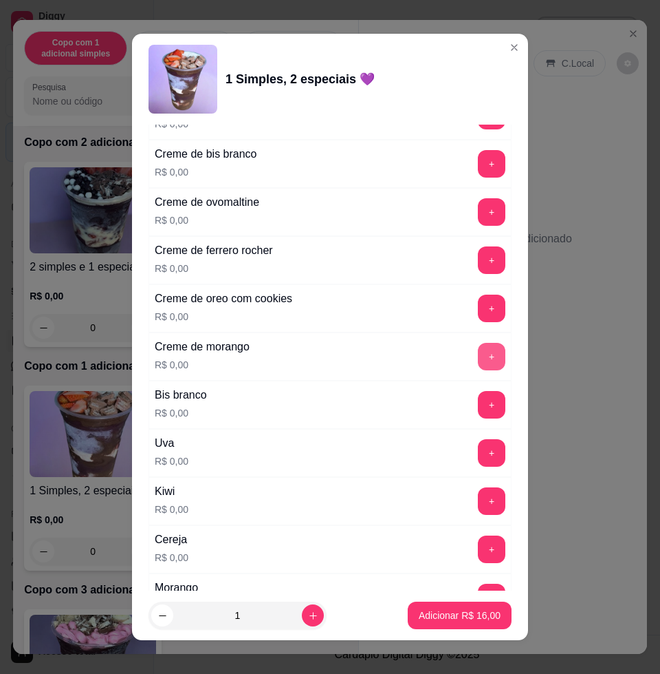
scroll to position [1720, 0]
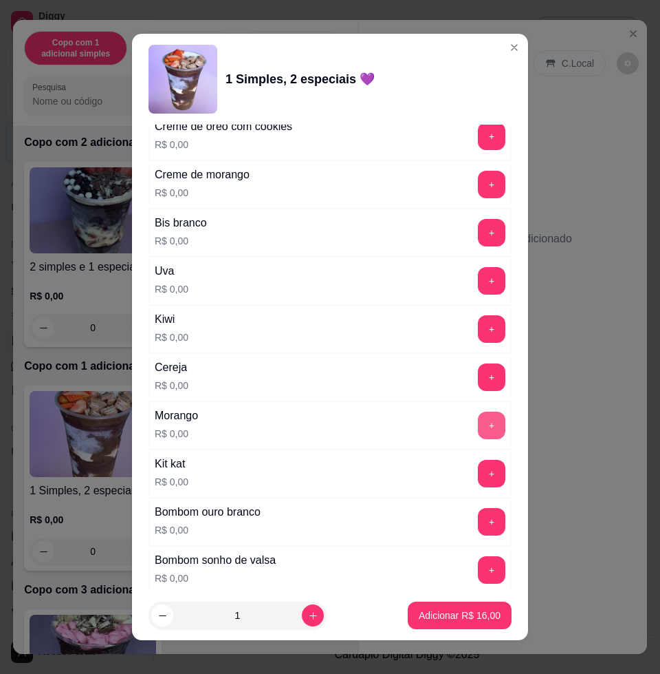
click at [478, 433] on button "+" at bounding box center [492, 425] width 28 height 28
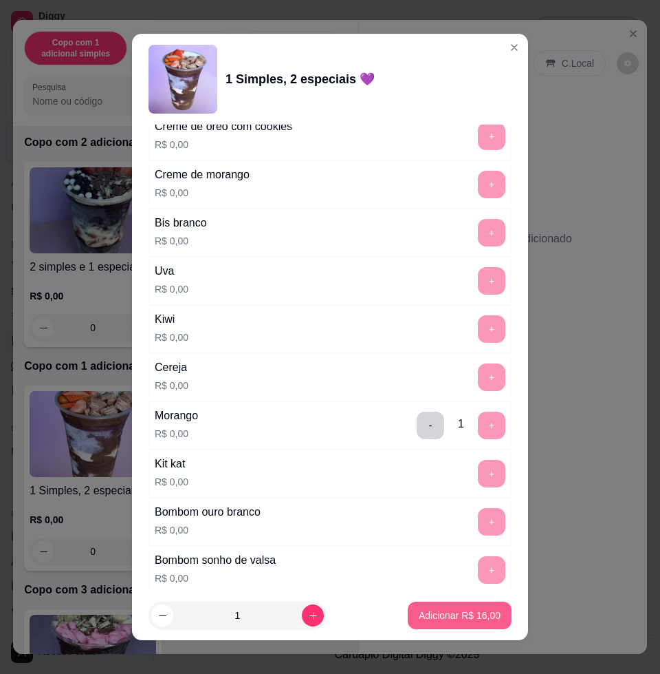
click at [446, 616] on p "Adicionar R$ 16,00" at bounding box center [460, 615] width 82 height 14
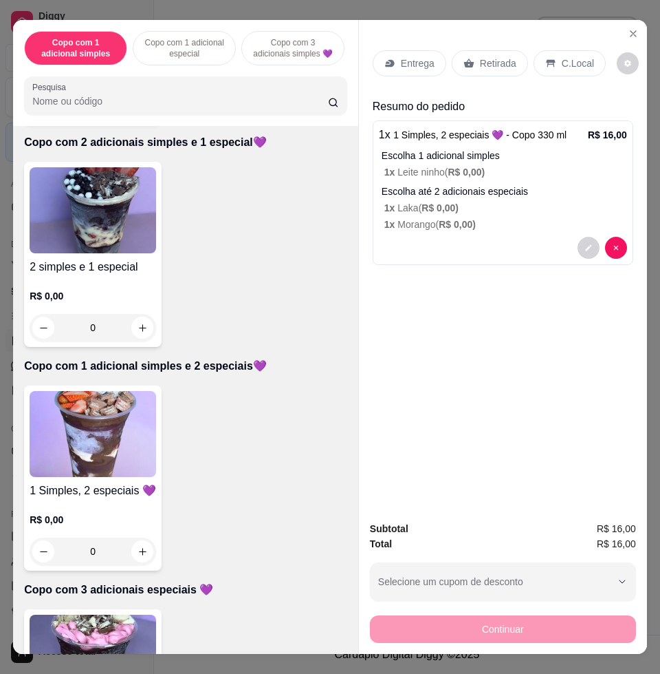
click at [402, 62] on p "Entrega" at bounding box center [418, 63] width 34 height 14
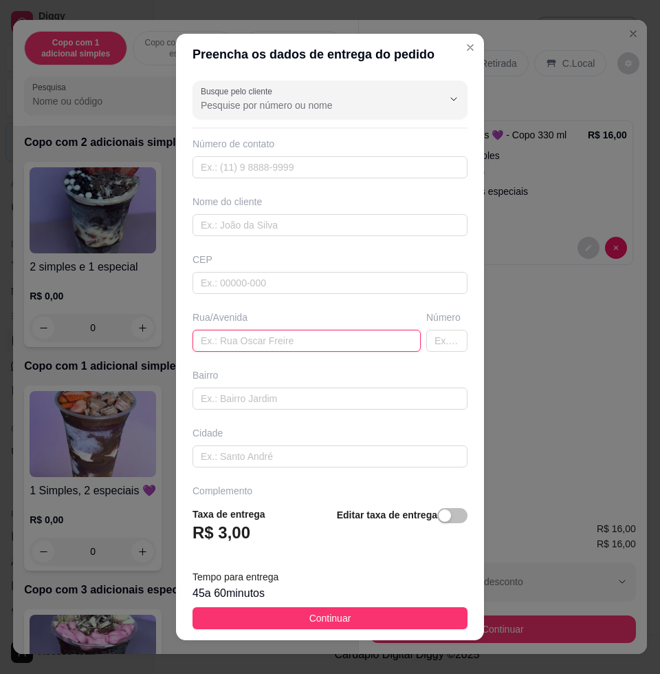
click at [268, 336] on input "text" at bounding box center [307, 341] width 228 height 22
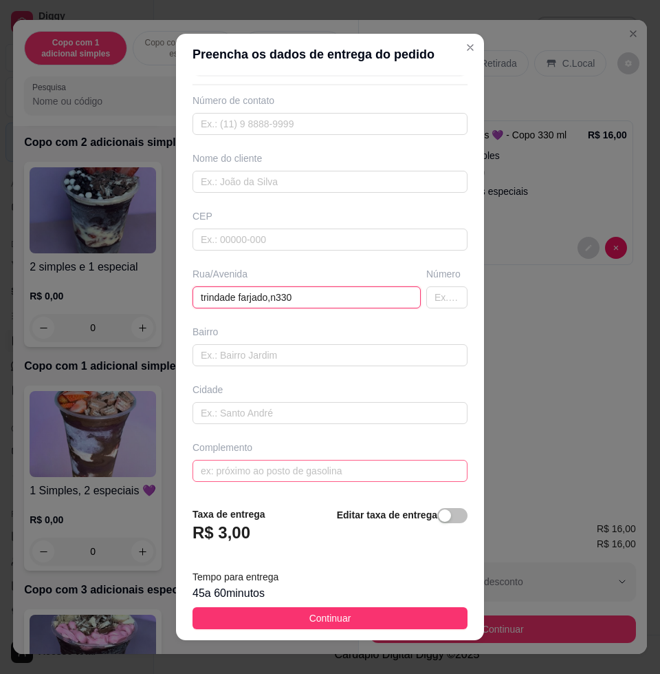
type input "trindade farjado,n330"
click at [290, 462] on input "text" at bounding box center [330, 471] width 275 height 22
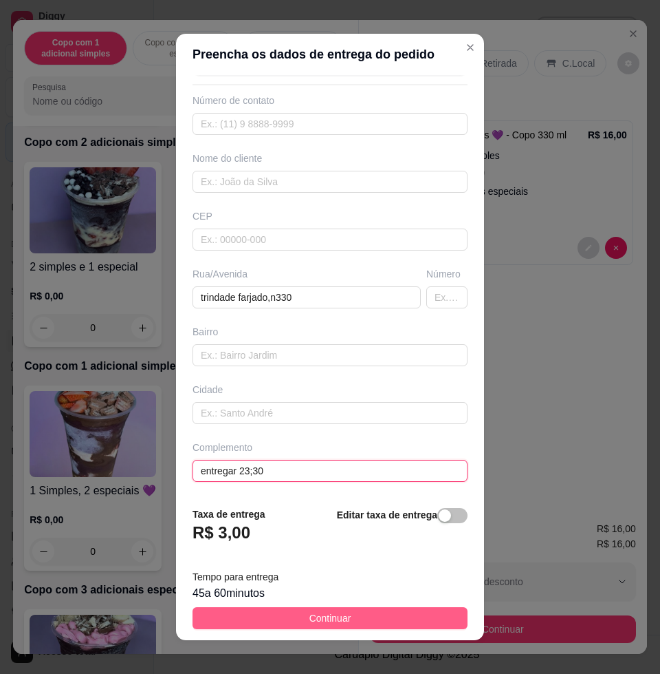
type input "entregar 23;30"
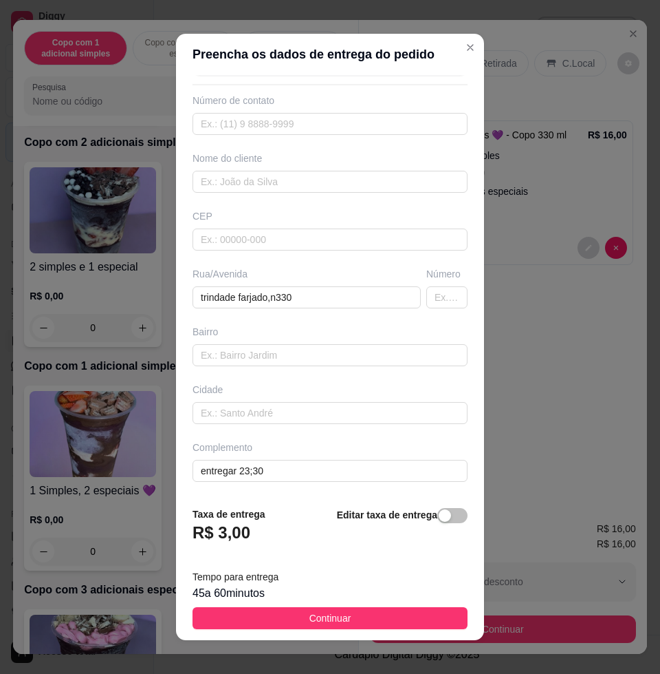
drag, startPoint x: 335, startPoint y: 626, endPoint x: 338, endPoint y: 615, distance: 11.5
click at [335, 625] on button "Continuar" at bounding box center [330, 618] width 275 height 22
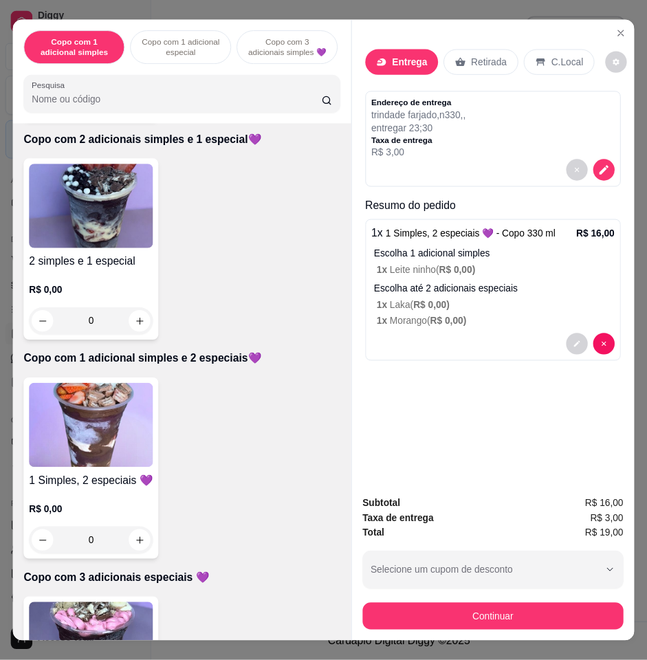
scroll to position [1224, 0]
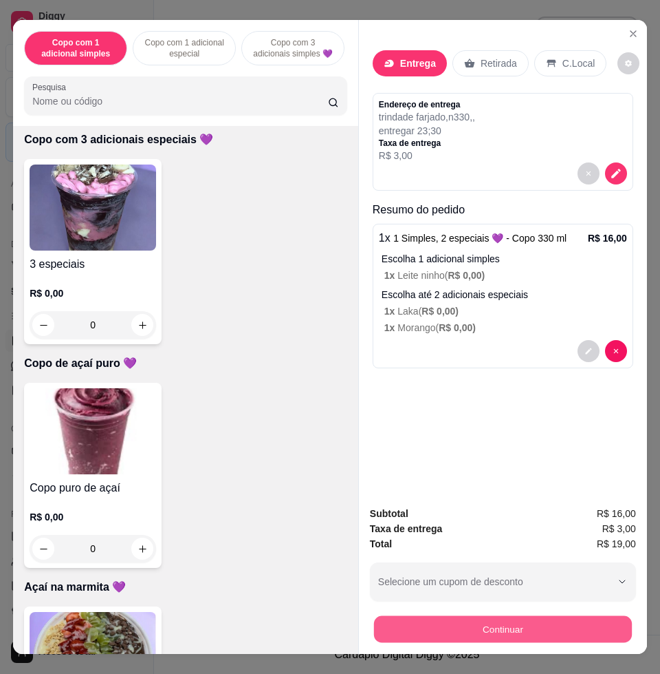
click at [405, 625] on button "Continuar" at bounding box center [503, 628] width 258 height 27
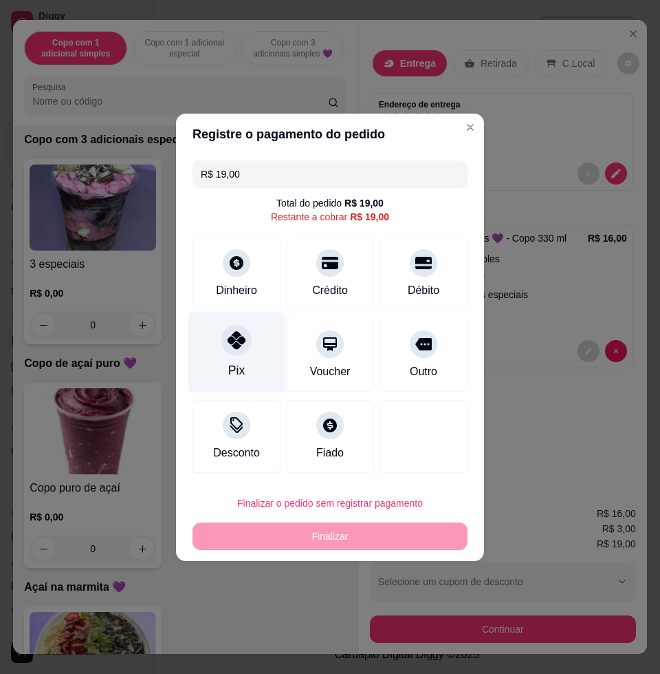
click at [245, 352] on div "Pix" at bounding box center [237, 352] width 97 height 80
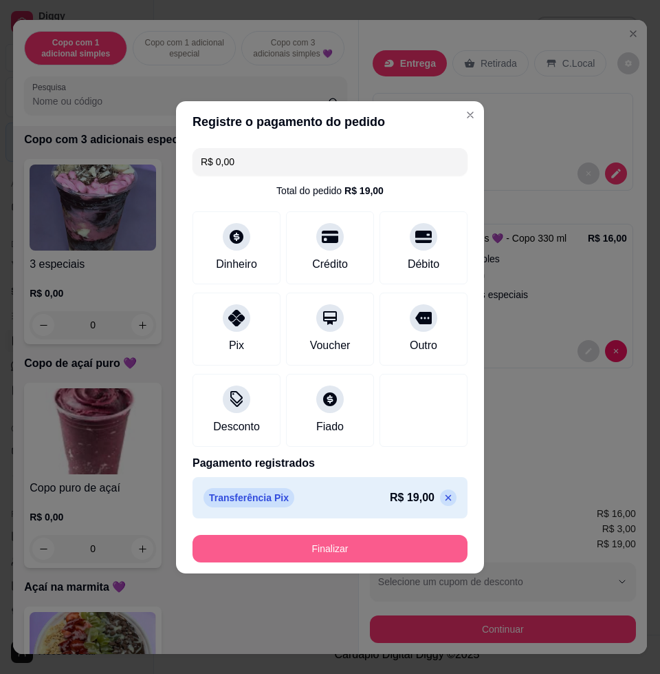
click at [226, 537] on button "Finalizar" at bounding box center [330, 549] width 275 height 28
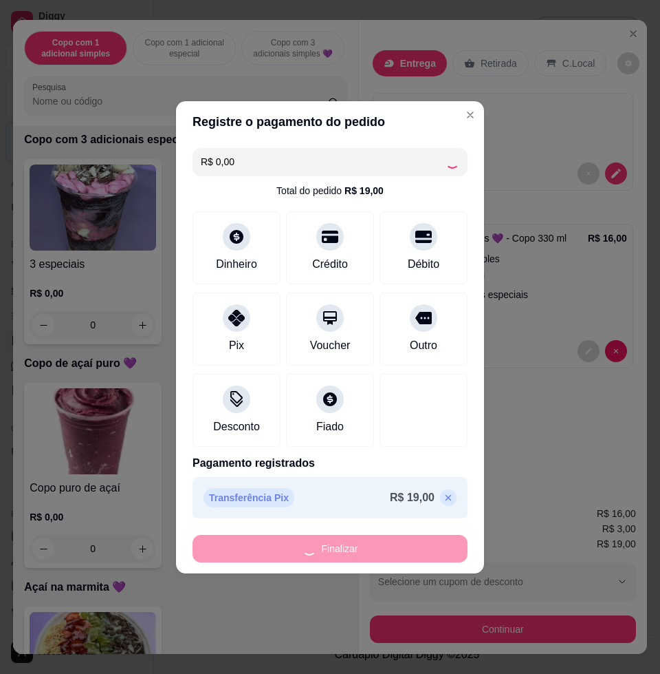
type input "-R$ 19,00"
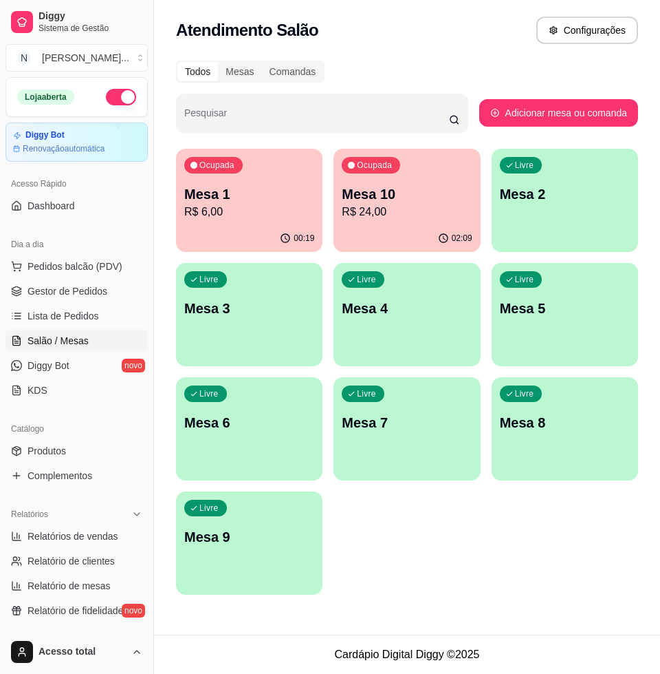
click at [257, 206] on p "R$ 6,00" at bounding box center [249, 212] width 130 height 17
click at [81, 311] on span "Lista de Pedidos" at bounding box center [64, 316] width 72 height 14
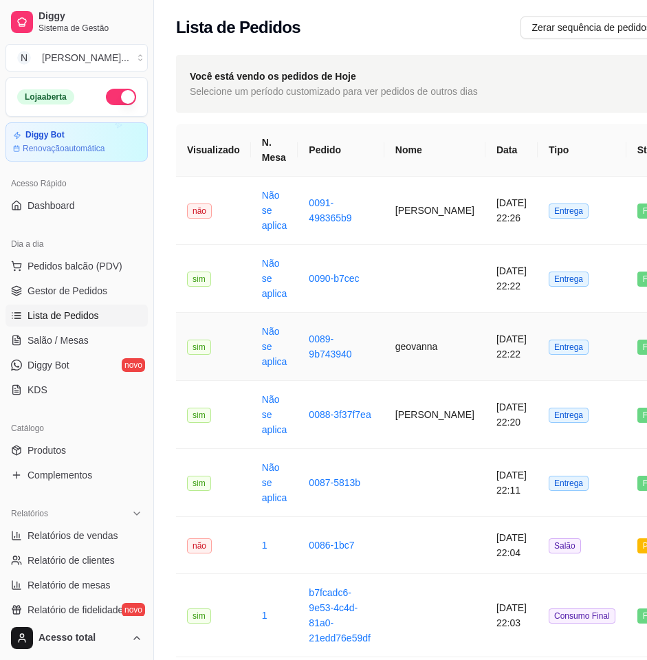
click at [407, 367] on td "geovanna" at bounding box center [435, 347] width 101 height 68
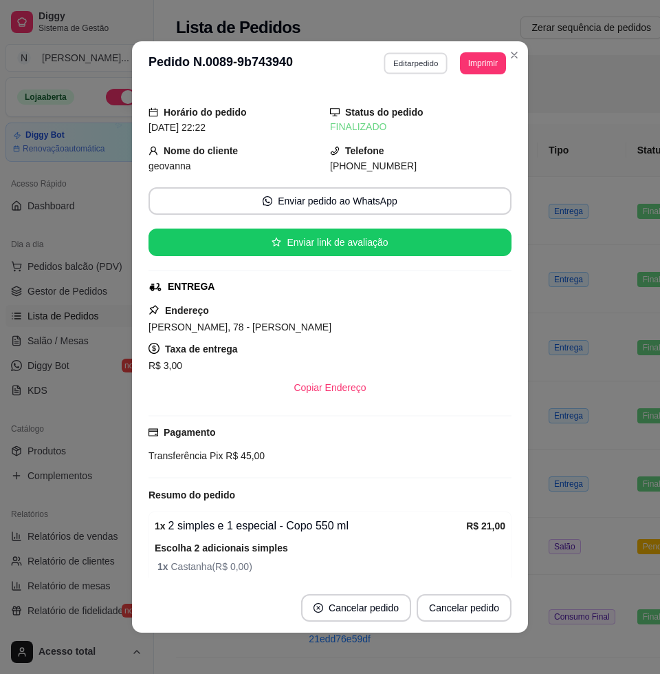
click at [405, 60] on button "Editar pedido" at bounding box center [417, 62] width 64 height 21
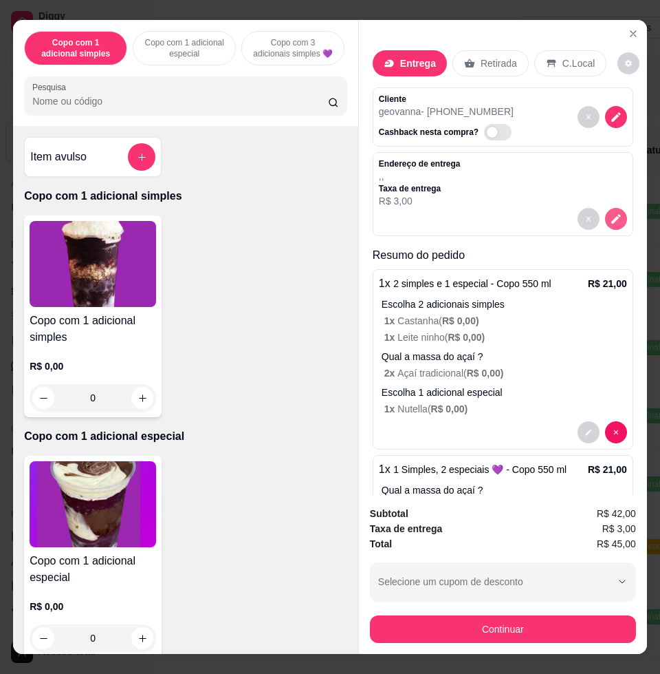
click at [606, 211] on button "decrease-product-quantity" at bounding box center [616, 219] width 22 height 22
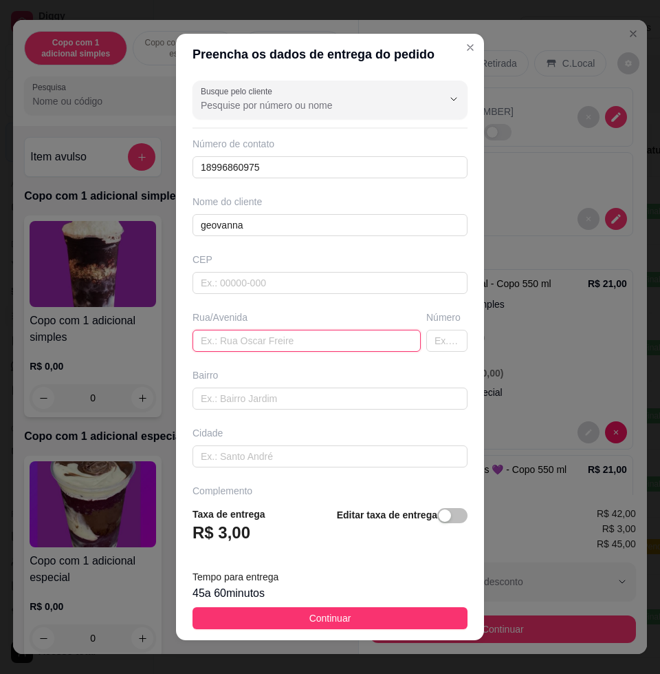
click at [275, 337] on input "text" at bounding box center [307, 341] width 228 height 22
click at [316, 344] on input "text" at bounding box center [307, 341] width 228 height 22
click at [193, 347] on input "text" at bounding box center [307, 341] width 228 height 22
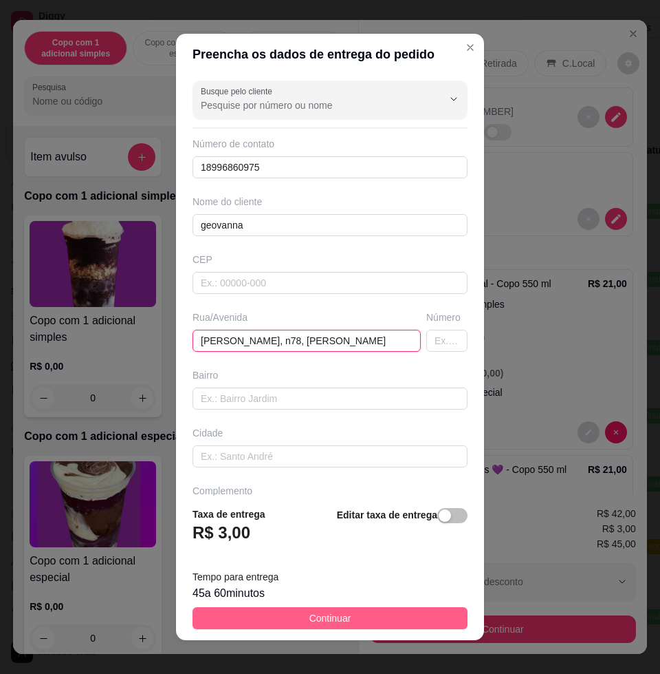
type input "jose matheus, n78, alipio"
click at [358, 617] on button "Continuar" at bounding box center [330, 618] width 275 height 22
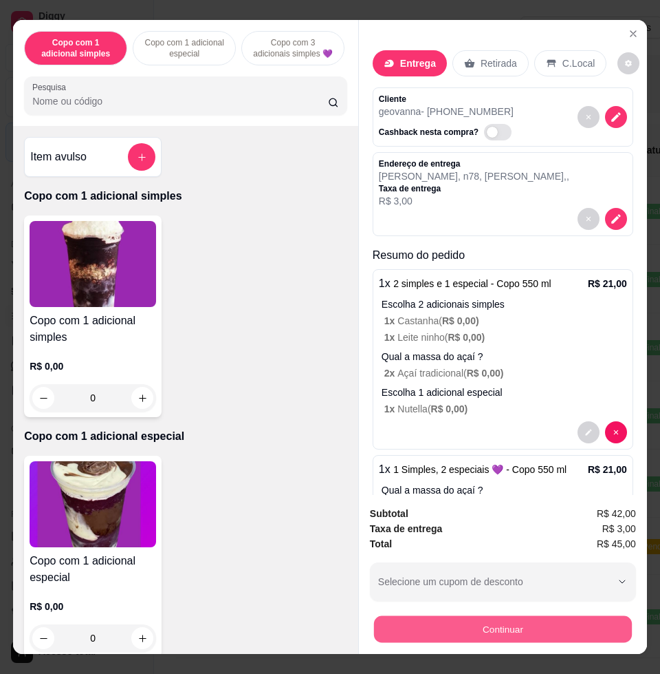
click at [437, 624] on button "Continuar" at bounding box center [503, 628] width 258 height 27
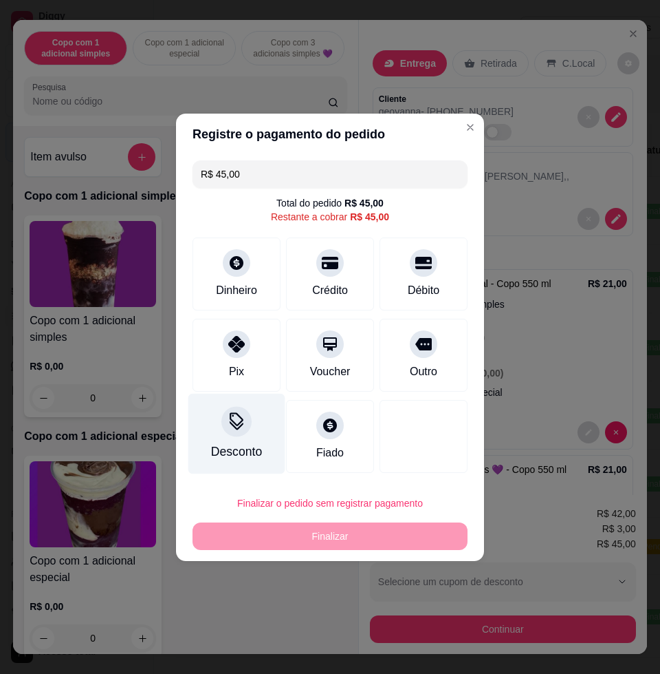
click at [267, 444] on div "Desconto" at bounding box center [237, 433] width 97 height 80
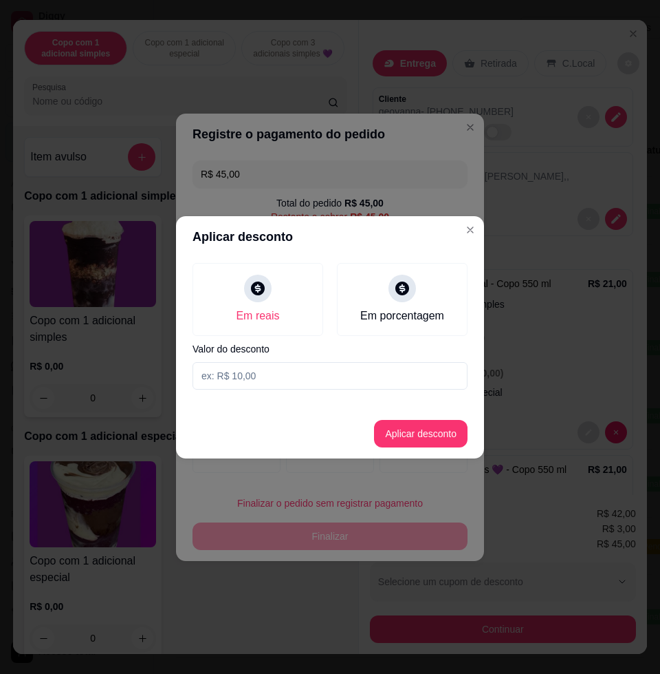
click at [280, 361] on div "Em reais Em porcentagem Valor do desconto" at bounding box center [330, 326] width 308 height 138
click at [322, 369] on input at bounding box center [330, 376] width 275 height 28
type input "3,00"
click at [403, 433] on button "Aplicar desconto" at bounding box center [421, 433] width 90 height 27
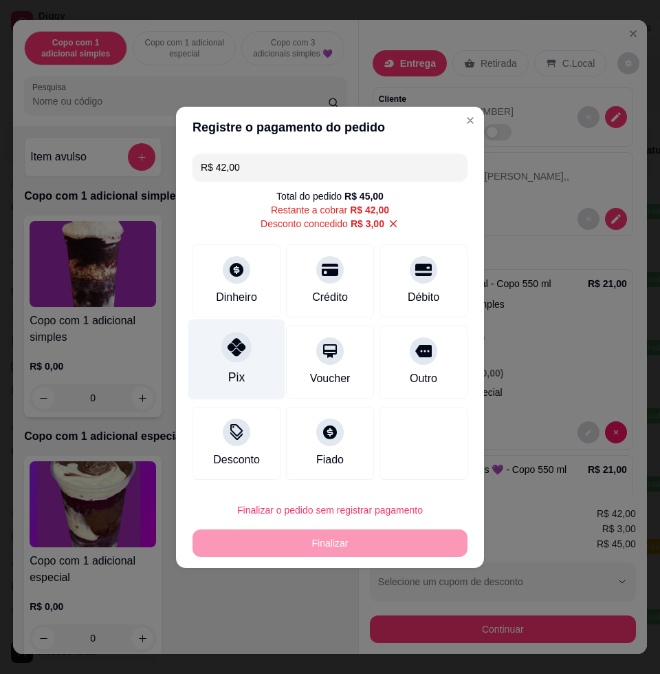
click at [262, 353] on div "Pix" at bounding box center [237, 359] width 97 height 80
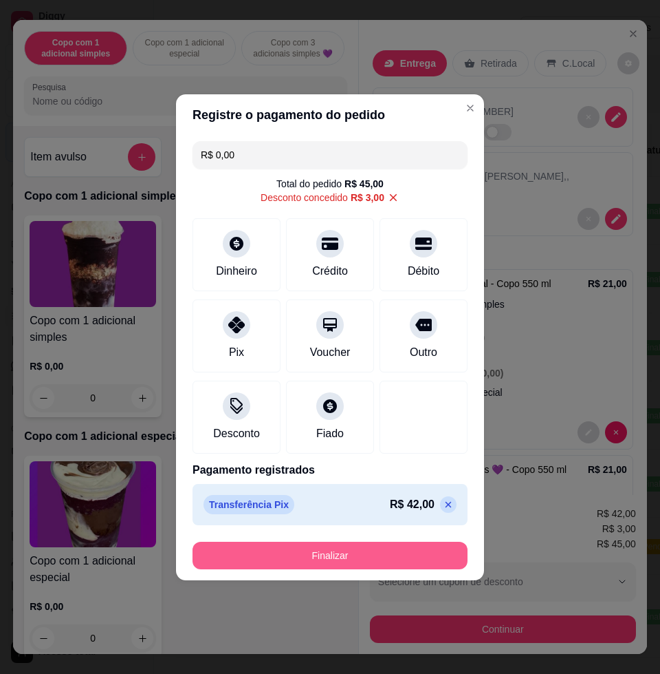
click at [302, 550] on button "Finalizar" at bounding box center [330, 555] width 275 height 28
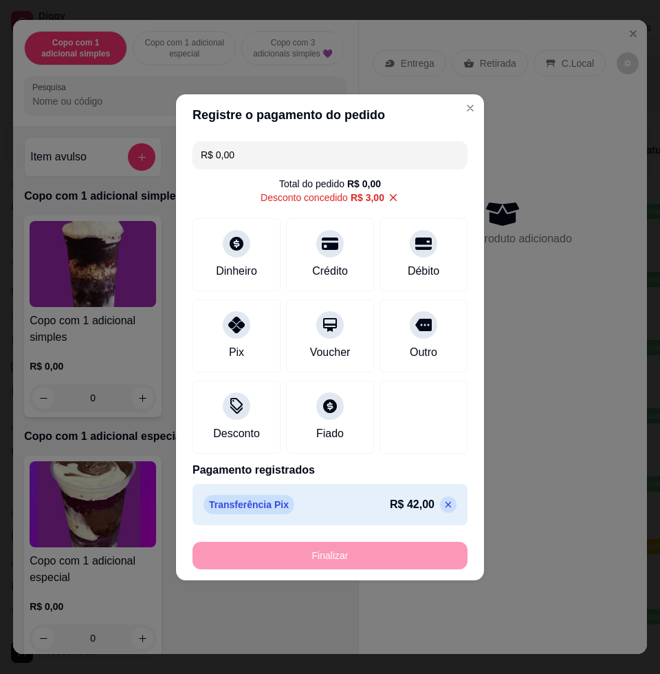
type input "-R$ 45,00"
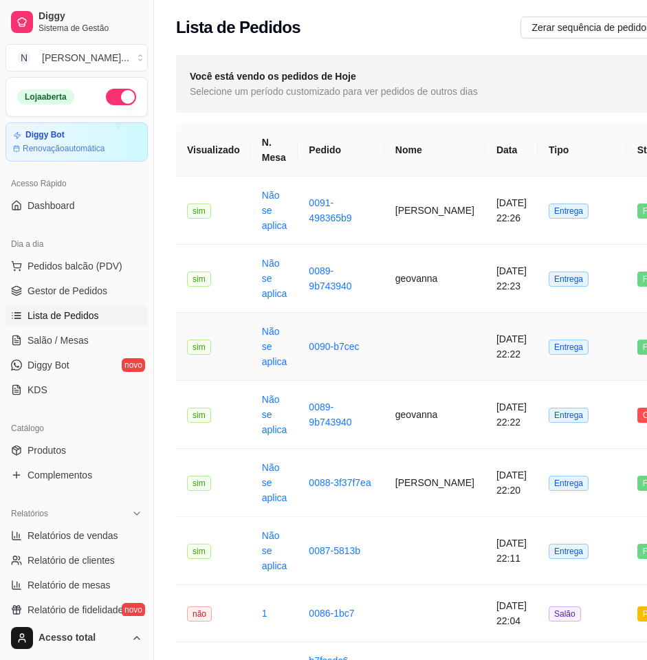
click at [409, 353] on td at bounding box center [435, 347] width 101 height 68
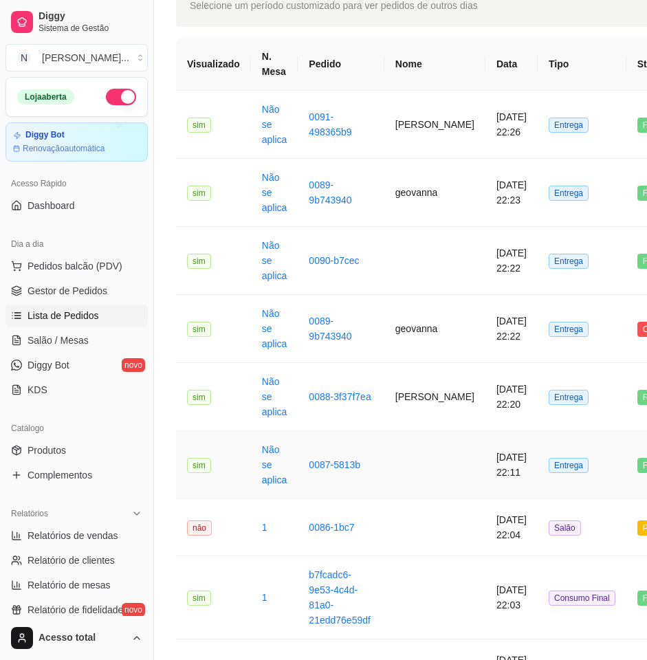
scroll to position [258, 0]
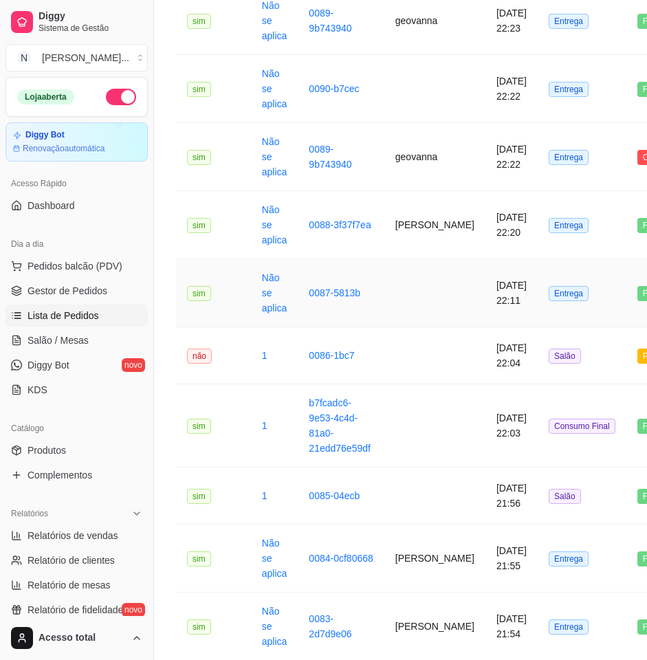
click at [434, 294] on td at bounding box center [435, 293] width 101 height 68
click at [61, 332] on link "Salão / Mesas" at bounding box center [77, 341] width 142 height 22
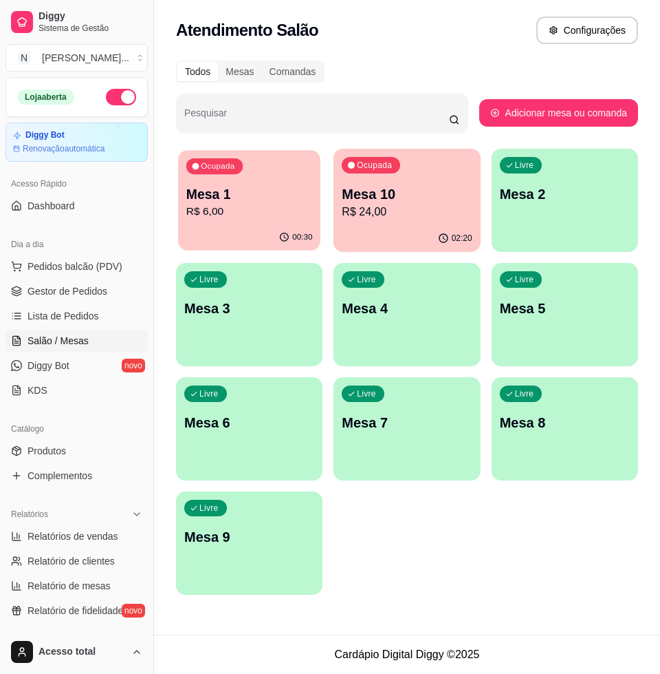
click at [283, 224] on button "Ocupada Mesa 1 R$ 6,00 00:30" at bounding box center [249, 200] width 142 height 100
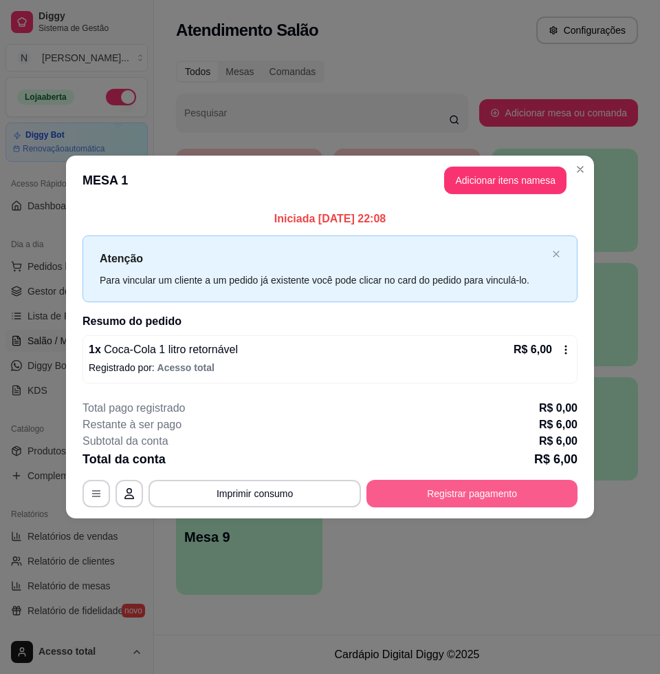
click at [484, 493] on button "Registrar pagamento" at bounding box center [472, 494] width 211 height 28
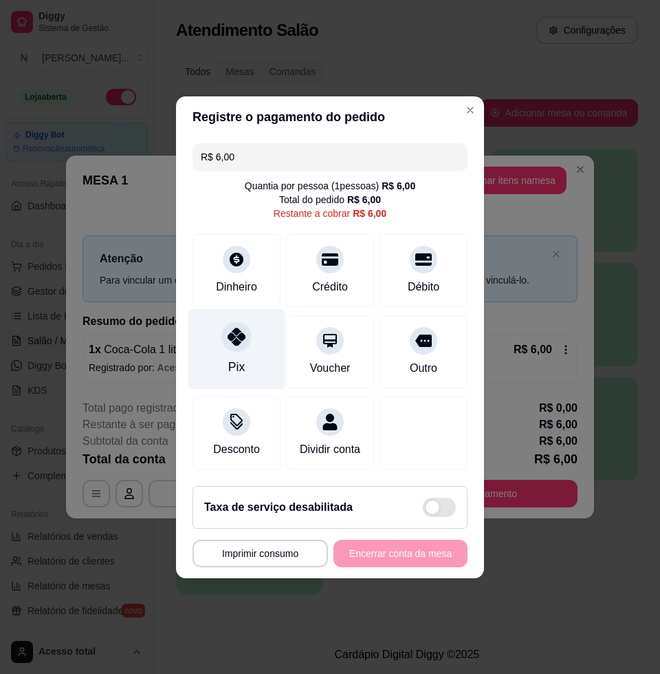
click at [244, 358] on div "Pix" at bounding box center [237, 348] width 97 height 80
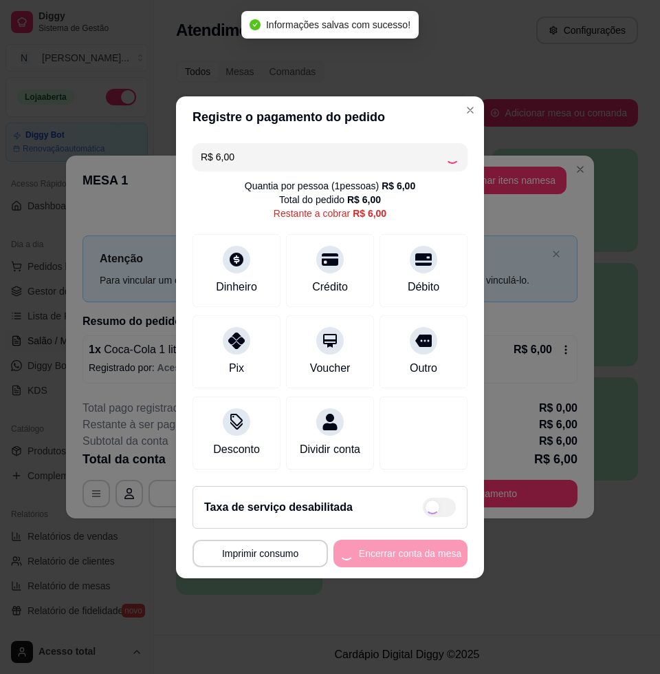
type input "R$ 0,00"
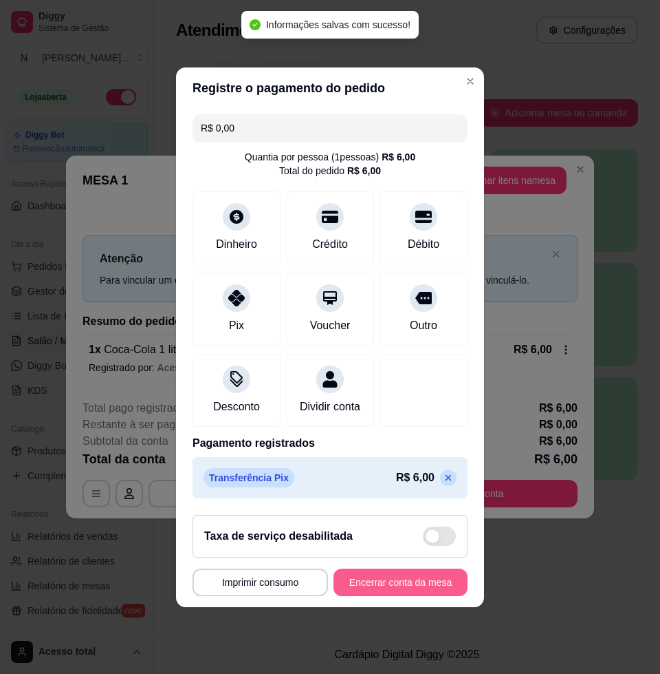
click at [393, 586] on button "Encerrar conta da mesa" at bounding box center [401, 582] width 134 height 28
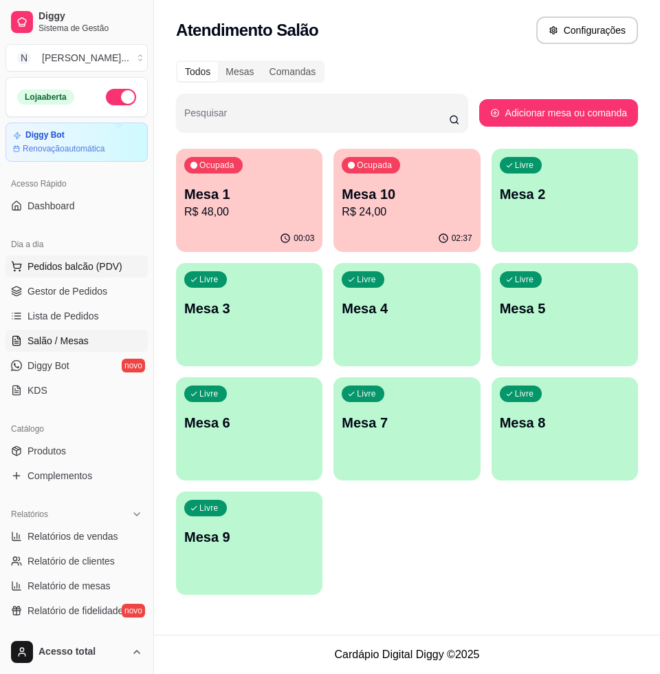
click at [95, 255] on button "Pedidos balcão (PDV)" at bounding box center [77, 266] width 142 height 22
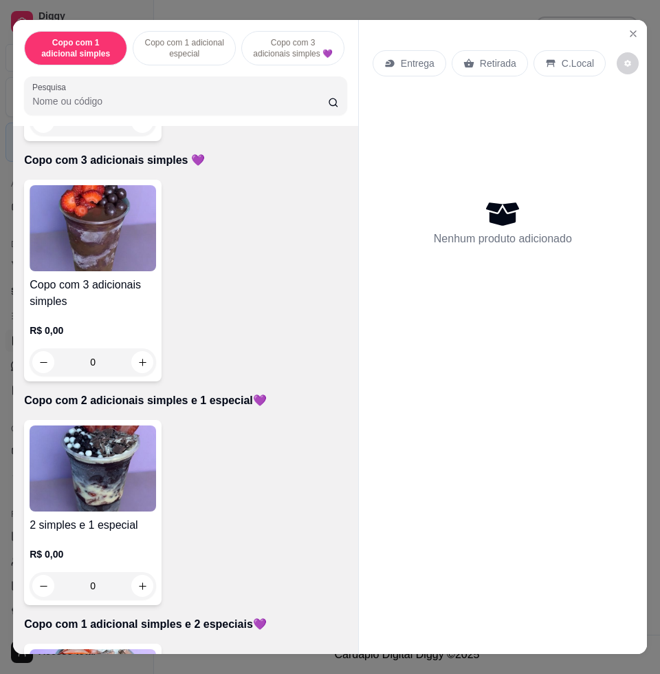
scroll to position [774, 0]
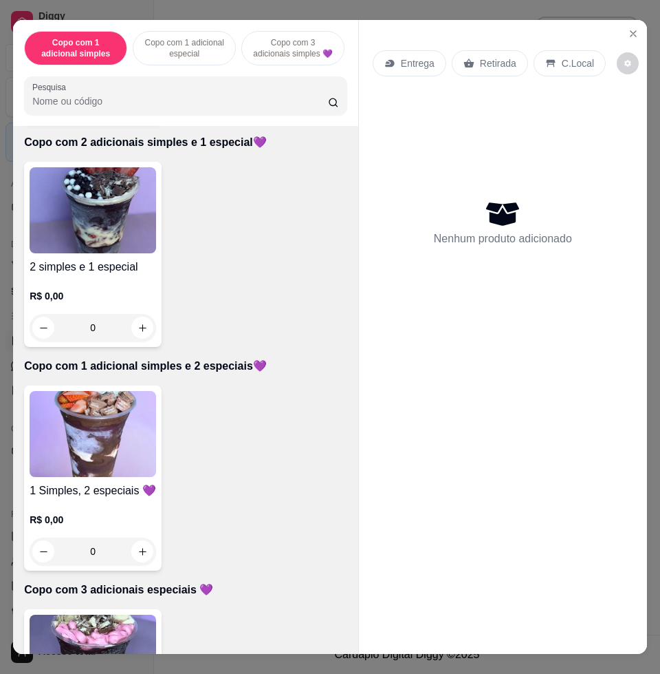
click at [121, 441] on img at bounding box center [93, 434] width 127 height 86
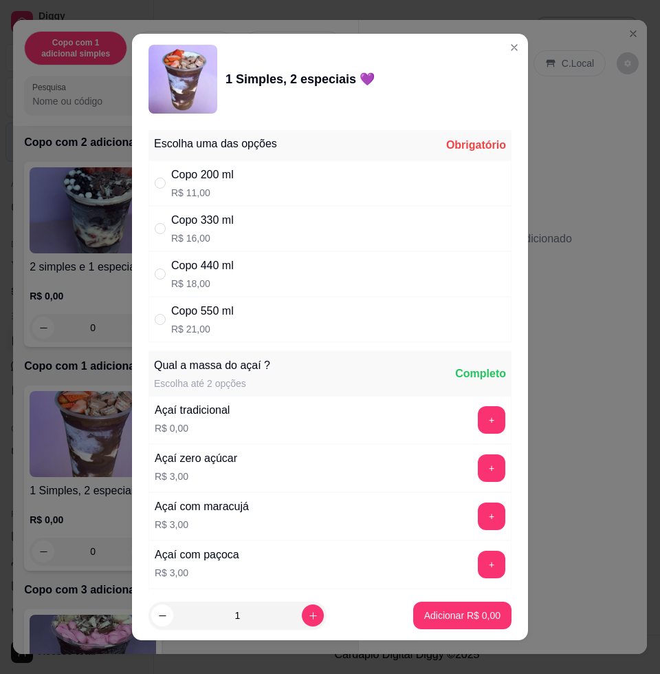
click at [272, 277] on div "Copo 440 ml R$ 18,00" at bounding box center [330, 273] width 363 height 45
radio input "true"
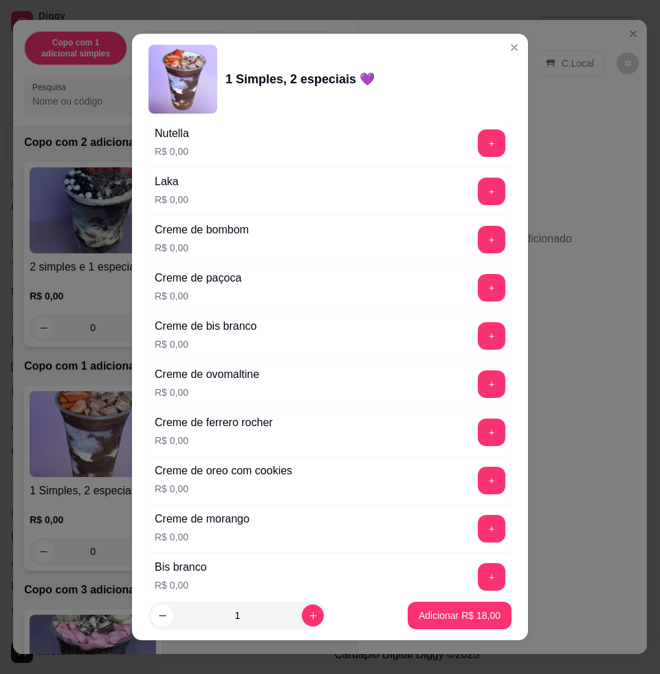
scroll to position [1290, 0]
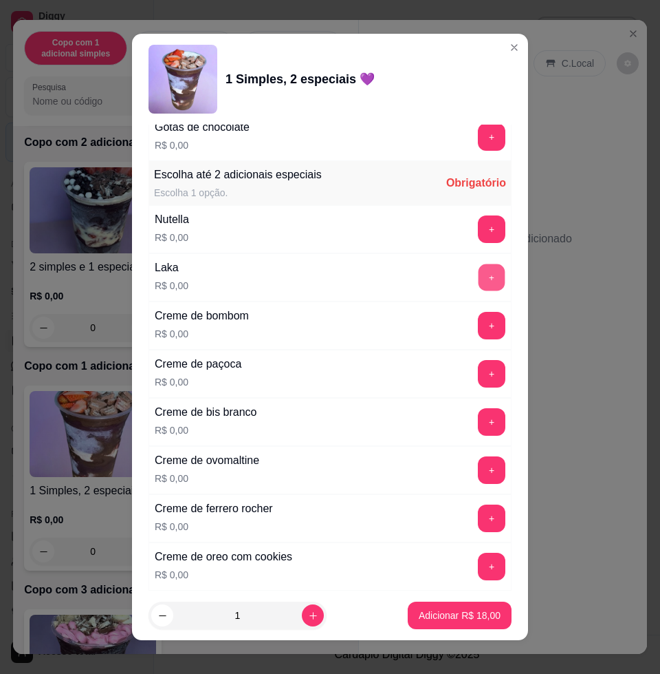
click at [479, 283] on button "+" at bounding box center [492, 277] width 27 height 27
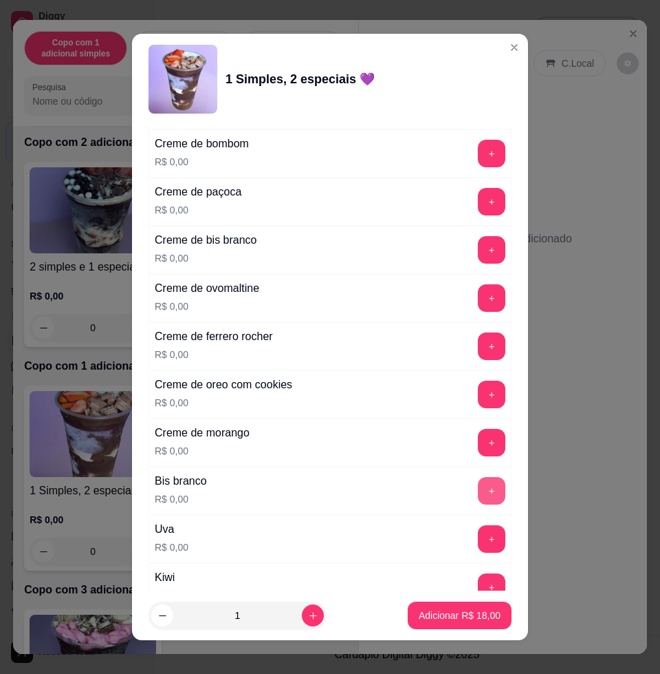
scroll to position [1634, 0]
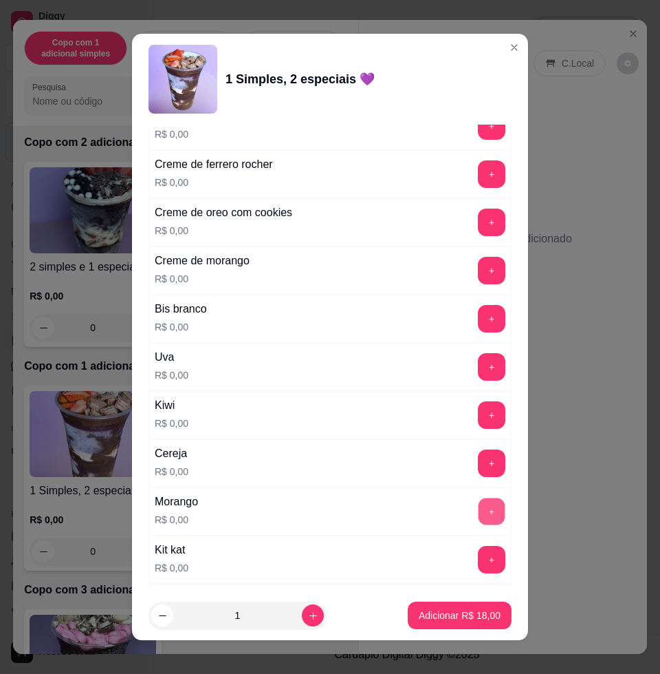
click at [479, 506] on button "+" at bounding box center [492, 511] width 27 height 27
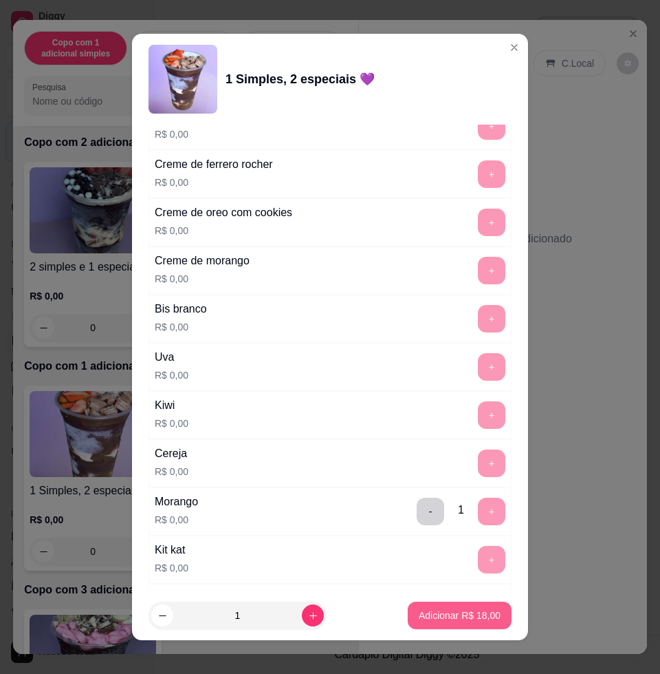
click at [428, 610] on p "Adicionar R$ 18,00" at bounding box center [460, 615] width 82 height 14
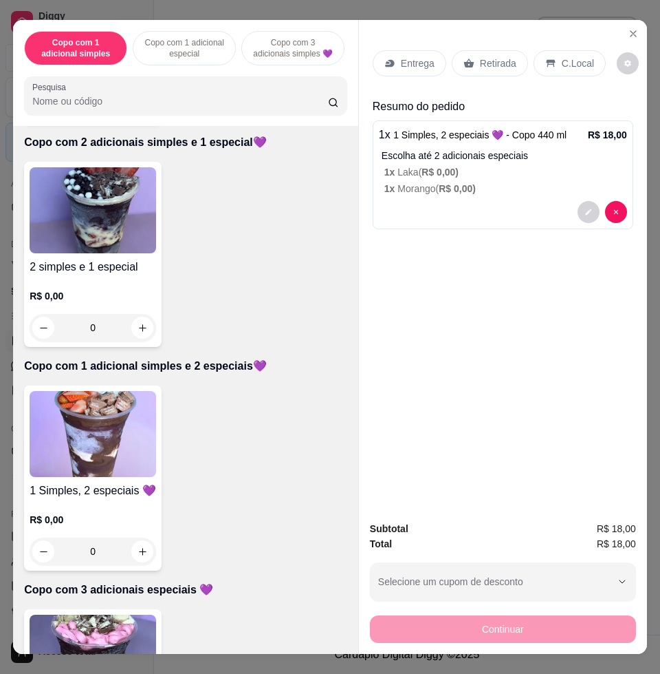
click at [45, 458] on img at bounding box center [93, 434] width 127 height 86
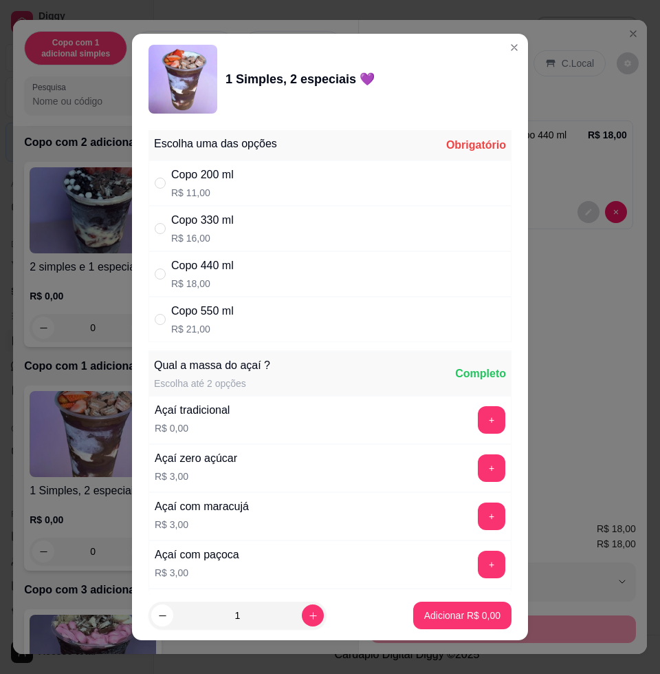
click at [256, 224] on div "Copo 330 ml R$ 16,00" at bounding box center [330, 228] width 363 height 45
radio input "true"
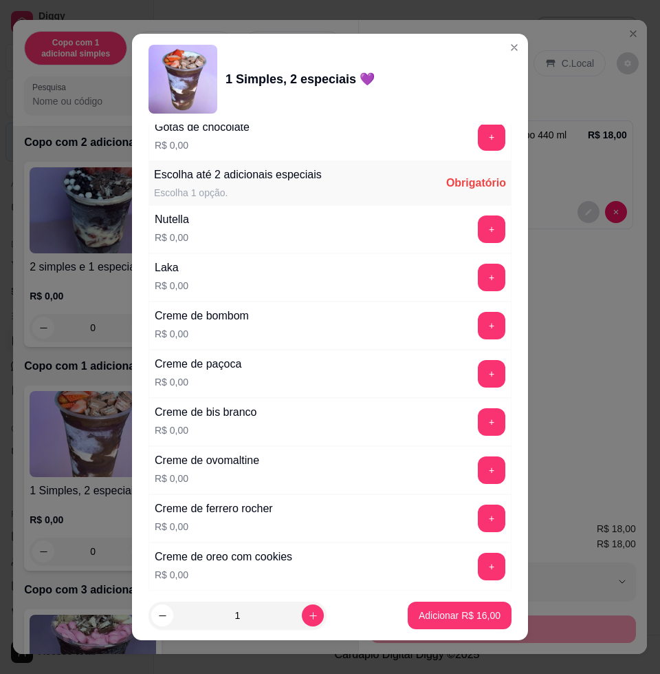
scroll to position [1376, 0]
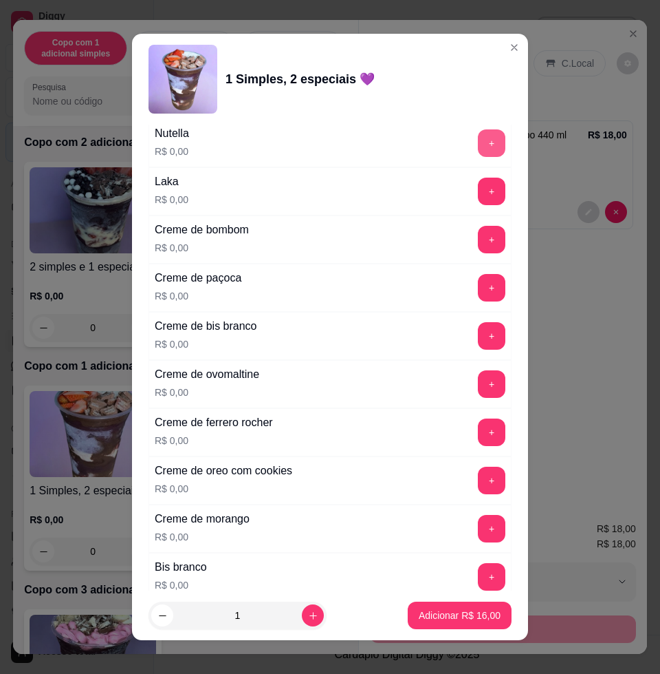
click at [478, 148] on button "+" at bounding box center [492, 143] width 28 height 28
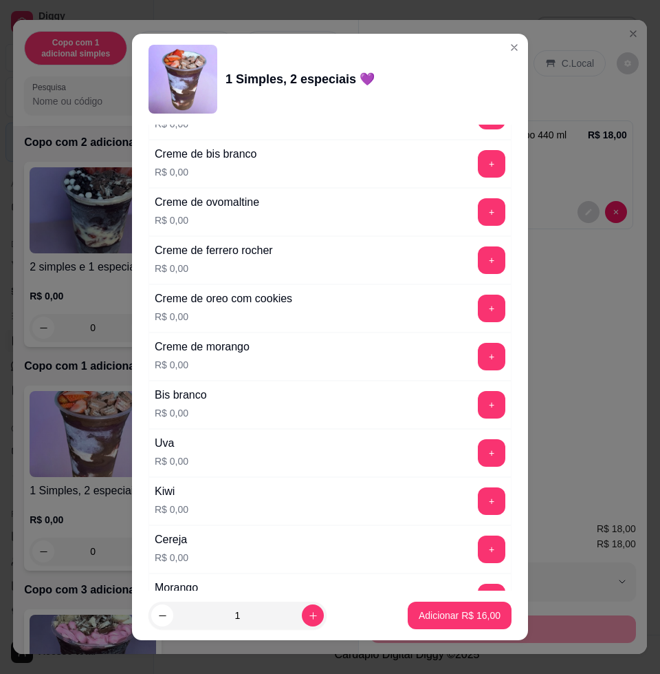
scroll to position [1634, 0]
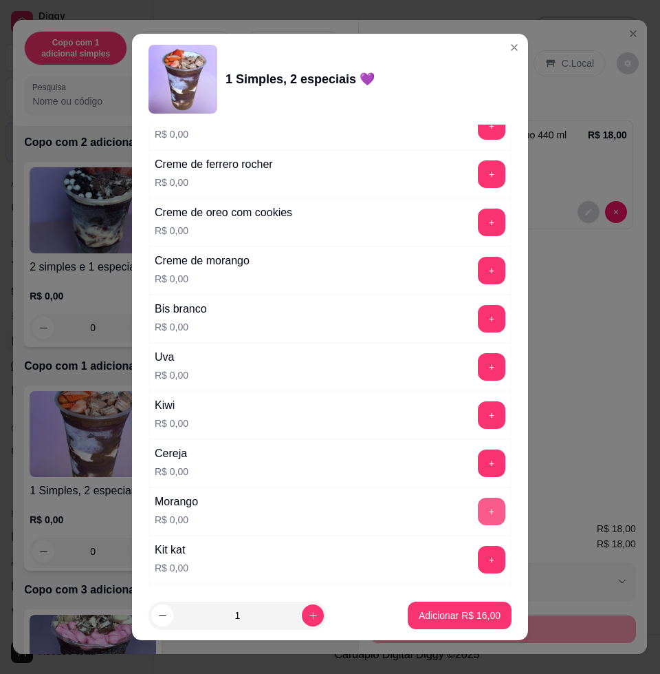
click at [478, 507] on button "+" at bounding box center [492, 511] width 28 height 28
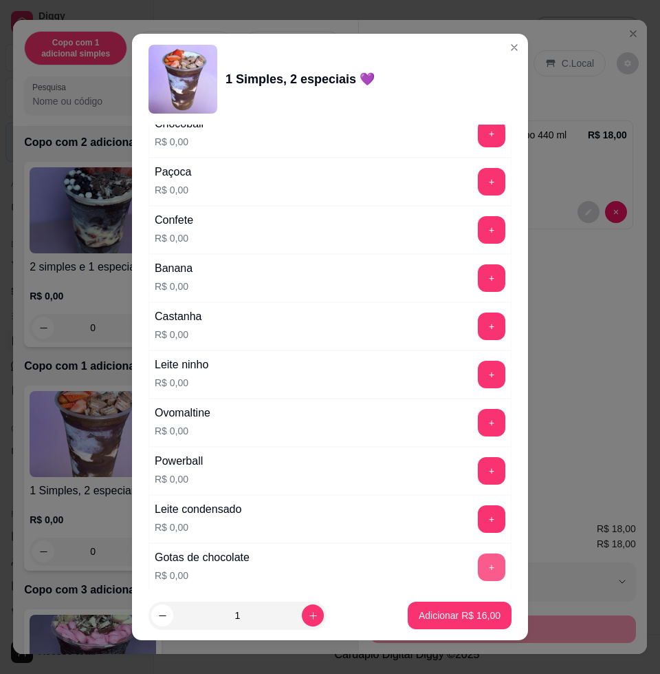
scroll to position [774, 0]
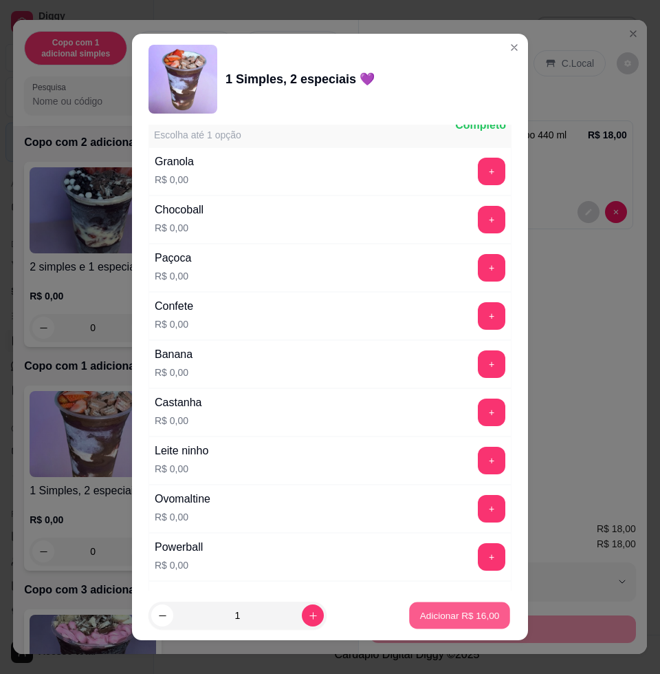
click at [441, 610] on p "Adicionar R$ 16,00" at bounding box center [460, 614] width 80 height 13
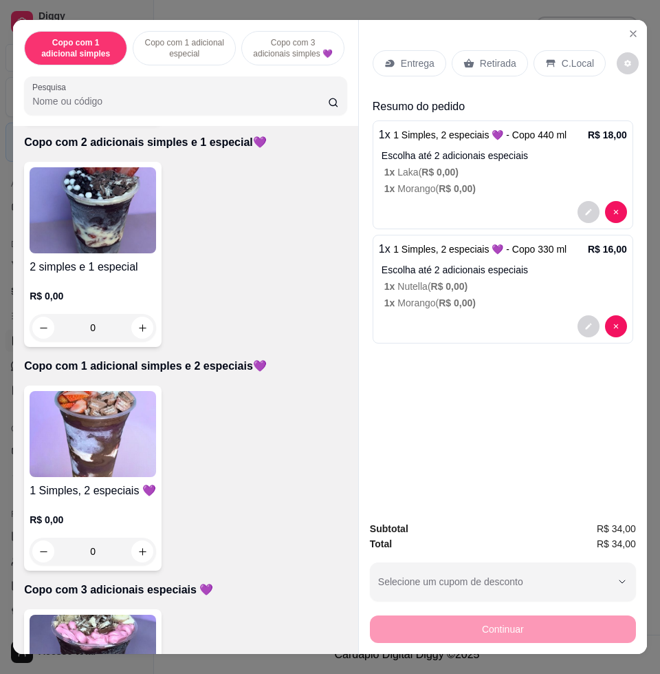
click at [389, 59] on icon at bounding box center [390, 63] width 11 height 11
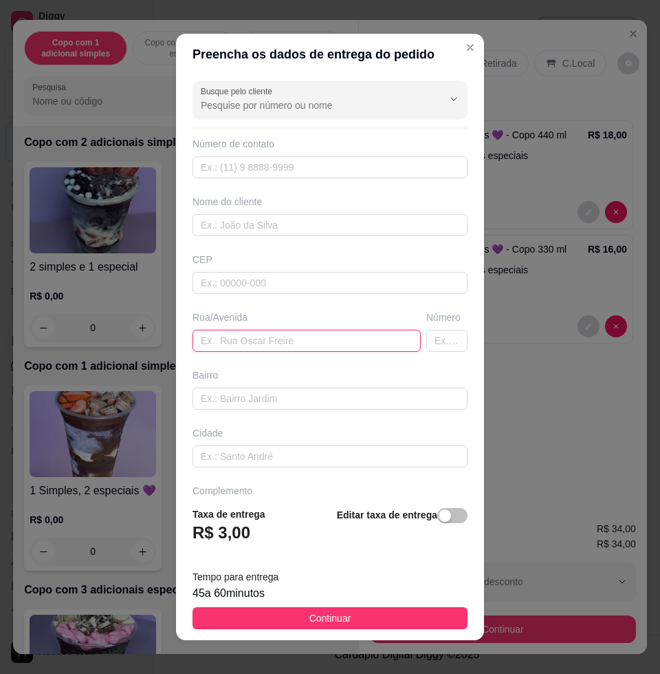
click at [318, 339] on input "text" at bounding box center [307, 341] width 228 height 22
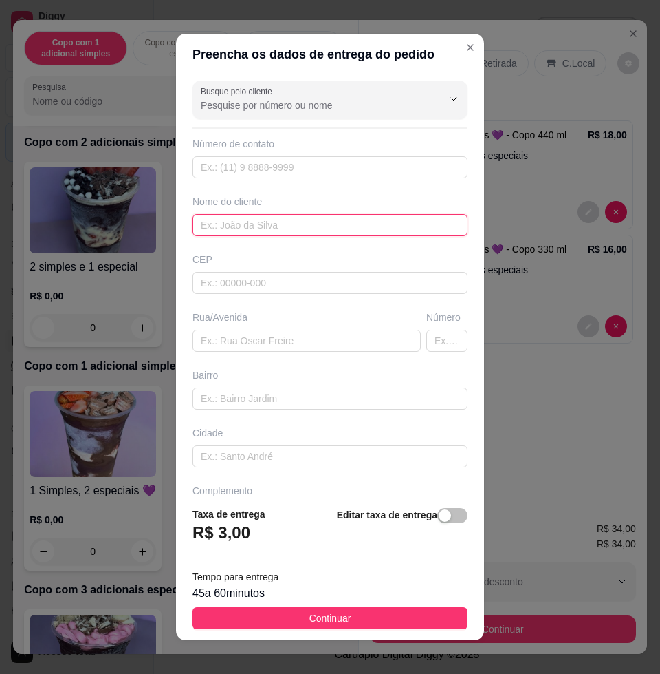
click at [412, 235] on input "text" at bounding box center [330, 225] width 275 height 22
click at [338, 226] on input "gabri" at bounding box center [330, 225] width 275 height 22
type input "gabriel"
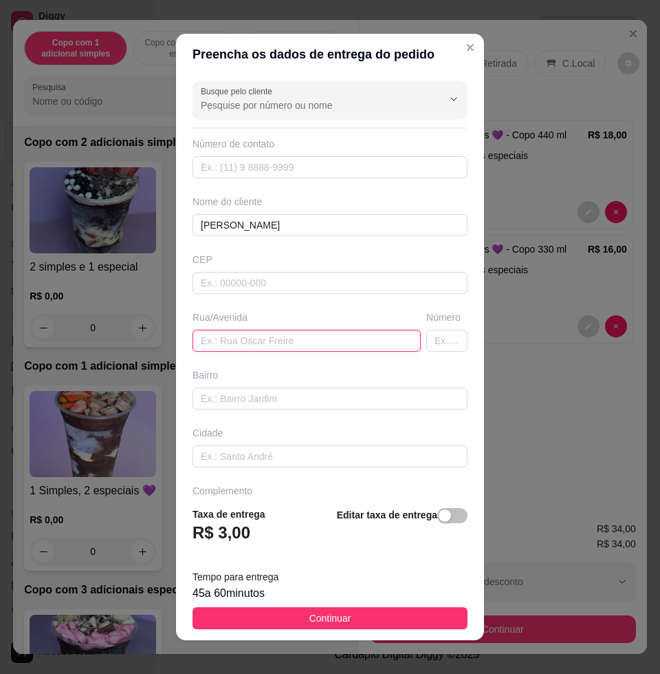
click at [313, 341] on input "text" at bounding box center [307, 341] width 228 height 22
type input "n"
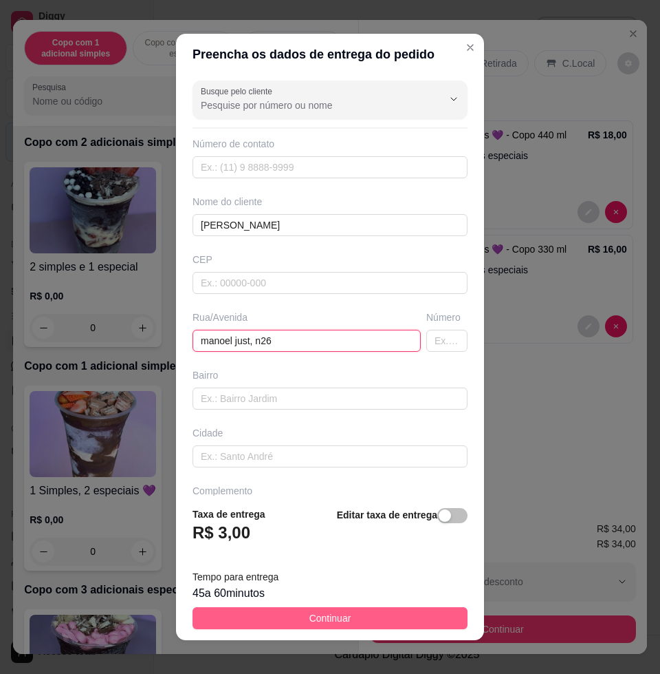
type input "manoel just, n26"
click at [250, 607] on button "Continuar" at bounding box center [330, 618] width 275 height 22
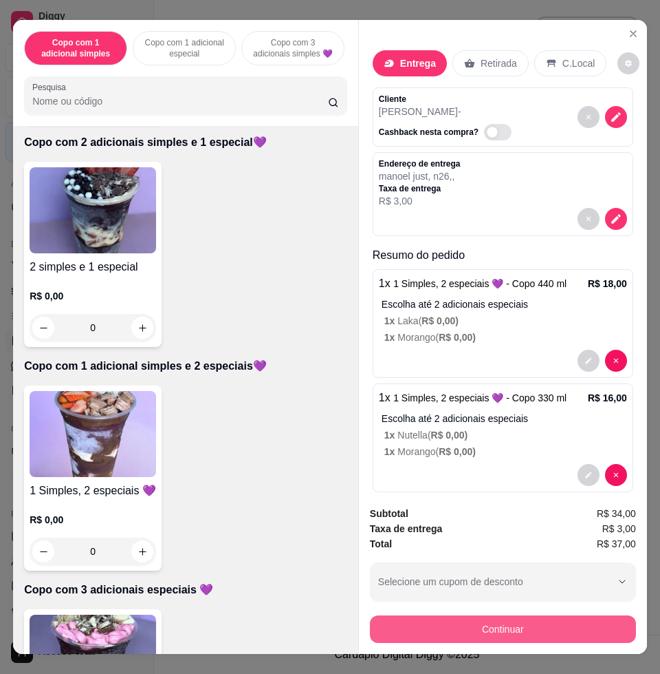
click at [603, 620] on button "Continuar" at bounding box center [503, 629] width 266 height 28
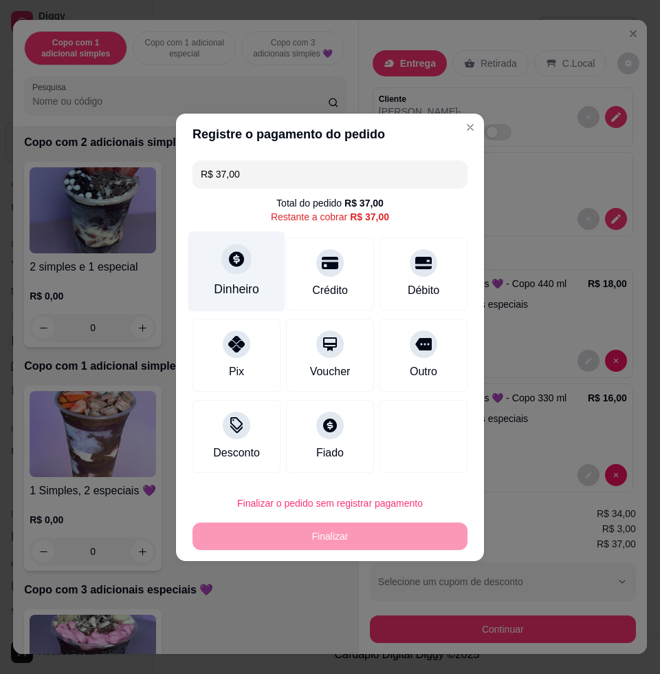
click at [242, 272] on div "Dinheiro" at bounding box center [237, 270] width 97 height 80
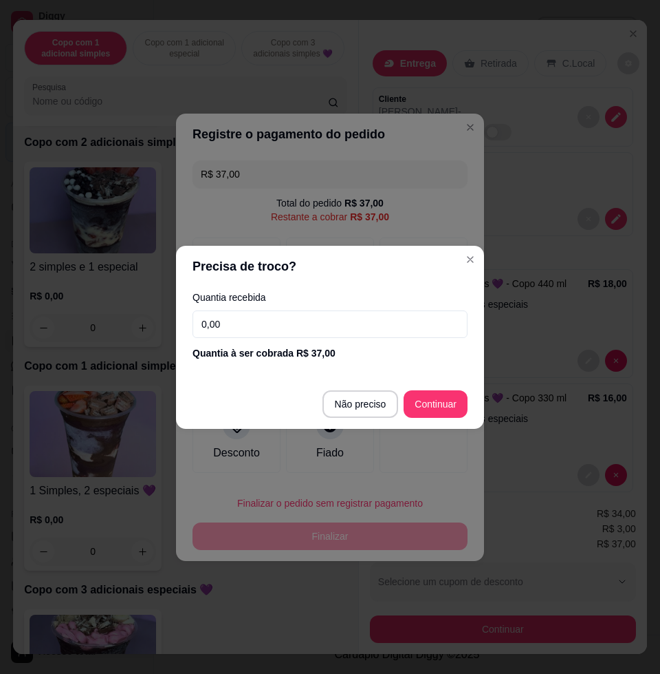
click at [252, 332] on input "0,00" at bounding box center [330, 324] width 275 height 28
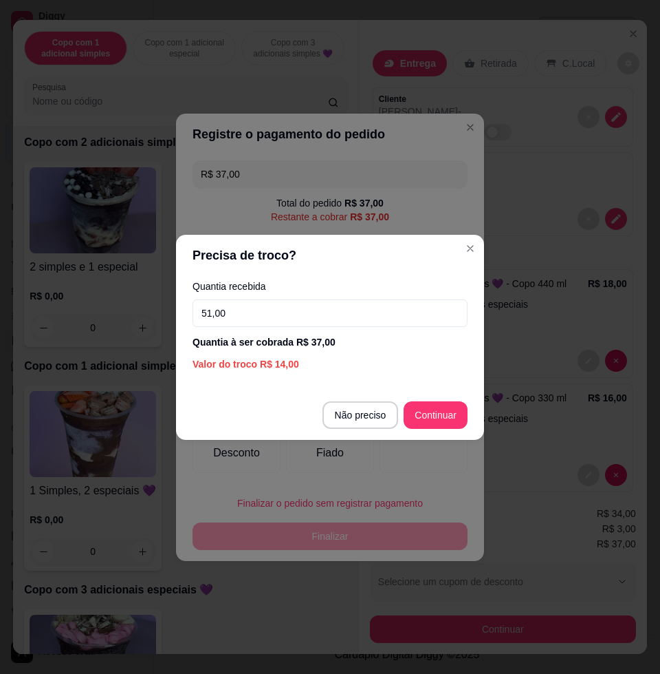
type input "51,00"
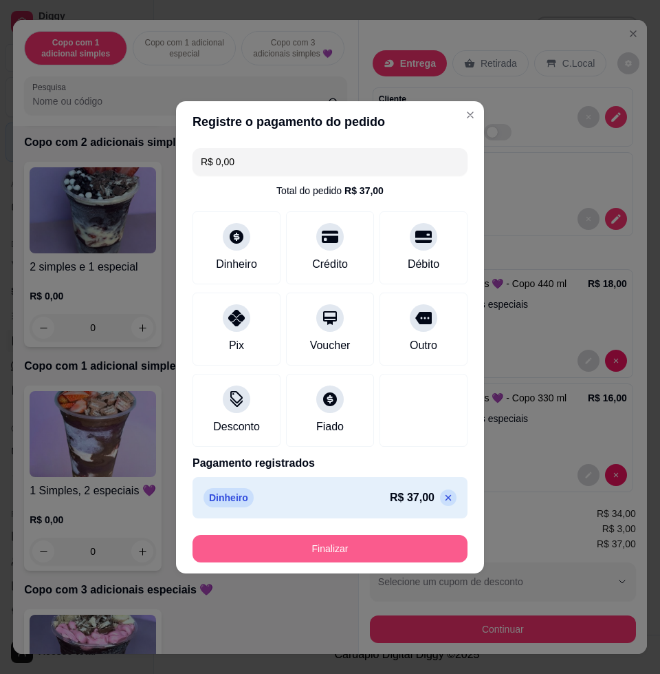
click at [325, 546] on button "Finalizar" at bounding box center [330, 549] width 275 height 28
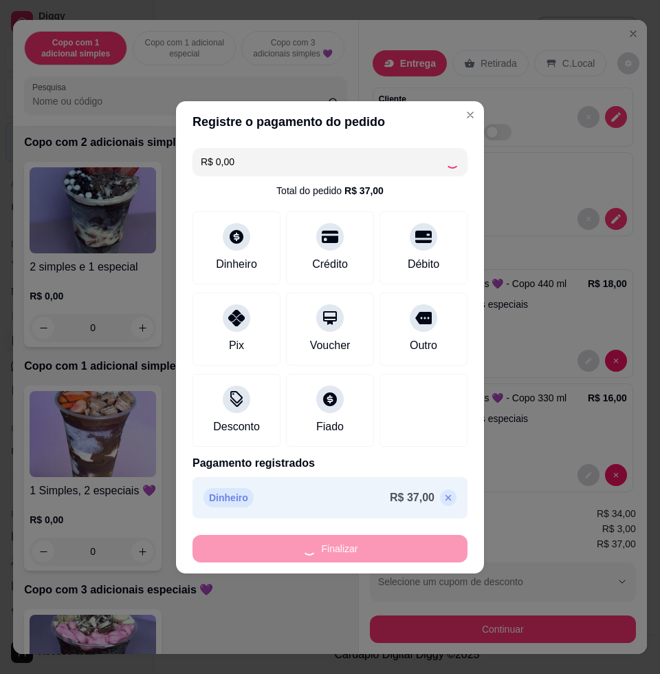
type input "-R$ 37,00"
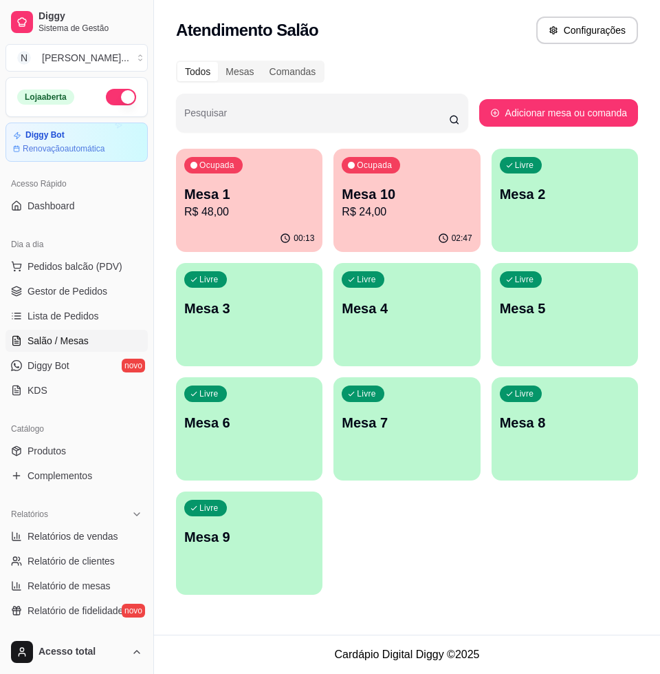
click at [173, 210] on div "Todos Mesas Comandas Pesquisar Adicionar mesa ou comanda Ocupada Mesa 1 R$ 48,0…" at bounding box center [407, 331] width 506 height 559
click at [204, 212] on p "R$ 48,00" at bounding box center [249, 212] width 130 height 17
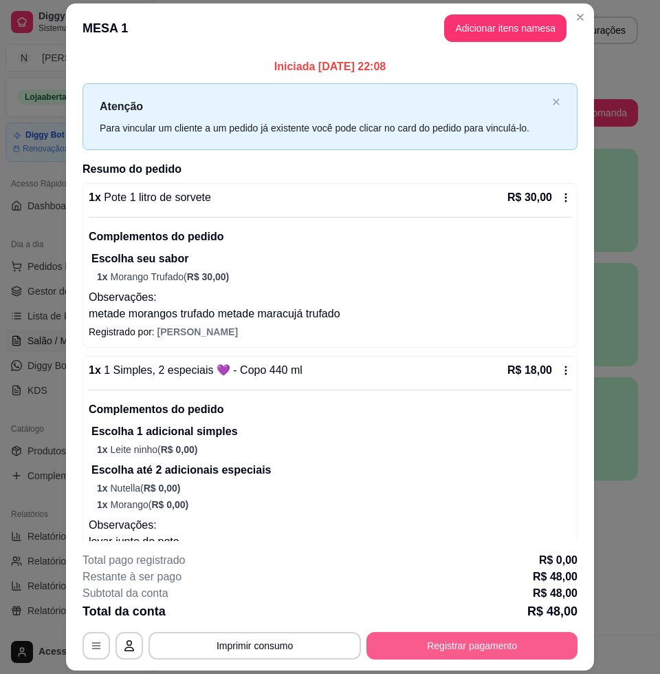
click at [476, 643] on button "Registrar pagamento" at bounding box center [472, 646] width 211 height 28
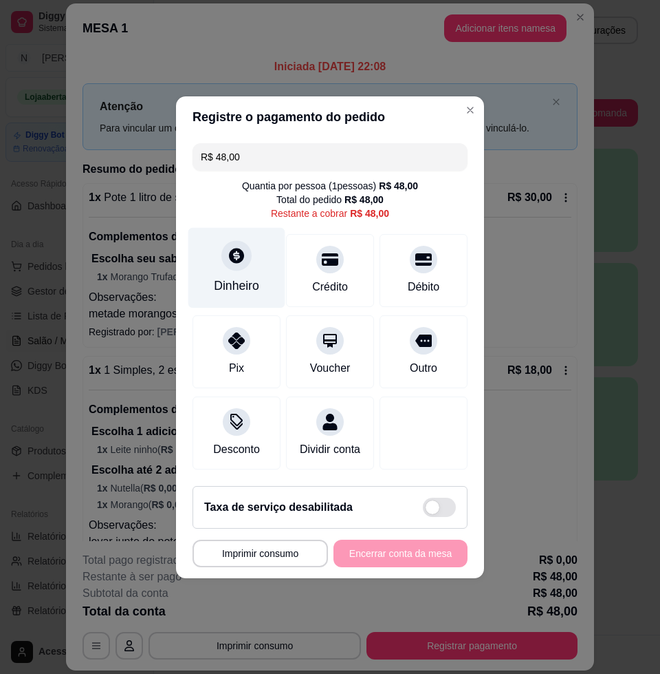
click at [236, 267] on div "Dinheiro" at bounding box center [237, 267] width 97 height 80
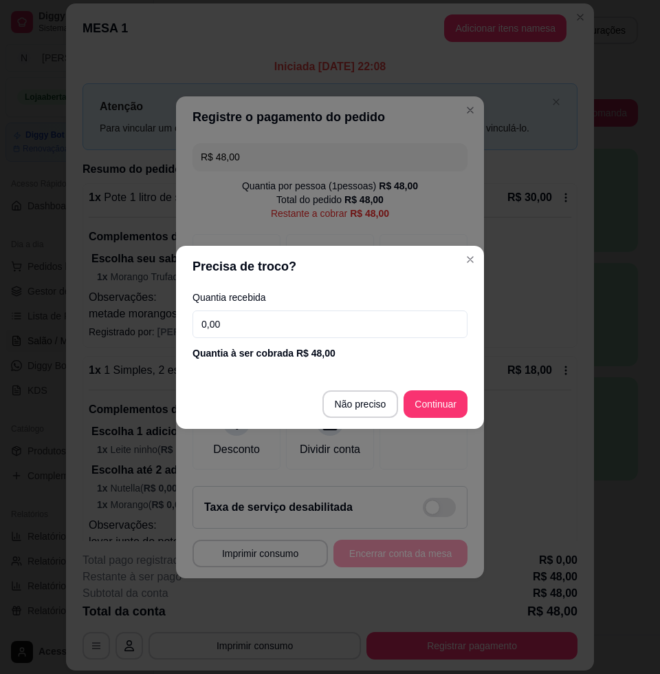
click at [305, 324] on input "0,00" at bounding box center [330, 324] width 275 height 28
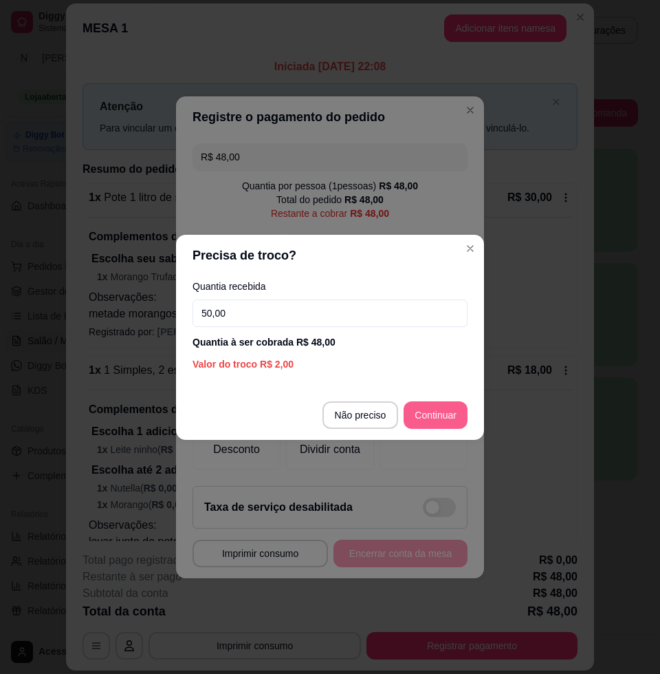
type input "50,00"
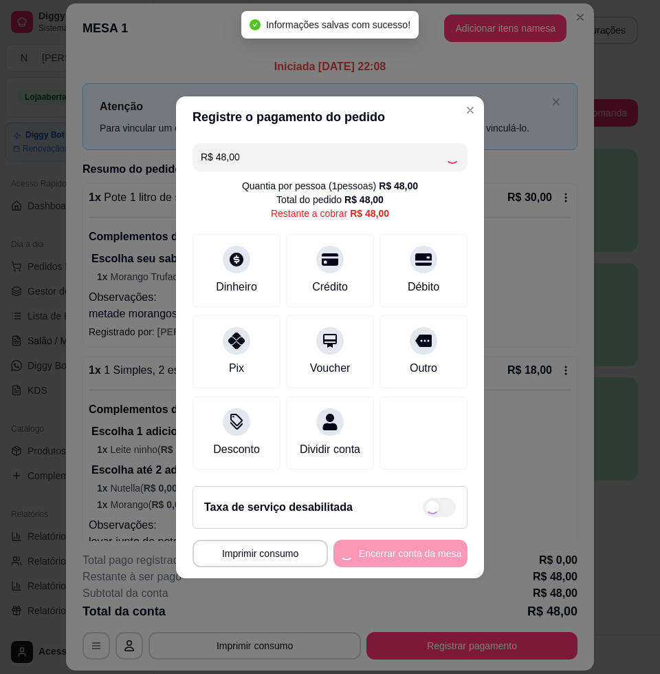
type input "R$ 0,00"
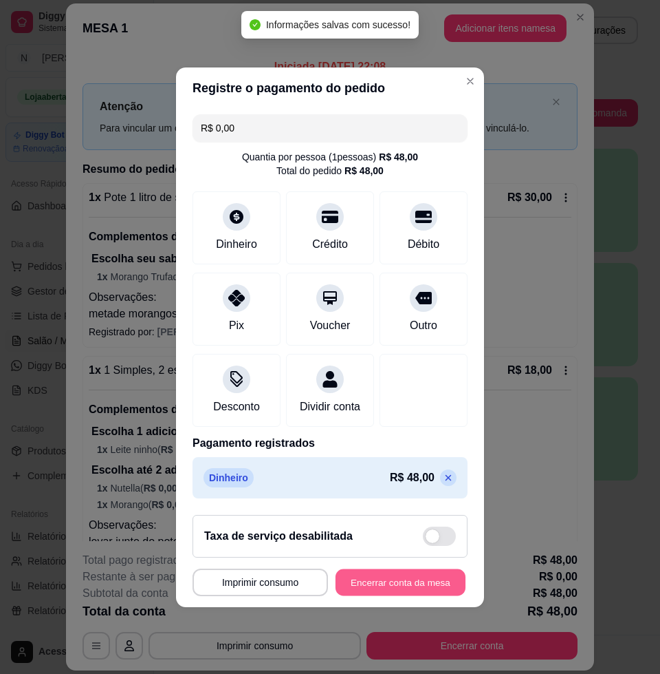
click at [436, 582] on button "Encerrar conta da mesa" at bounding box center [401, 581] width 130 height 27
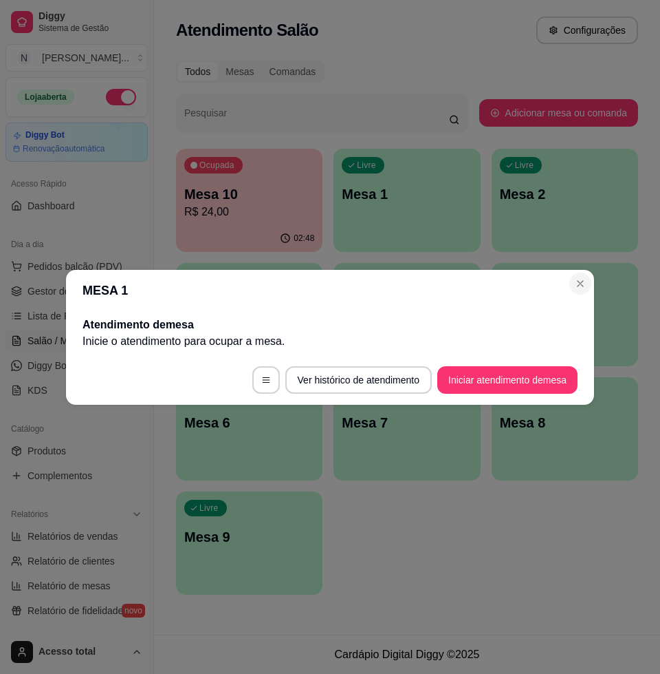
drag, startPoint x: 566, startPoint y: 281, endPoint x: 577, endPoint y: 286, distance: 12.3
click at [566, 281] on header "MESA 1" at bounding box center [330, 290] width 528 height 41
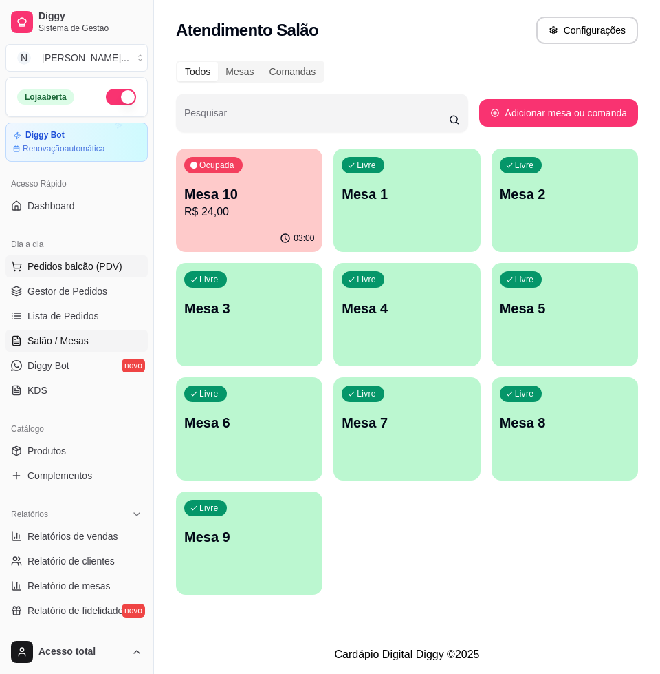
click at [85, 266] on span "Pedidos balcão (PDV)" at bounding box center [75, 266] width 95 height 14
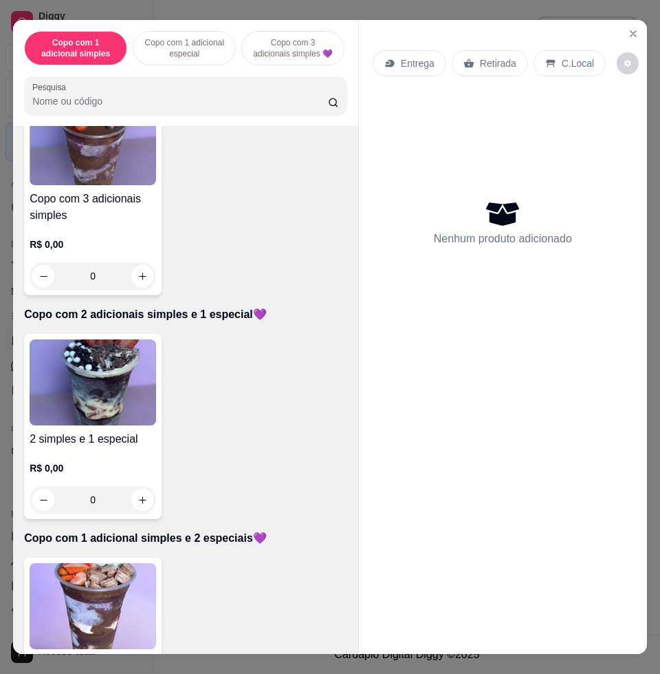
scroll to position [688, 0]
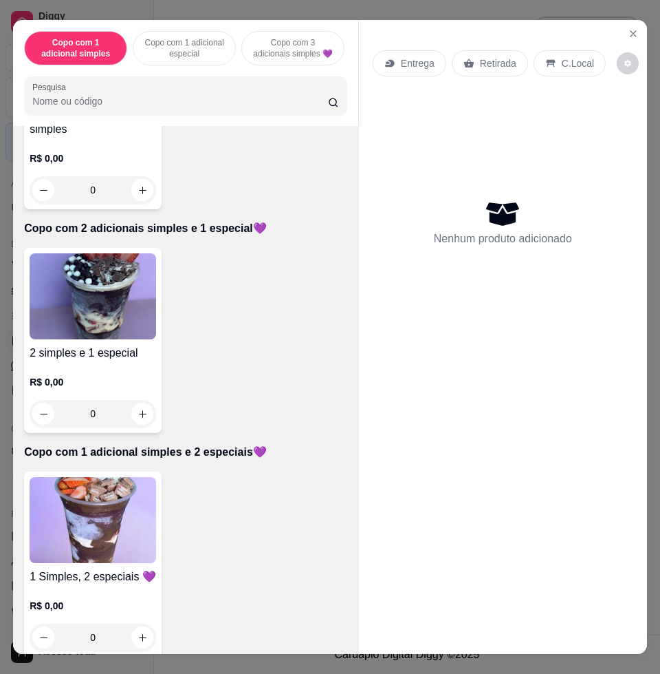
click at [117, 534] on img at bounding box center [93, 520] width 127 height 86
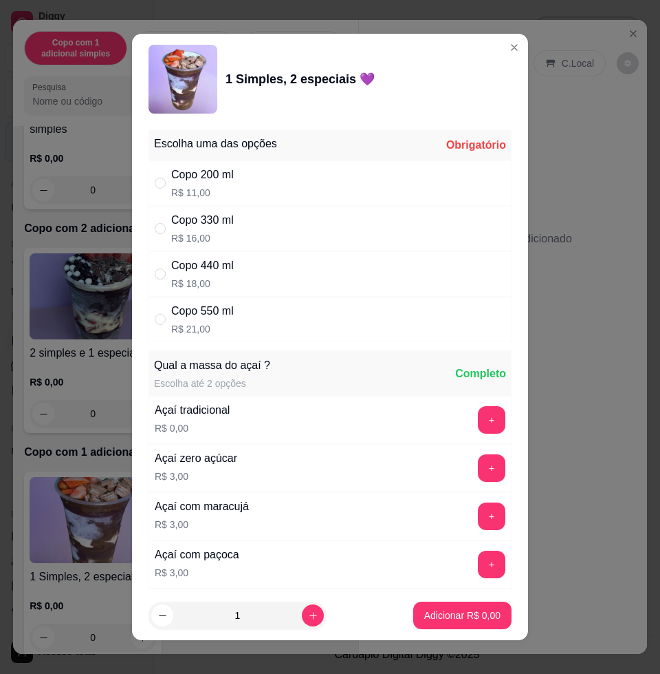
drag, startPoint x: 248, startPoint y: 325, endPoint x: 256, endPoint y: 337, distance: 14.5
click at [251, 330] on div "Copo 550 ml R$ 21,00" at bounding box center [330, 319] width 363 height 45
radio input "true"
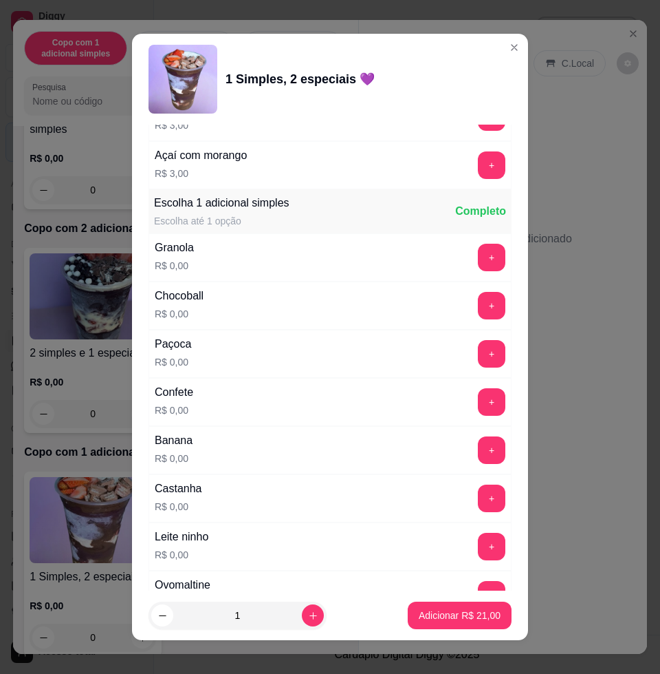
scroll to position [860, 0]
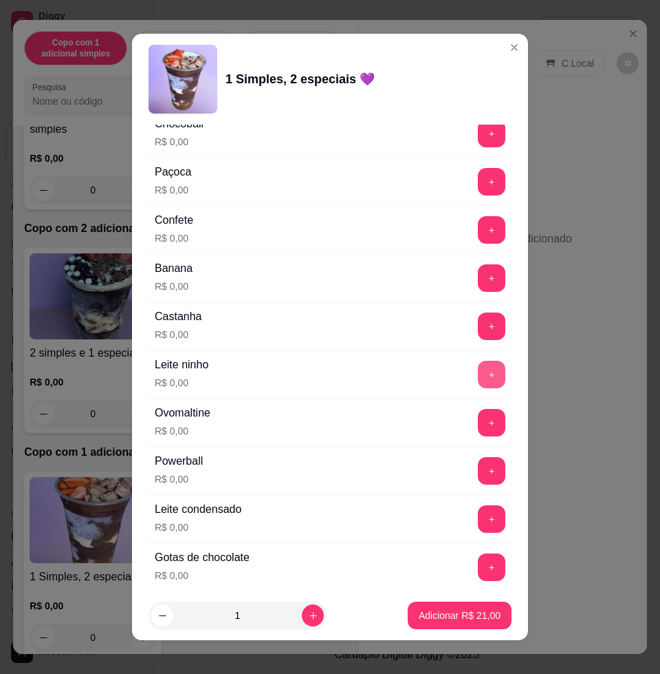
click at [478, 383] on button "+" at bounding box center [492, 375] width 28 height 28
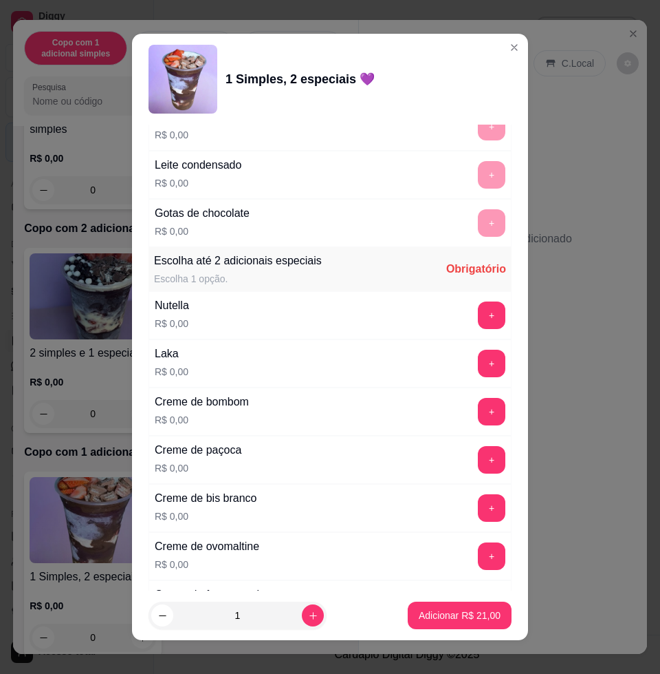
scroll to position [1290, 0]
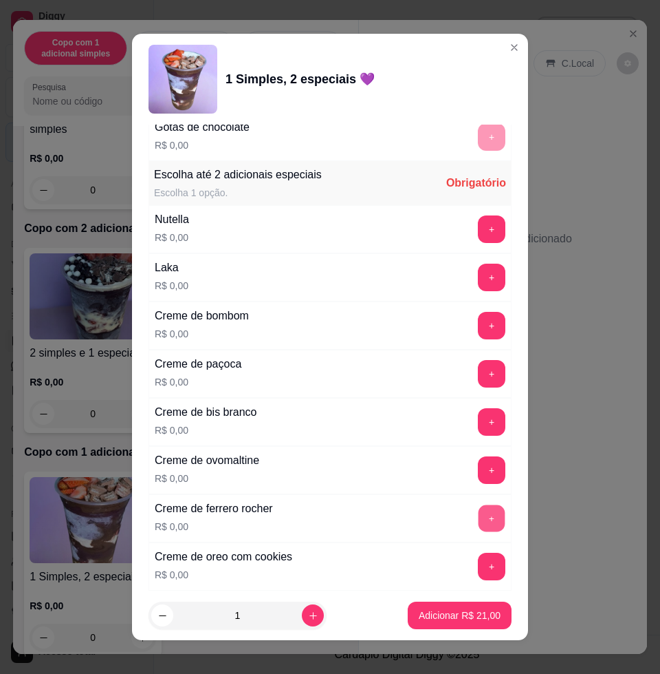
click at [479, 514] on button "+" at bounding box center [492, 518] width 27 height 27
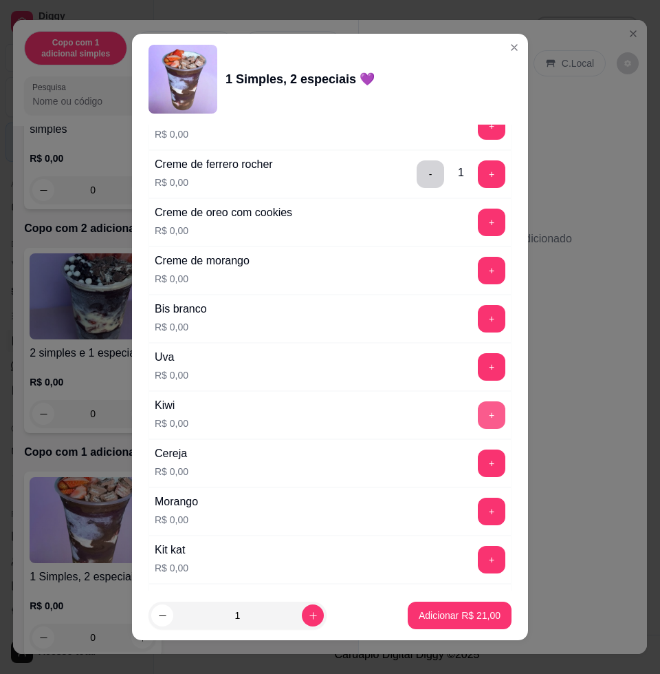
scroll to position [1720, 0]
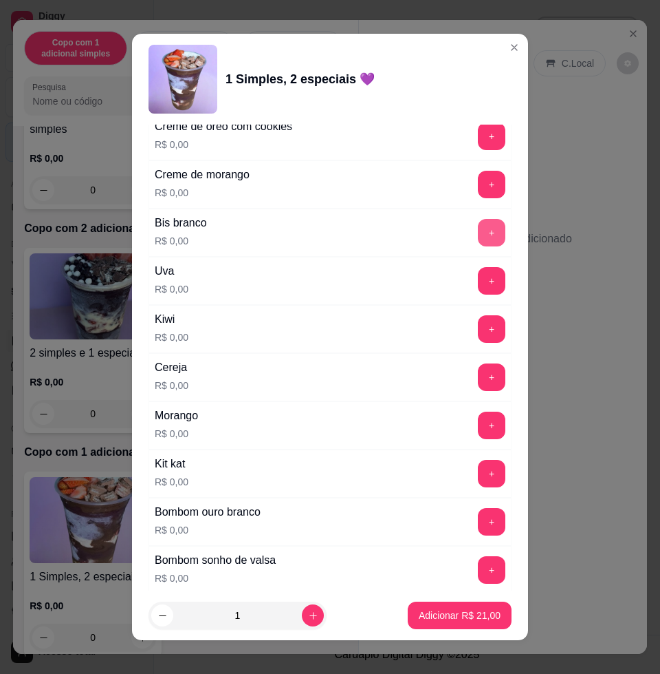
click at [478, 232] on button "+" at bounding box center [492, 233] width 28 height 28
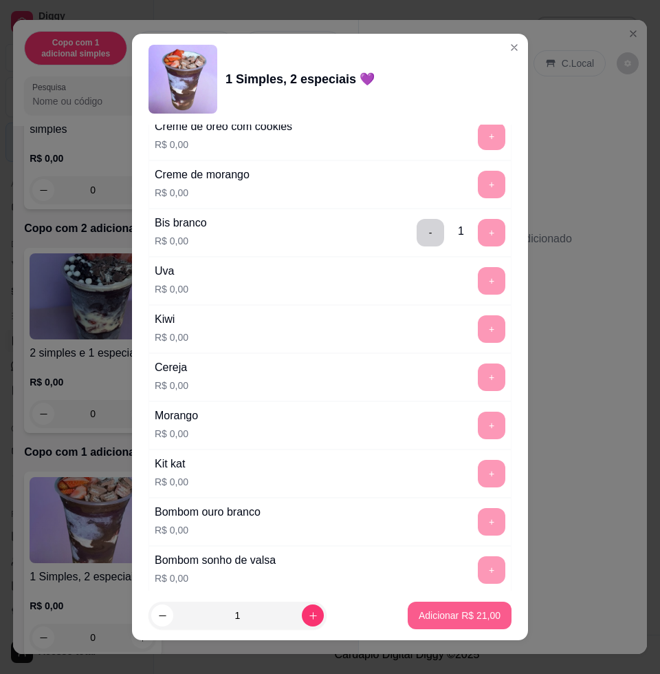
click at [464, 606] on button "Adicionar R$ 21,00" at bounding box center [460, 615] width 104 height 28
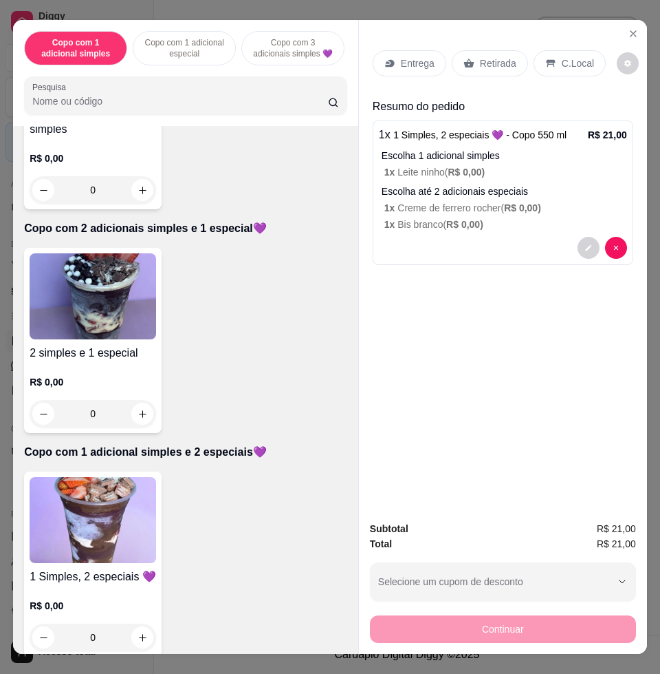
click at [103, 538] on img at bounding box center [93, 520] width 127 height 86
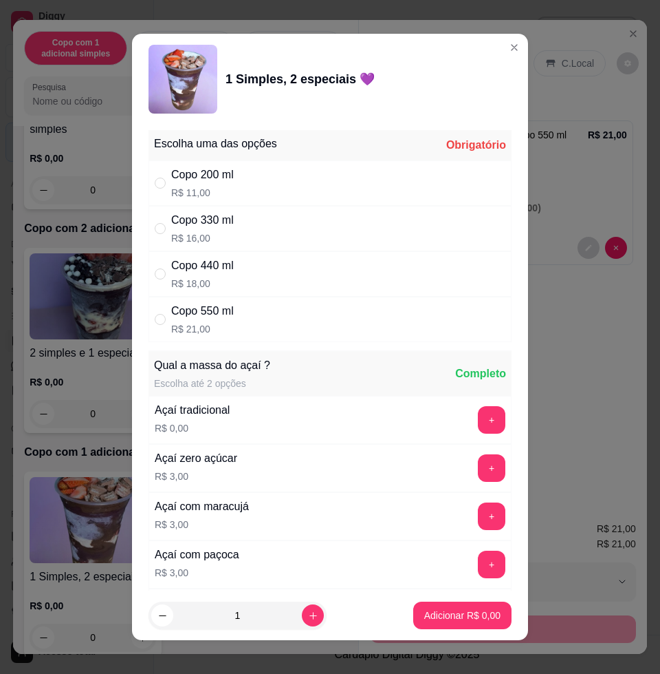
click at [234, 207] on div "Escolha uma das opções Obrigatório Copo 200 ml R$ 11,00 Copo 330 ml R$ 16,00 Co…" at bounding box center [330, 236] width 363 height 212
drag, startPoint x: 234, startPoint y: 211, endPoint x: 291, endPoint y: 236, distance: 62.5
click at [248, 233] on div "Copo 330 ml R$ 16,00" at bounding box center [330, 228] width 363 height 45
radio input "true"
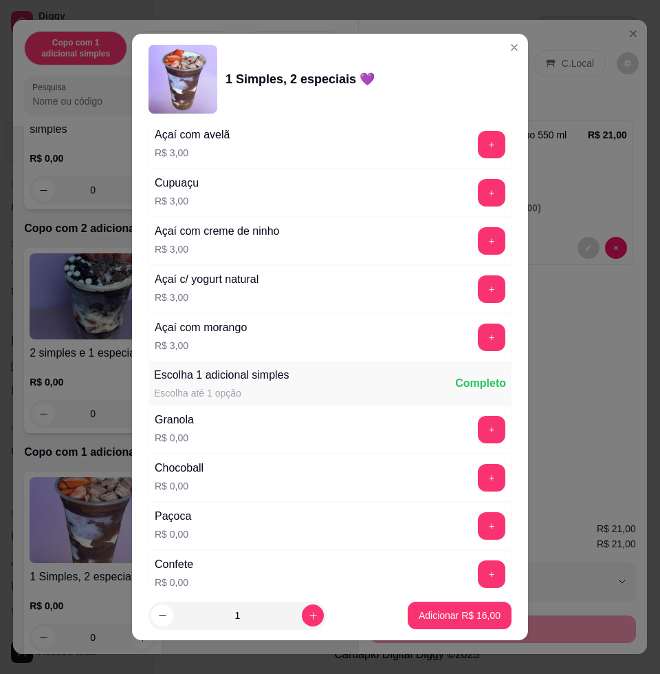
scroll to position [774, 0]
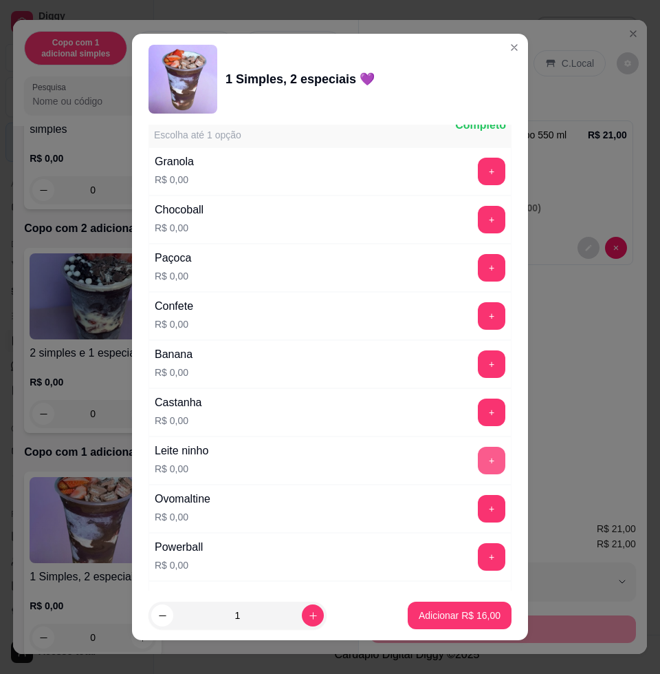
click at [478, 463] on button "+" at bounding box center [492, 461] width 28 height 28
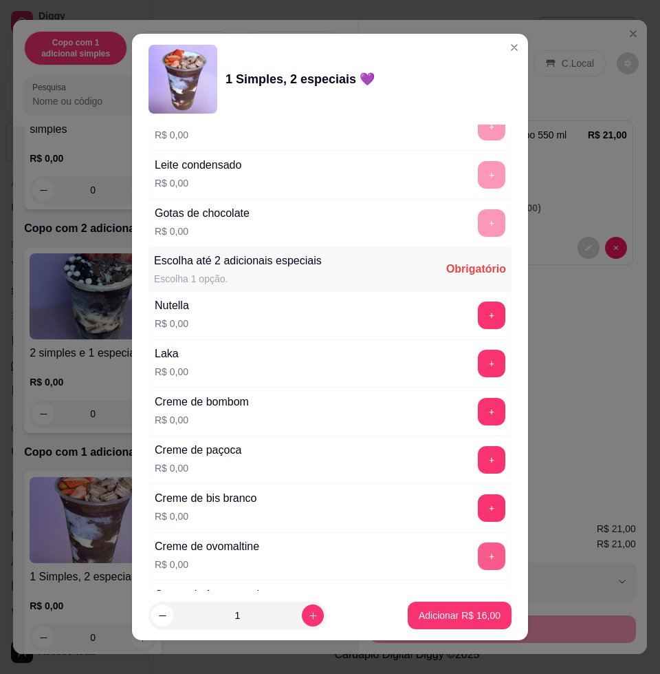
scroll to position [1376, 0]
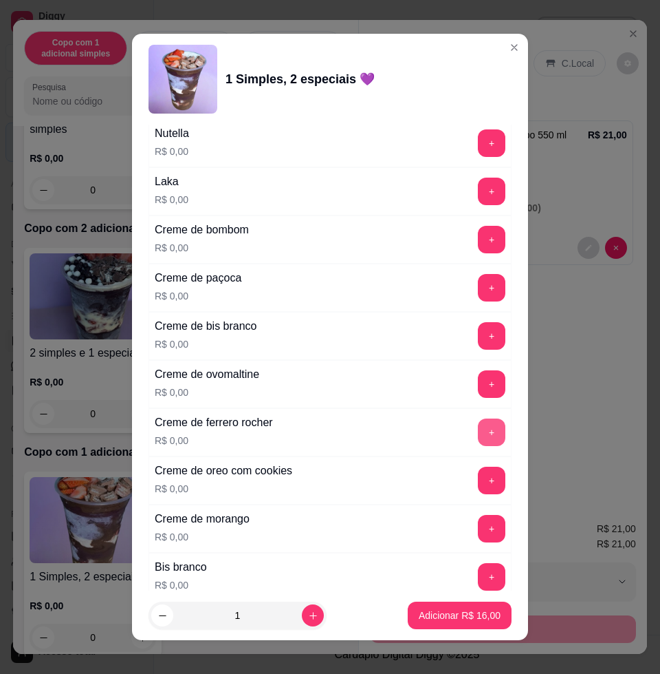
click at [478, 438] on button "+" at bounding box center [492, 432] width 28 height 28
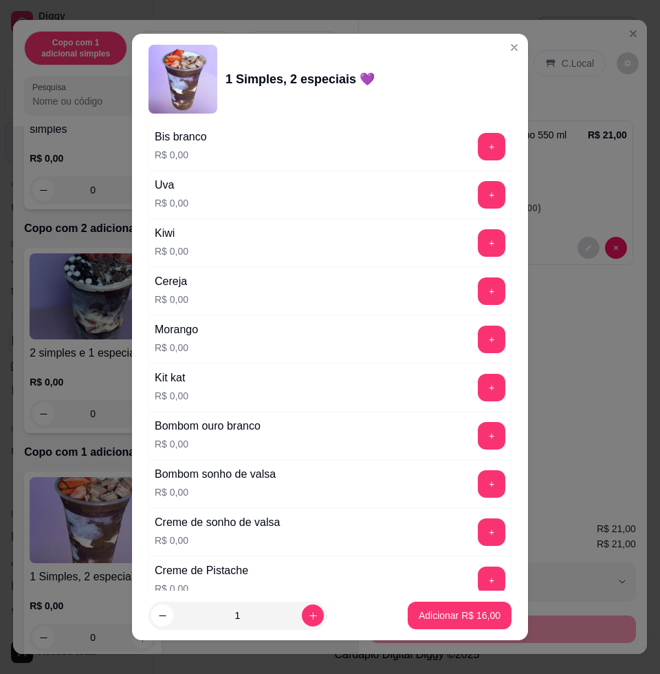
scroll to position [1720, 0]
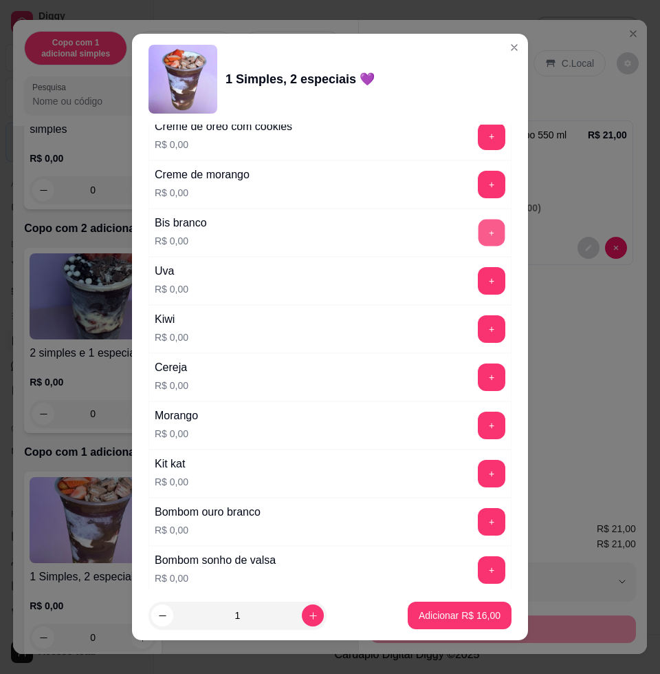
click at [479, 233] on button "+" at bounding box center [492, 232] width 27 height 27
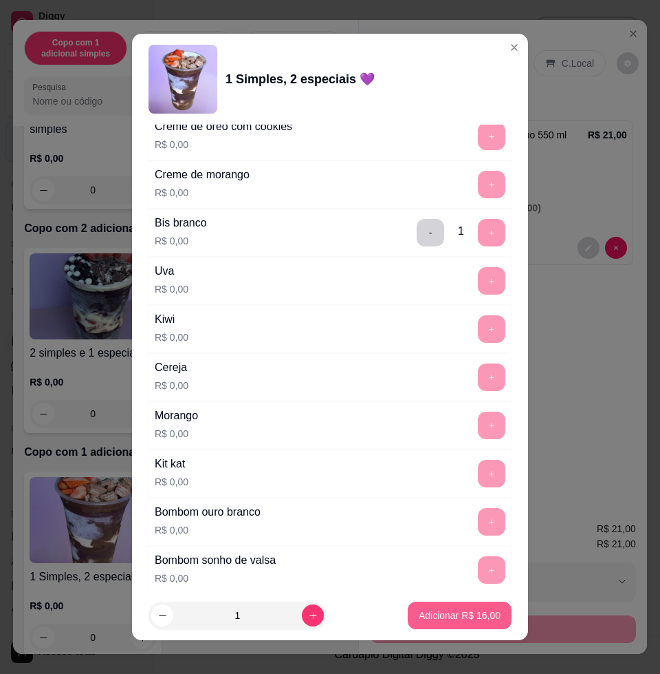
click at [431, 616] on p "Adicionar R$ 16,00" at bounding box center [460, 615] width 82 height 14
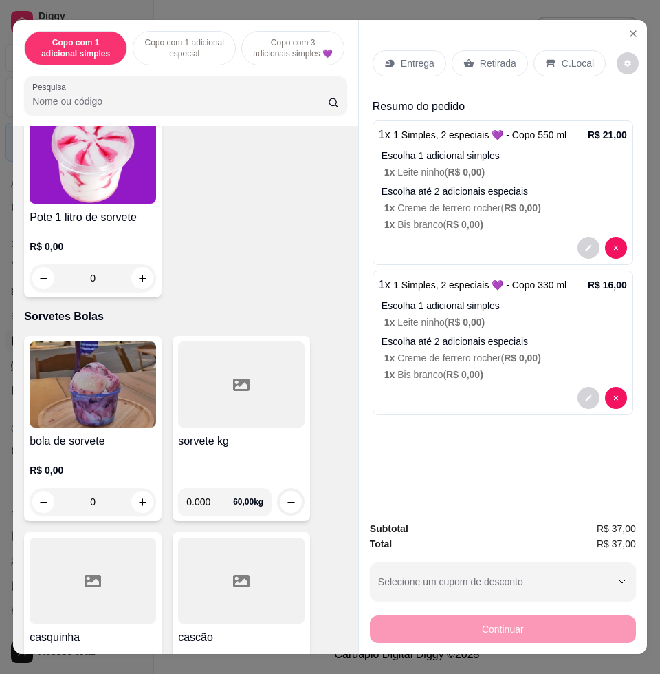
scroll to position [4472, 0]
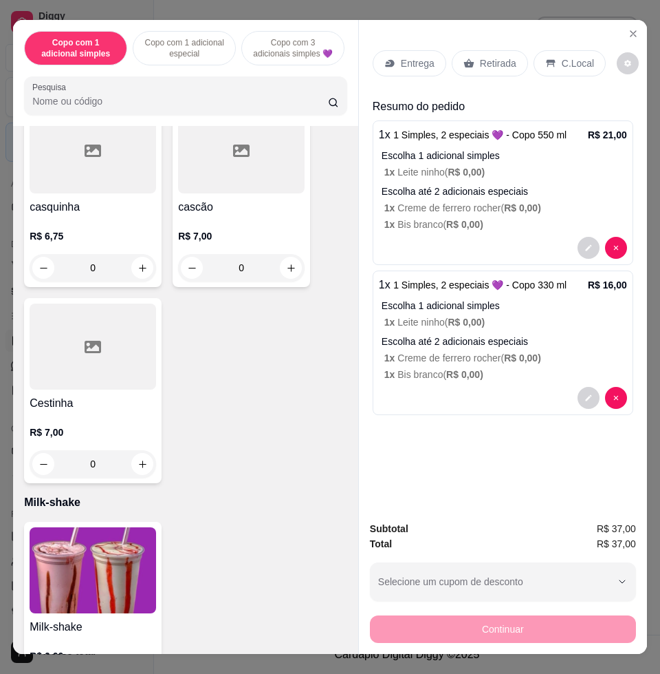
click at [95, 553] on img at bounding box center [93, 570] width 127 height 86
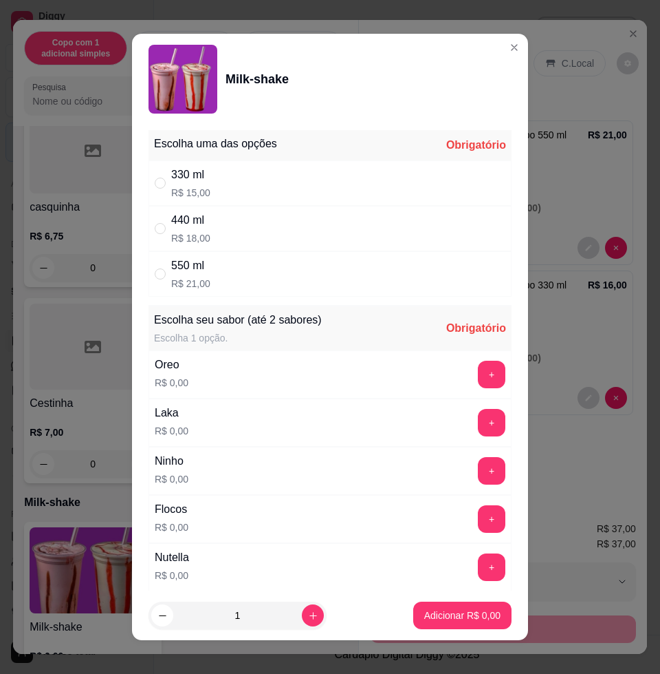
click at [239, 187] on div "330 ml R$ 15,00" at bounding box center [330, 182] width 363 height 45
radio input "true"
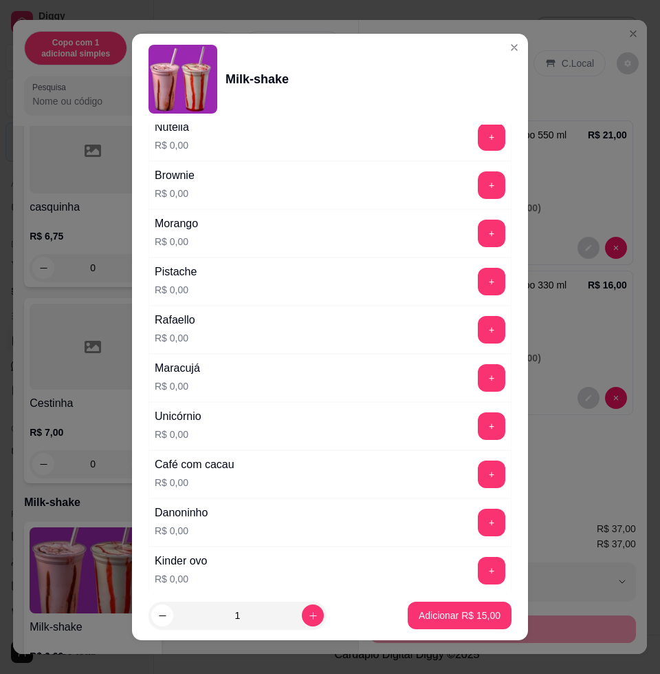
scroll to position [344, 0]
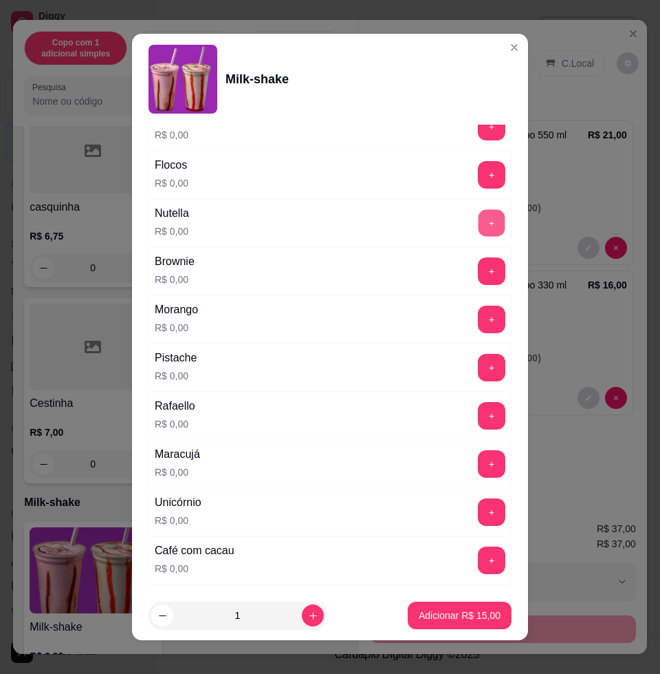
click at [479, 222] on button "+" at bounding box center [492, 223] width 27 height 27
click at [423, 612] on p "Adicionar R$ 15,00" at bounding box center [460, 615] width 82 height 14
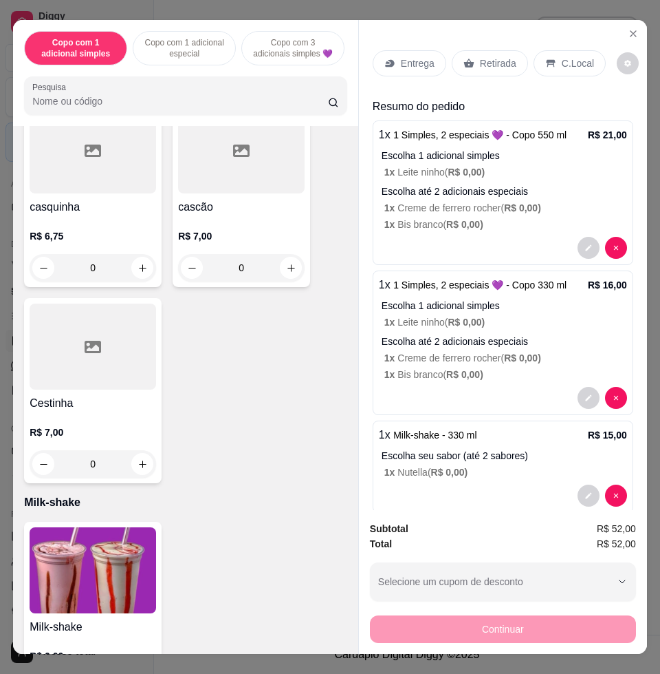
click at [420, 56] on p "Entrega" at bounding box center [418, 63] width 34 height 14
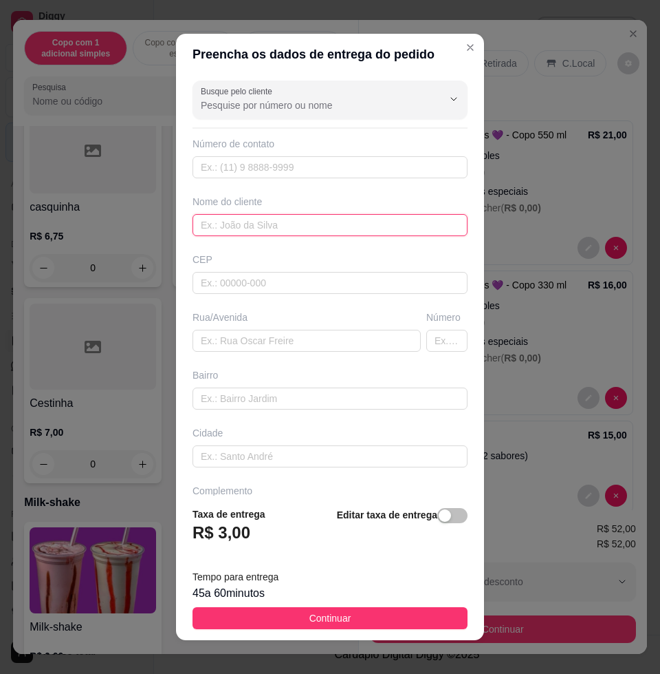
click at [272, 229] on input "text" at bounding box center [330, 225] width 275 height 22
type input "wanessa"
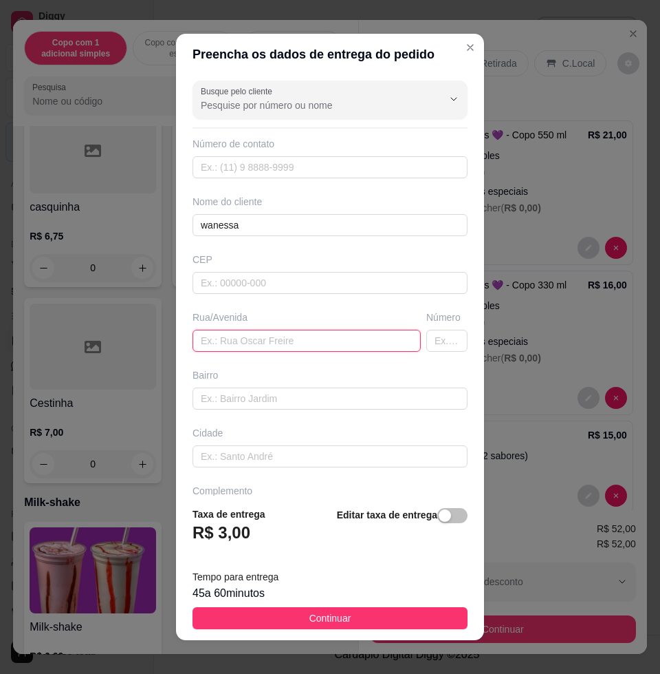
click at [275, 336] on input "text" at bounding box center [307, 341] width 228 height 22
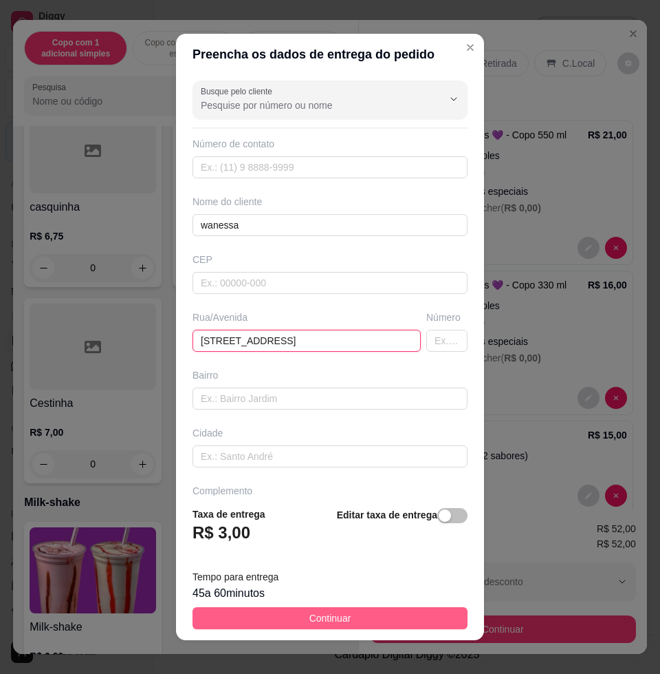
type input "rua 8, n292, leão 2"
click at [391, 610] on button "Continuar" at bounding box center [330, 618] width 275 height 22
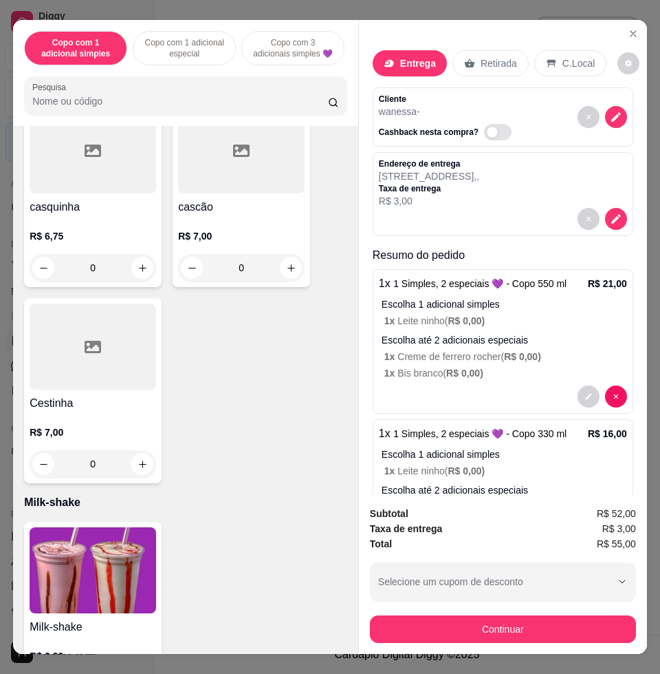
click at [420, 612] on div "Continuar" at bounding box center [503, 627] width 266 height 31
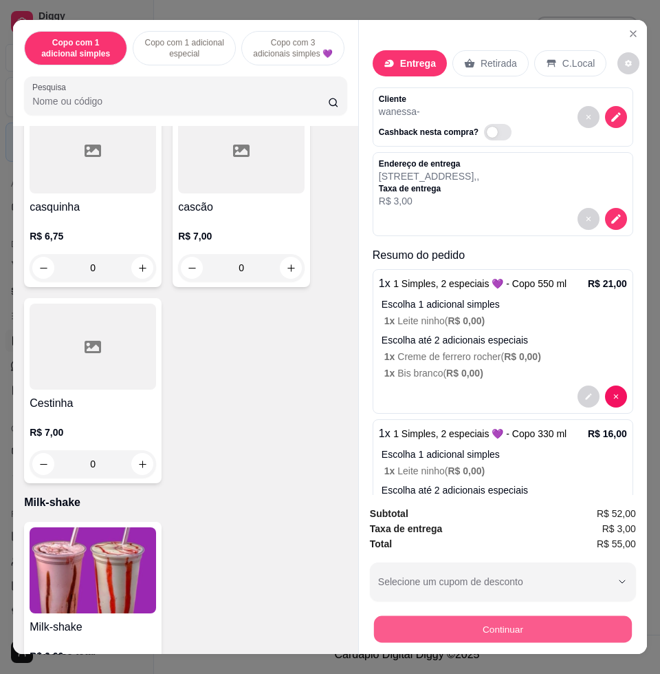
click at [422, 615] on button "Continuar" at bounding box center [503, 628] width 258 height 27
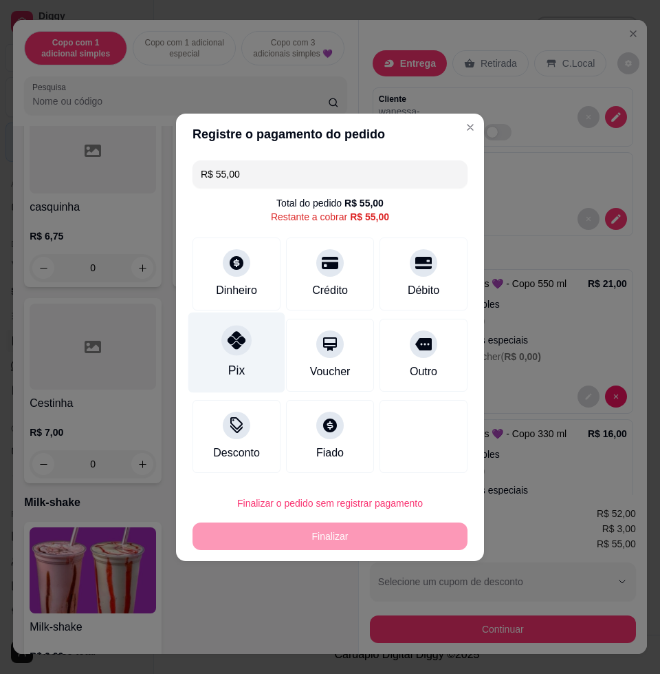
click at [249, 356] on div "Pix" at bounding box center [237, 352] width 97 height 80
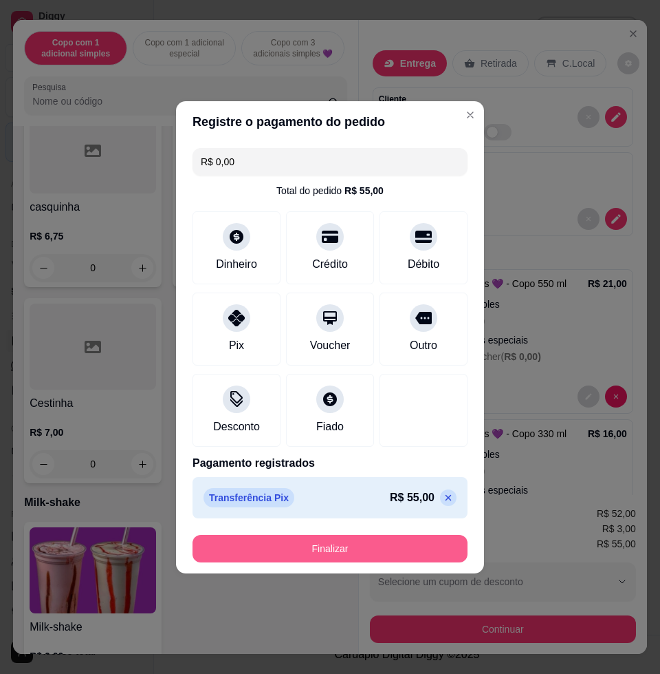
click at [328, 535] on button "Finalizar" at bounding box center [330, 549] width 275 height 28
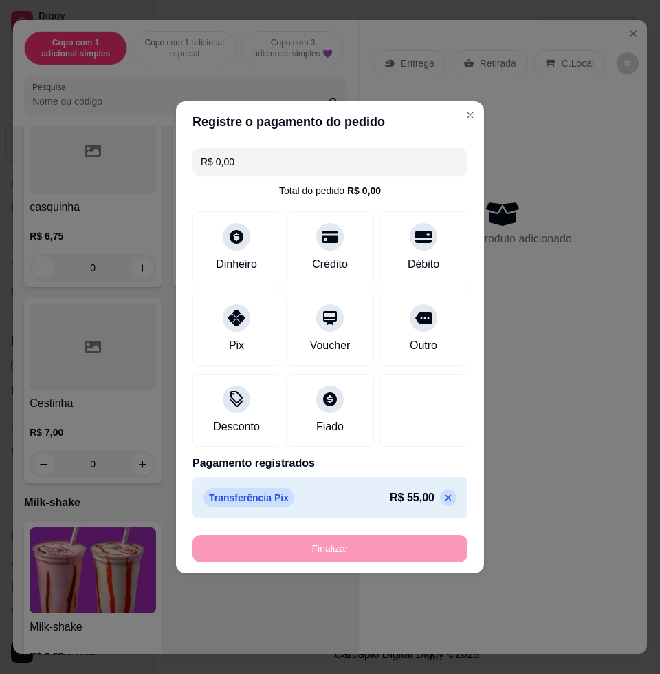
type input "-R$ 55,00"
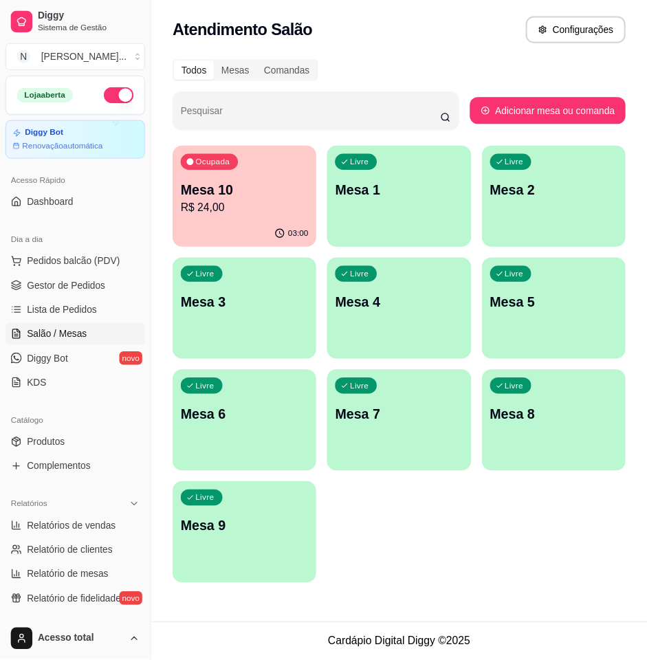
scroll to position [172, 0]
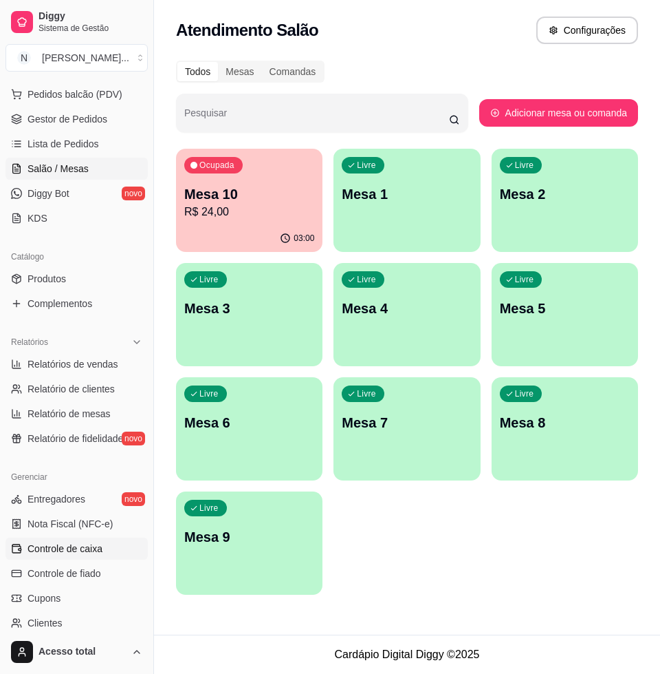
click at [95, 548] on span "Controle de caixa" at bounding box center [65, 548] width 75 height 14
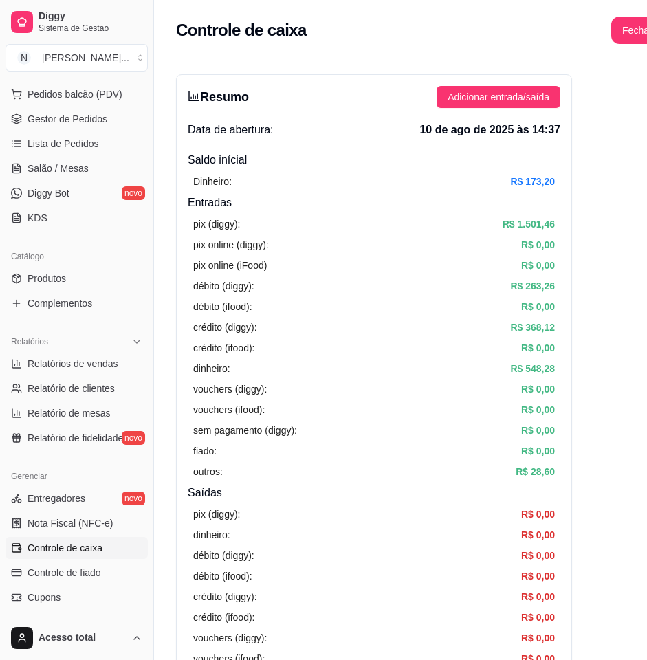
scroll to position [258, 0]
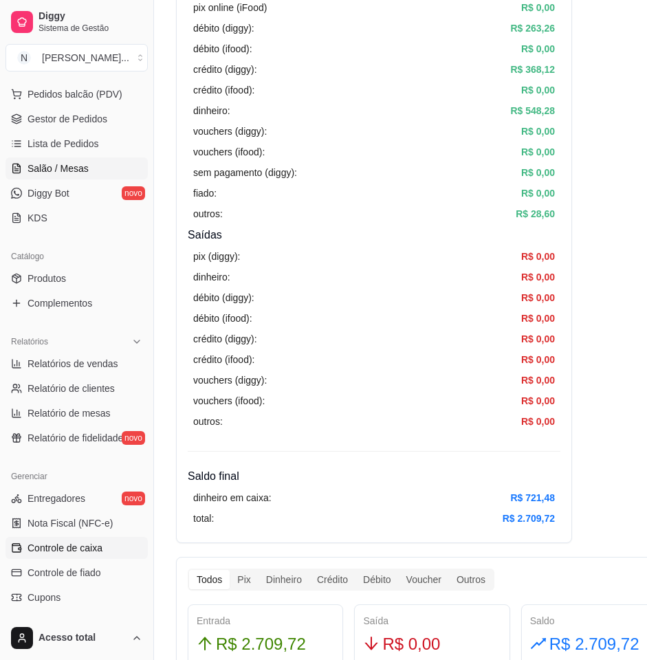
click at [93, 168] on link "Salão / Mesas" at bounding box center [77, 169] width 142 height 22
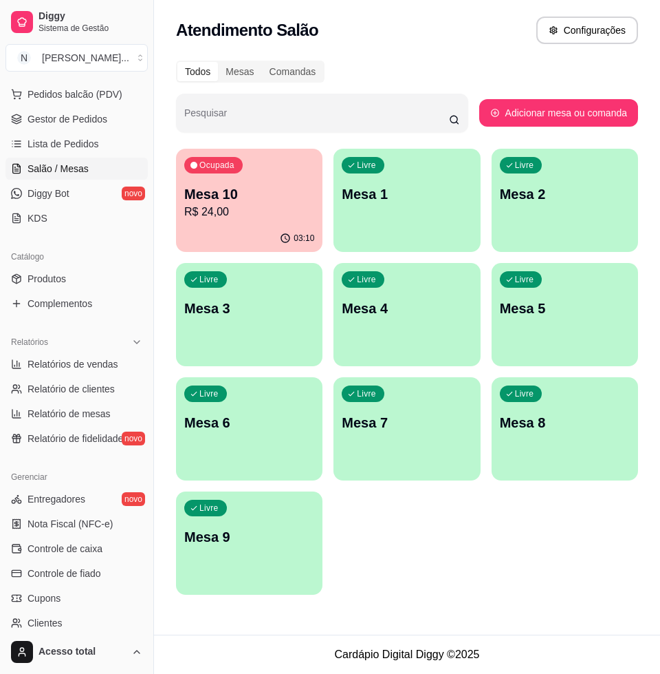
click at [267, 208] on p "R$ 24,00" at bounding box center [249, 212] width 130 height 17
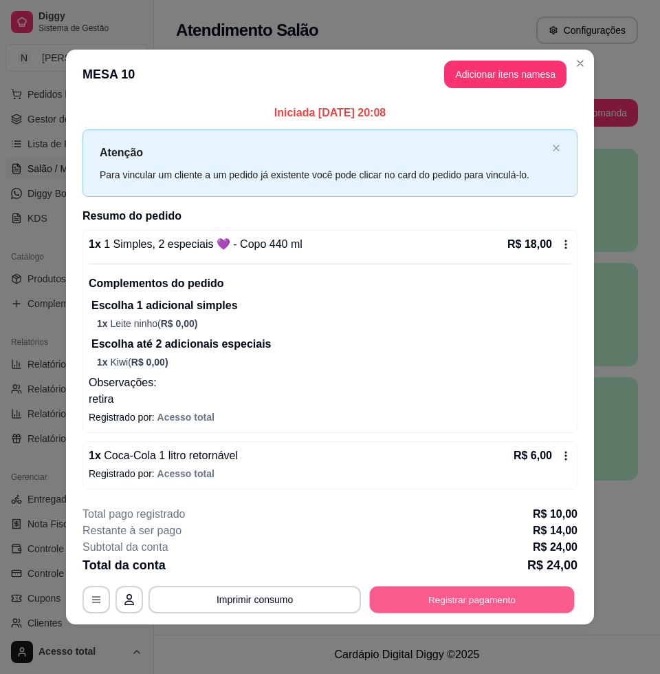
click at [460, 604] on button "Registrar pagamento" at bounding box center [472, 598] width 205 height 27
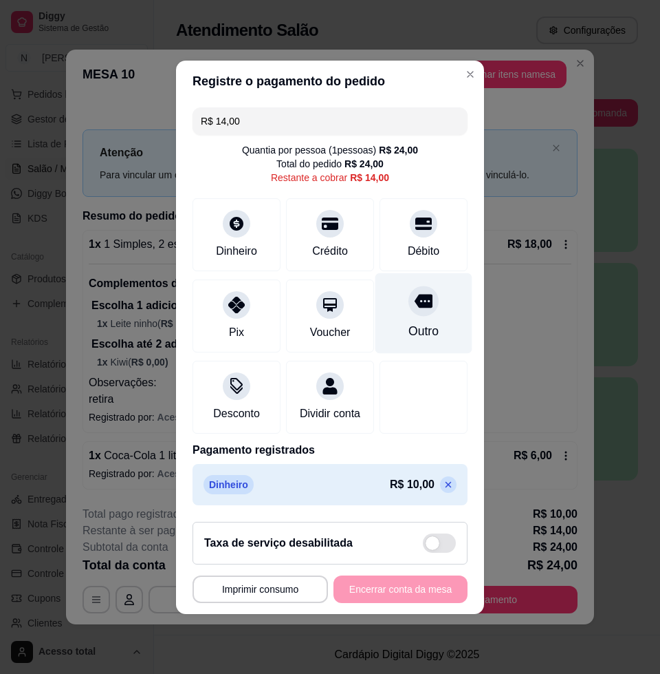
click at [420, 308] on div "Outro" at bounding box center [424, 312] width 97 height 80
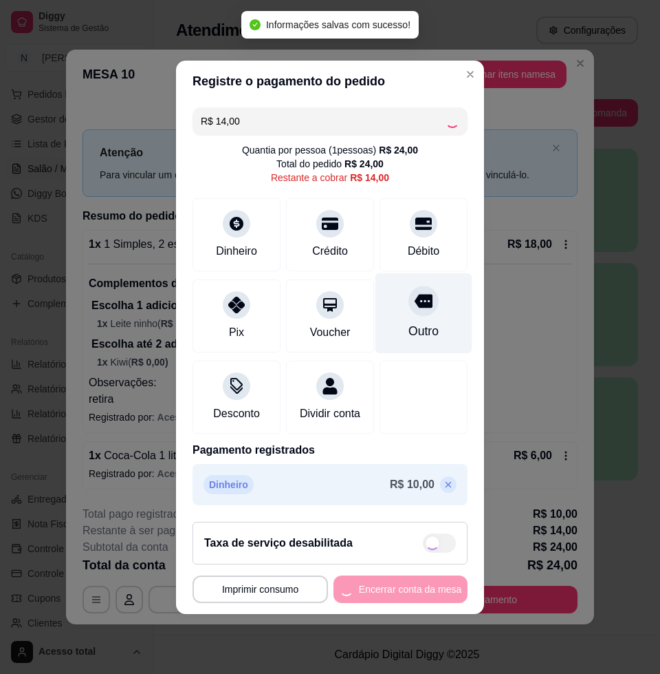
type input "R$ 0,00"
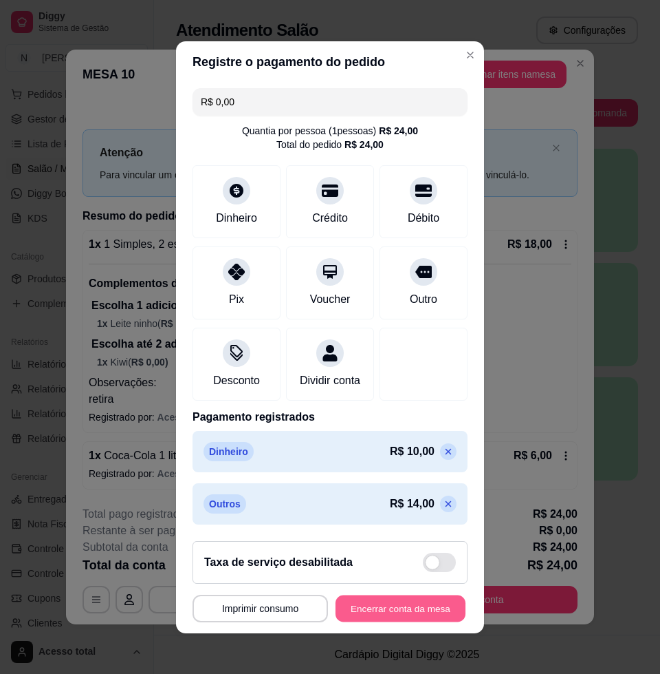
click at [409, 617] on button "Encerrar conta da mesa" at bounding box center [401, 607] width 130 height 27
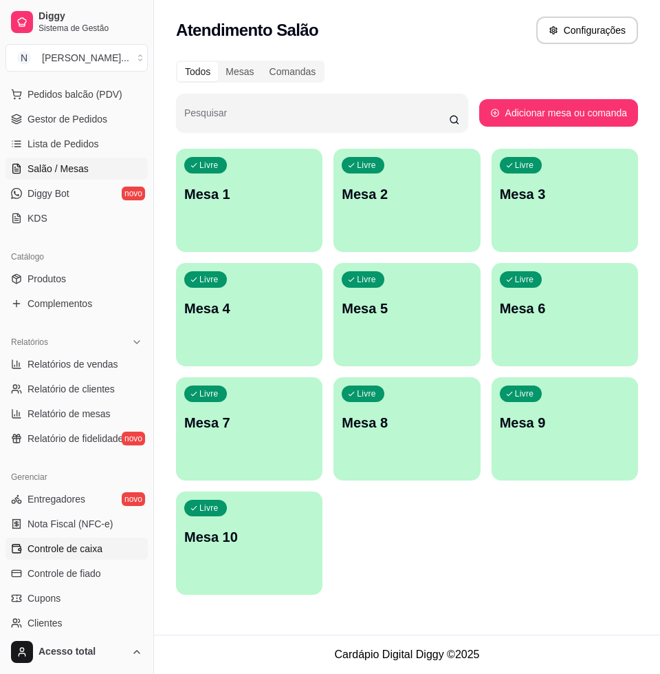
click at [111, 546] on link "Controle de caixa" at bounding box center [77, 548] width 142 height 22
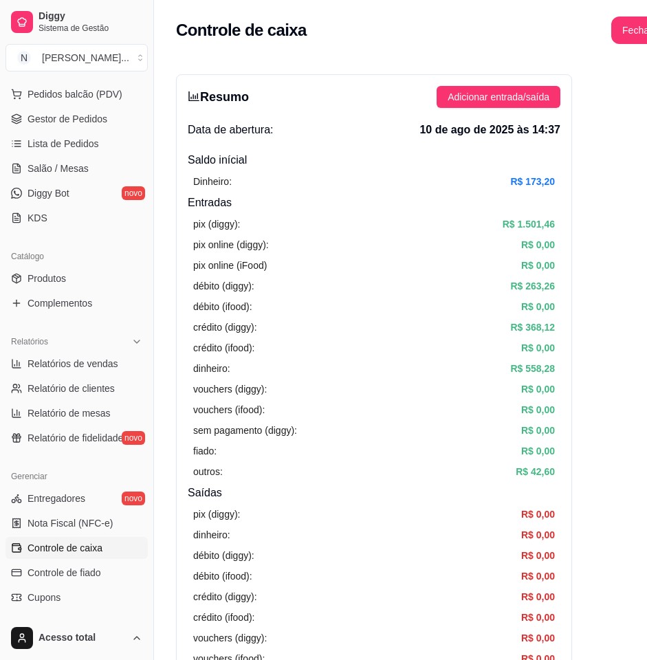
drag, startPoint x: 347, startPoint y: 504, endPoint x: 323, endPoint y: 542, distance: 45.2
click at [327, 546] on div "pix (diggy): R$ 0,00 dinheiro: R$ 0,00 débito (diggy): R$ 0,00 débito (ifood): …" at bounding box center [374, 597] width 373 height 191
click at [62, 169] on span "Salão / Mesas" at bounding box center [58, 169] width 61 height 14
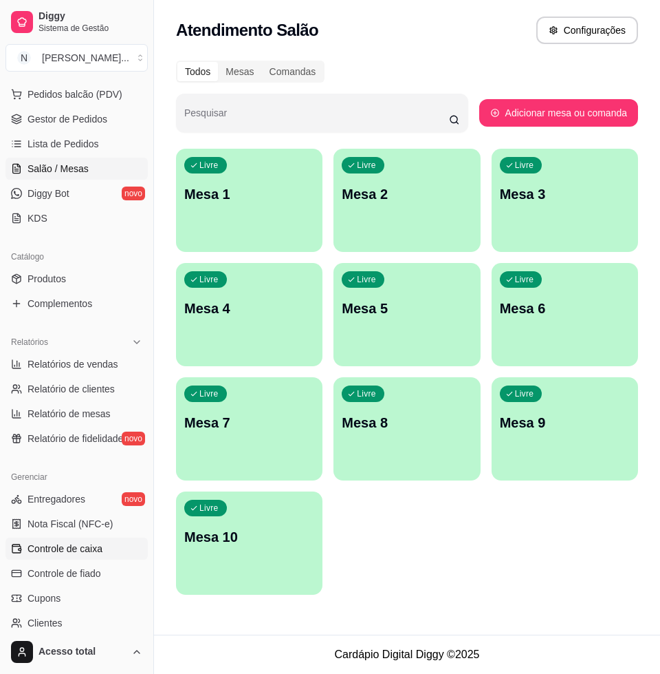
drag, startPoint x: 100, startPoint y: 555, endPoint x: 108, endPoint y: 553, distance: 7.7
click at [102, 555] on link "Controle de caixa" at bounding box center [77, 548] width 142 height 22
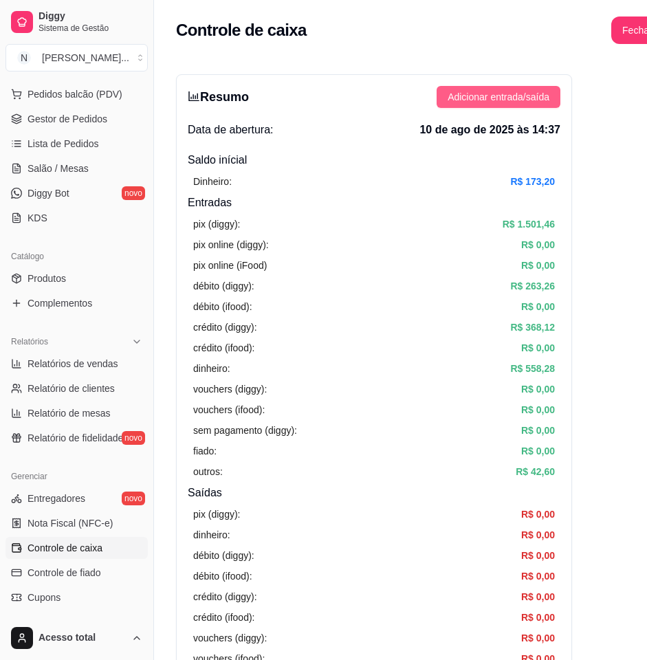
click at [548, 92] on span "Adicionar entrada/saída" at bounding box center [499, 96] width 102 height 15
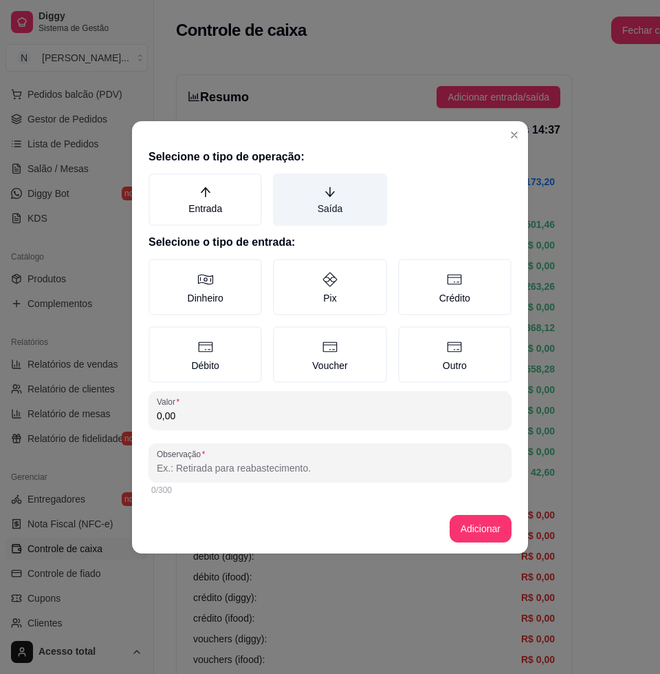
click at [345, 204] on label "Saída" at bounding box center [330, 199] width 114 height 52
click at [283, 184] on button "Saída" at bounding box center [277, 178] width 11 height 11
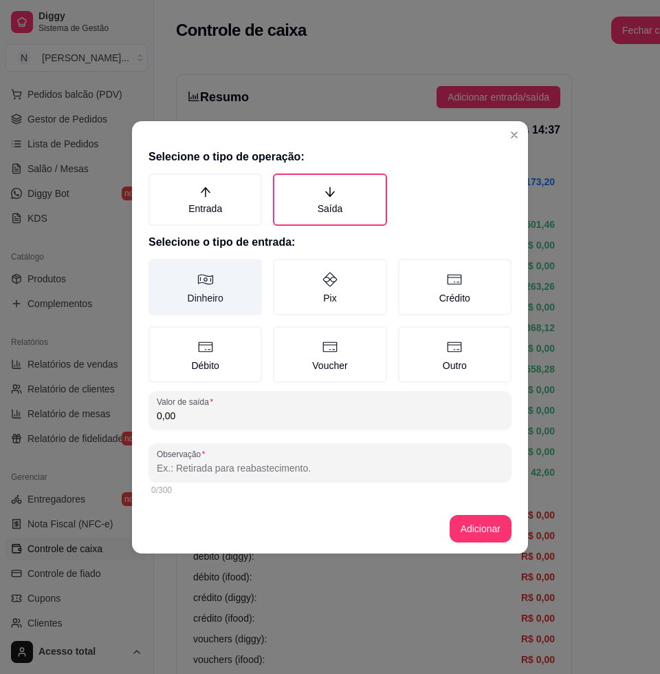
click at [213, 283] on icon at bounding box center [205, 279] width 17 height 17
click at [159, 269] on button "Dinheiro" at bounding box center [153, 263] width 11 height 11
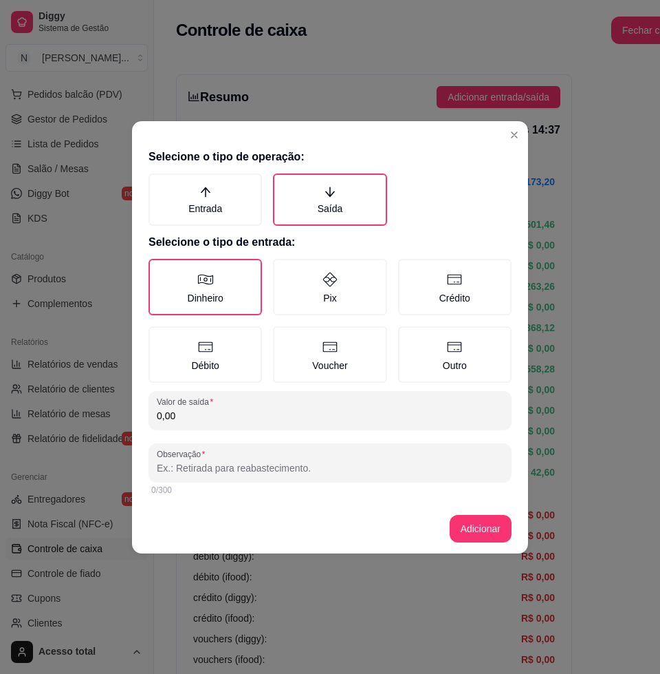
click at [255, 415] on input "0,00" at bounding box center [330, 416] width 347 height 14
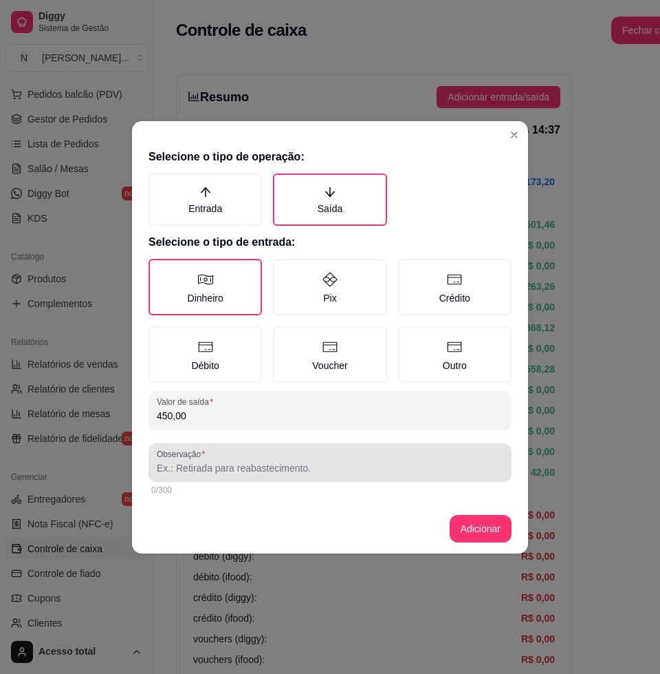
type input "450,00"
click at [274, 462] on input "Observação" at bounding box center [330, 468] width 347 height 14
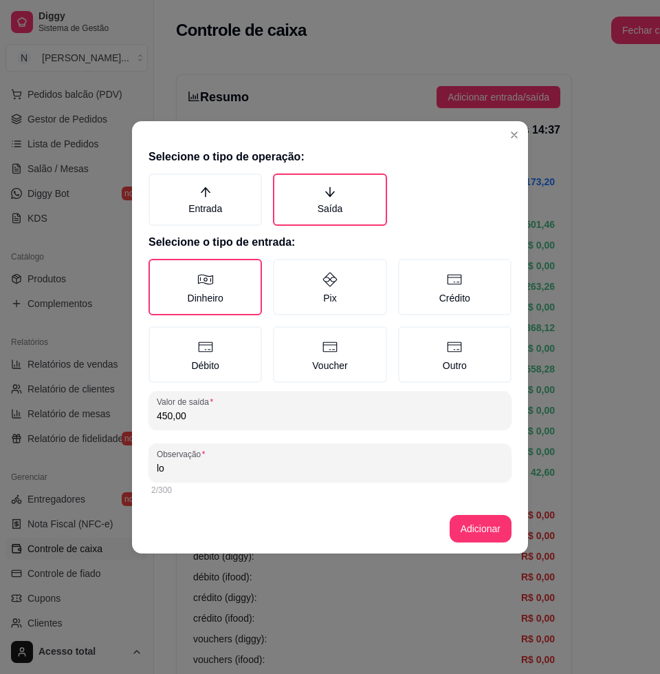
type input "l"
type input "S"
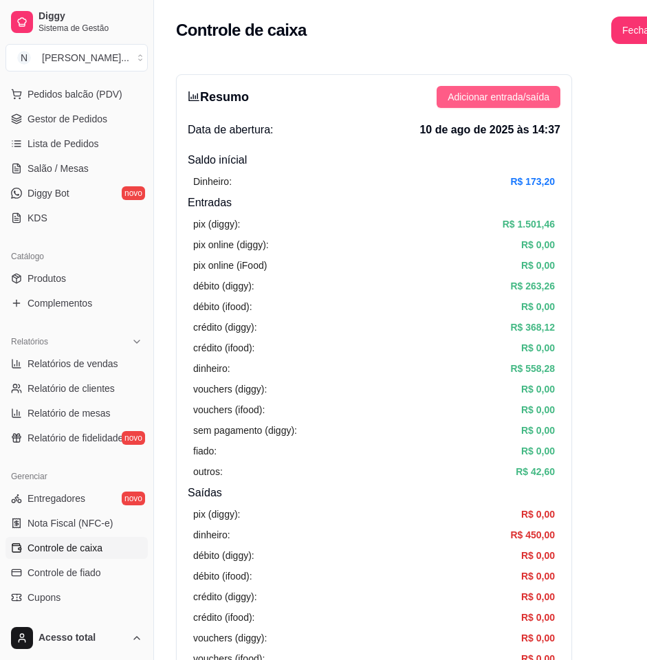
click at [525, 101] on span "Adicionar entrada/saída" at bounding box center [499, 96] width 102 height 15
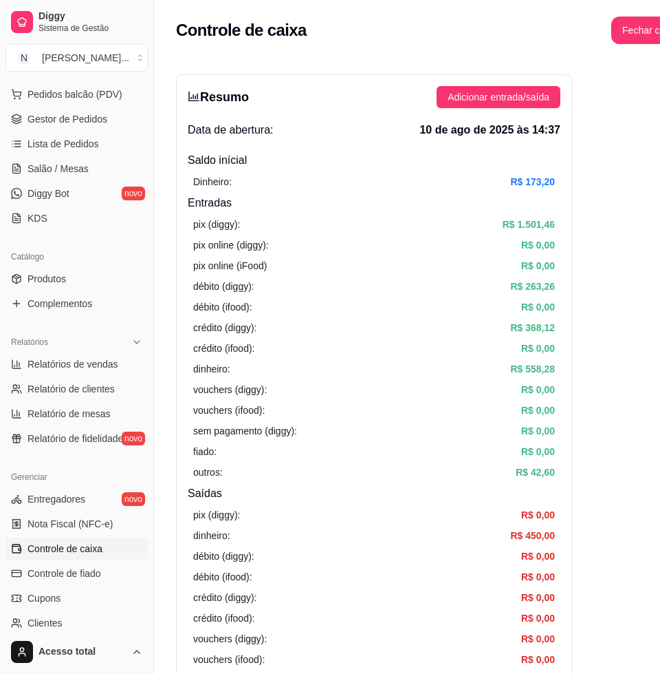
click at [358, 206] on label "Saída" at bounding box center [330, 199] width 114 height 52
click at [283, 183] on button "Saída" at bounding box center [277, 177] width 11 height 11
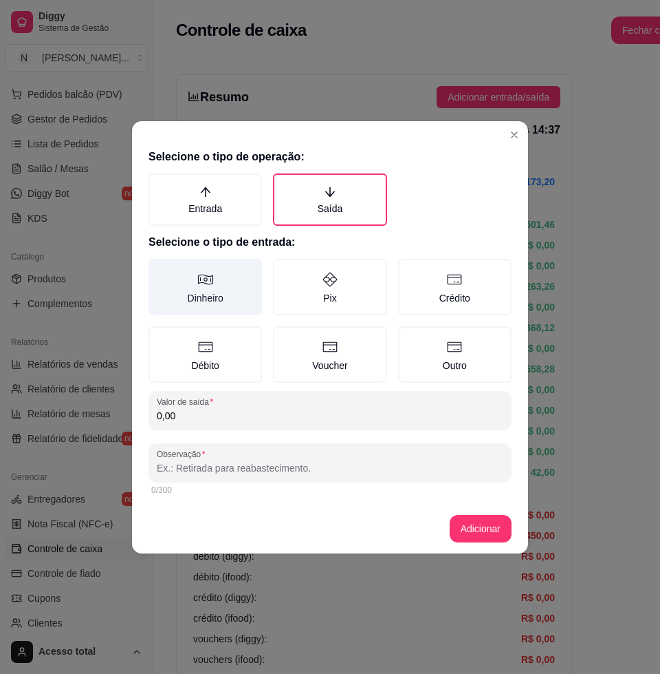
click at [233, 298] on label "Dinheiro" at bounding box center [206, 287] width 114 height 56
click at [159, 269] on button "Dinheiro" at bounding box center [153, 263] width 11 height 11
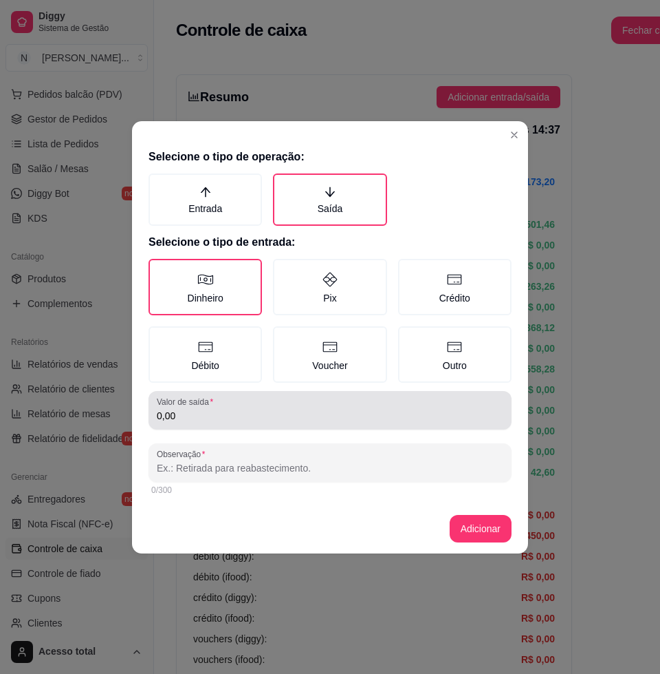
click at [267, 409] on input "0,00" at bounding box center [330, 416] width 347 height 14
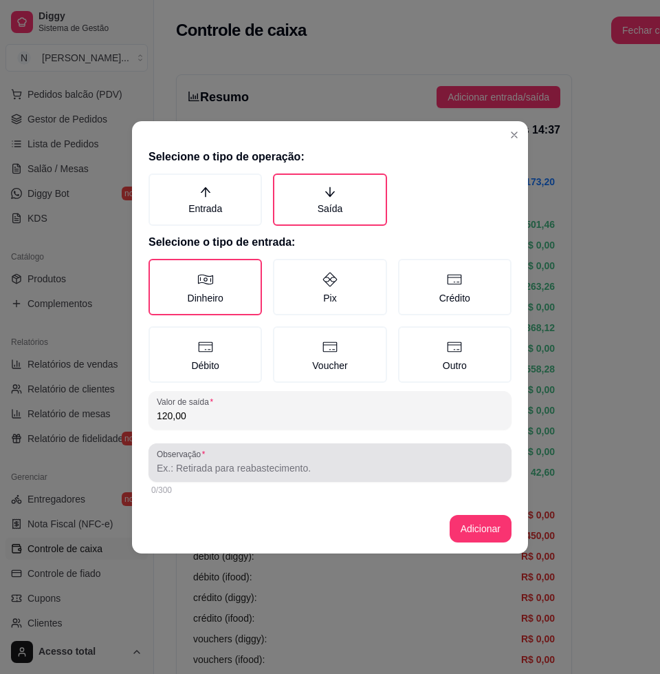
type input "120,00"
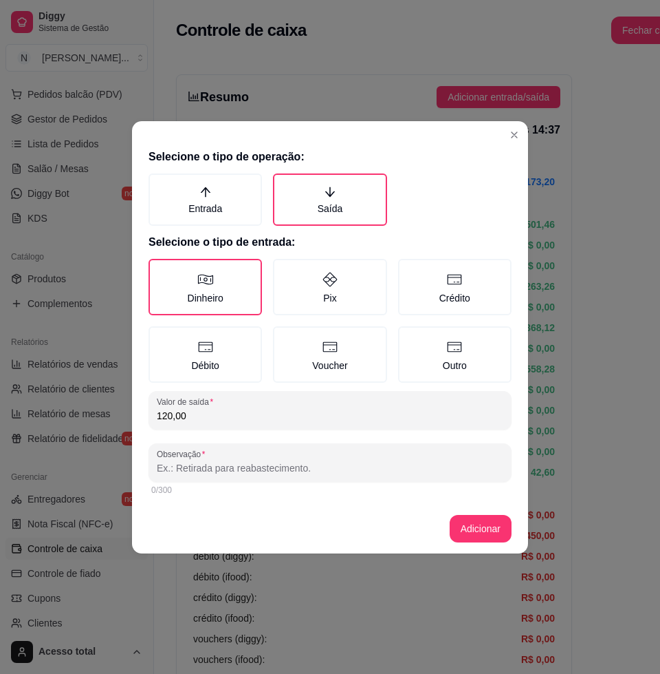
click at [260, 472] on input "Observação" at bounding box center [330, 468] width 347 height 14
type input "GUSTAVO"
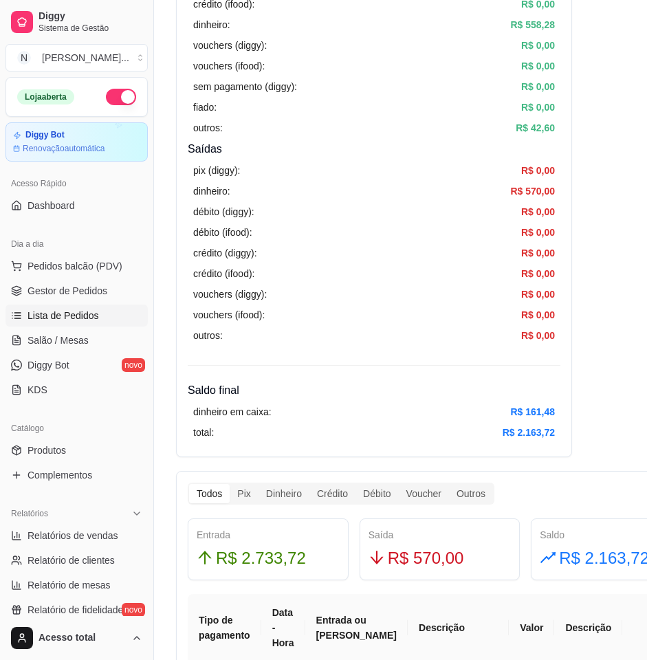
click at [89, 323] on link "Lista de Pedidos" at bounding box center [77, 316] width 142 height 22
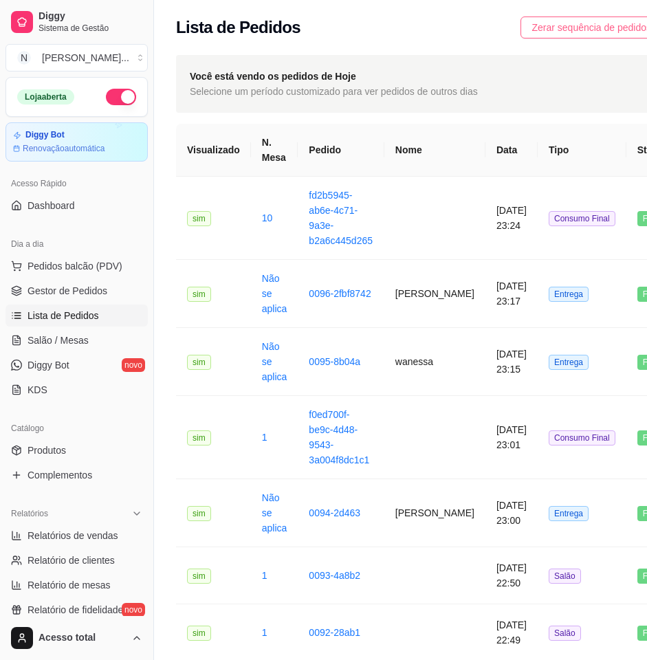
drag, startPoint x: 565, startPoint y: 27, endPoint x: 577, endPoint y: 34, distance: 13.6
click at [566, 26] on span "Zerar sequência de pedidos" at bounding box center [592, 27] width 120 height 15
